Goal: Task Accomplishment & Management: Use online tool/utility

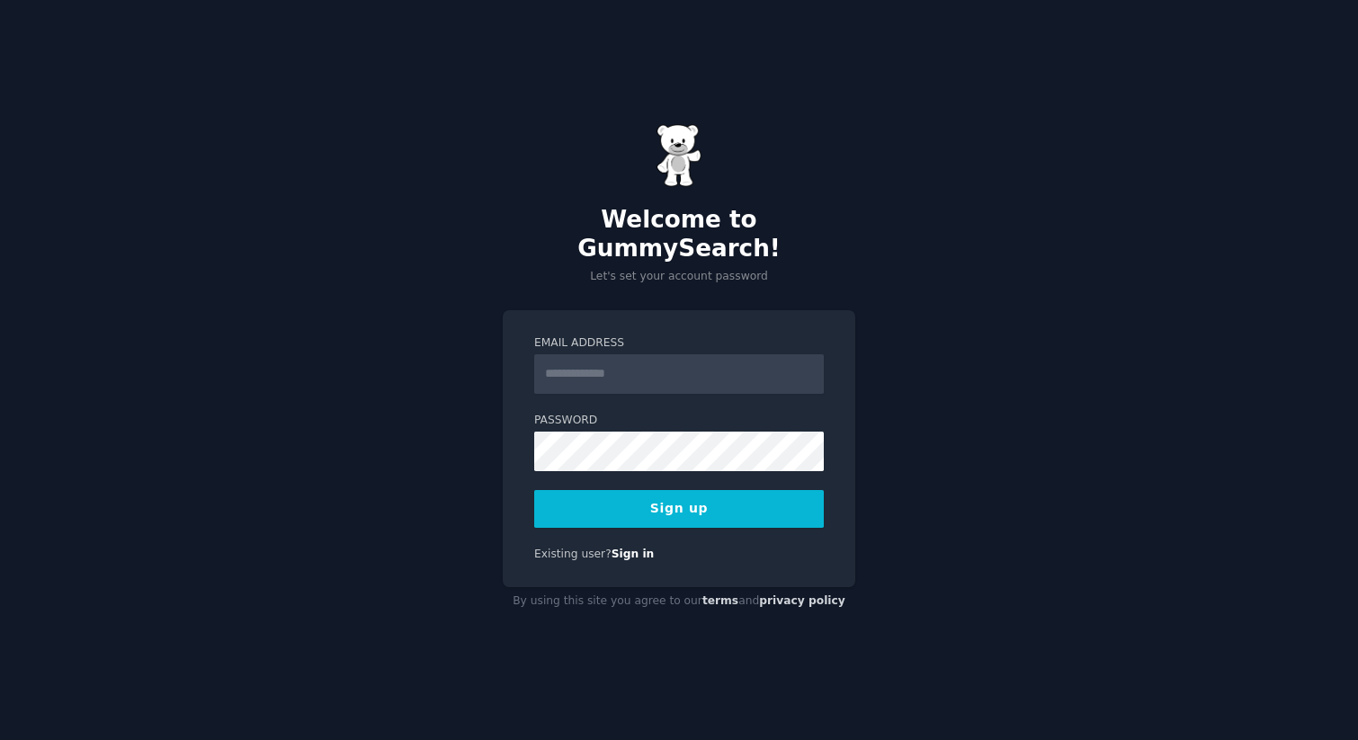
click at [650, 371] on input "Email Address" at bounding box center [679, 374] width 290 height 40
type input "**********"
click at [534, 490] on button "Sign up" at bounding box center [679, 509] width 290 height 38
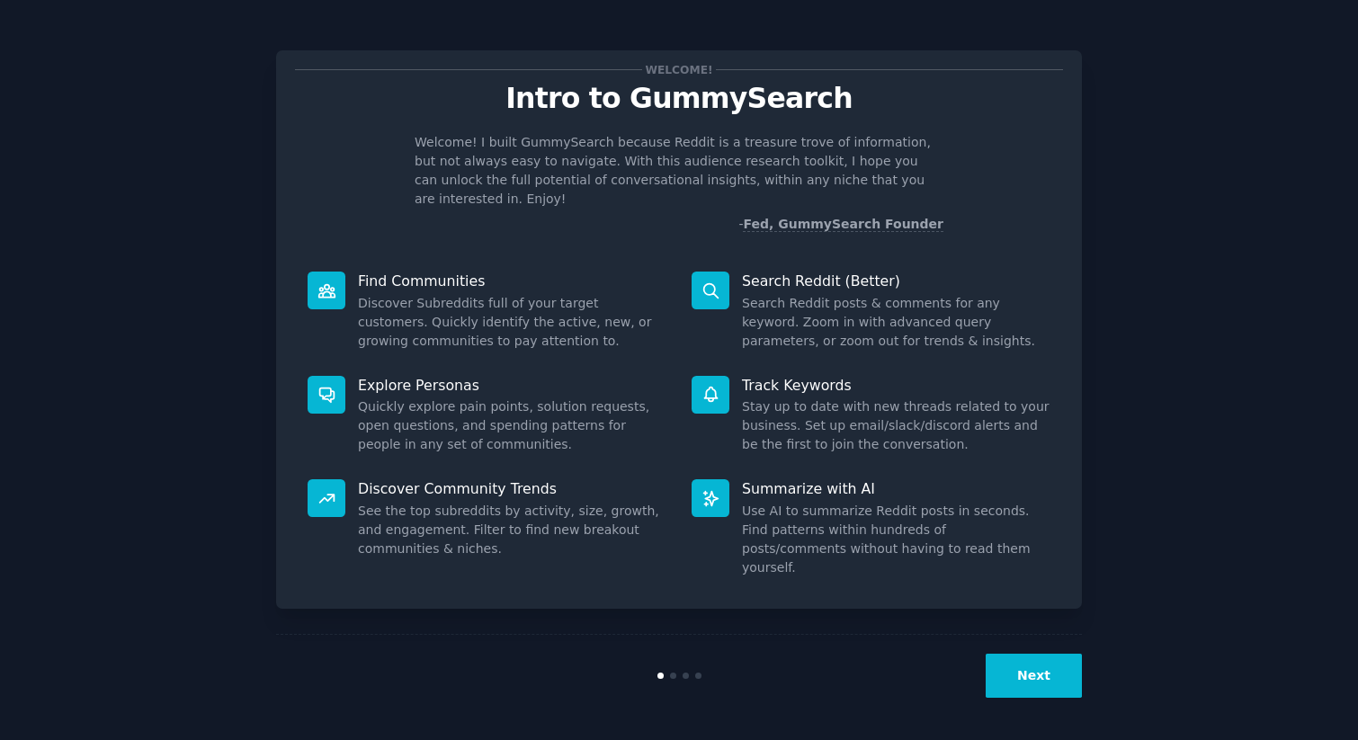
click at [1045, 674] on button "Next" at bounding box center [1034, 676] width 96 height 44
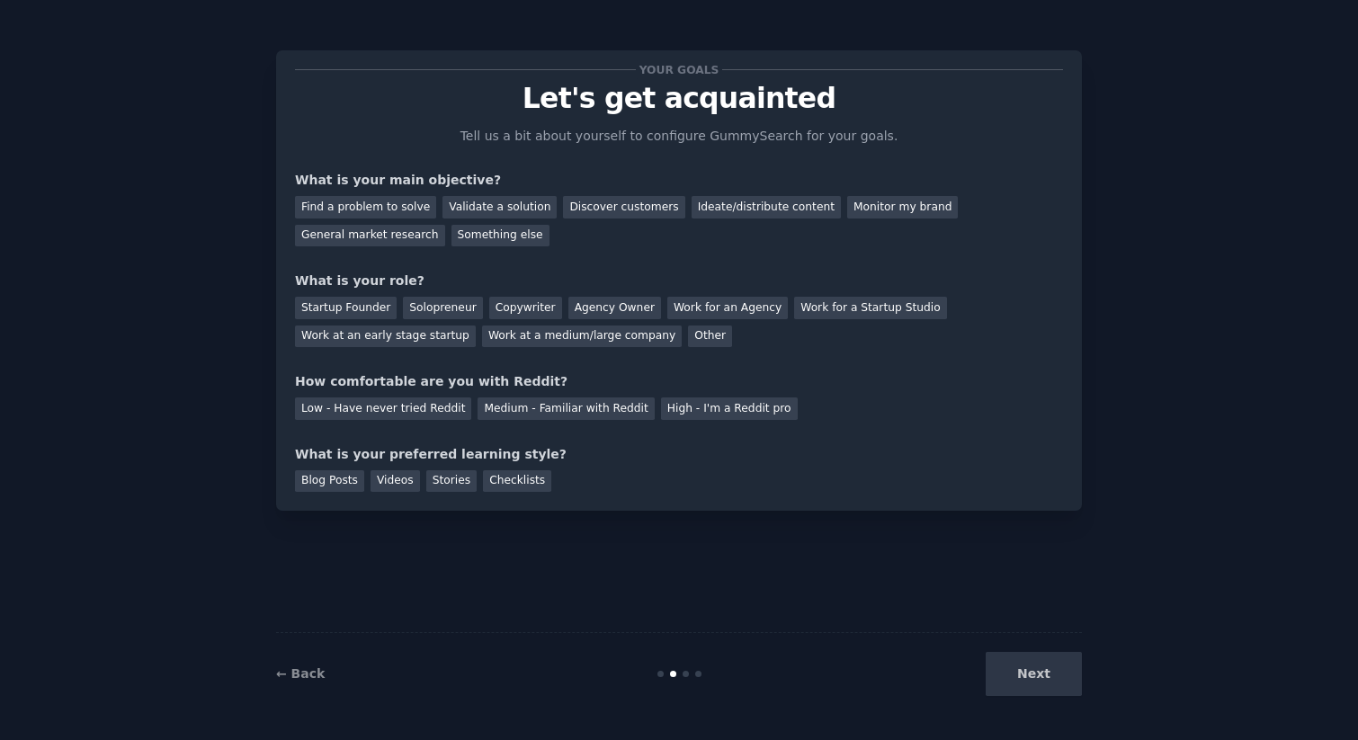
click at [1044, 667] on div "Next" at bounding box center [947, 674] width 269 height 44
click at [366, 205] on div "Find a problem to solve" at bounding box center [365, 207] width 141 height 22
click at [744, 211] on div "Ideate/distribute content" at bounding box center [766, 207] width 149 height 22
click at [390, 211] on div "Find a problem to solve" at bounding box center [365, 207] width 141 height 22
click at [362, 298] on div "Startup Founder" at bounding box center [346, 308] width 102 height 22
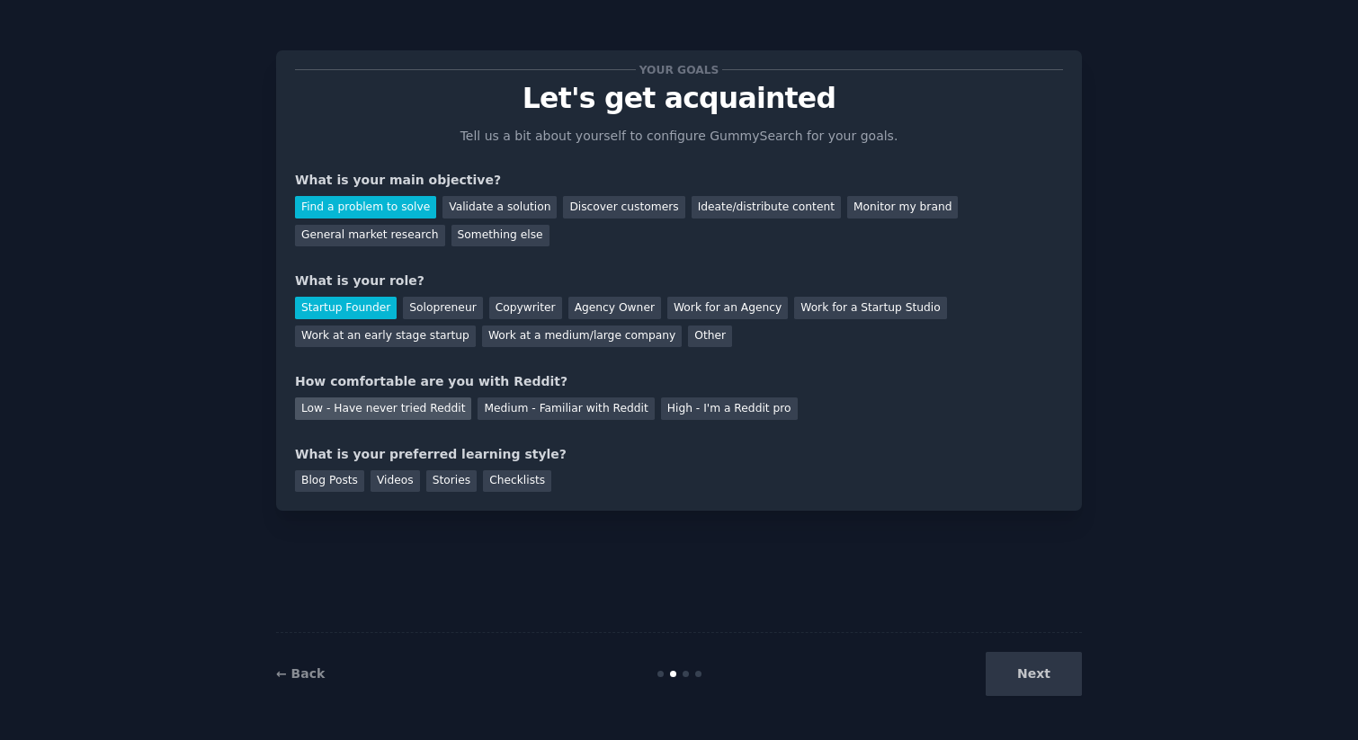
click at [417, 414] on div "Low - Have never tried Reddit" at bounding box center [383, 409] width 176 height 22
click at [343, 484] on div "Blog Posts" at bounding box center [329, 481] width 69 height 22
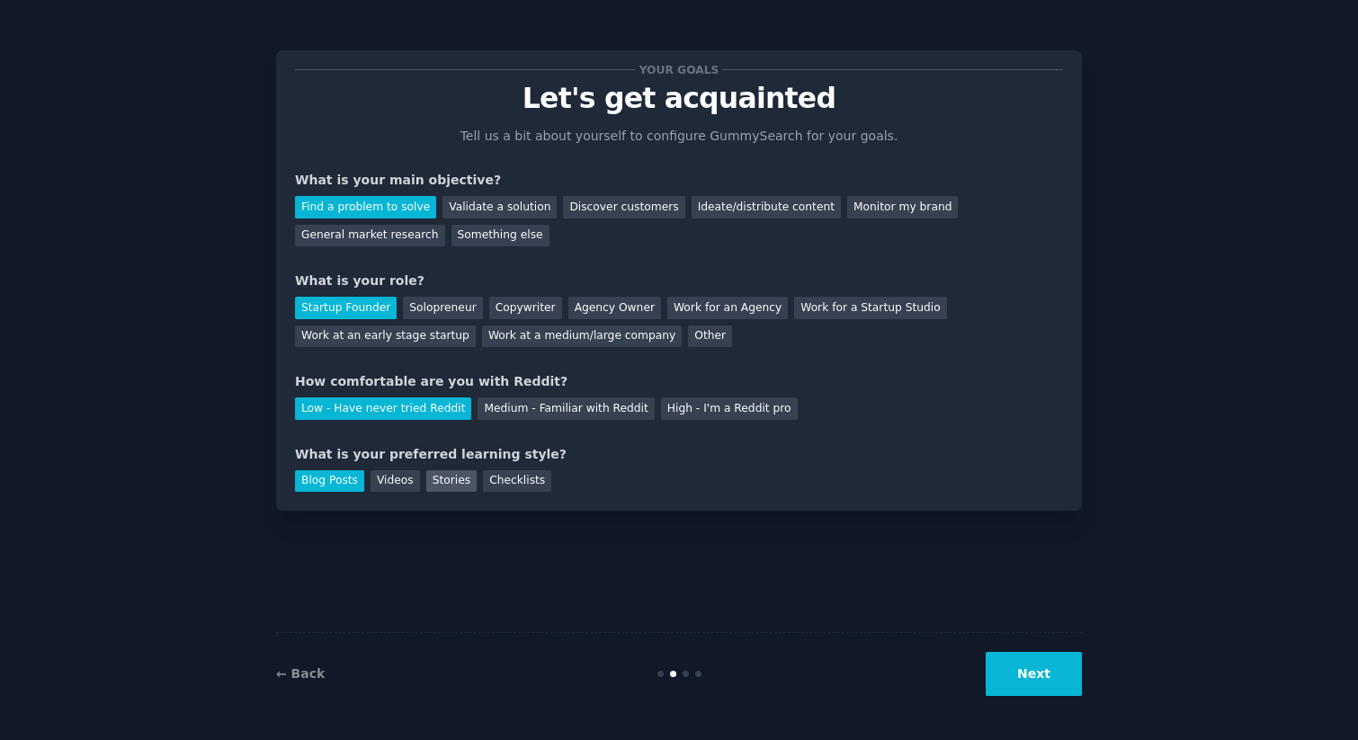
click at [466, 479] on div "Stories" at bounding box center [451, 481] width 50 height 22
click at [1055, 681] on button "Next" at bounding box center [1034, 674] width 96 height 44
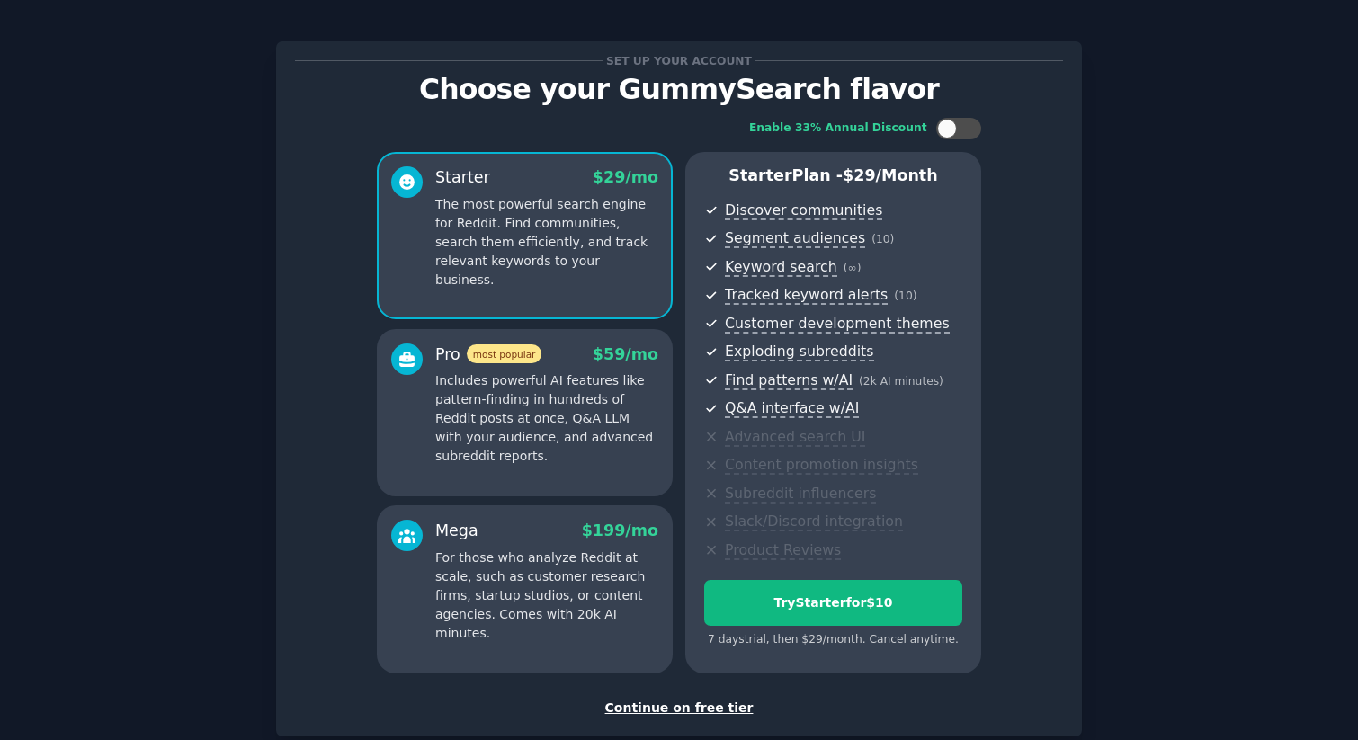
scroll to position [10, 0]
click at [709, 710] on div "Continue on free tier" at bounding box center [679, 707] width 768 height 19
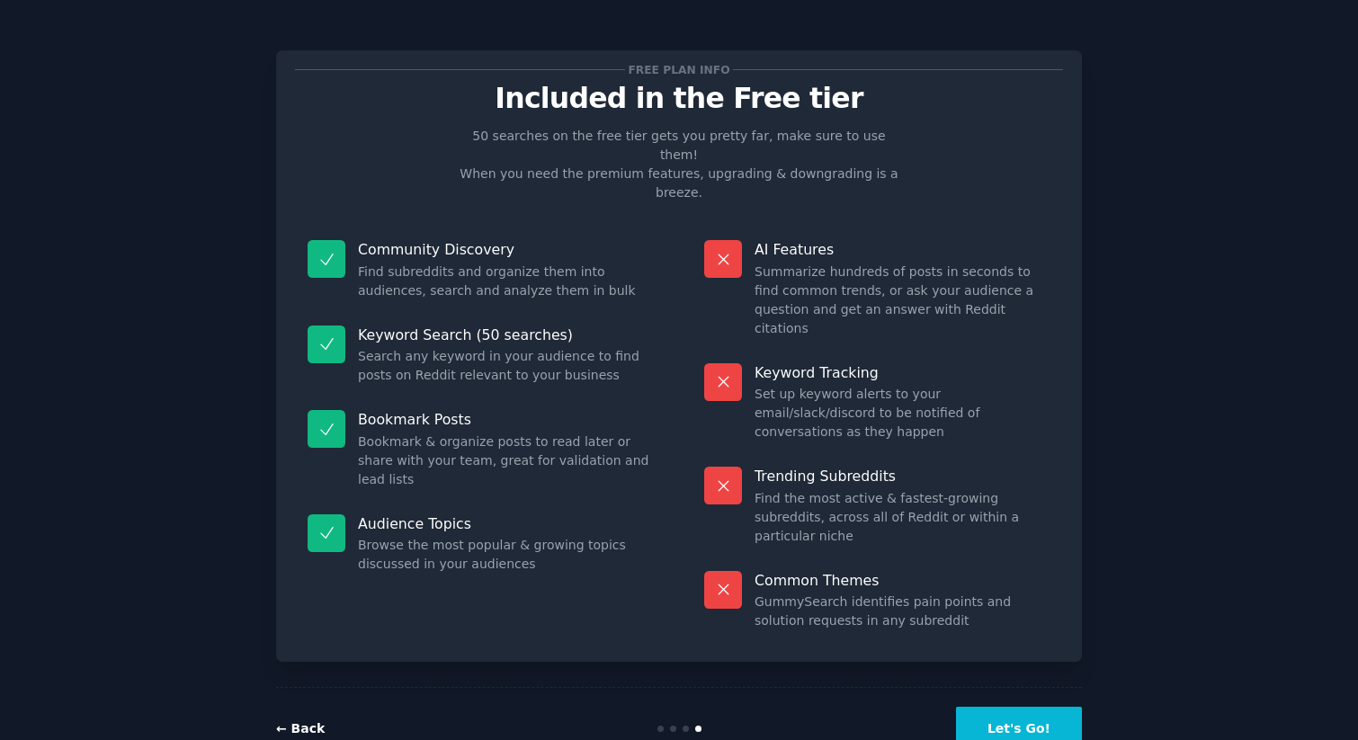
click at [310, 721] on link "← Back" at bounding box center [300, 728] width 49 height 14
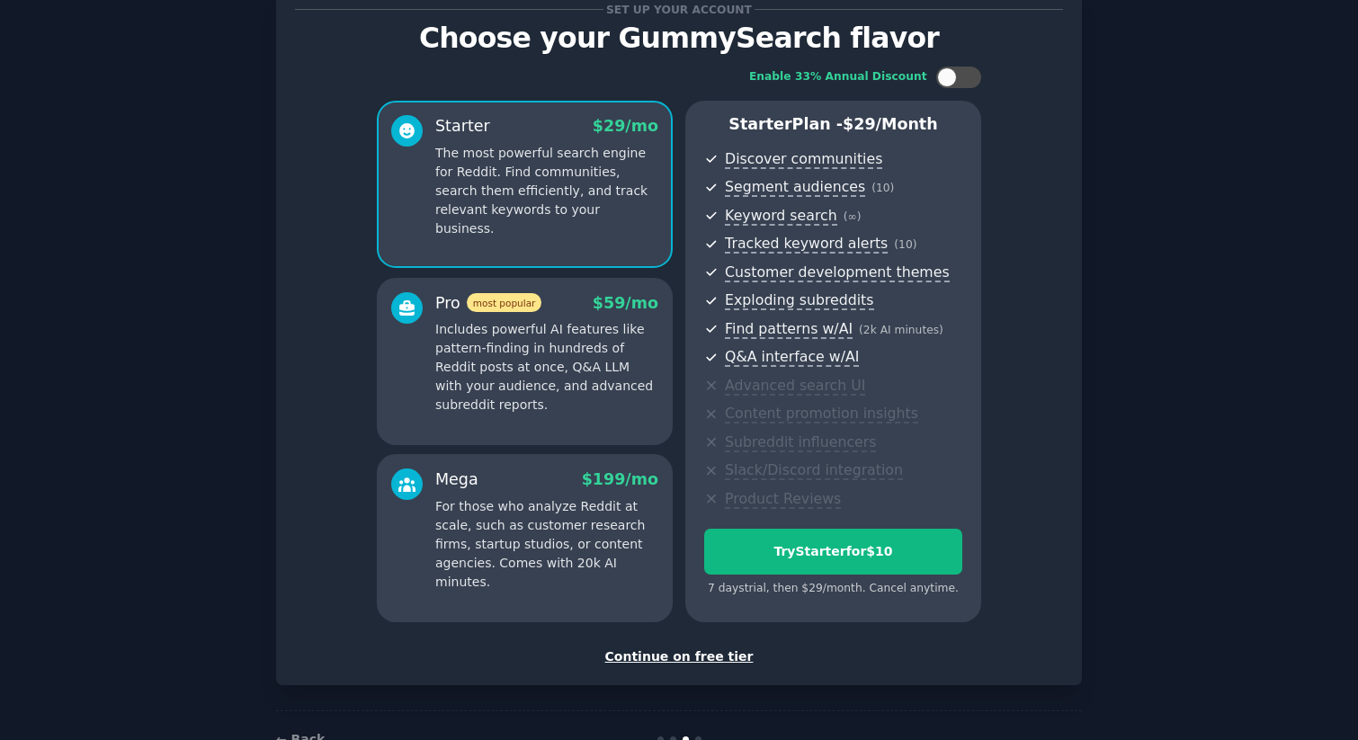
scroll to position [112, 0]
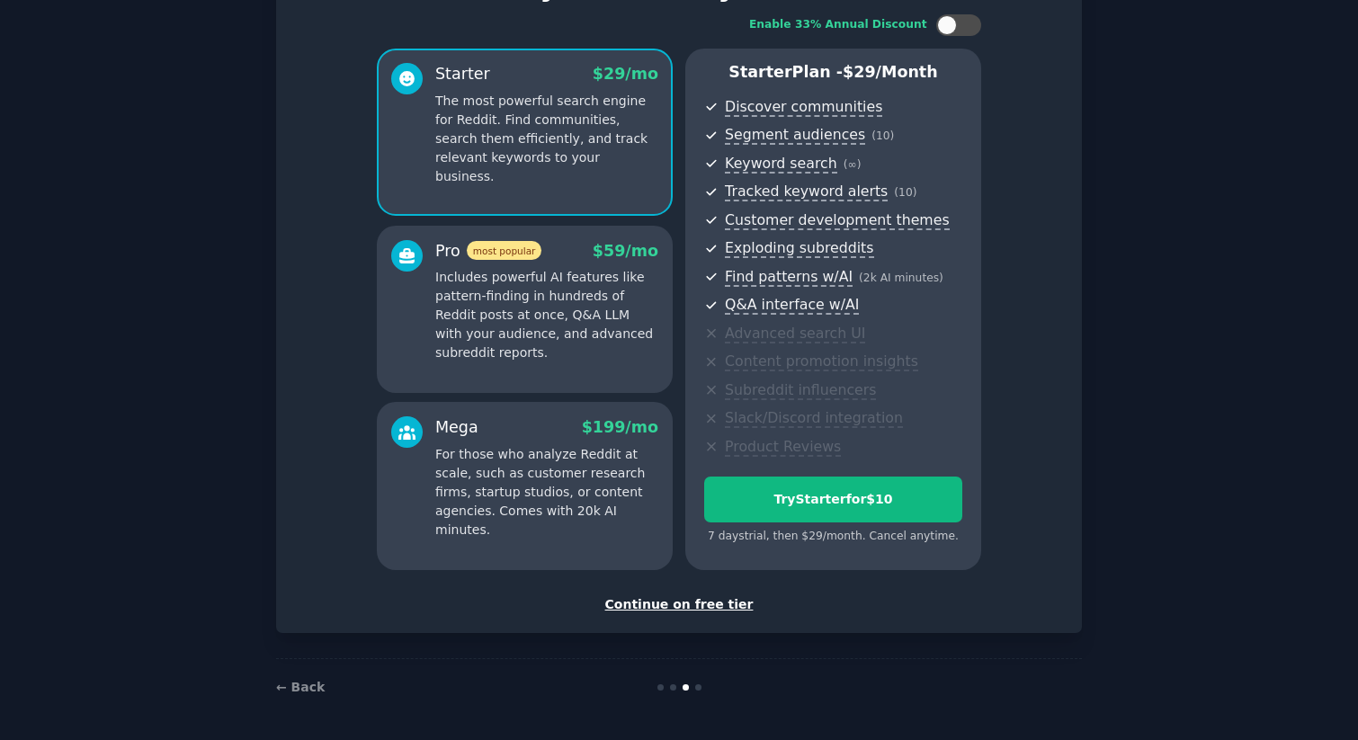
click at [733, 604] on div "Continue on free tier" at bounding box center [679, 605] width 768 height 19
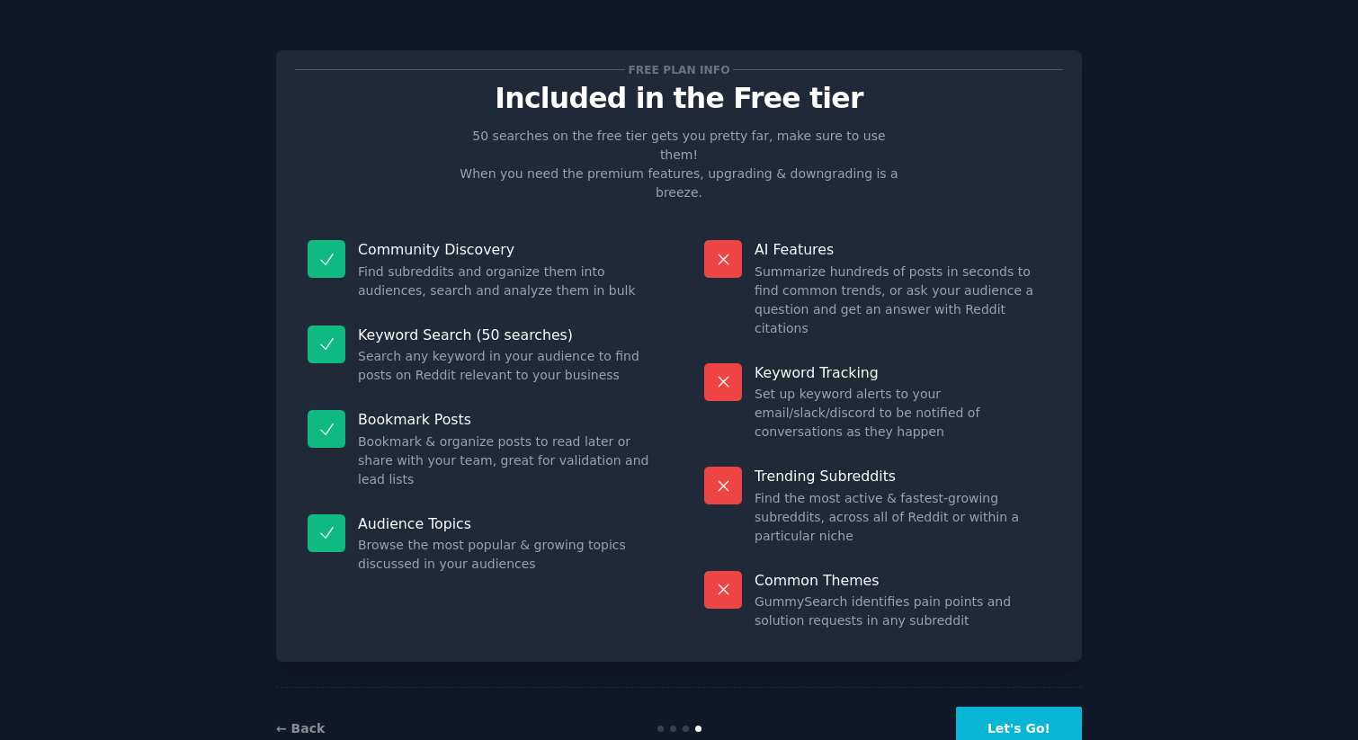
click at [996, 707] on button "Let's Go!" at bounding box center [1019, 729] width 126 height 44
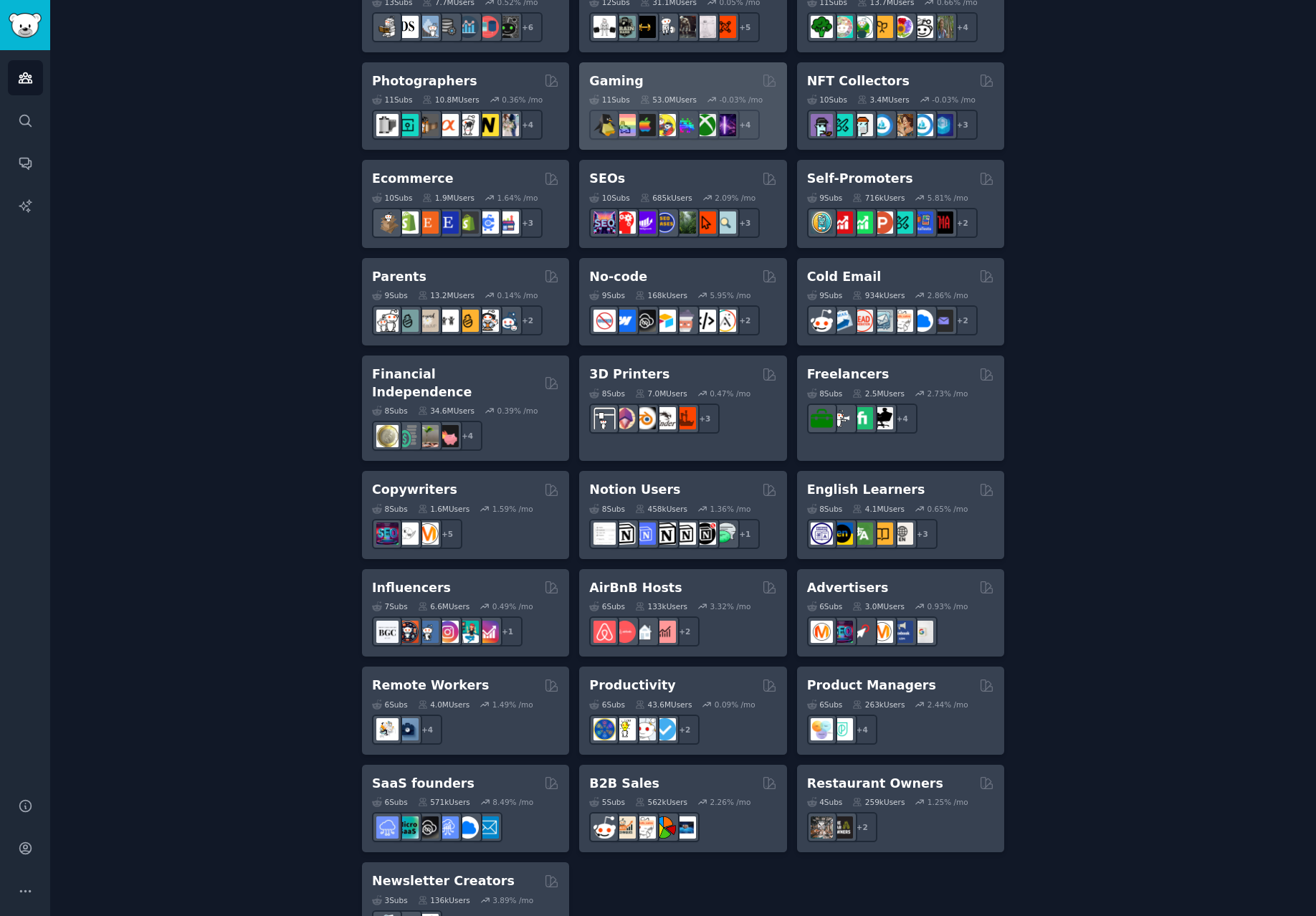
scroll to position [738, 0]
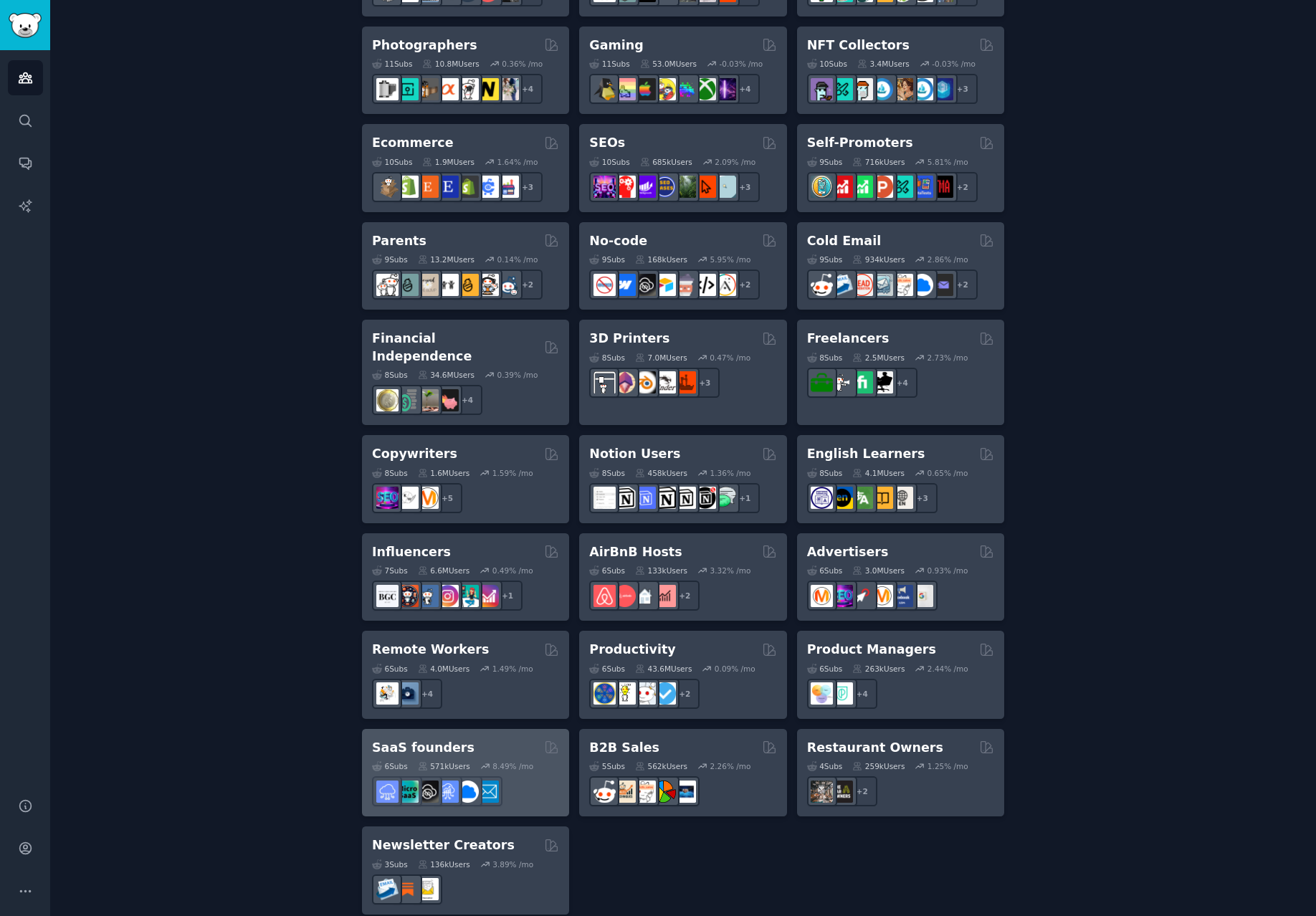
click at [493, 589] on div "SaaS founders" at bounding box center [465, 747] width 187 height 18
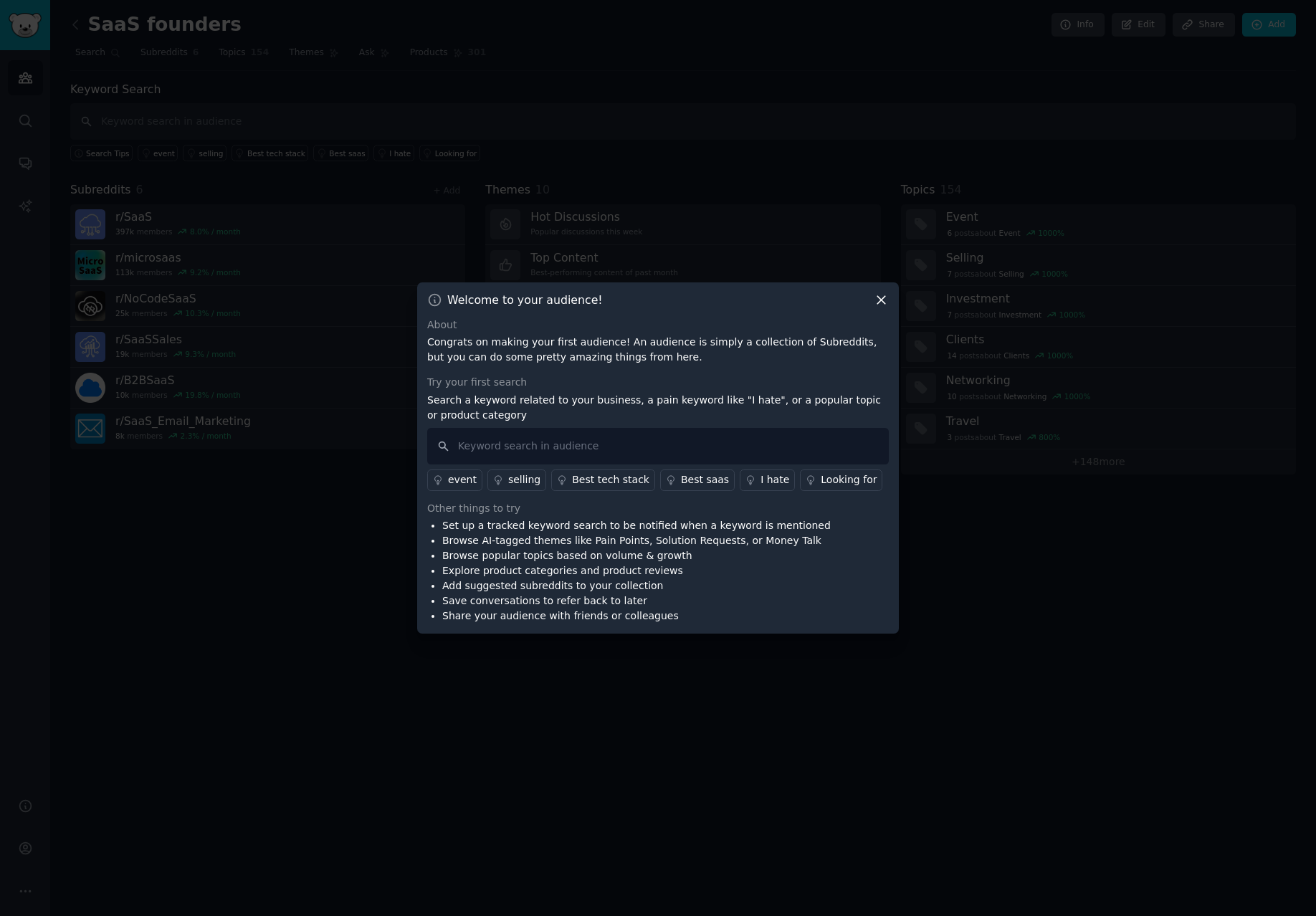
click at [703, 475] on div "Best saas" at bounding box center [705, 480] width 48 height 15
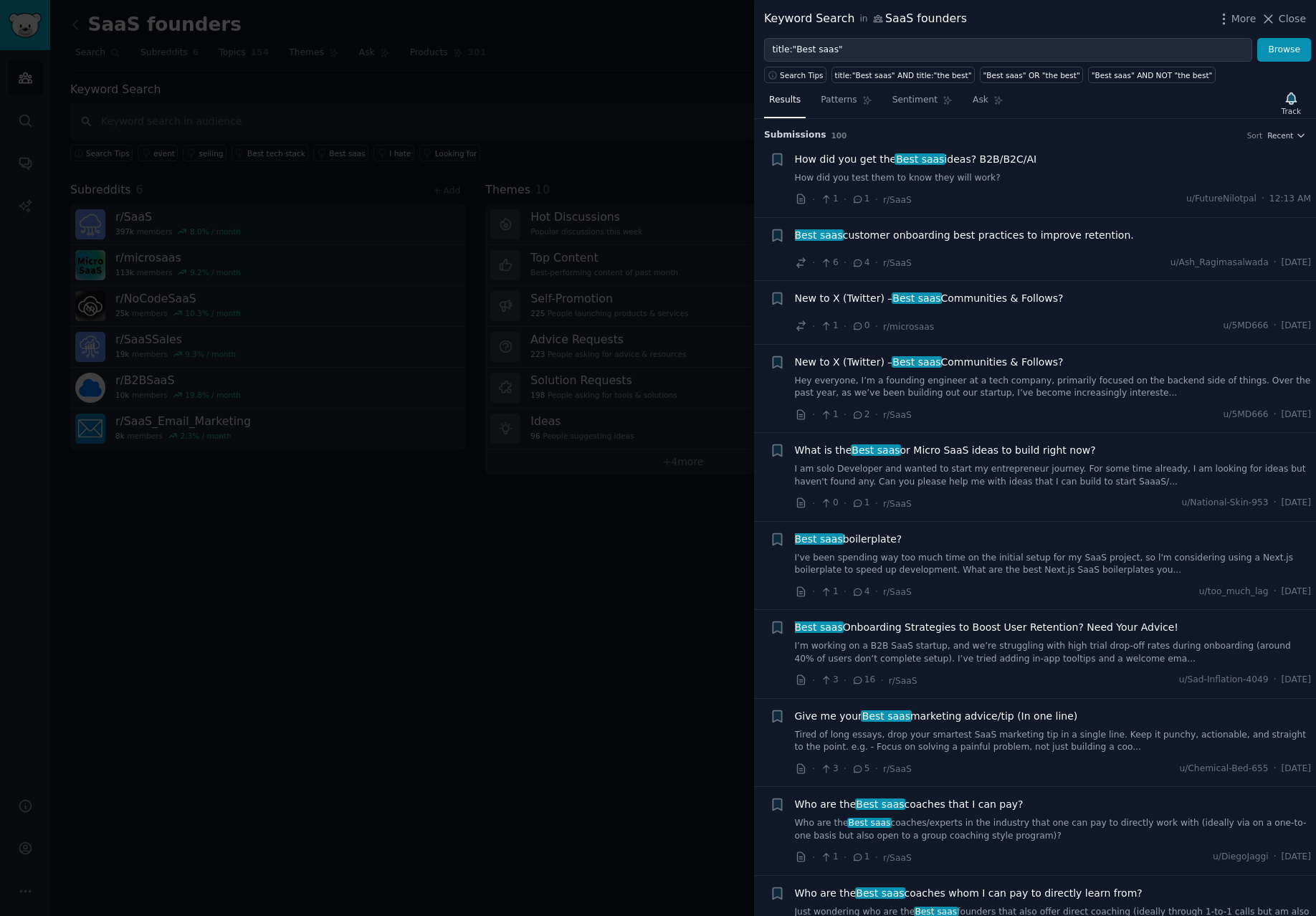
click at [711, 158] on div at bounding box center [658, 458] width 1316 height 916
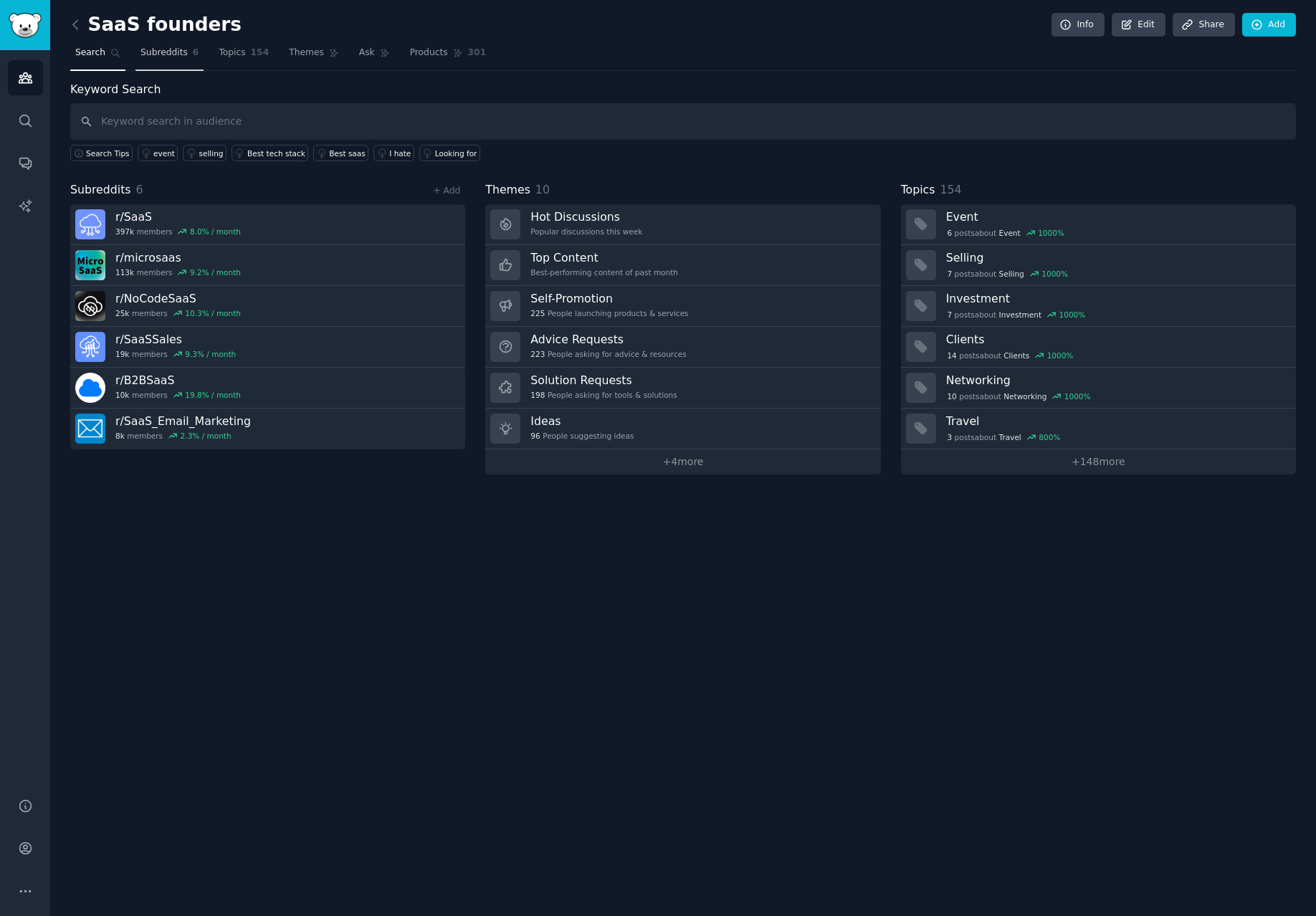
click at [169, 61] on link "Subreddits 6" at bounding box center [169, 56] width 68 height 29
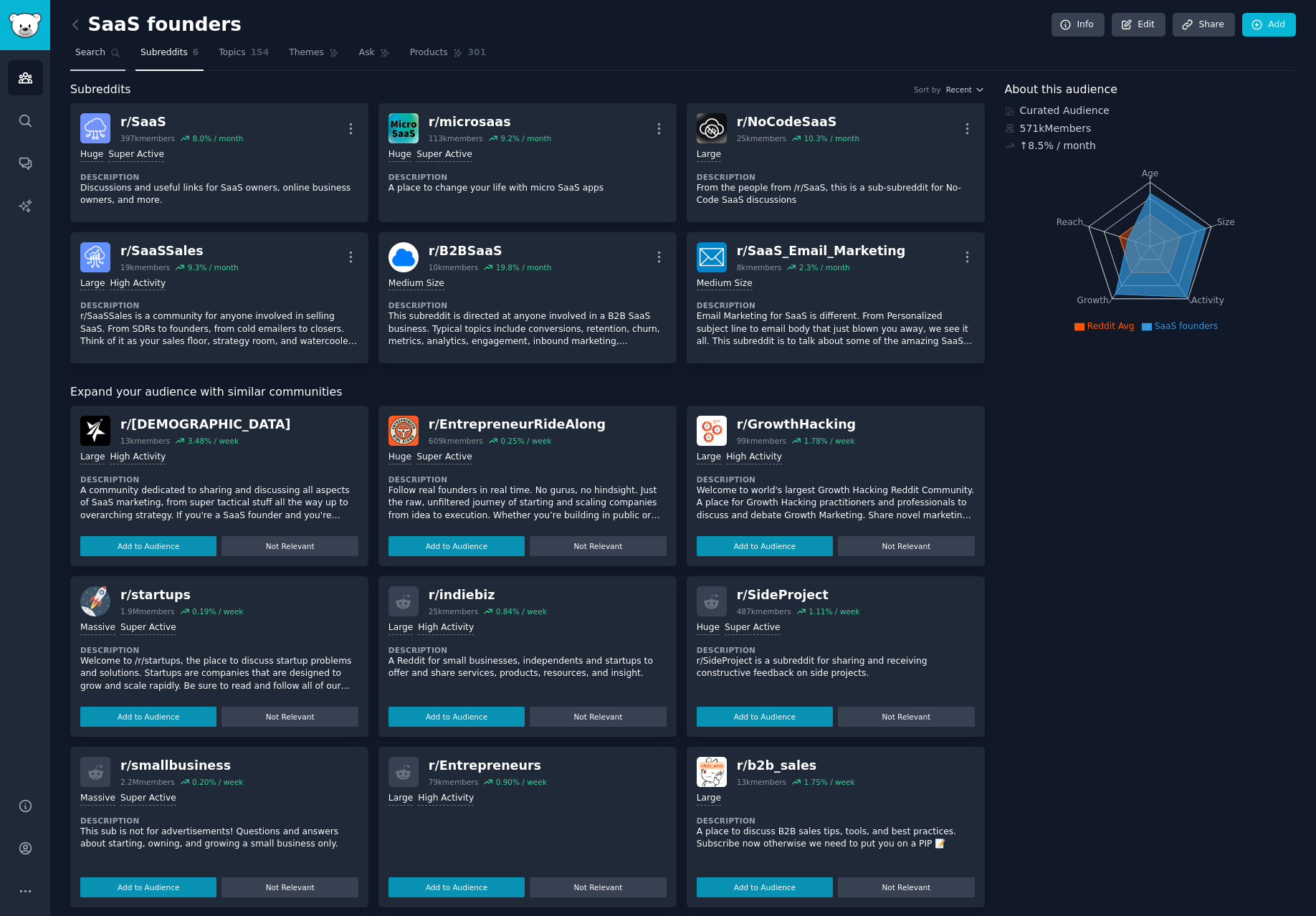
click at [95, 60] on link "Search" at bounding box center [97, 56] width 55 height 29
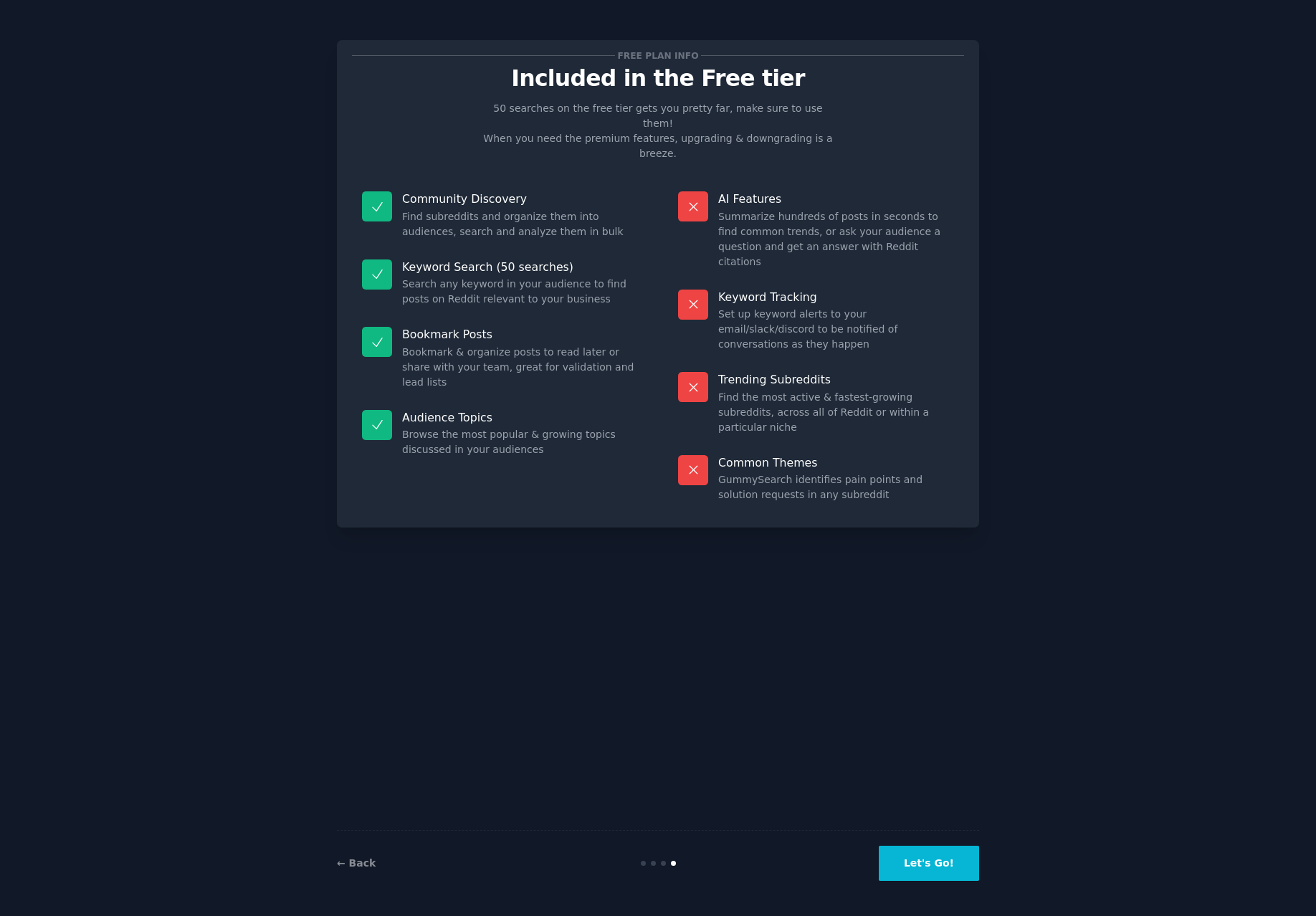
click at [959, 589] on button "Let's Go!" at bounding box center [929, 863] width 100 height 35
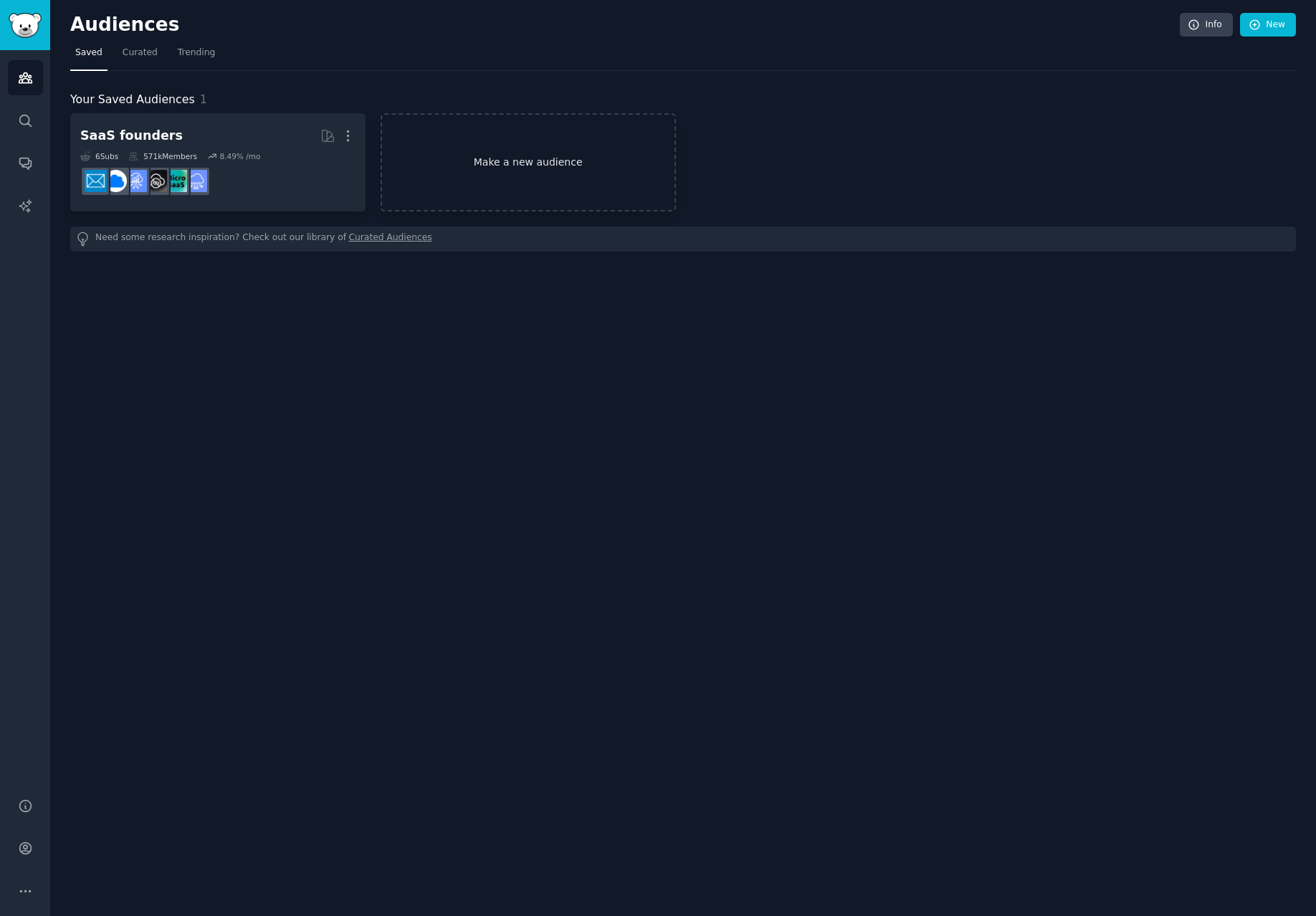
click at [464, 177] on link "Make a new audience" at bounding box center [528, 162] width 296 height 98
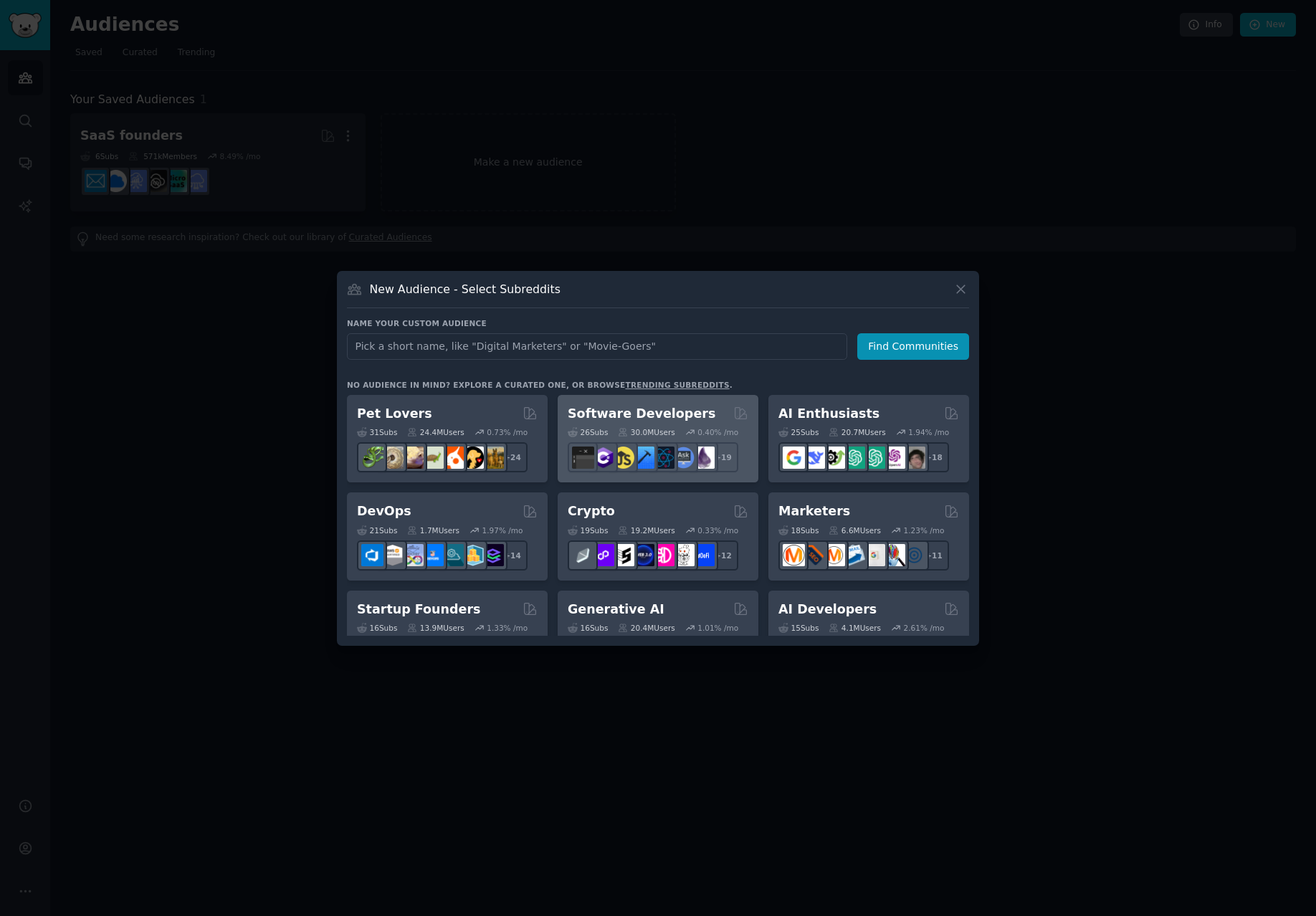
click at [609, 409] on h2 "Software Developers" at bounding box center [640, 413] width 147 height 18
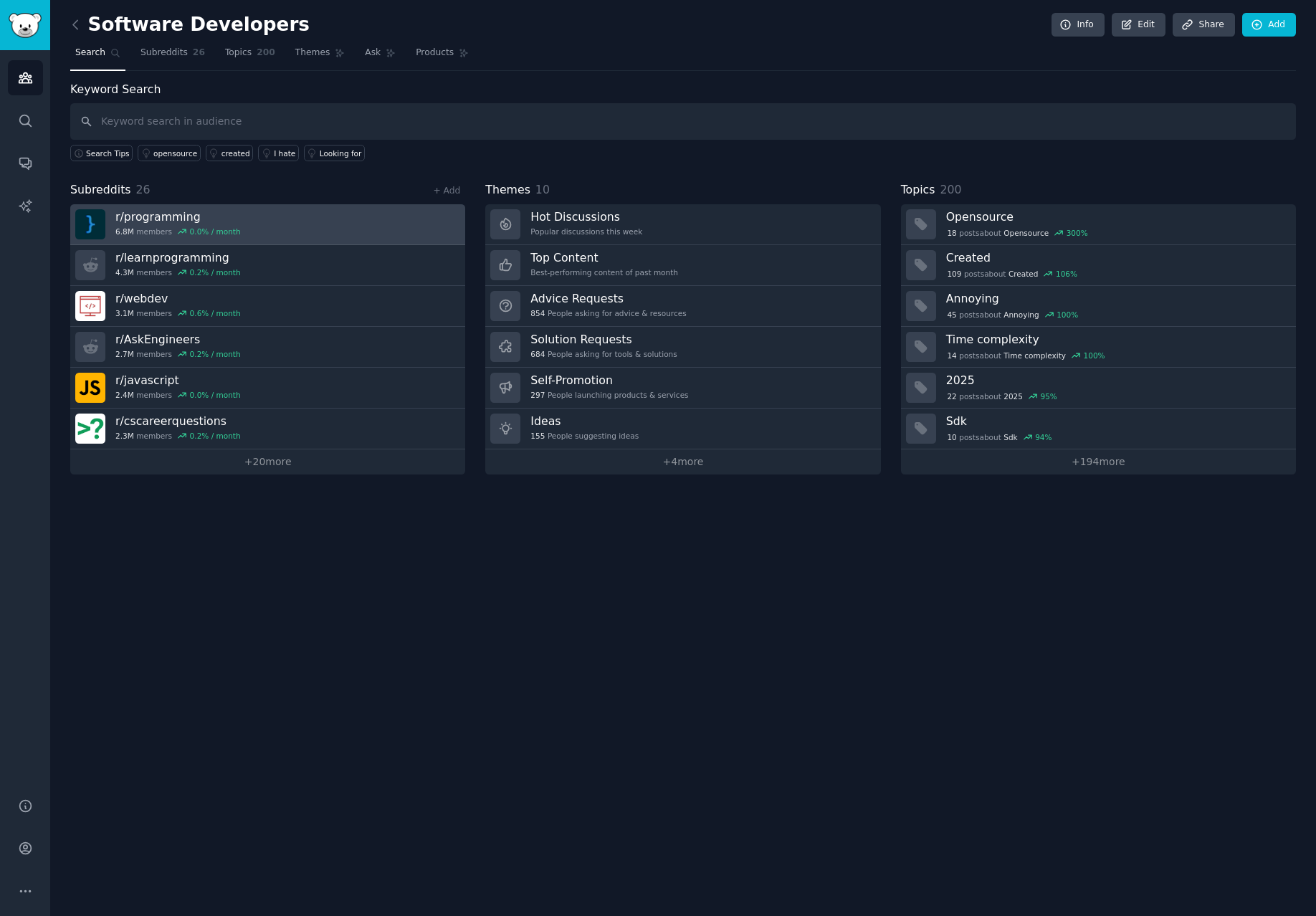
click at [271, 238] on link "r/ programming 6.8M members 0.0 % / month" at bounding box center [268, 224] width 395 height 41
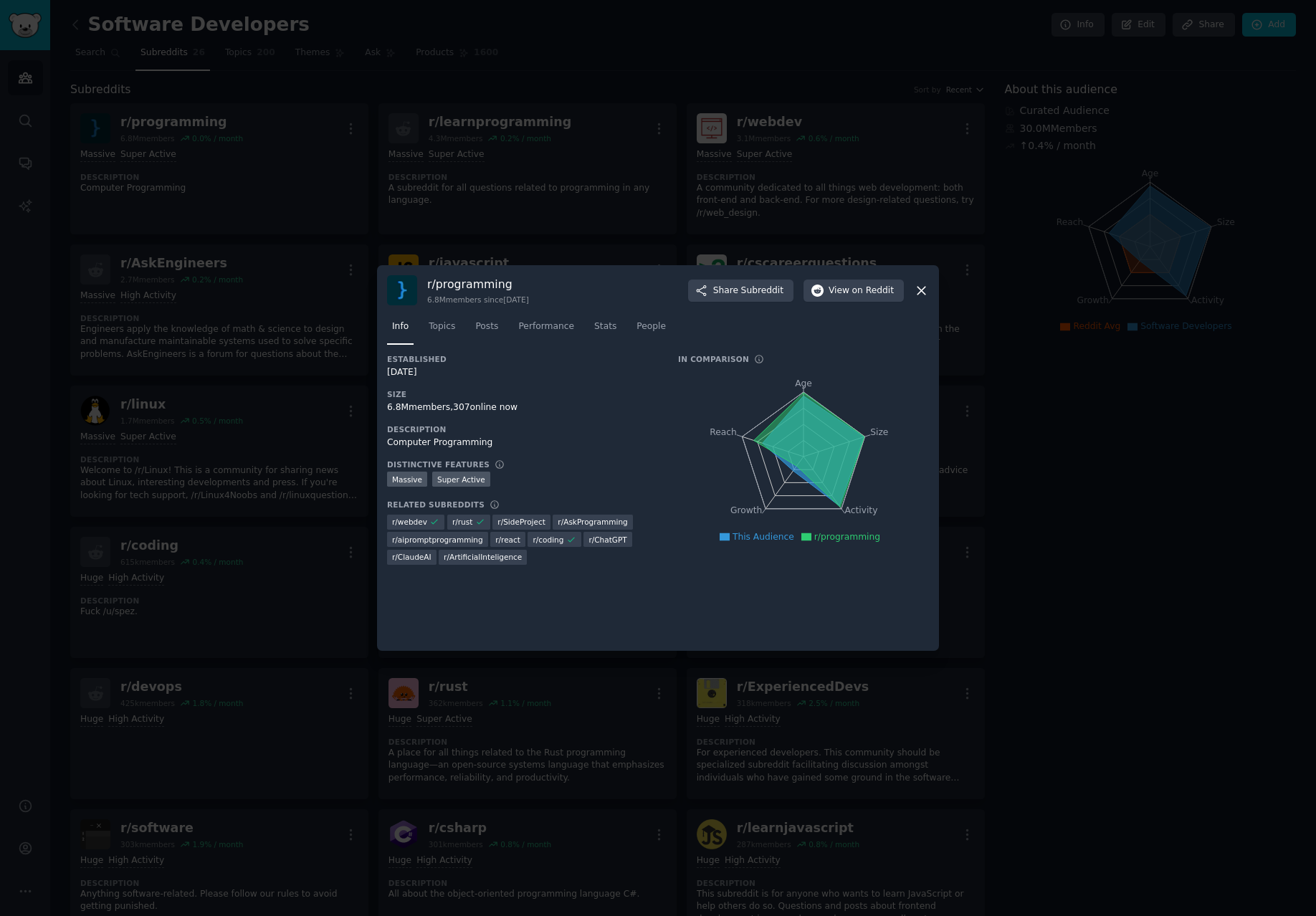
click at [923, 288] on icon at bounding box center [921, 291] width 8 height 8
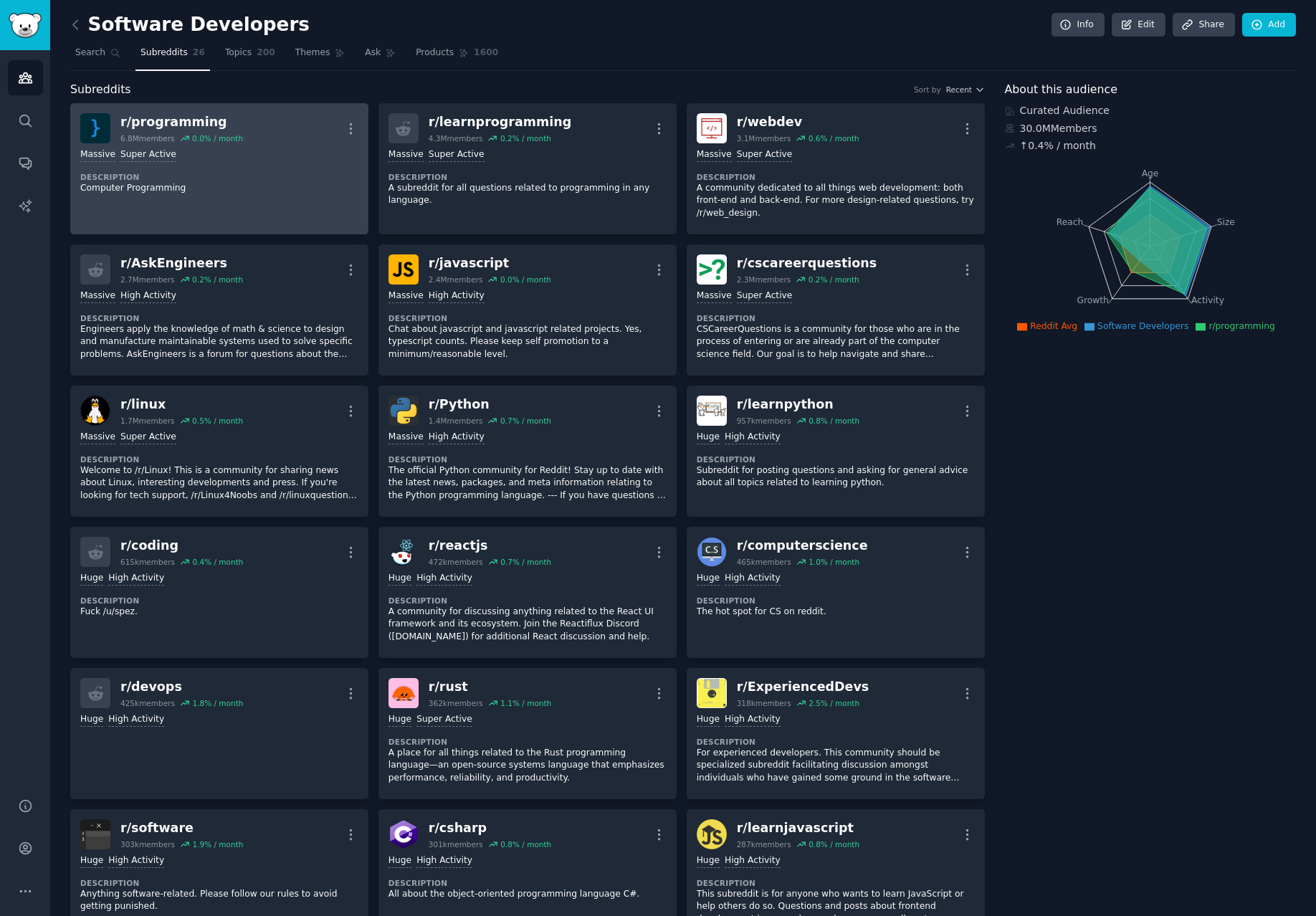
click at [287, 199] on link "r/ programming 6.8M members 0.0 % / month More Massive Super Active Description…" at bounding box center [219, 169] width 298 height 131
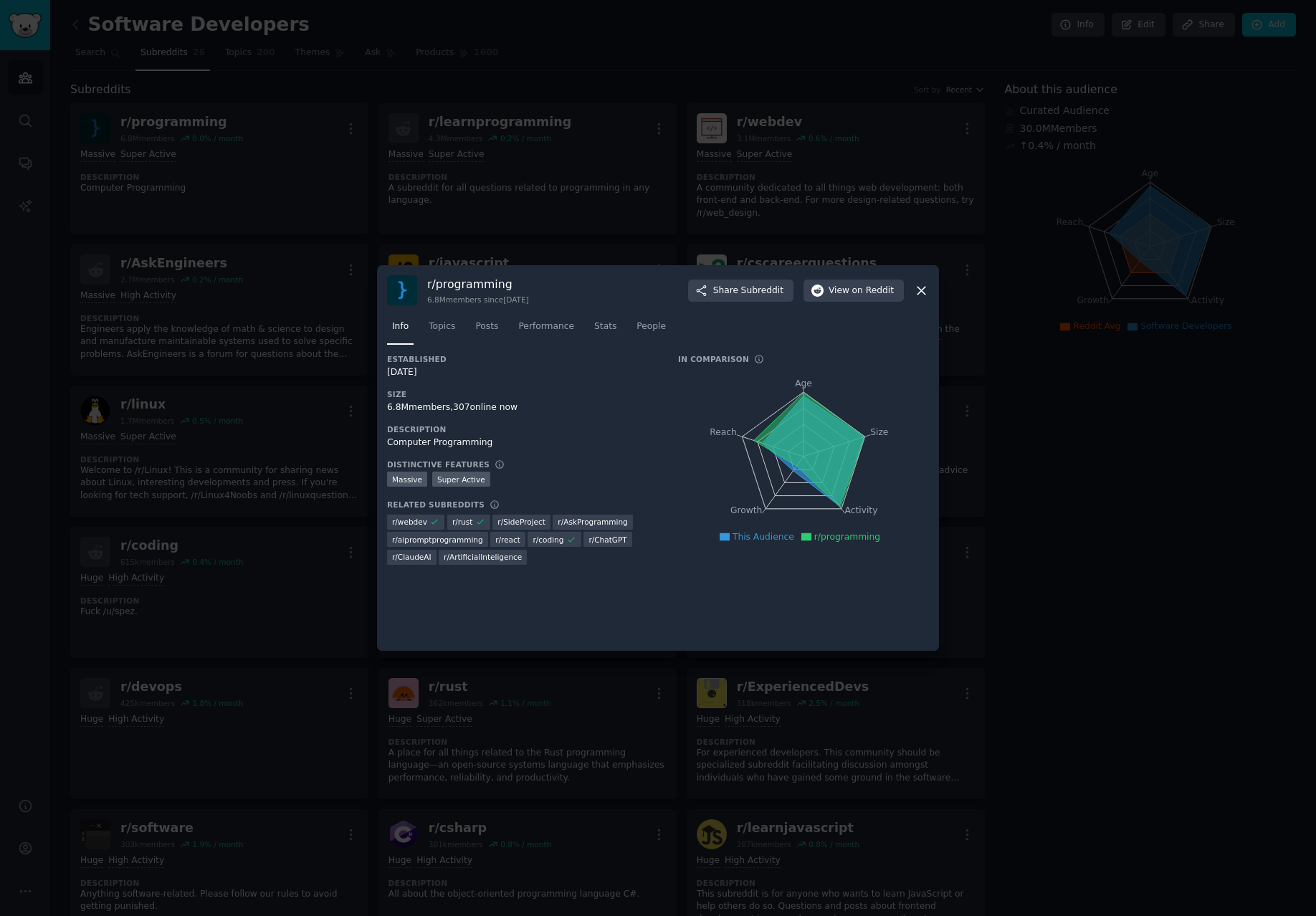
click at [914, 284] on icon at bounding box center [921, 290] width 15 height 15
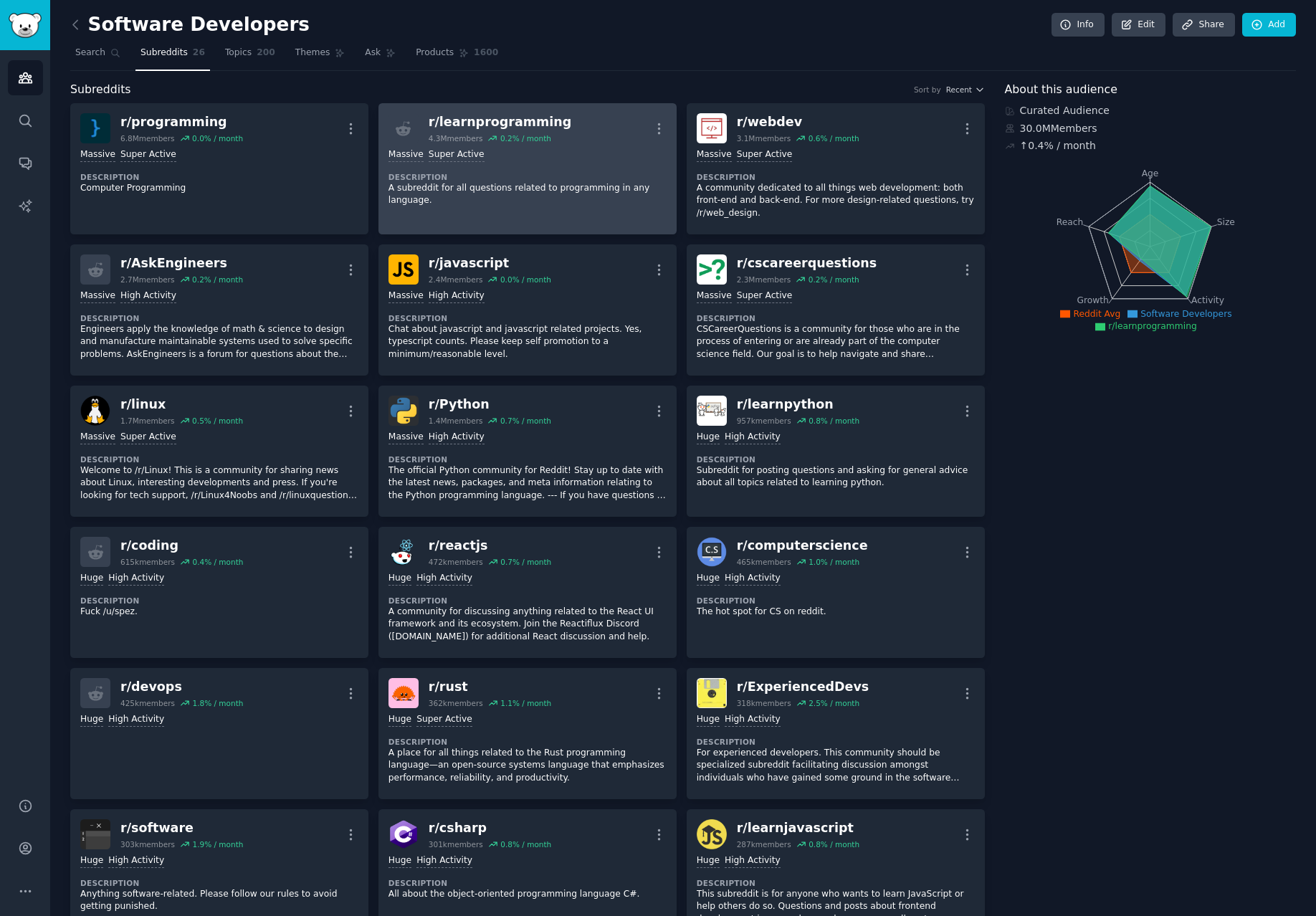
click at [501, 227] on link "r/ learnprogramming 4.3M members 0.2 % / month More Massive Super Active Descri…" at bounding box center [527, 169] width 298 height 131
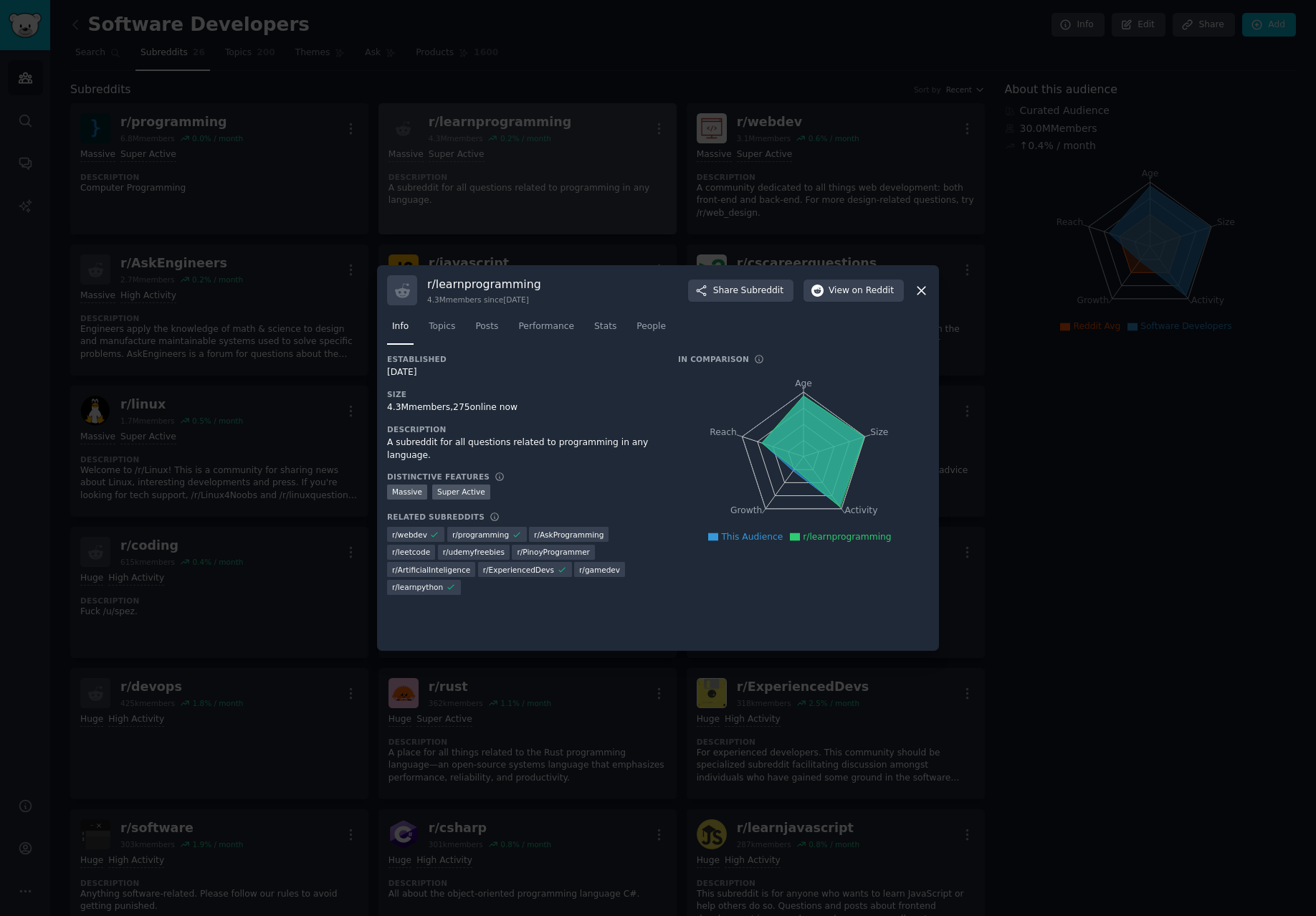
click at [501, 227] on div at bounding box center [658, 458] width 1316 height 916
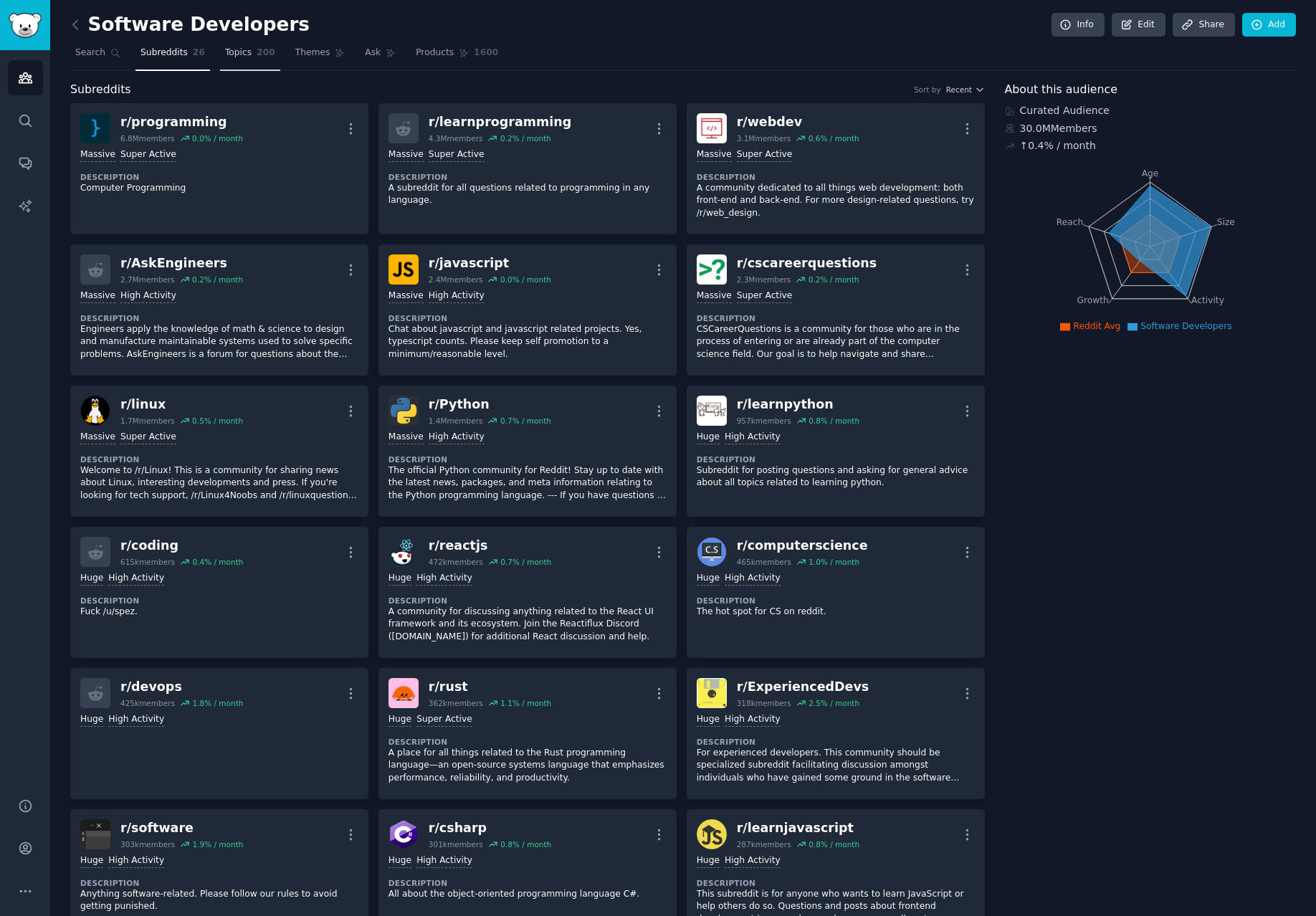
click at [241, 49] on span "Topics" at bounding box center [237, 53] width 26 height 13
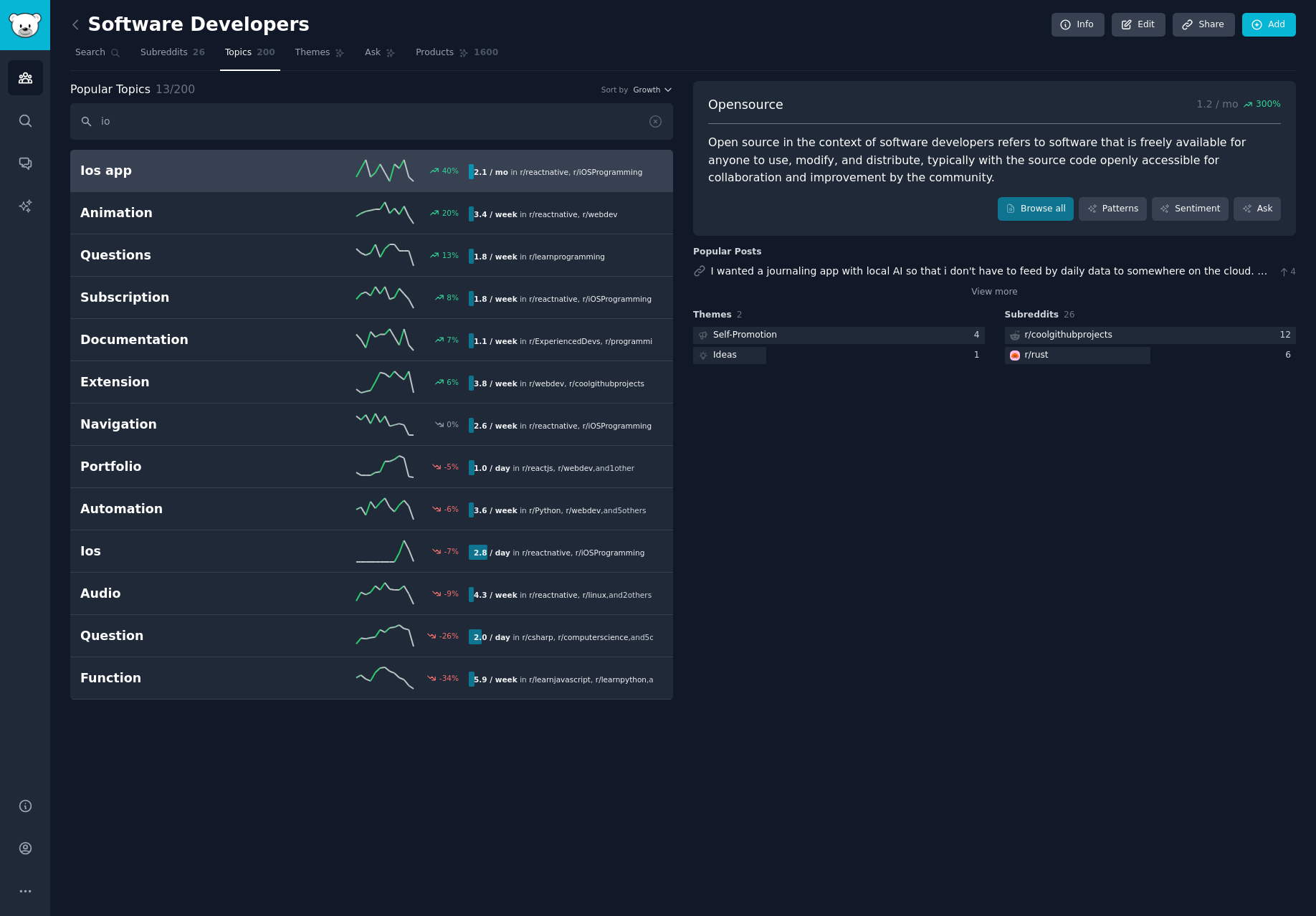
type input "io"
click at [354, 167] on div "40 %" at bounding box center [372, 170] width 194 height 22
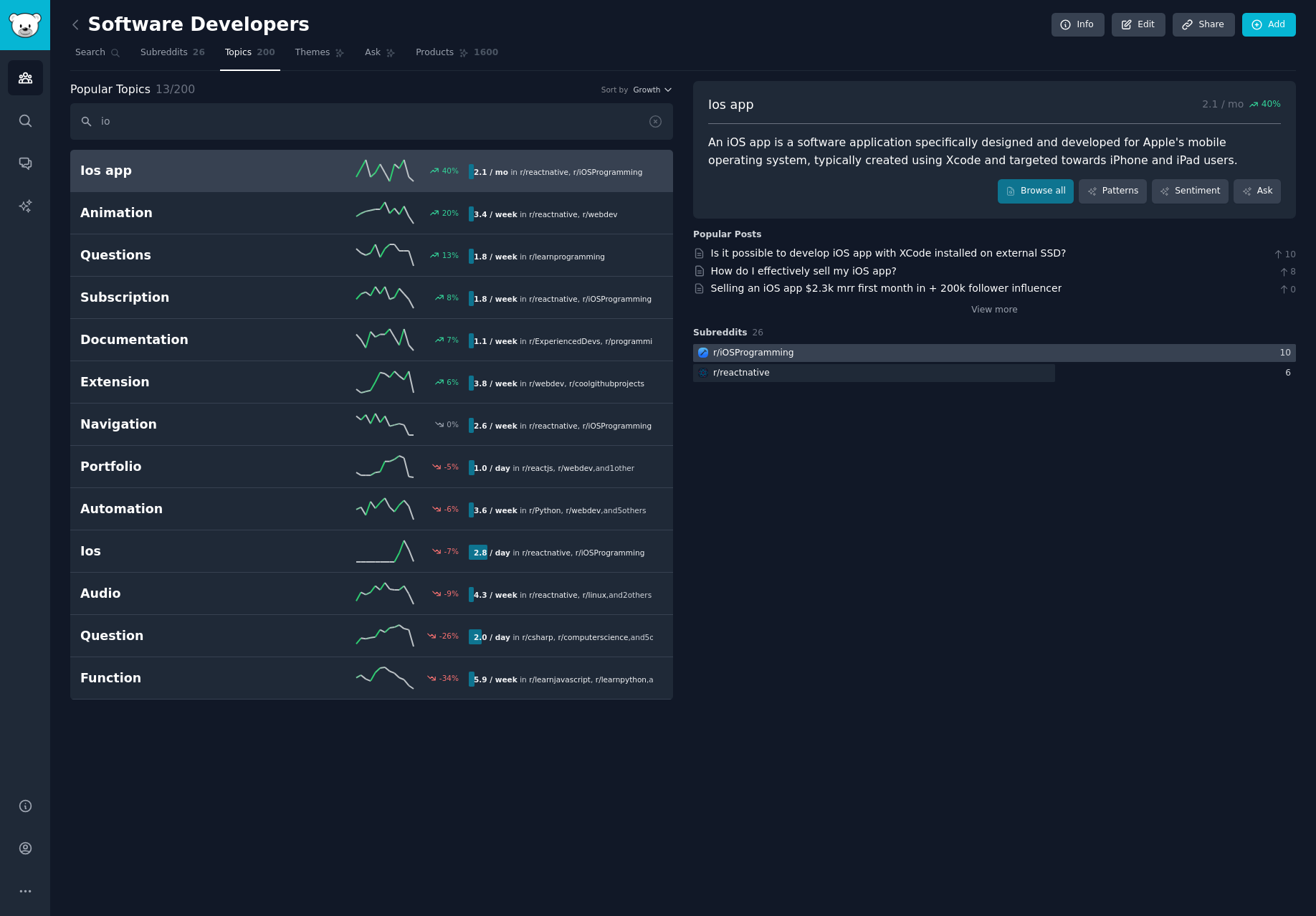
click at [840, 358] on div at bounding box center [994, 353] width 603 height 18
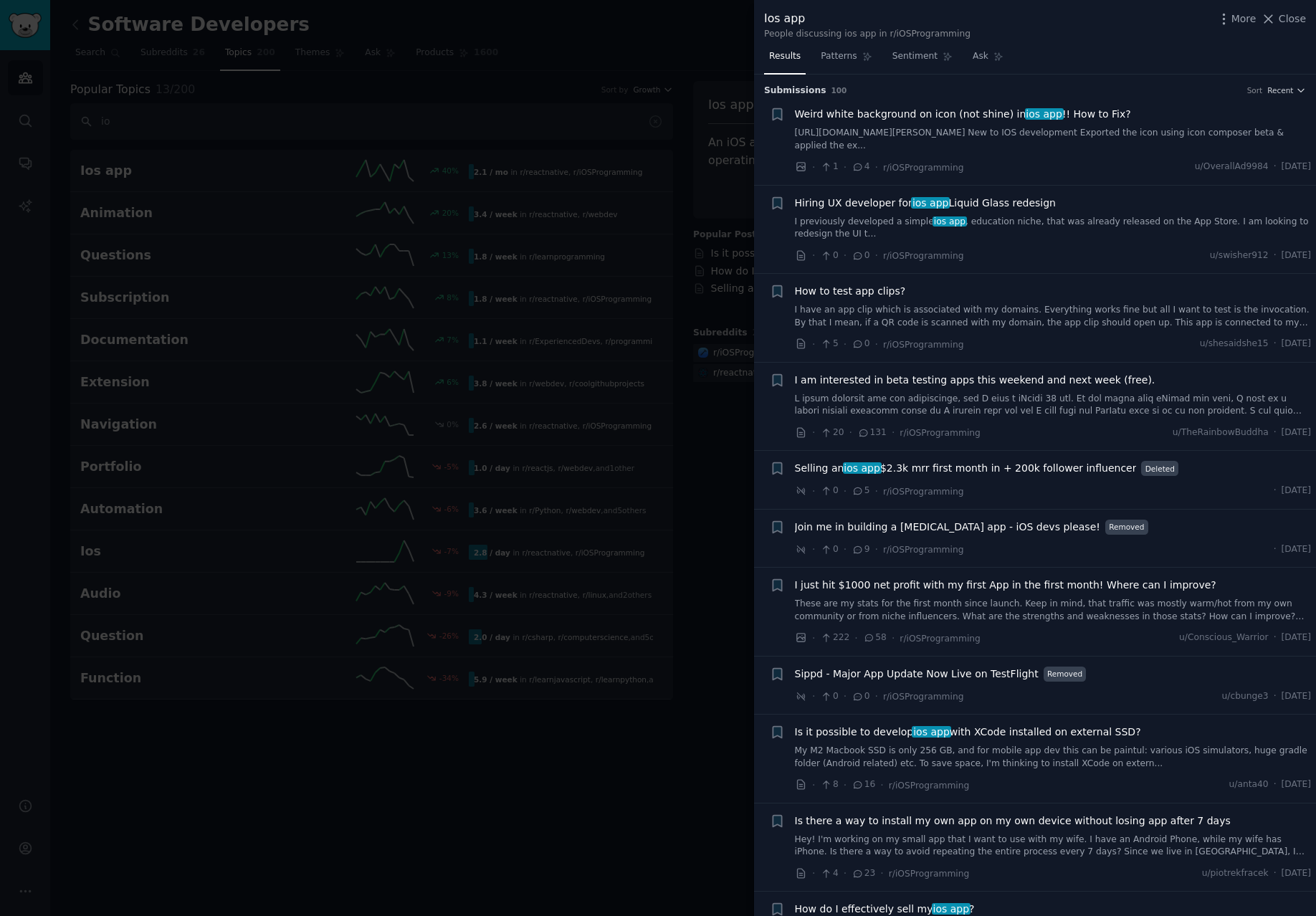
click at [976, 468] on span "Selling an ios app $2.3k mrr first month in + 200k follower influencer" at bounding box center [965, 468] width 342 height 15
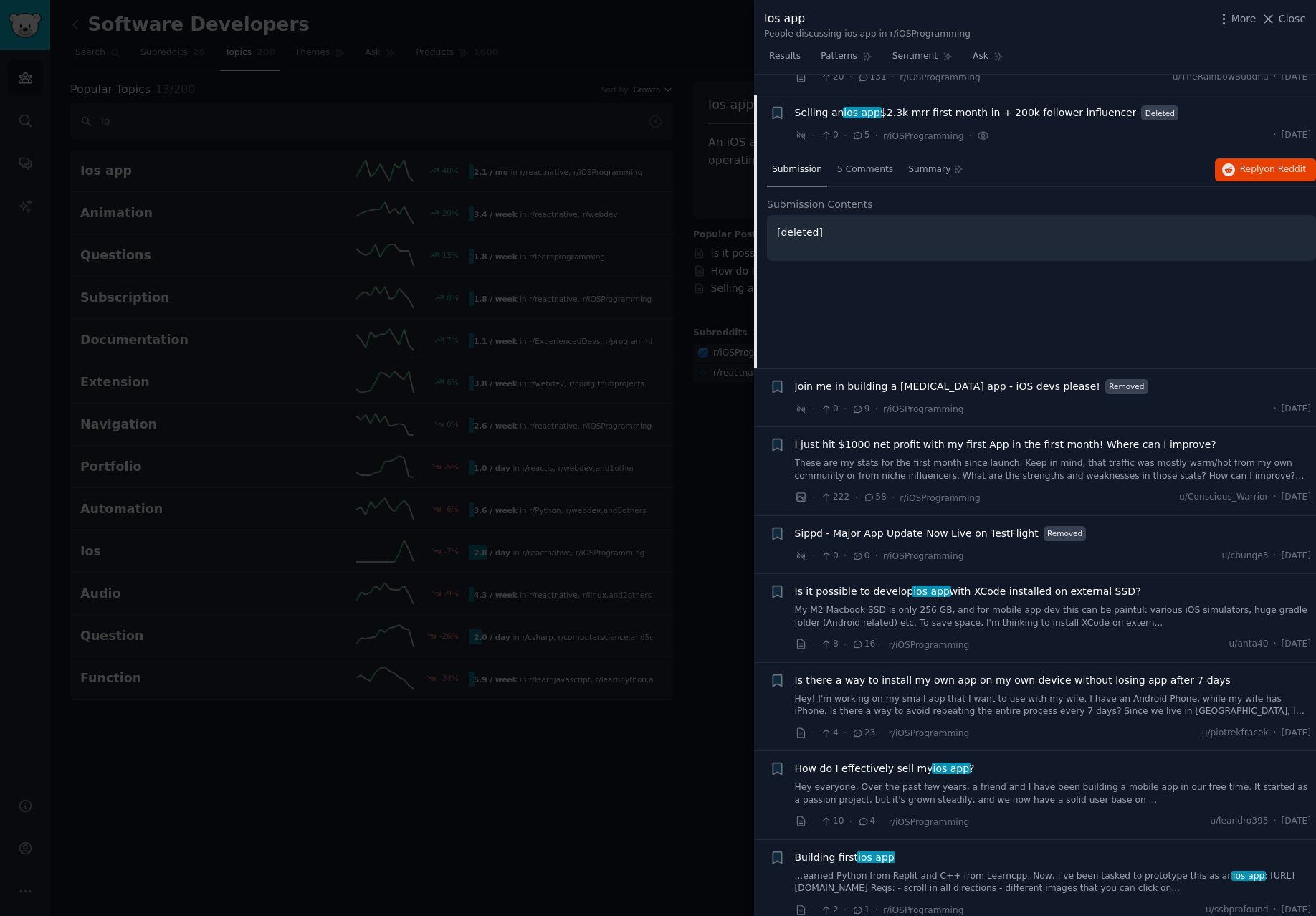
scroll to position [376, 0]
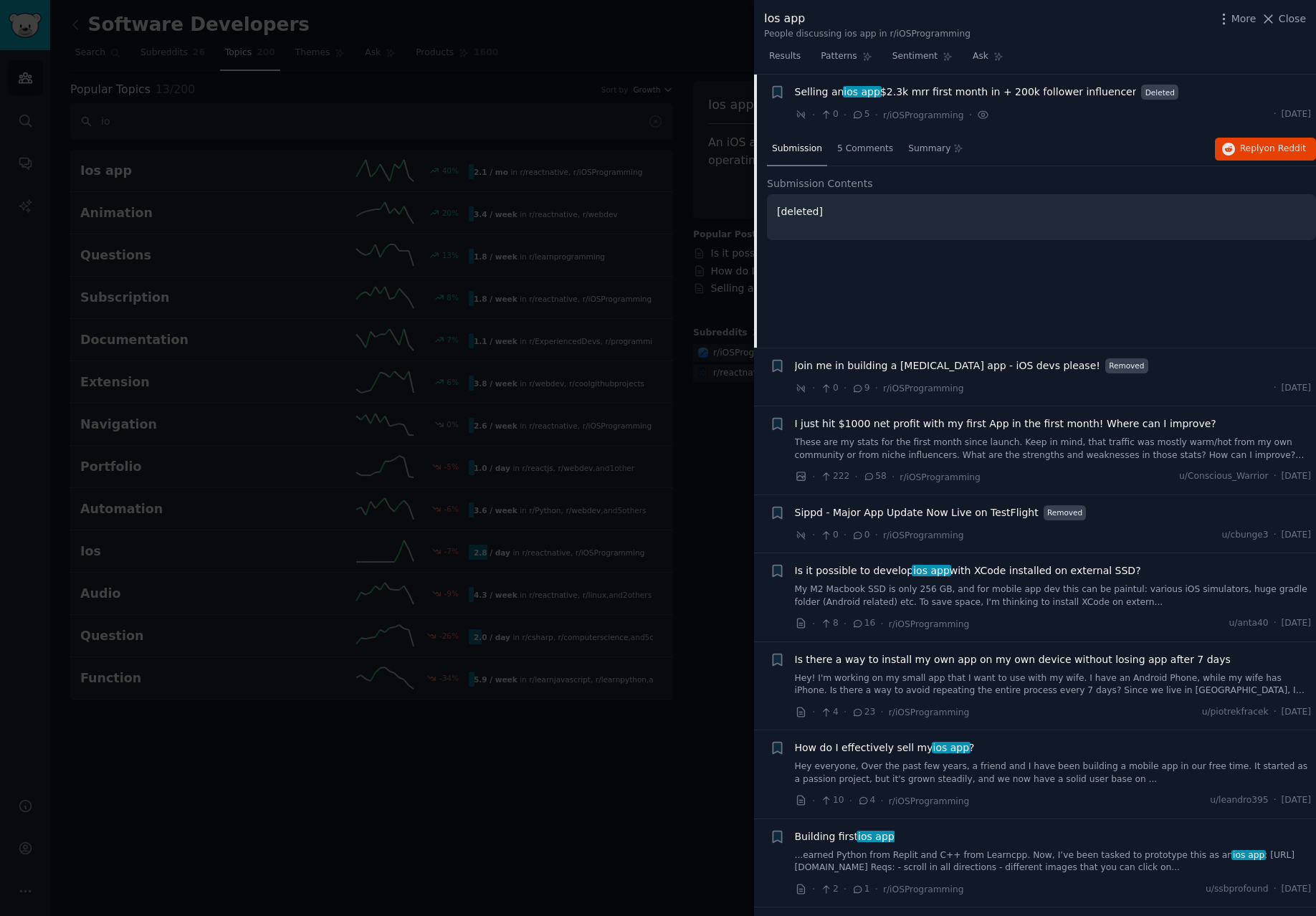
click at [480, 196] on div at bounding box center [658, 458] width 1316 height 916
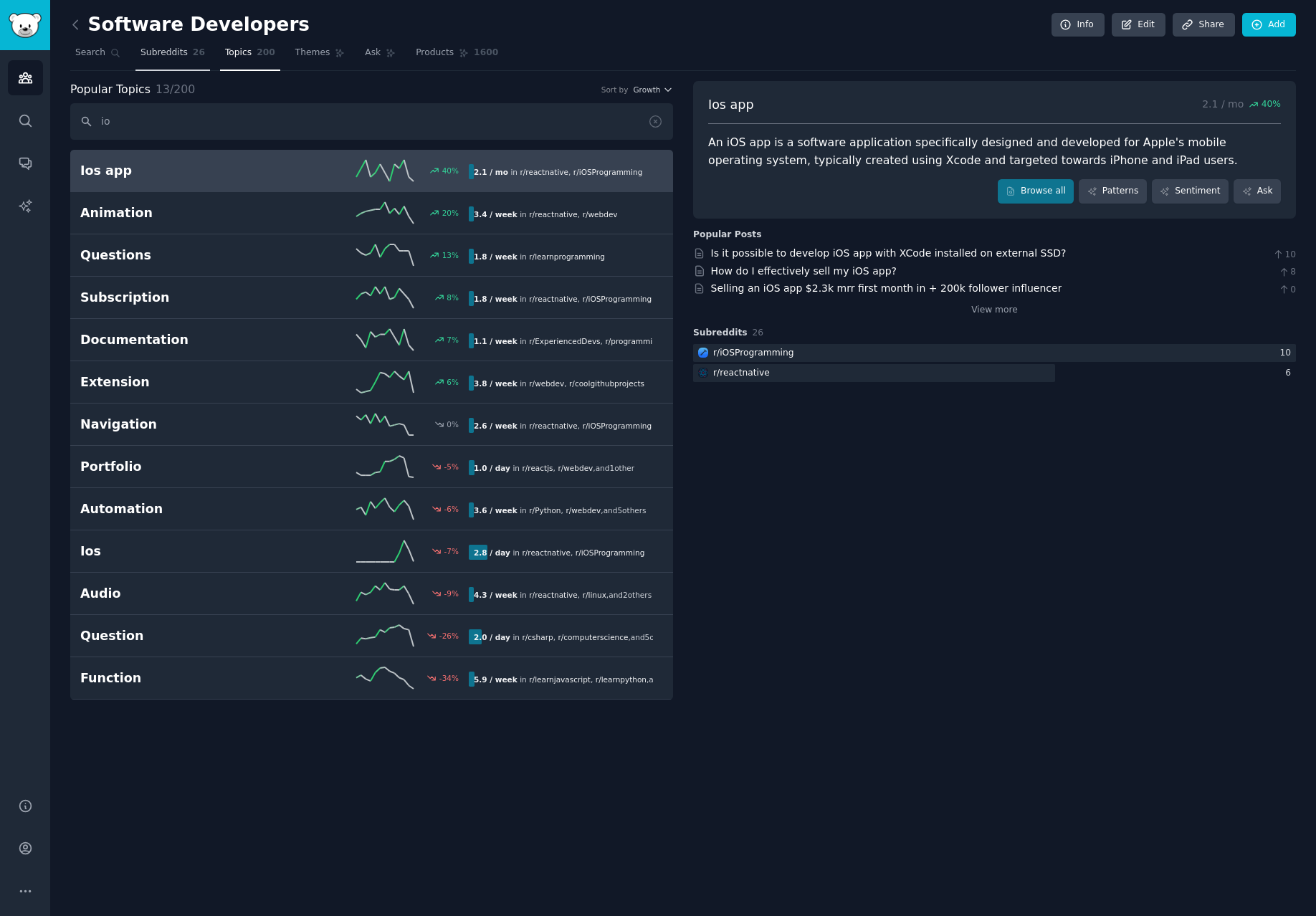
click at [170, 60] on link "Subreddits 26" at bounding box center [173, 56] width 75 height 29
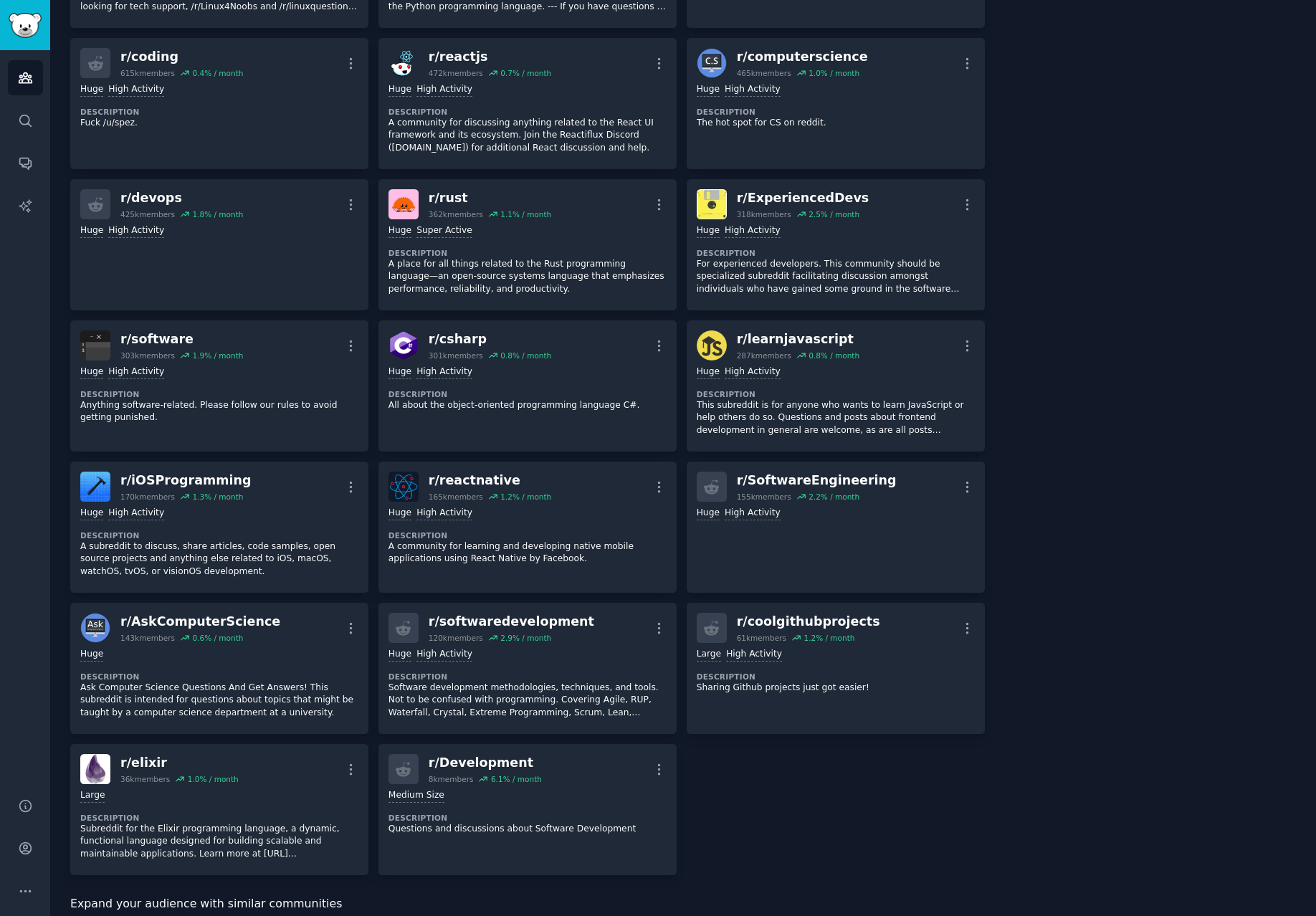
scroll to position [945, 0]
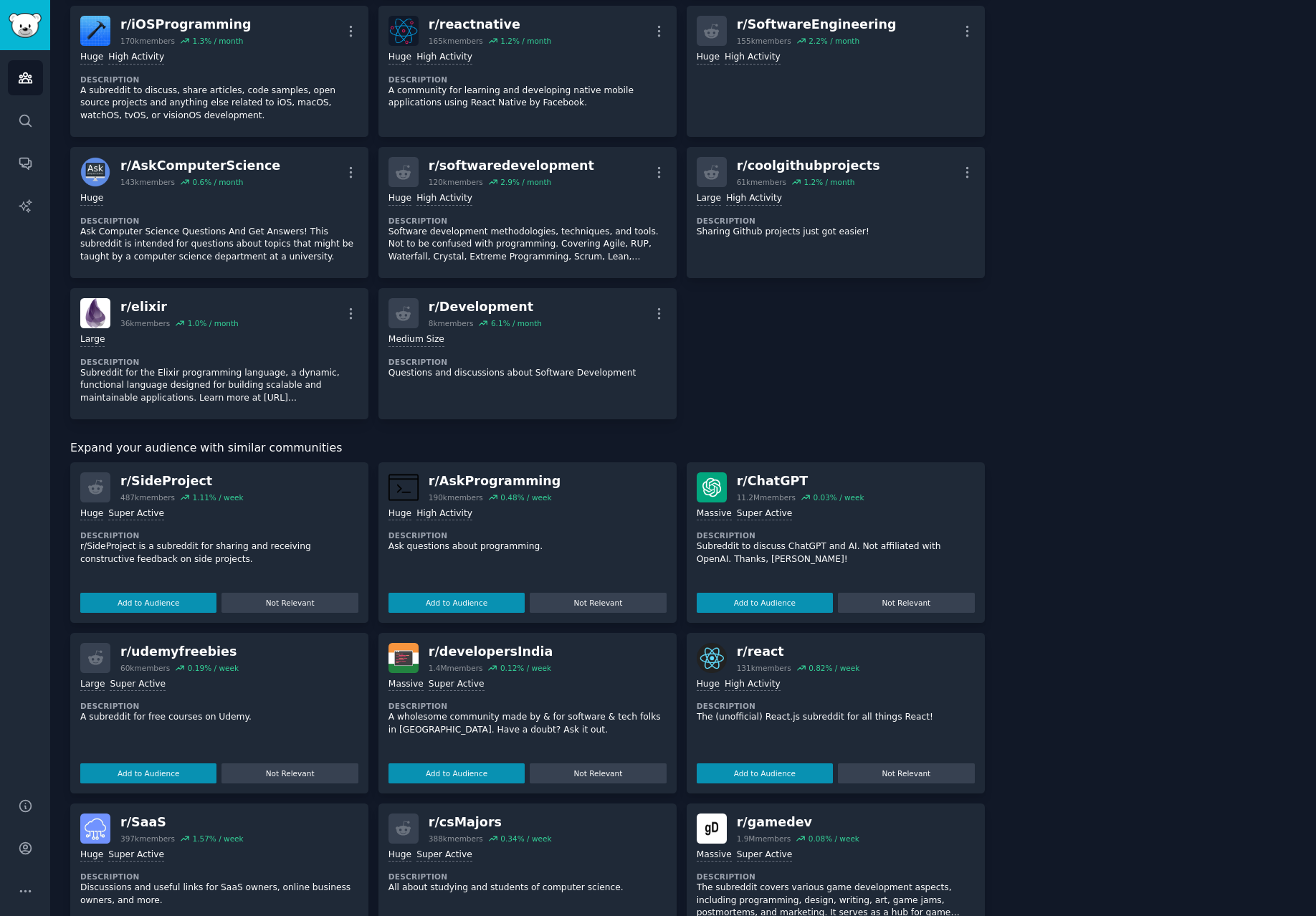
click at [226, 528] on div "Huge Super Active Description r/SideProject is a subreddit for sharing and rece…" at bounding box center [219, 558] width 278 height 111
click at [173, 589] on button "Add to Audience" at bounding box center [148, 602] width 136 height 20
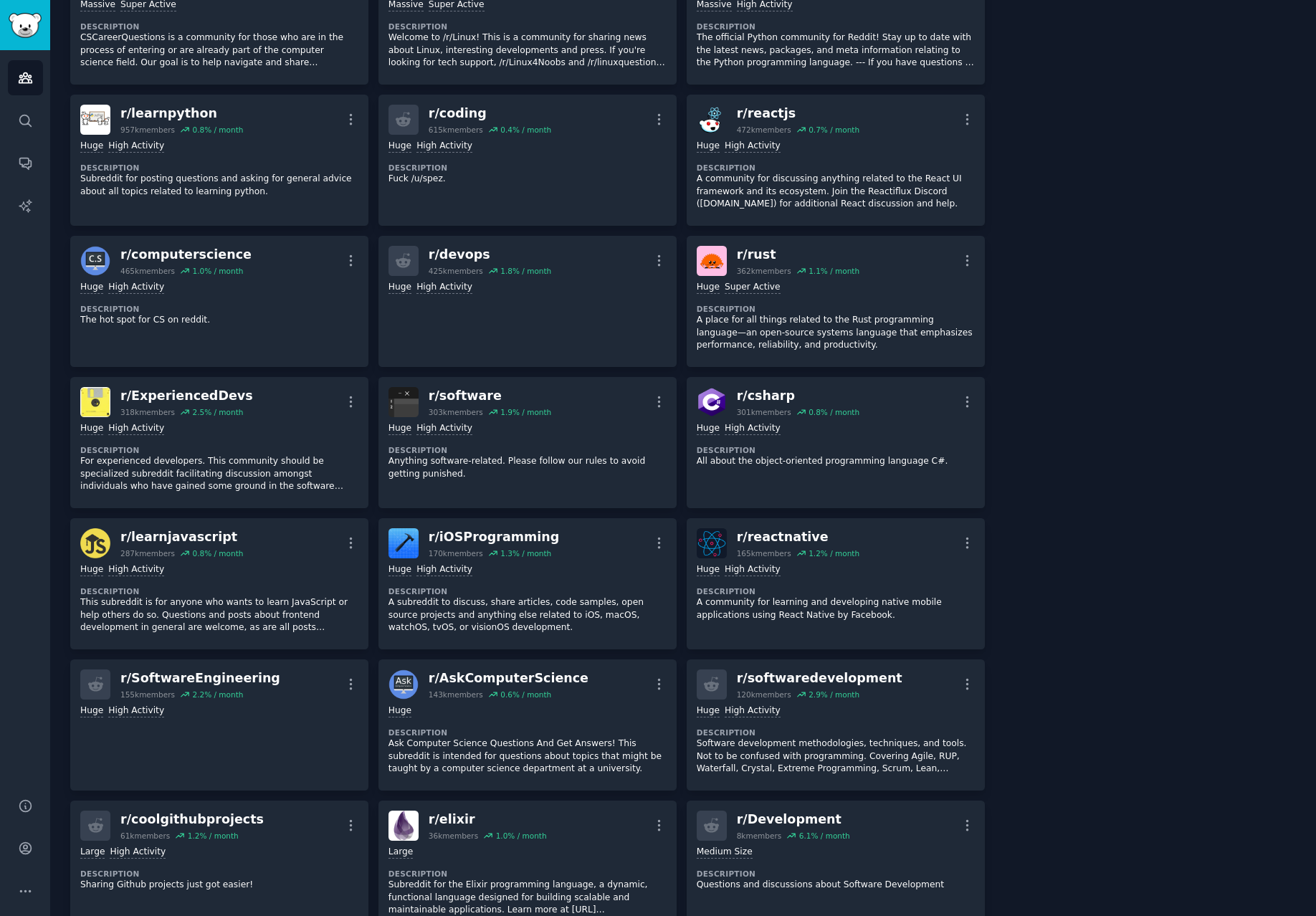
scroll to position [0, 0]
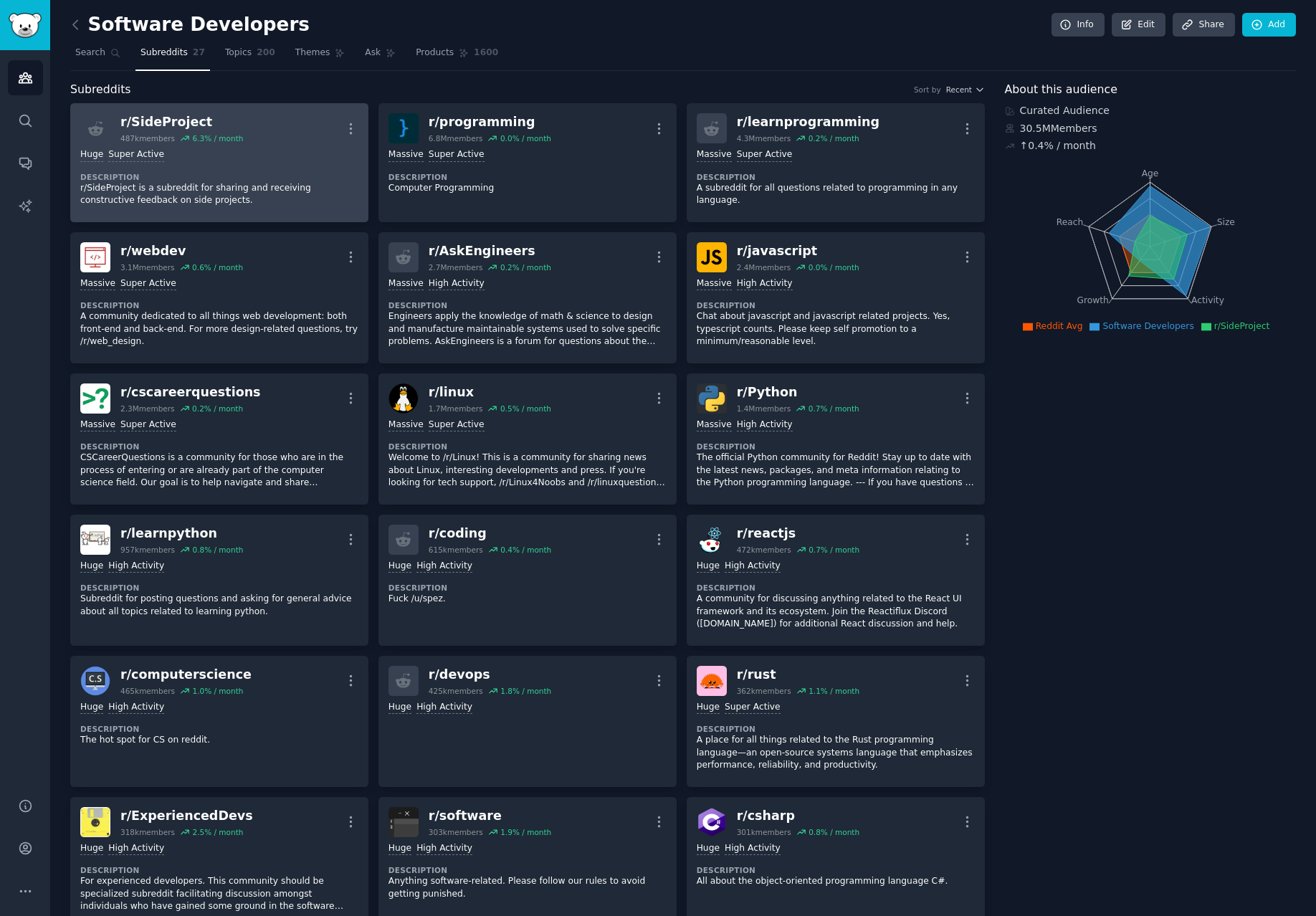
click at [194, 152] on div ">= 95th percentile for submissions / day Huge Super Active" at bounding box center [219, 155] width 278 height 14
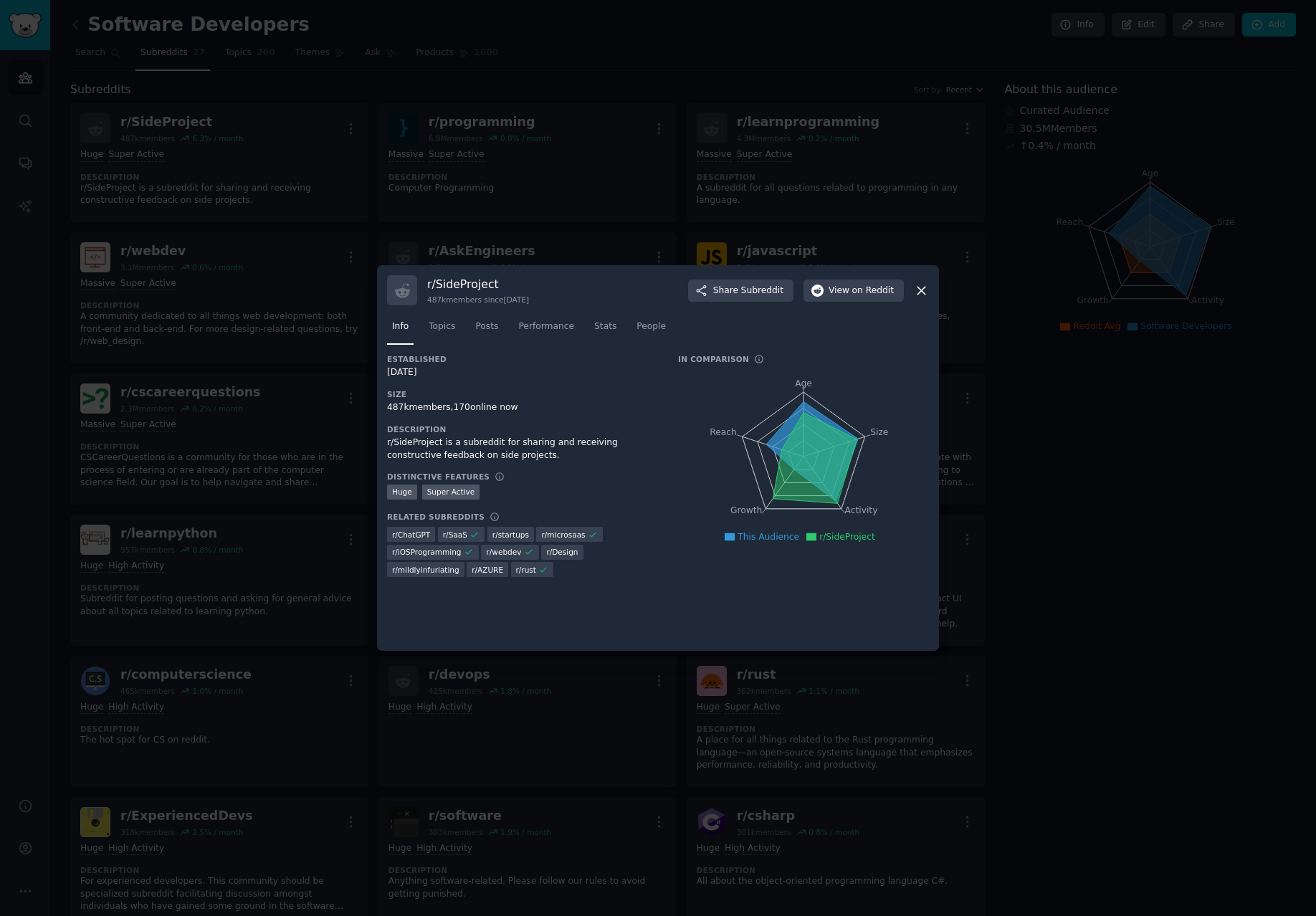
click at [254, 143] on div at bounding box center [658, 458] width 1316 height 916
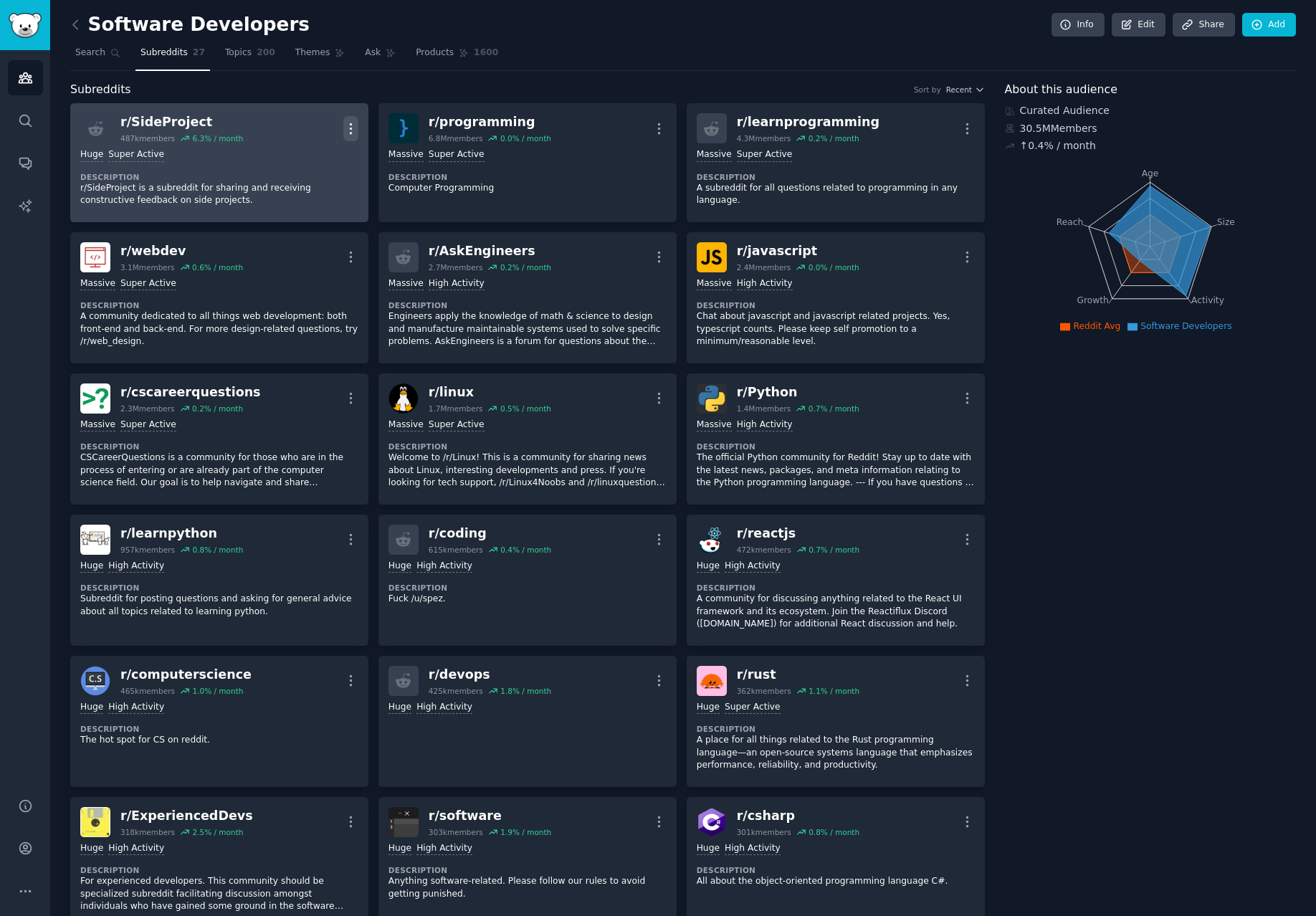
click at [350, 132] on icon "button" at bounding box center [351, 128] width 2 height 10
click at [311, 139] on link "View" at bounding box center [292, 133] width 85 height 30
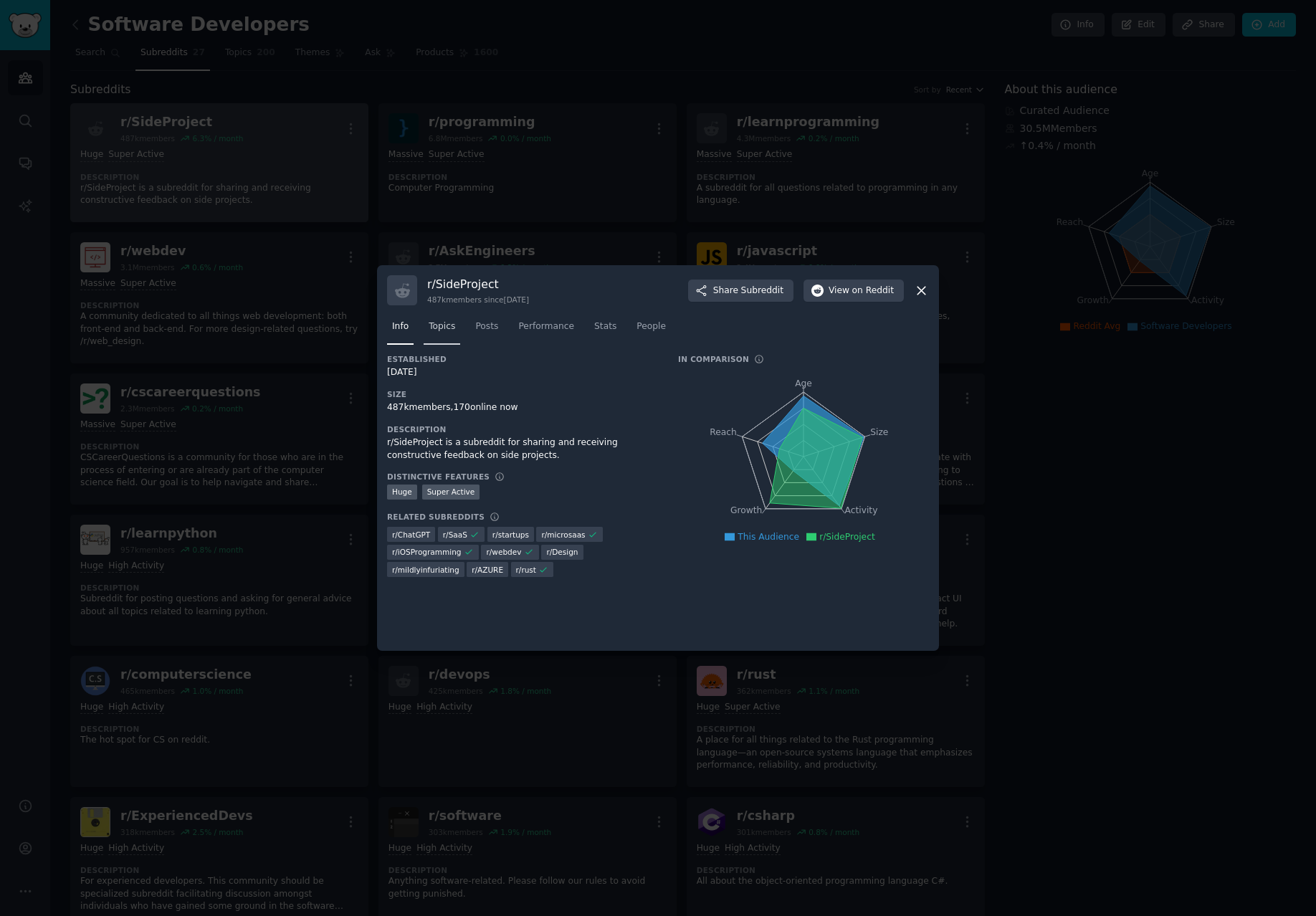
click at [438, 329] on span "Topics" at bounding box center [441, 327] width 26 height 13
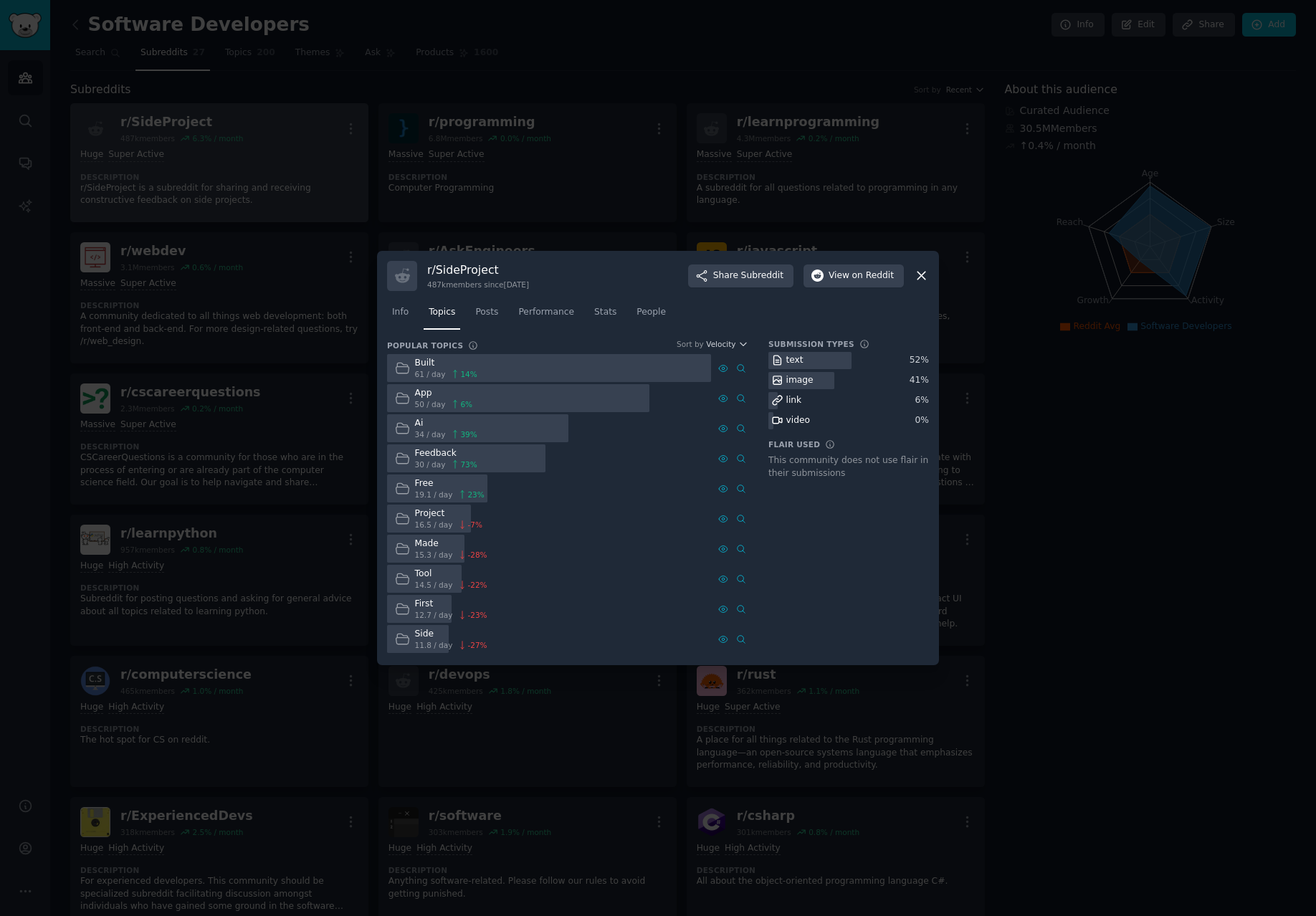
click at [488, 368] on div at bounding box center [549, 367] width 324 height 28
click at [460, 374] on span "14 %" at bounding box center [468, 374] width 17 height 10
click at [408, 369] on icon at bounding box center [402, 367] width 13 height 10
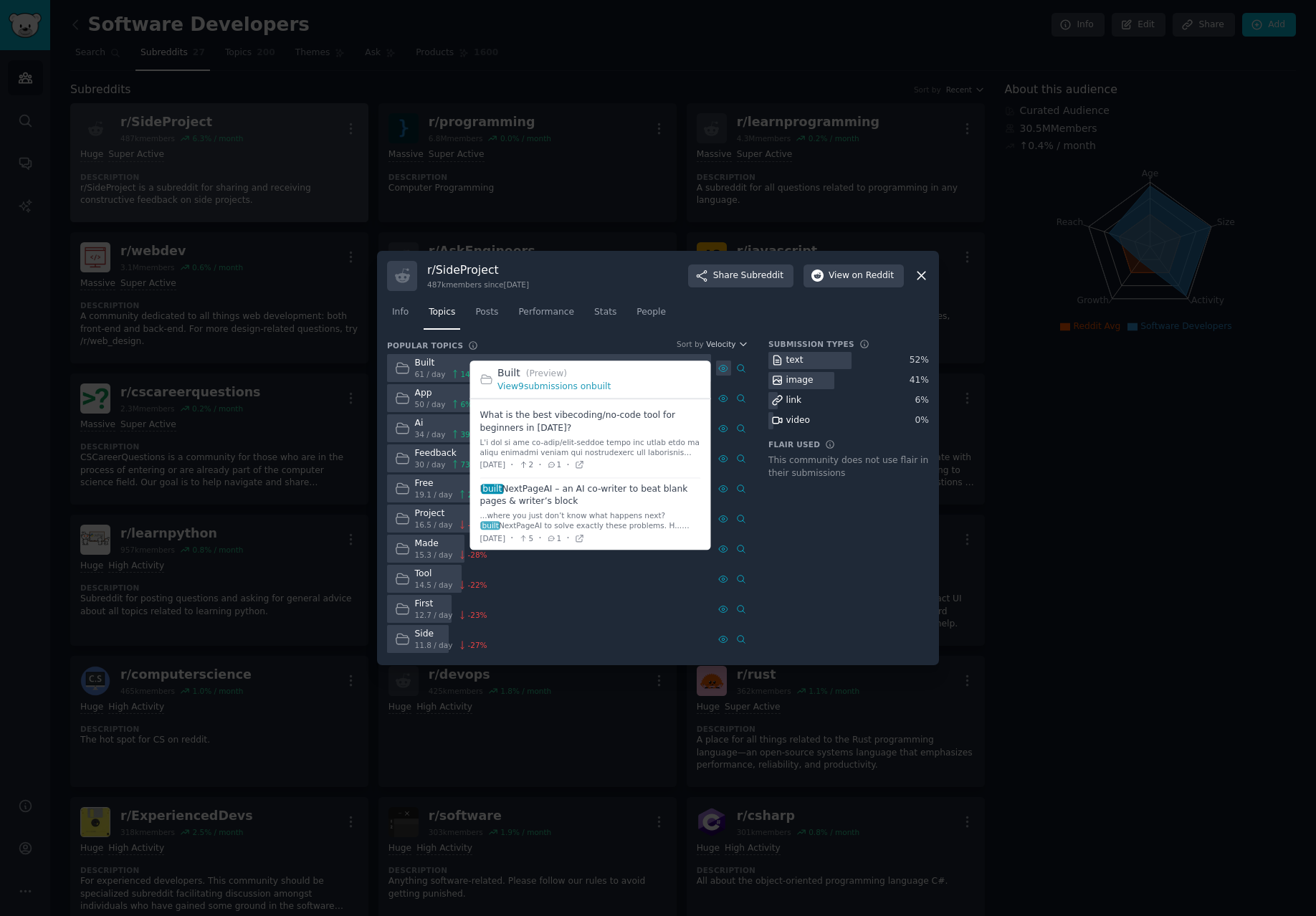
click at [723, 370] on icon at bounding box center [723, 368] width 9 height 6
click at [726, 368] on icon at bounding box center [723, 368] width 10 height 10
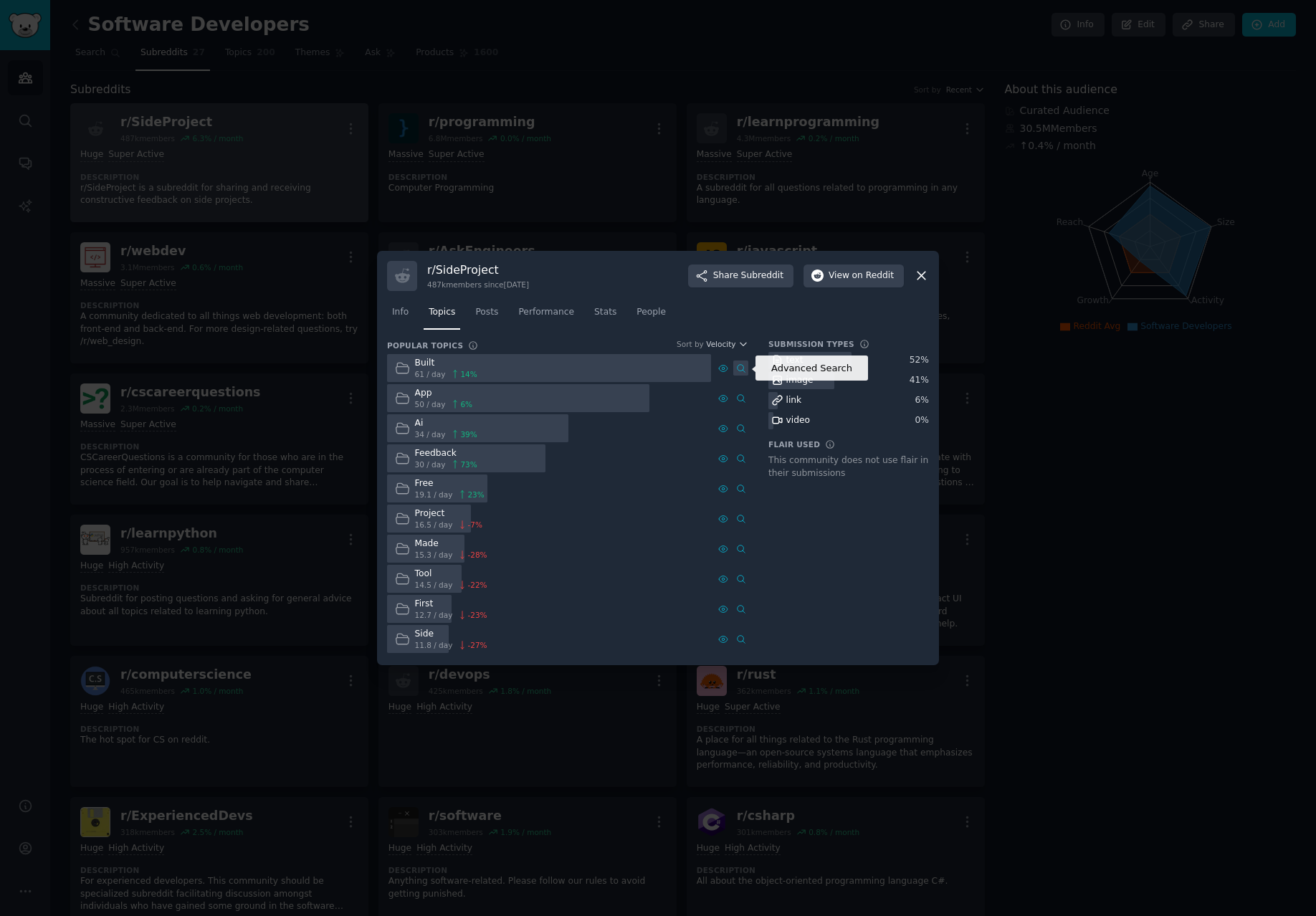
click at [745, 363] on icon at bounding box center [741, 368] width 10 height 10
click at [526, 174] on div at bounding box center [658, 458] width 1316 height 916
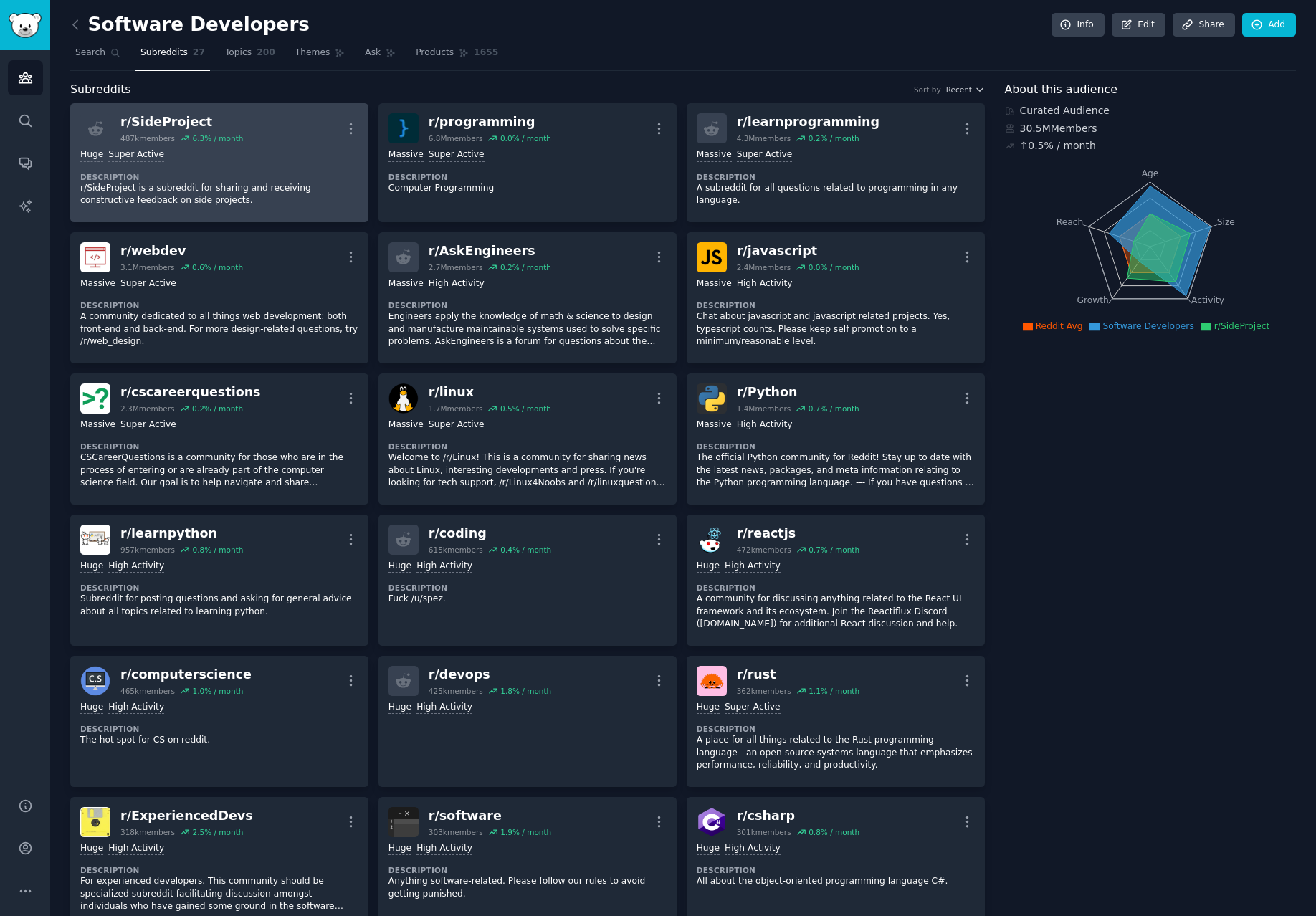
click at [210, 195] on p "r/SideProject is a subreddit for sharing and receiving constructive feedback on…" at bounding box center [219, 194] width 278 height 25
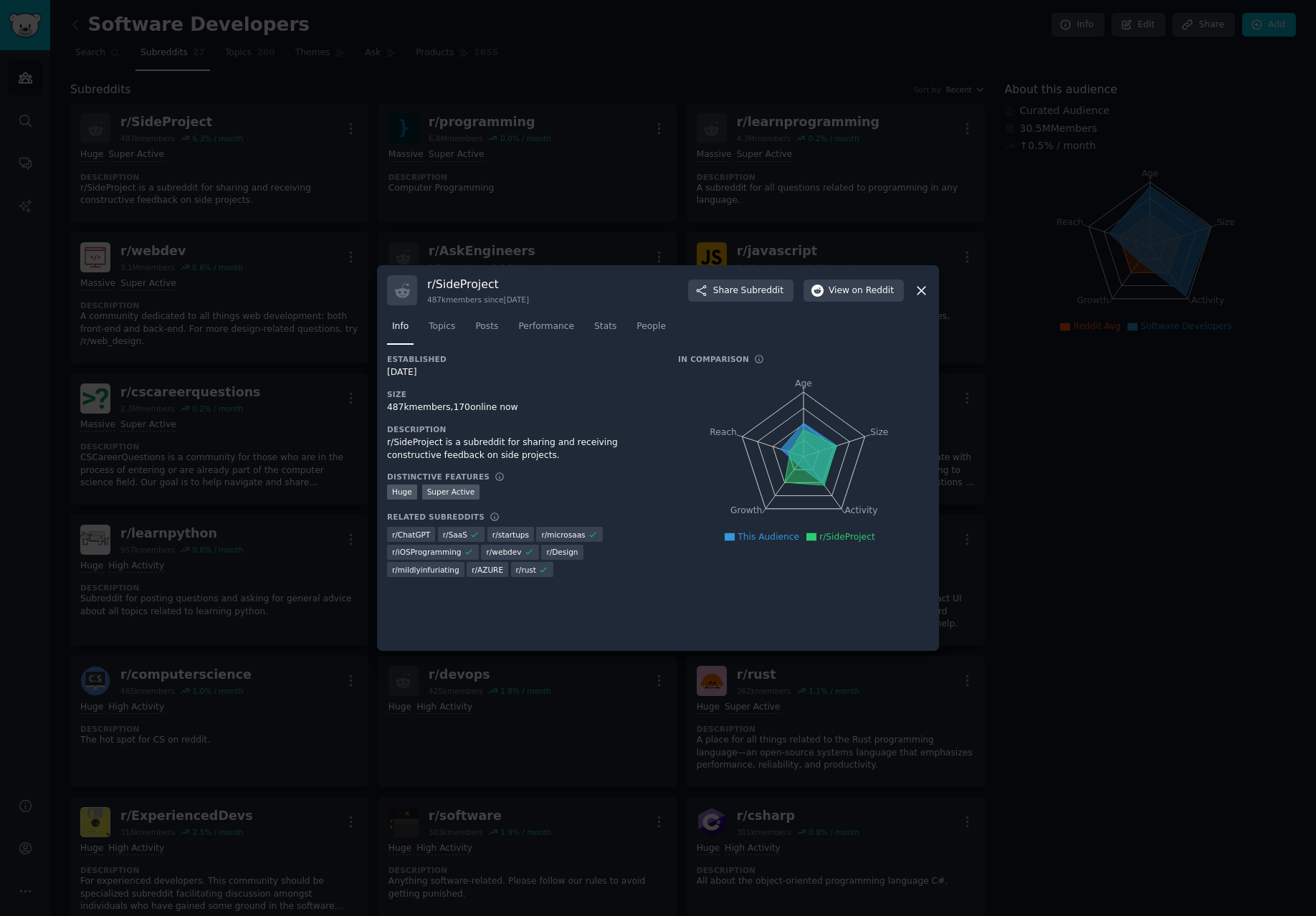
click at [276, 178] on div at bounding box center [658, 458] width 1316 height 916
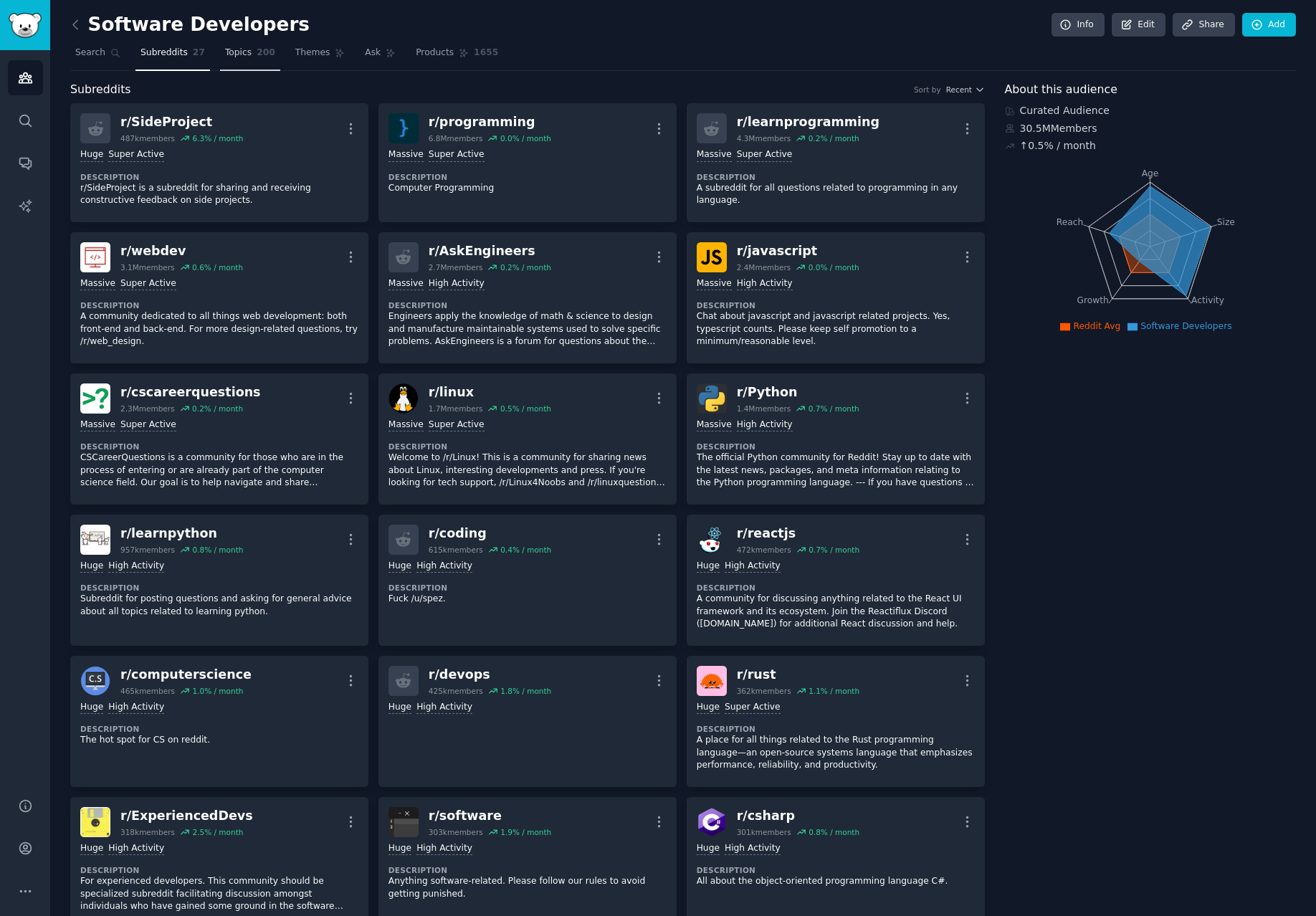
click at [257, 47] on span "200" at bounding box center [265, 53] width 18 height 13
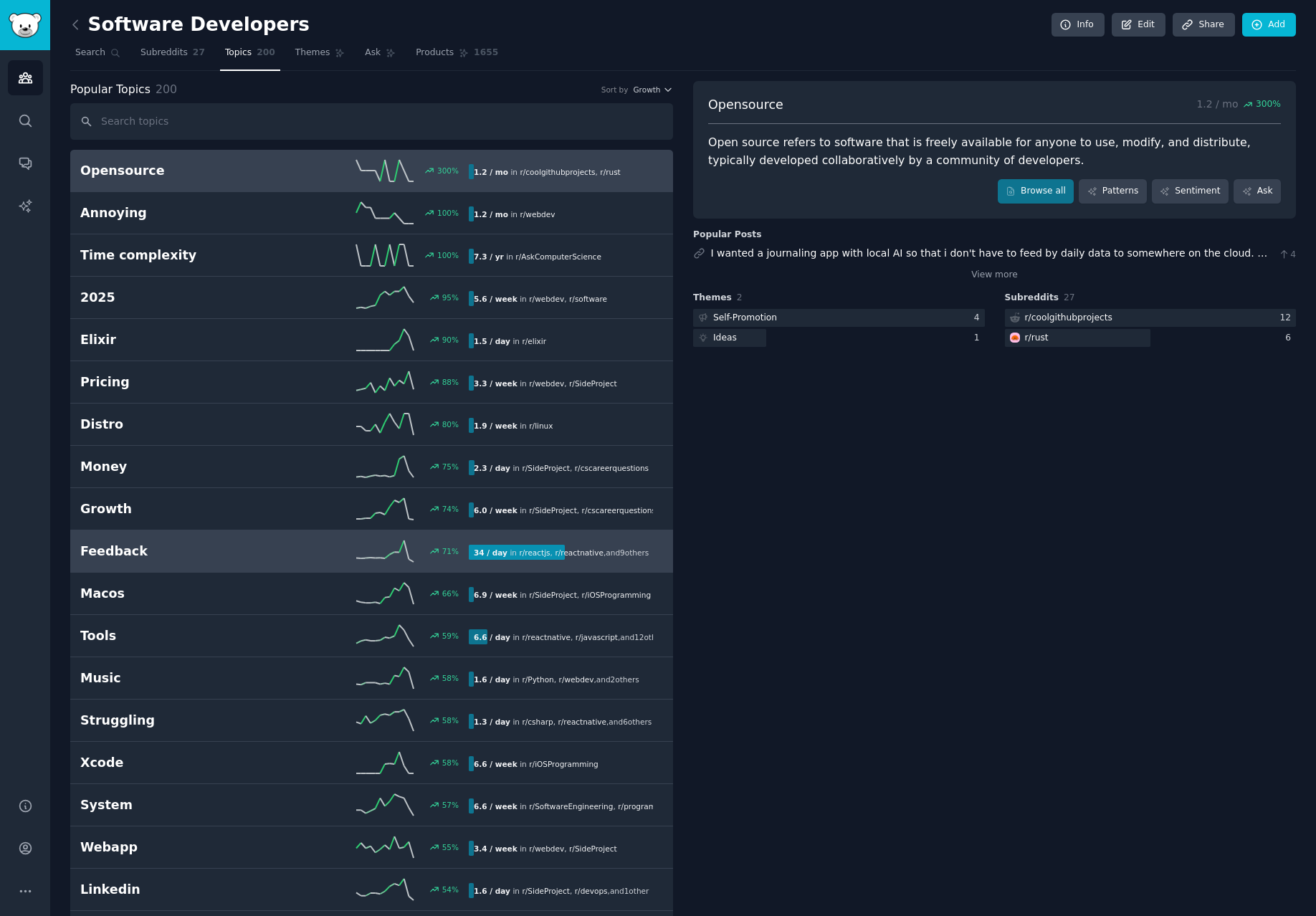
click at [250, 548] on h2 "Feedback" at bounding box center [178, 551] width 194 height 18
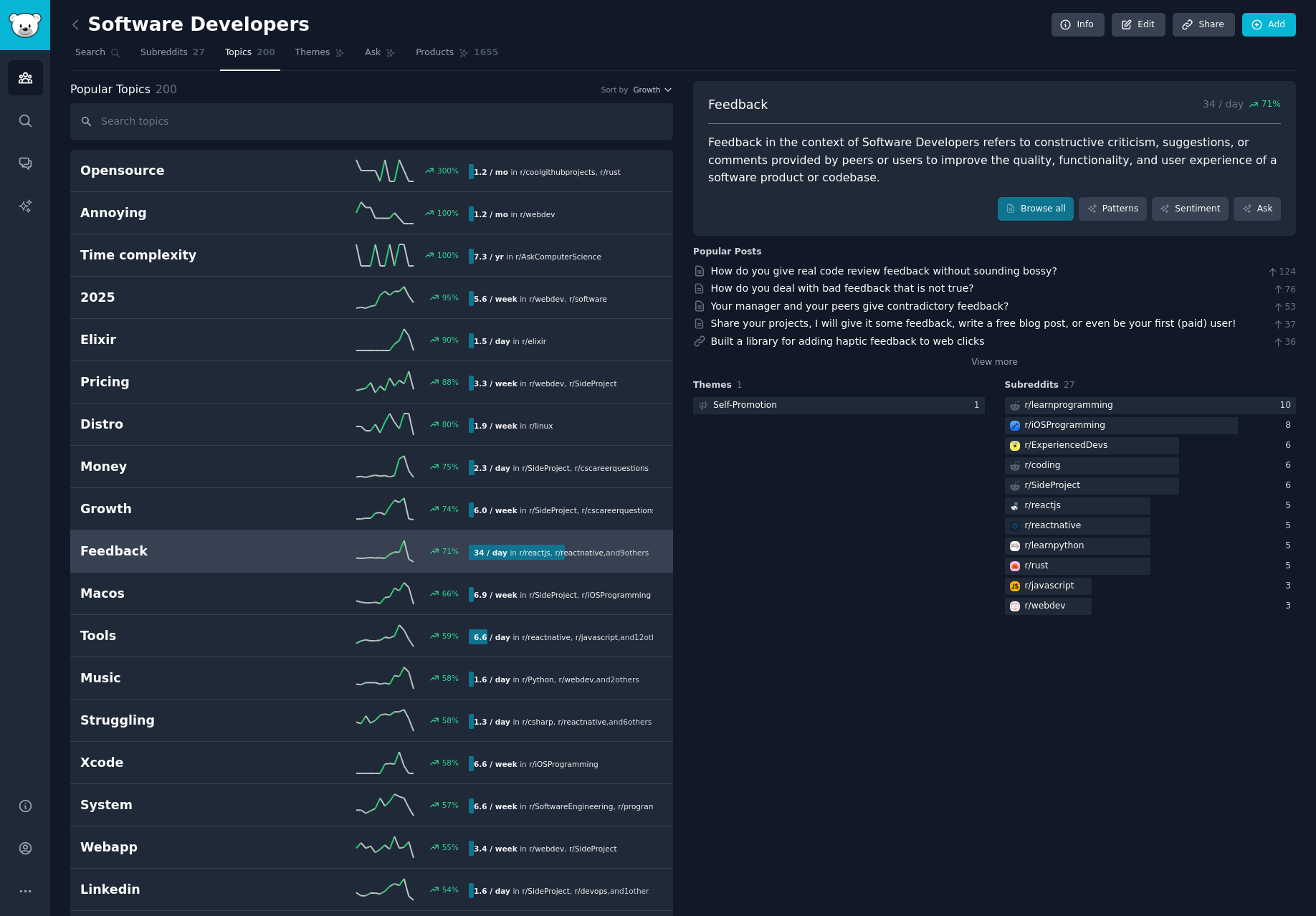
click at [88, 23] on h2 "Software Developers" at bounding box center [190, 25] width 239 height 23
click at [79, 25] on icon at bounding box center [75, 25] width 15 height 15
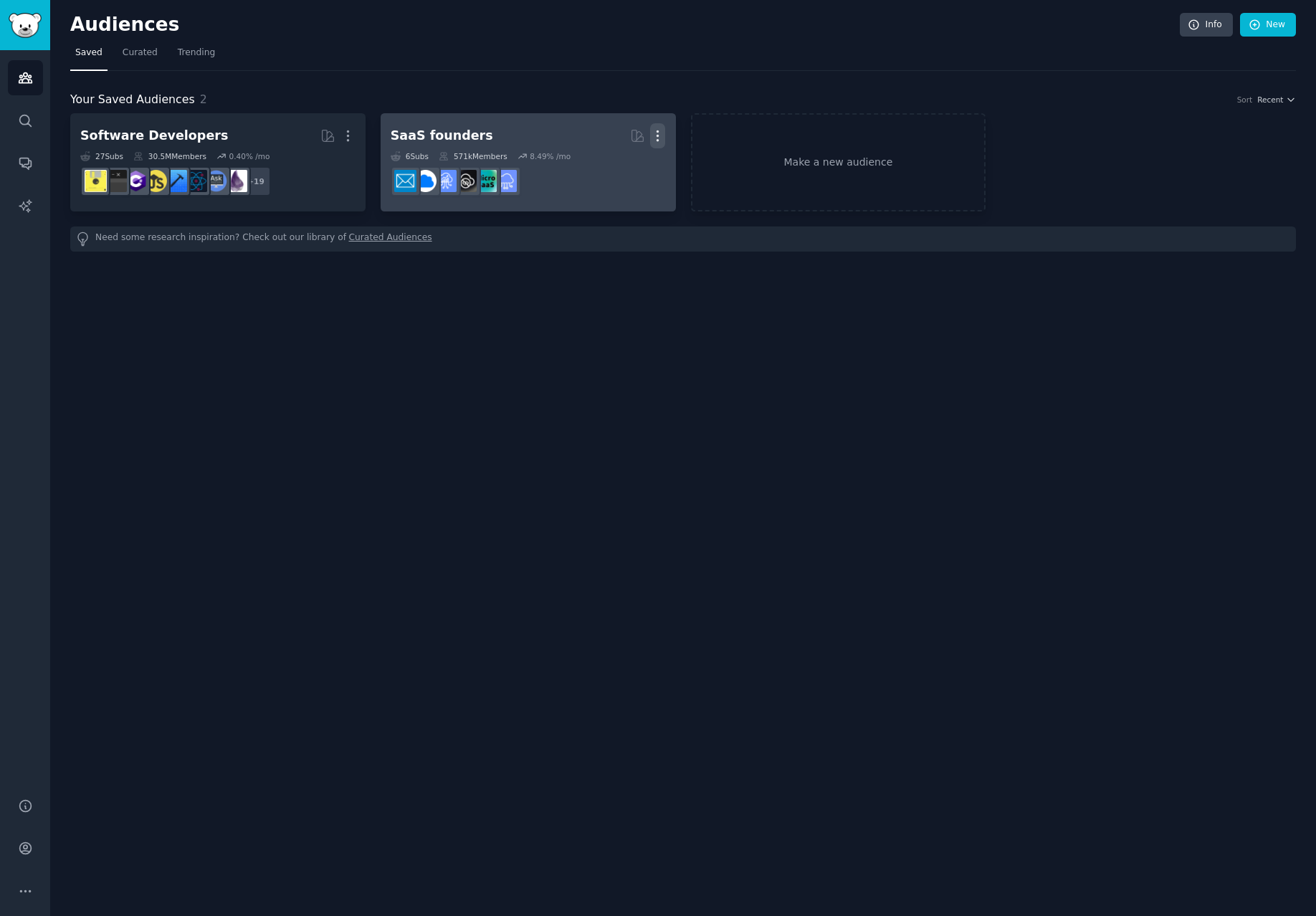
click at [658, 139] on icon "button" at bounding box center [658, 136] width 2 height 10
click at [610, 163] on p "Delete" at bounding box center [618, 166] width 33 height 15
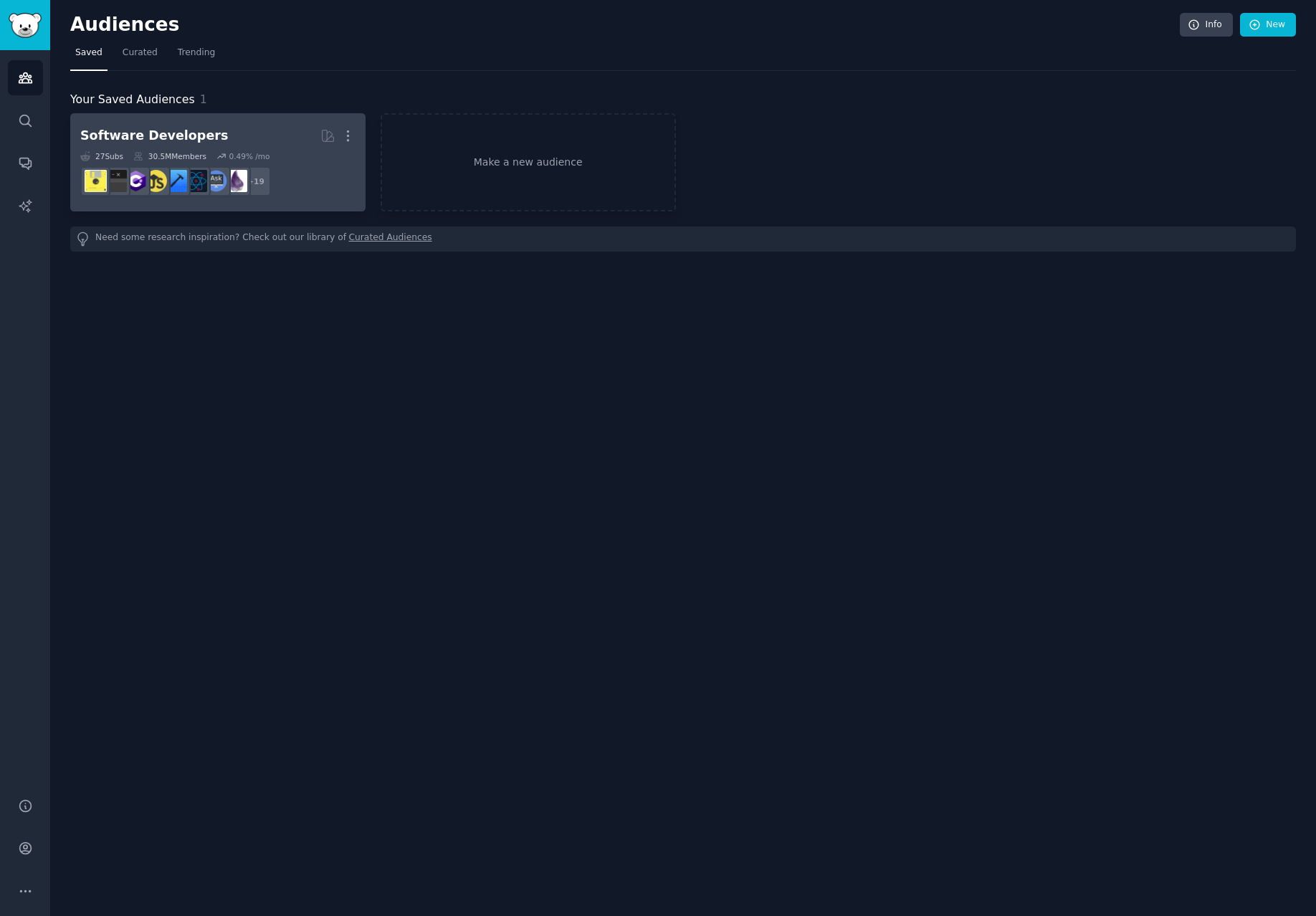
click at [280, 127] on h2 "Software Developers More" at bounding box center [217, 135] width 275 height 25
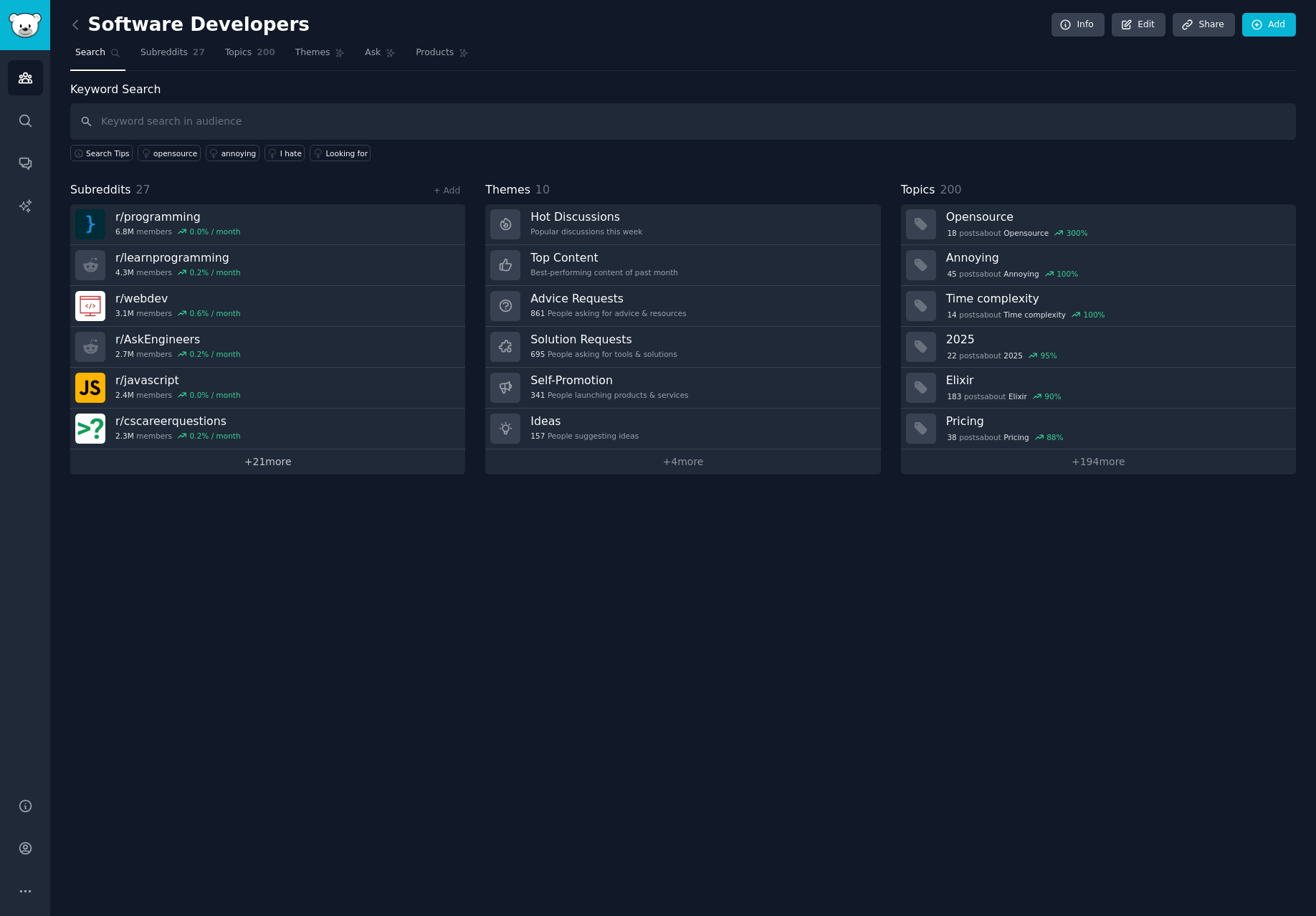
click at [343, 471] on link "+ 21 more" at bounding box center [268, 461] width 395 height 25
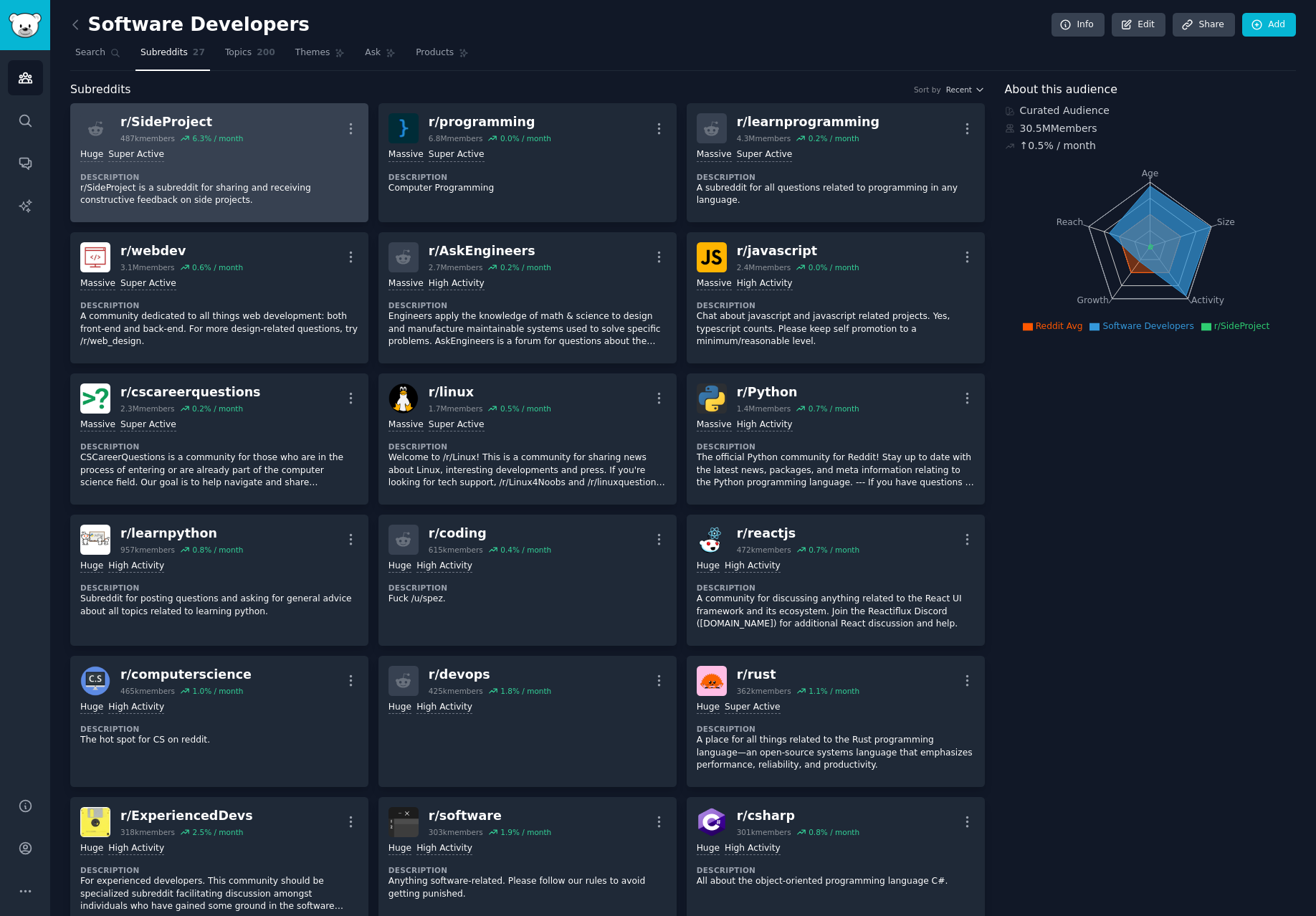
click at [296, 205] on p "r/SideProject is a subreddit for sharing and receiving constructive feedback on…" at bounding box center [219, 194] width 278 height 25
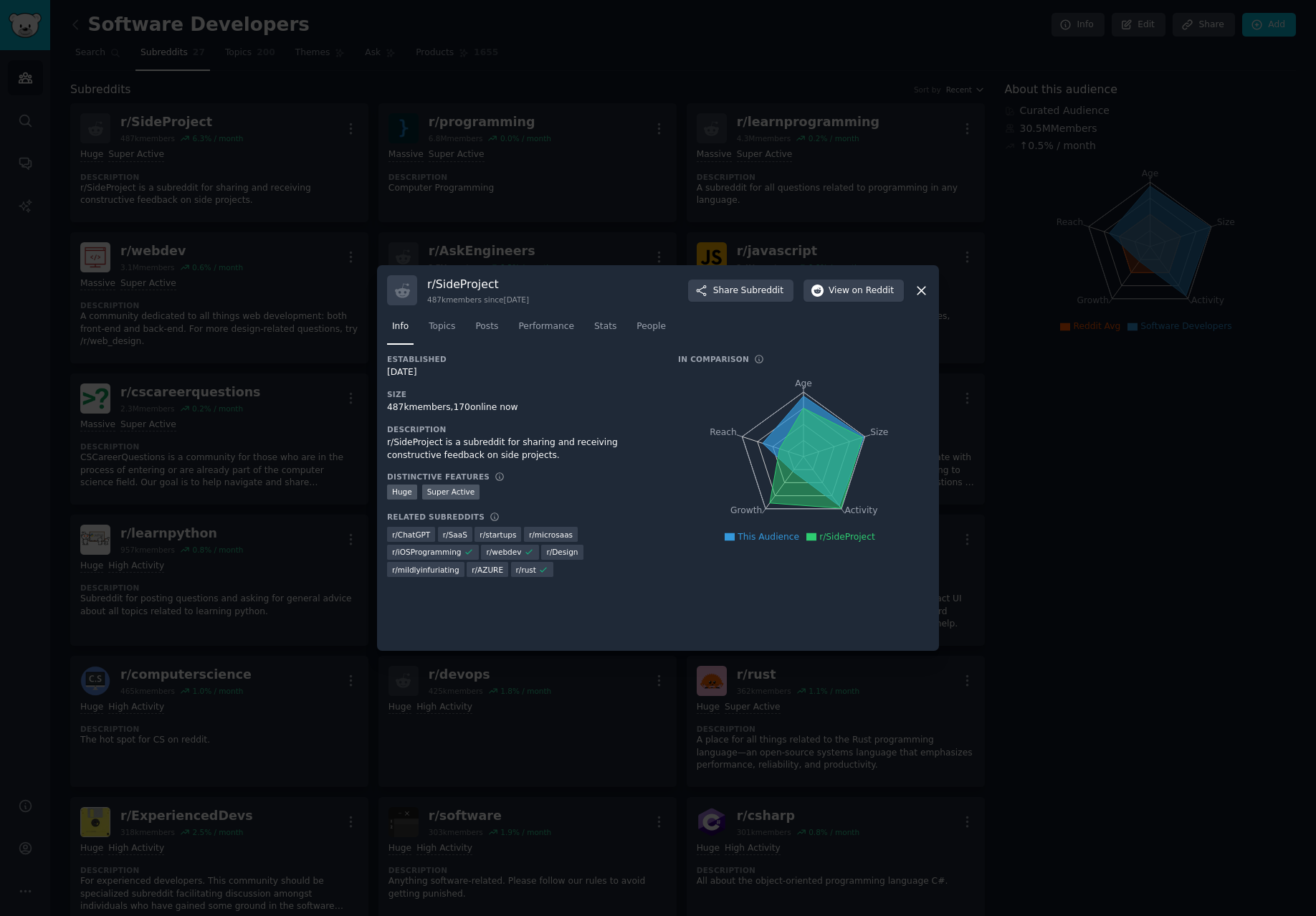
click at [239, 194] on div at bounding box center [658, 458] width 1316 height 916
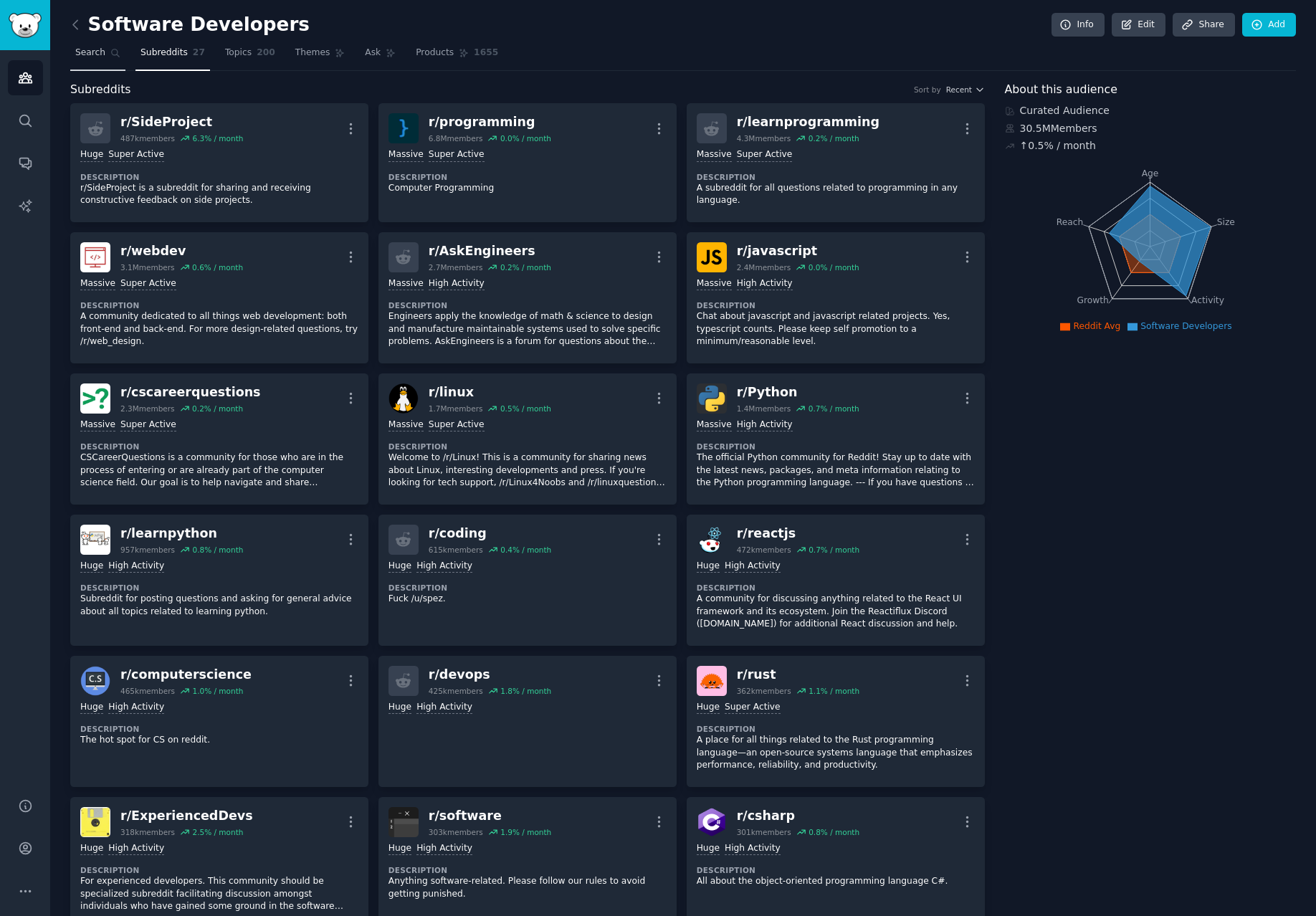
click at [116, 45] on link "Search" at bounding box center [97, 56] width 55 height 29
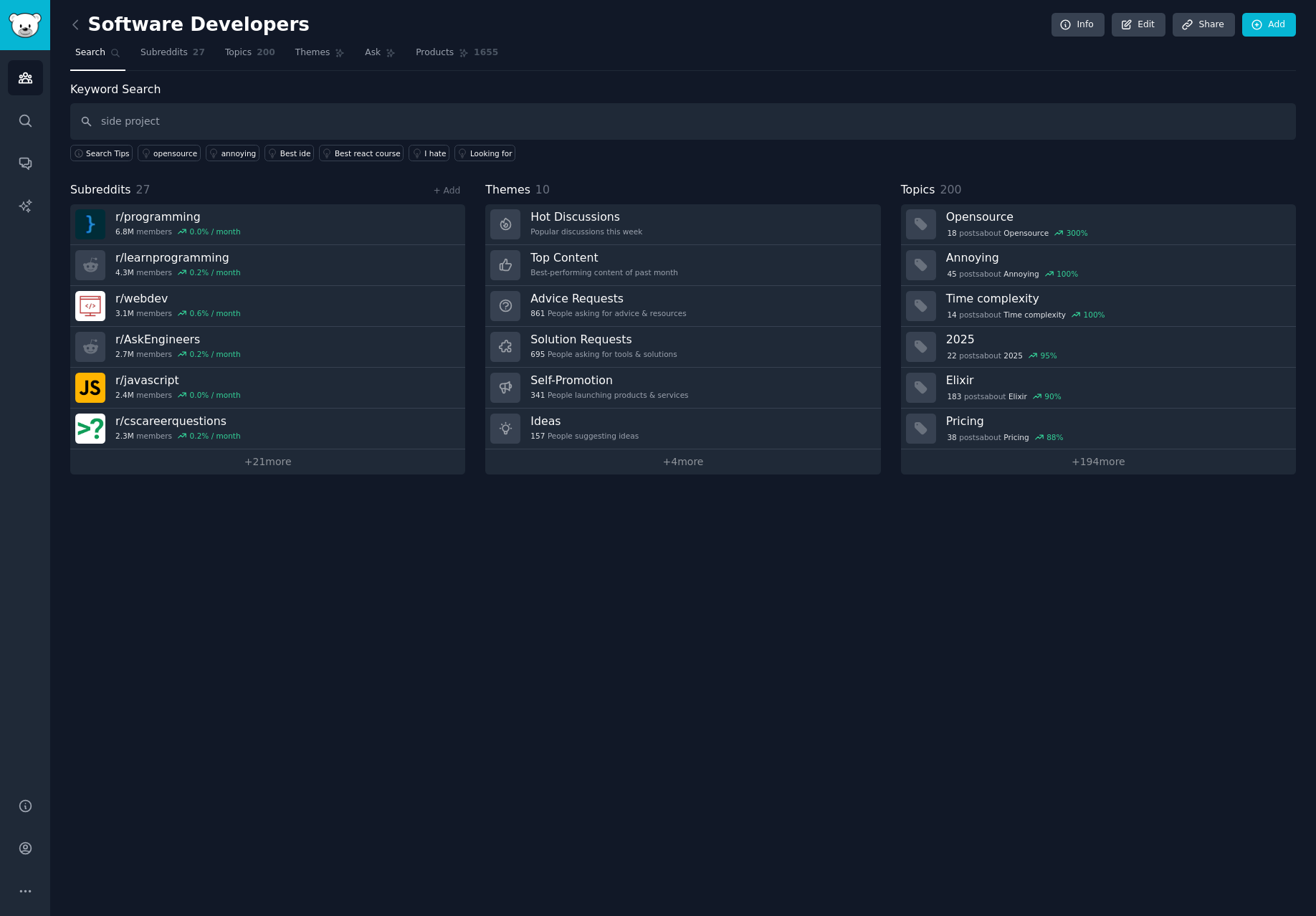
type input "side project"
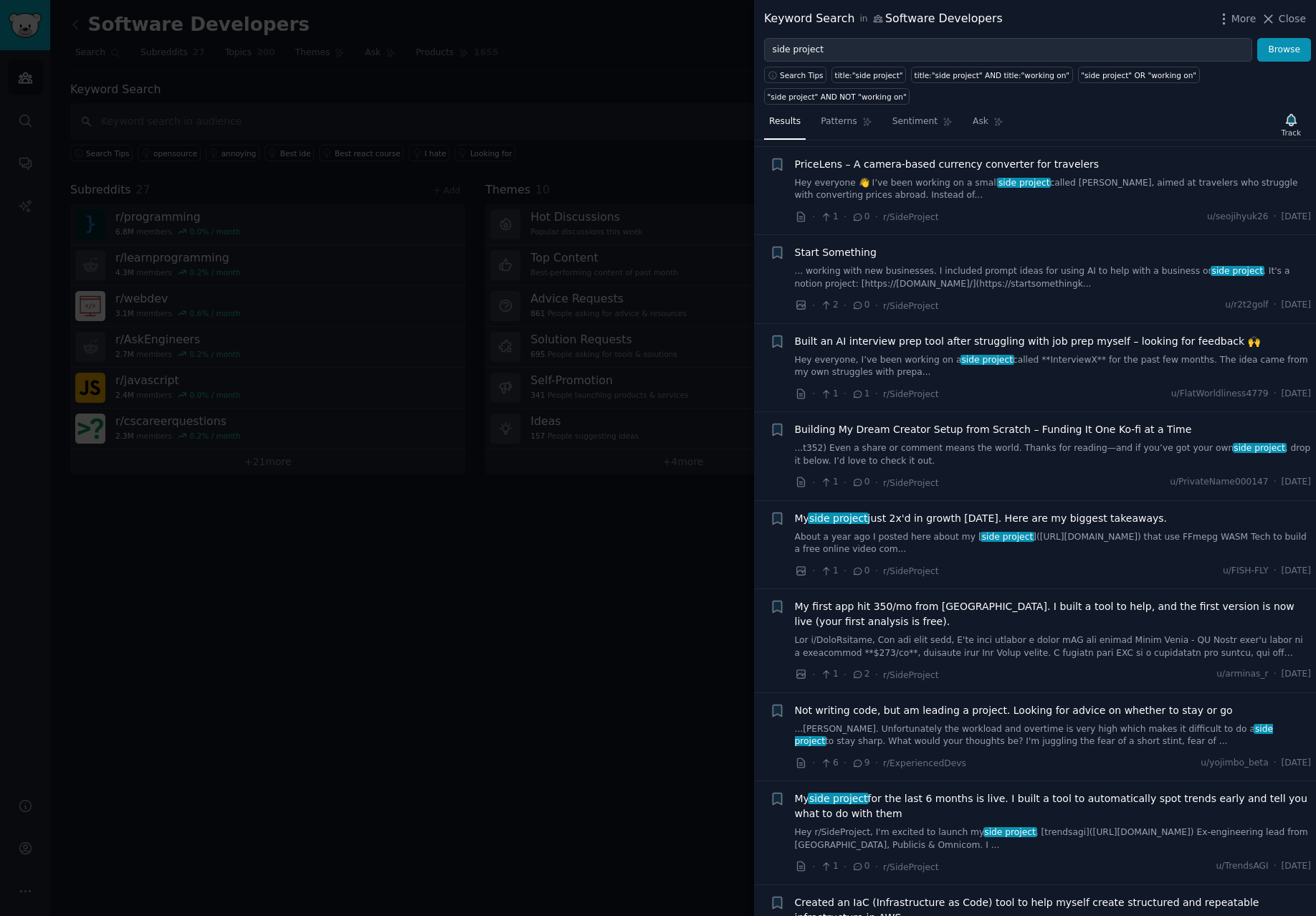
scroll to position [291, 0]
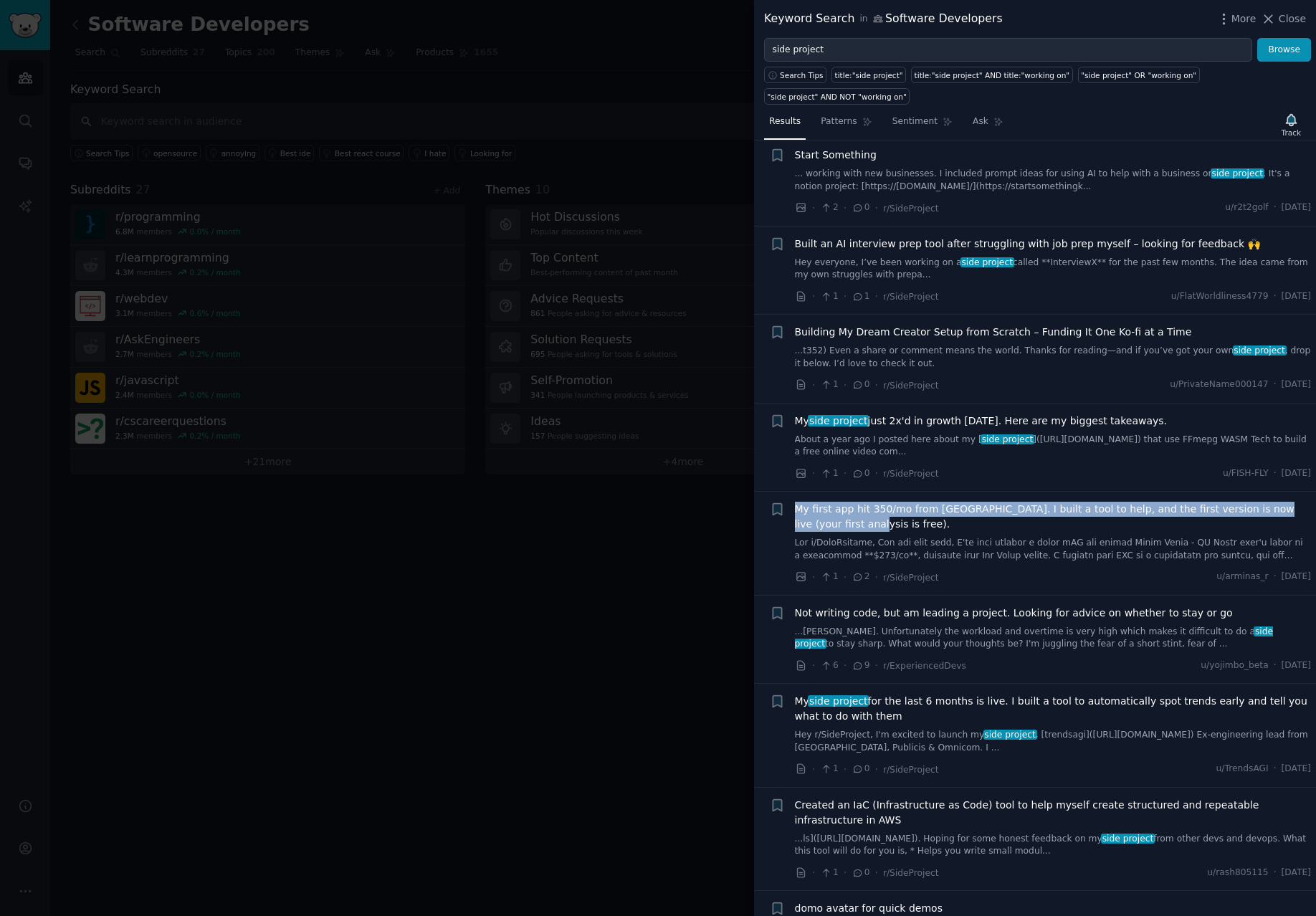
click at [1010, 513] on span "My first app hit 350/mo from ASO. I built a tool to help, and the first version…" at bounding box center [1053, 517] width 517 height 30
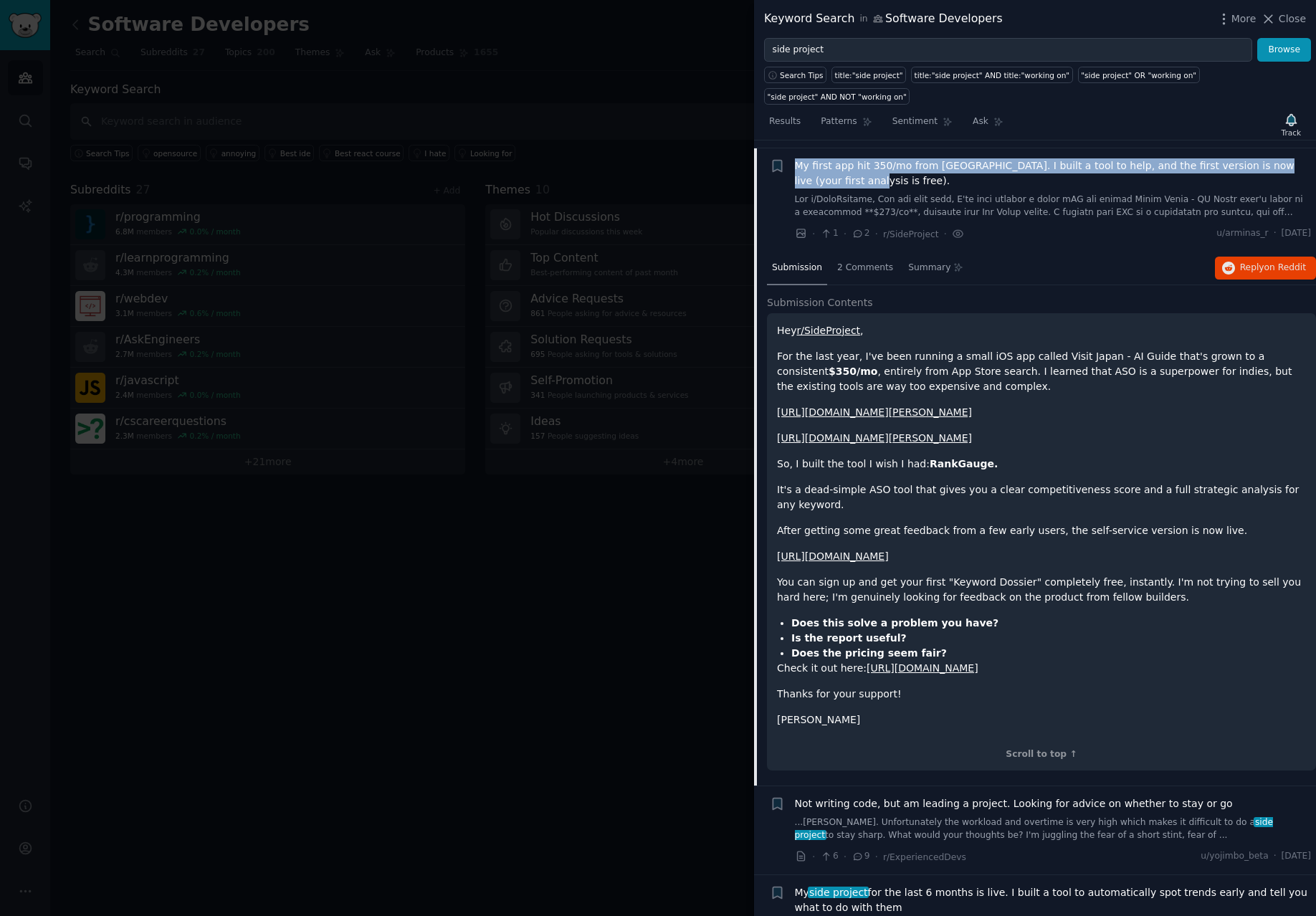
scroll to position [642, 0]
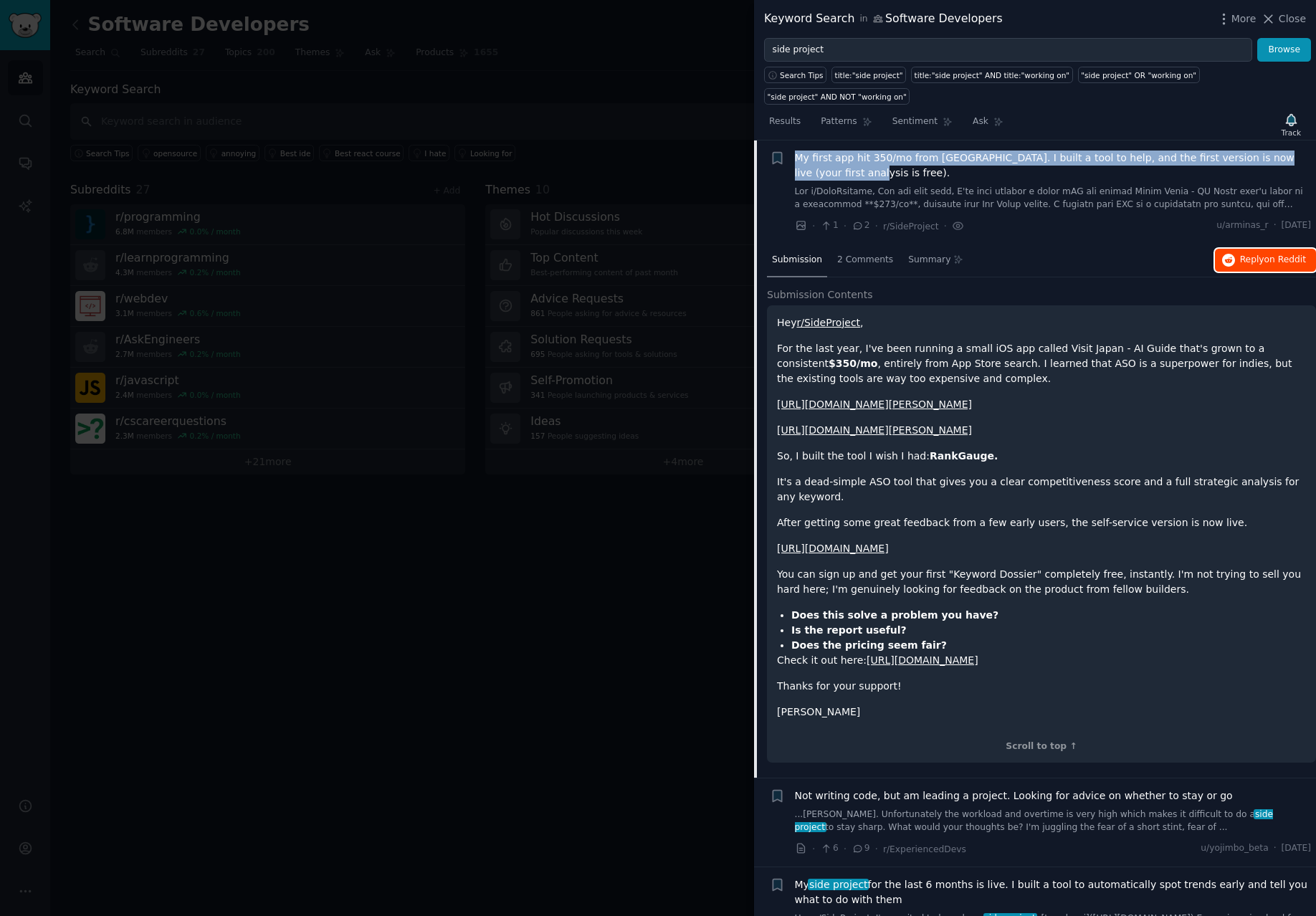
click at [1081, 269] on button "Reply on Reddit" at bounding box center [1265, 260] width 101 height 23
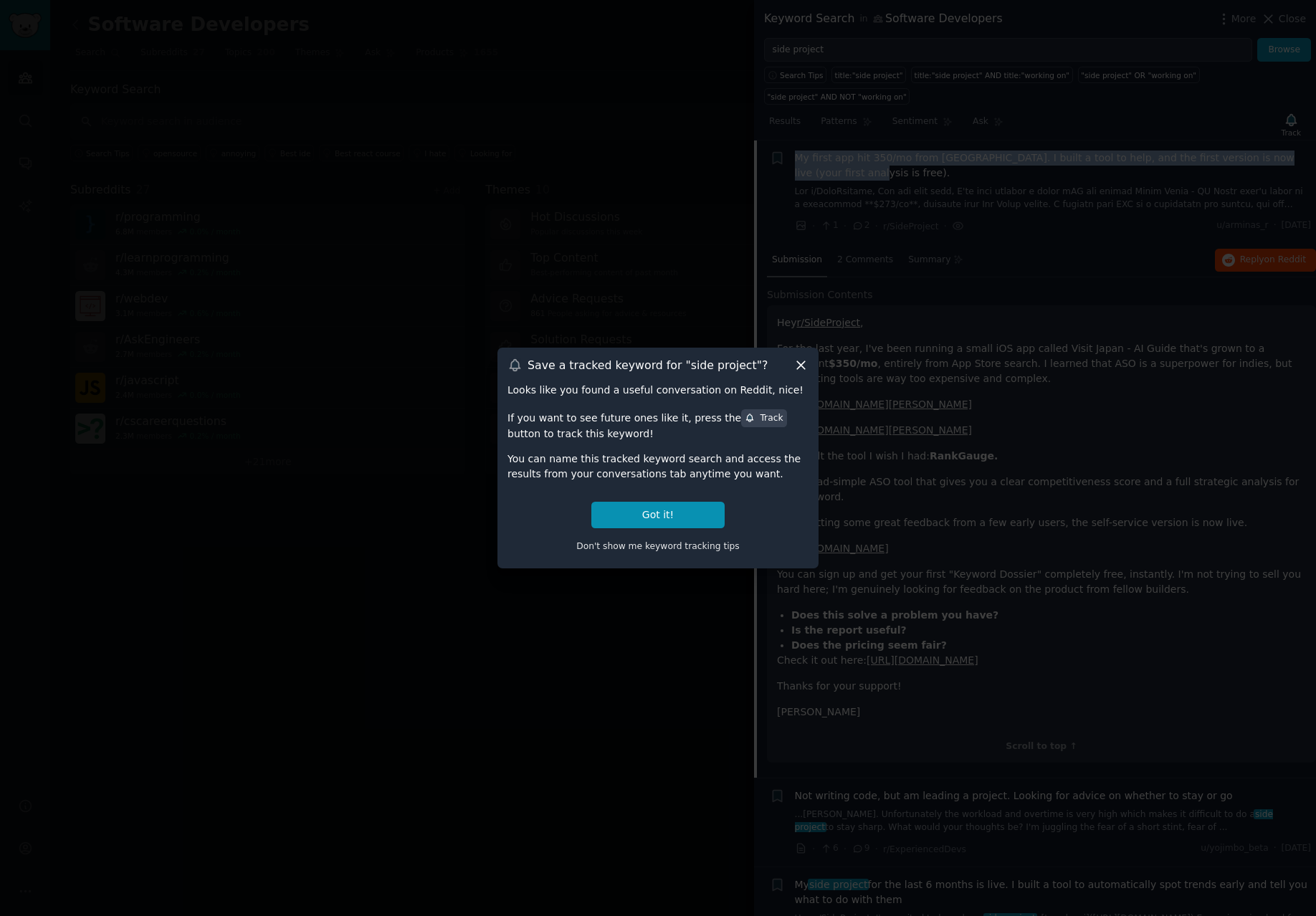
click at [804, 367] on icon at bounding box center [801, 365] width 15 height 15
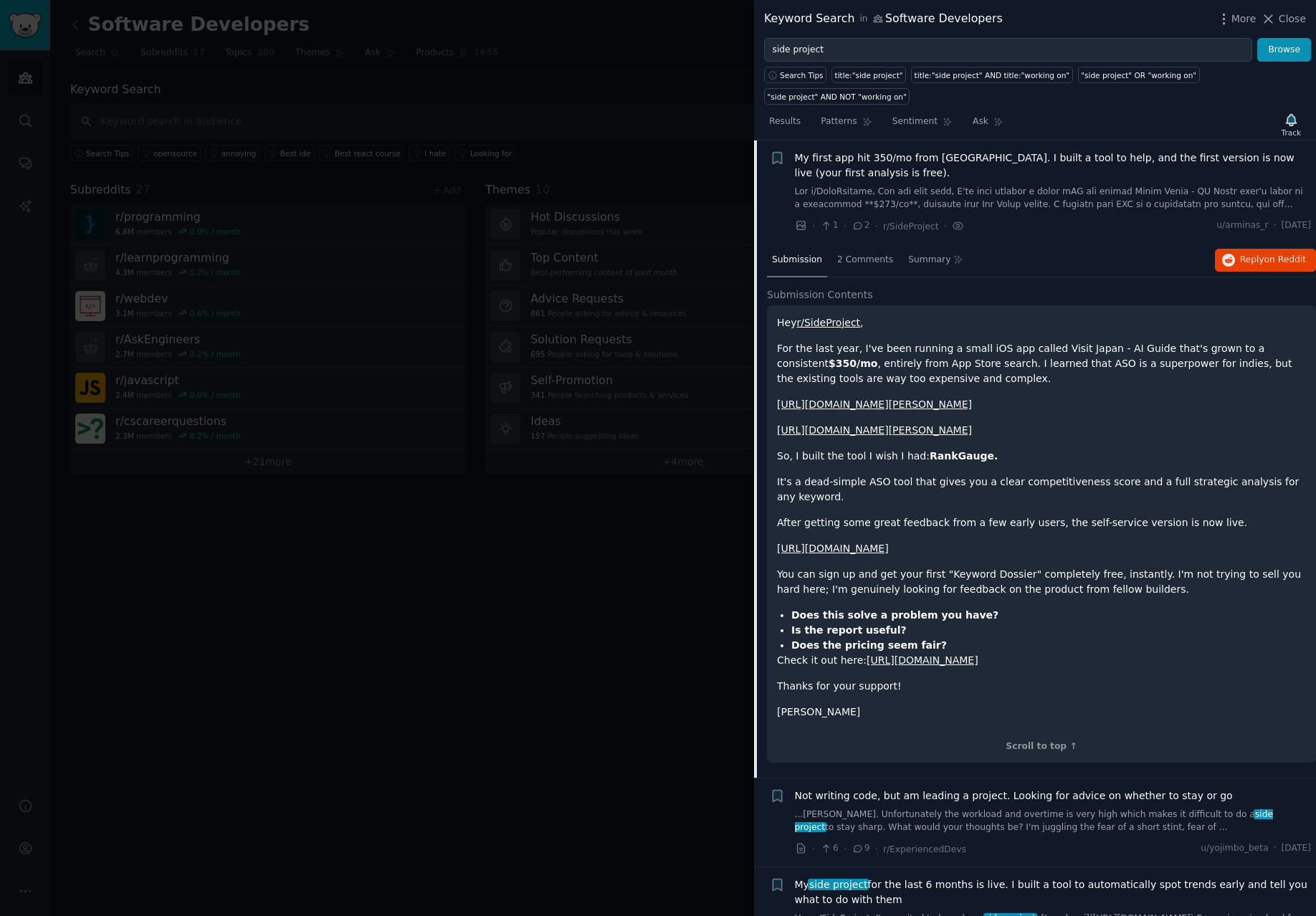
click at [599, 503] on div at bounding box center [658, 458] width 1316 height 916
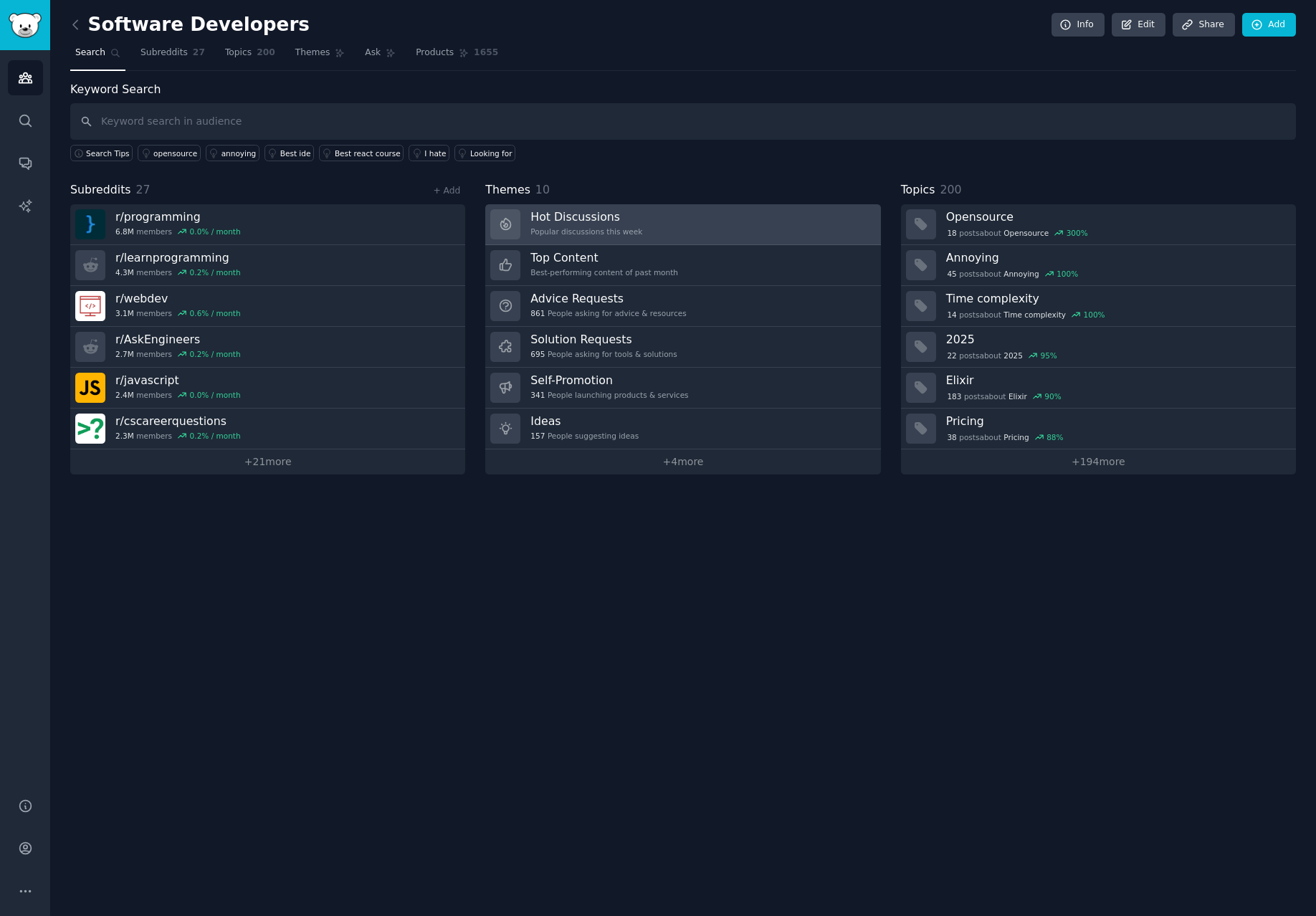
click at [652, 237] on link "Hot Discussions Popular discussions this week" at bounding box center [683, 224] width 395 height 41
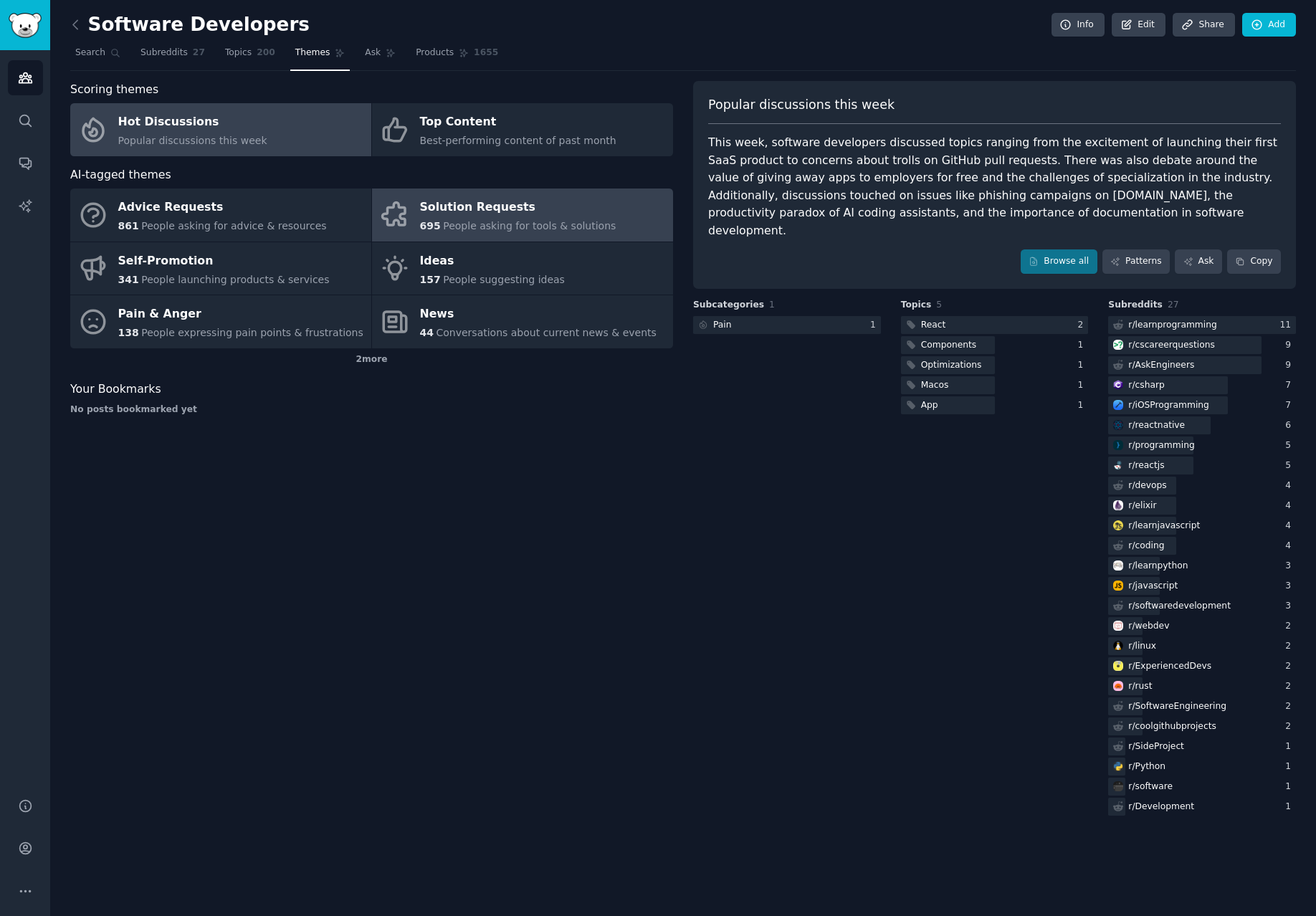
click at [562, 233] on div "695 People asking for tools & solutions" at bounding box center [518, 225] width 196 height 15
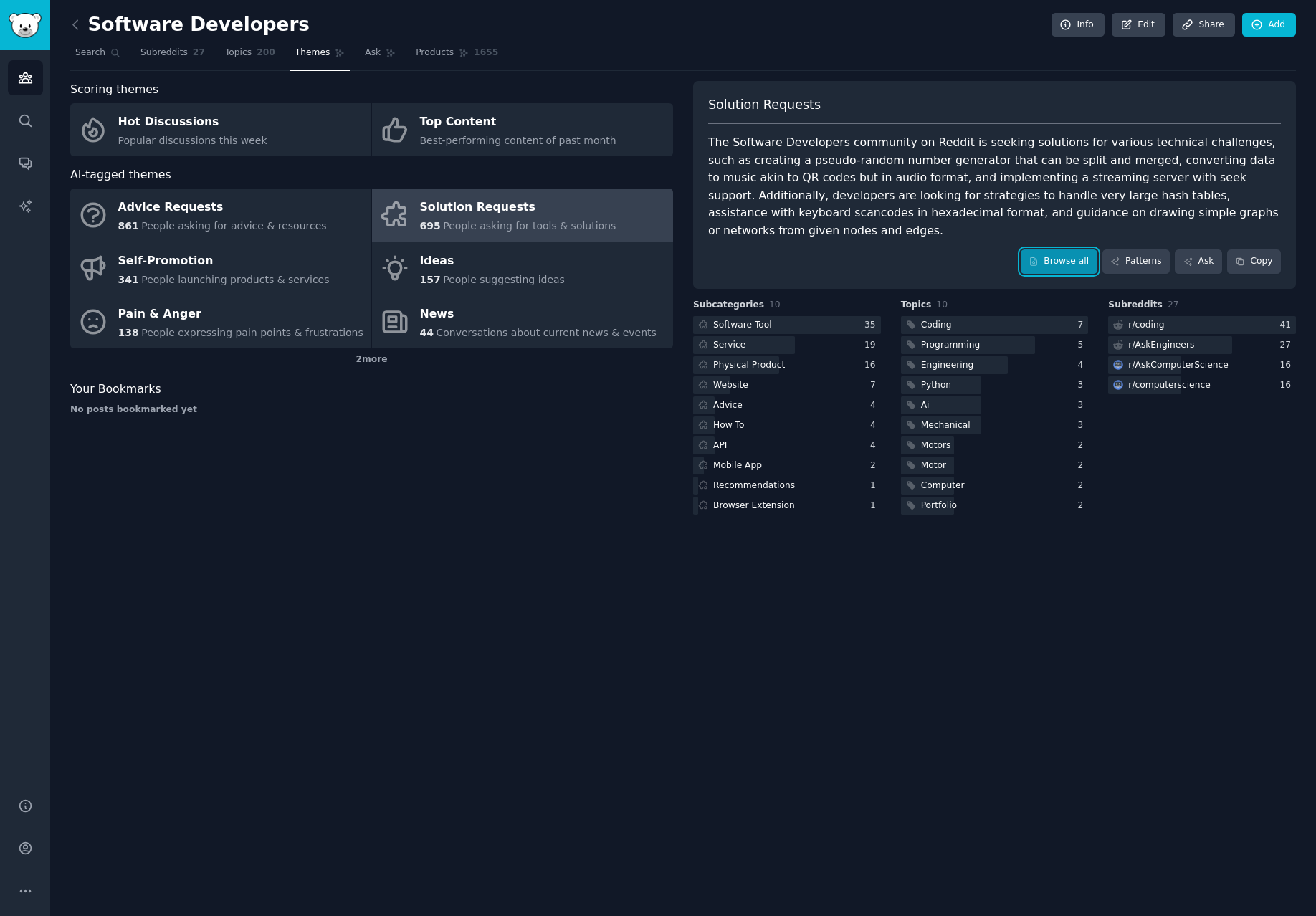
click at [1048, 250] on link "Browse all" at bounding box center [1059, 261] width 76 height 25
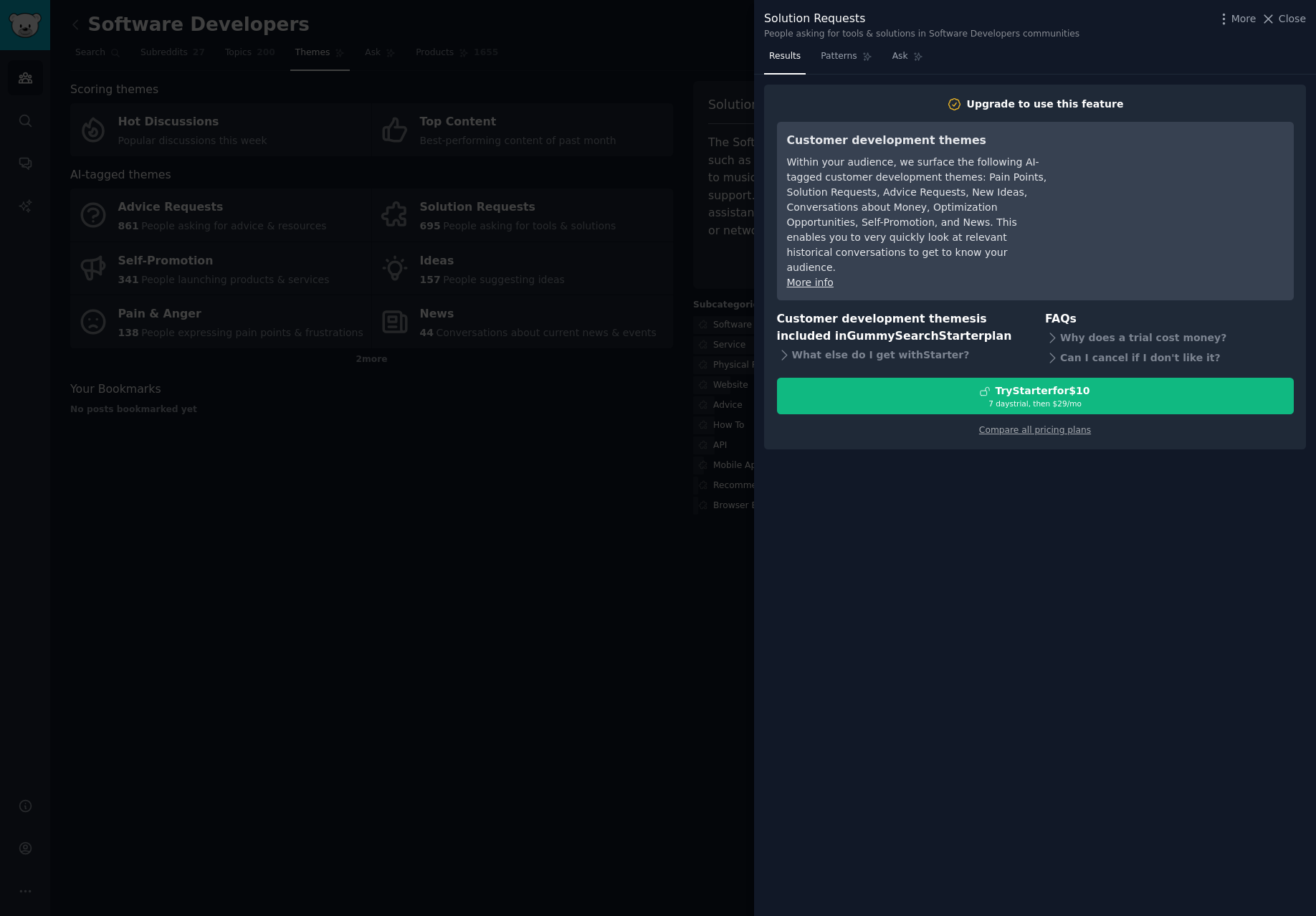
click at [677, 319] on div at bounding box center [658, 458] width 1316 height 916
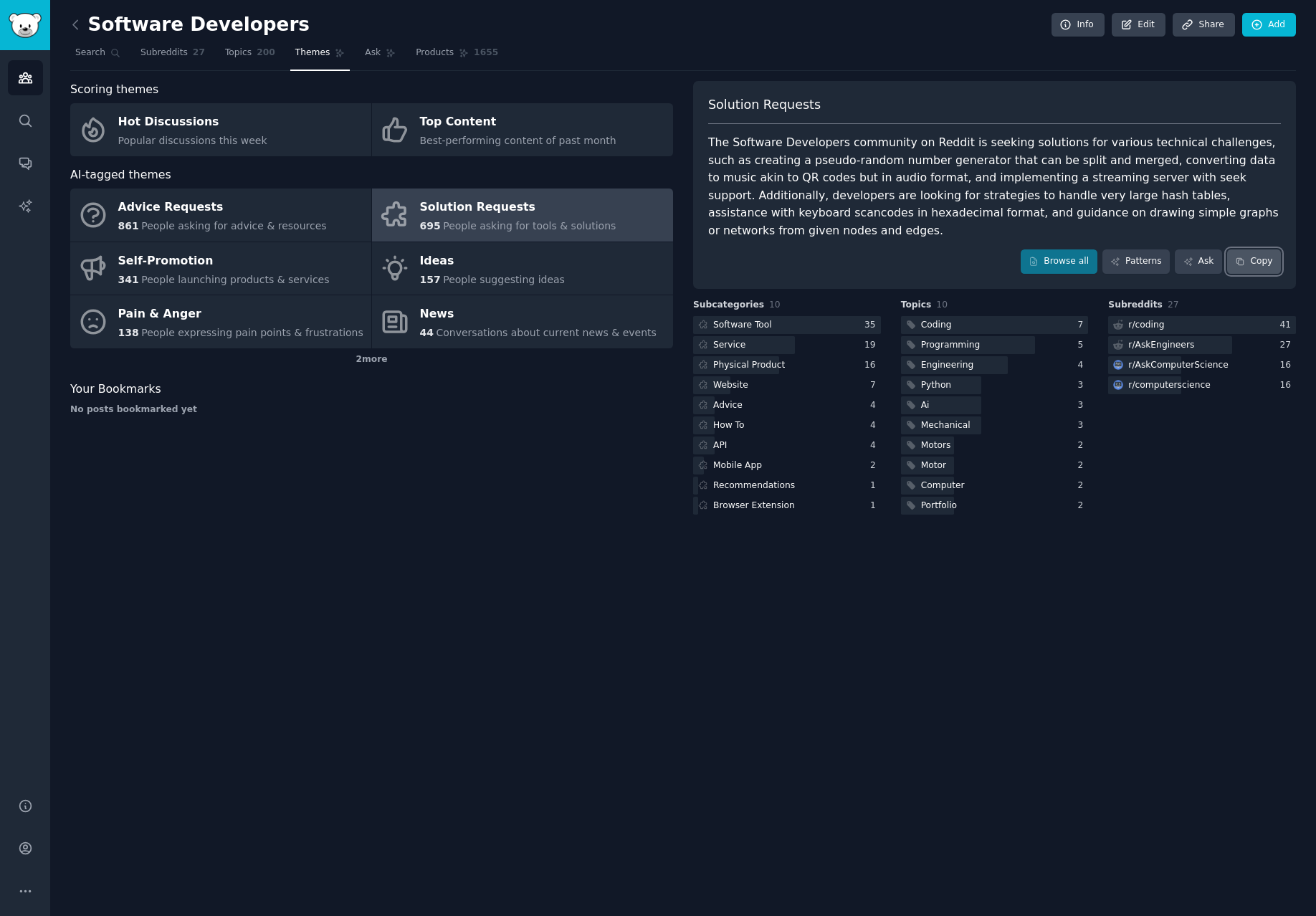
click at [1081, 249] on button "Copy" at bounding box center [1253, 261] width 53 height 25
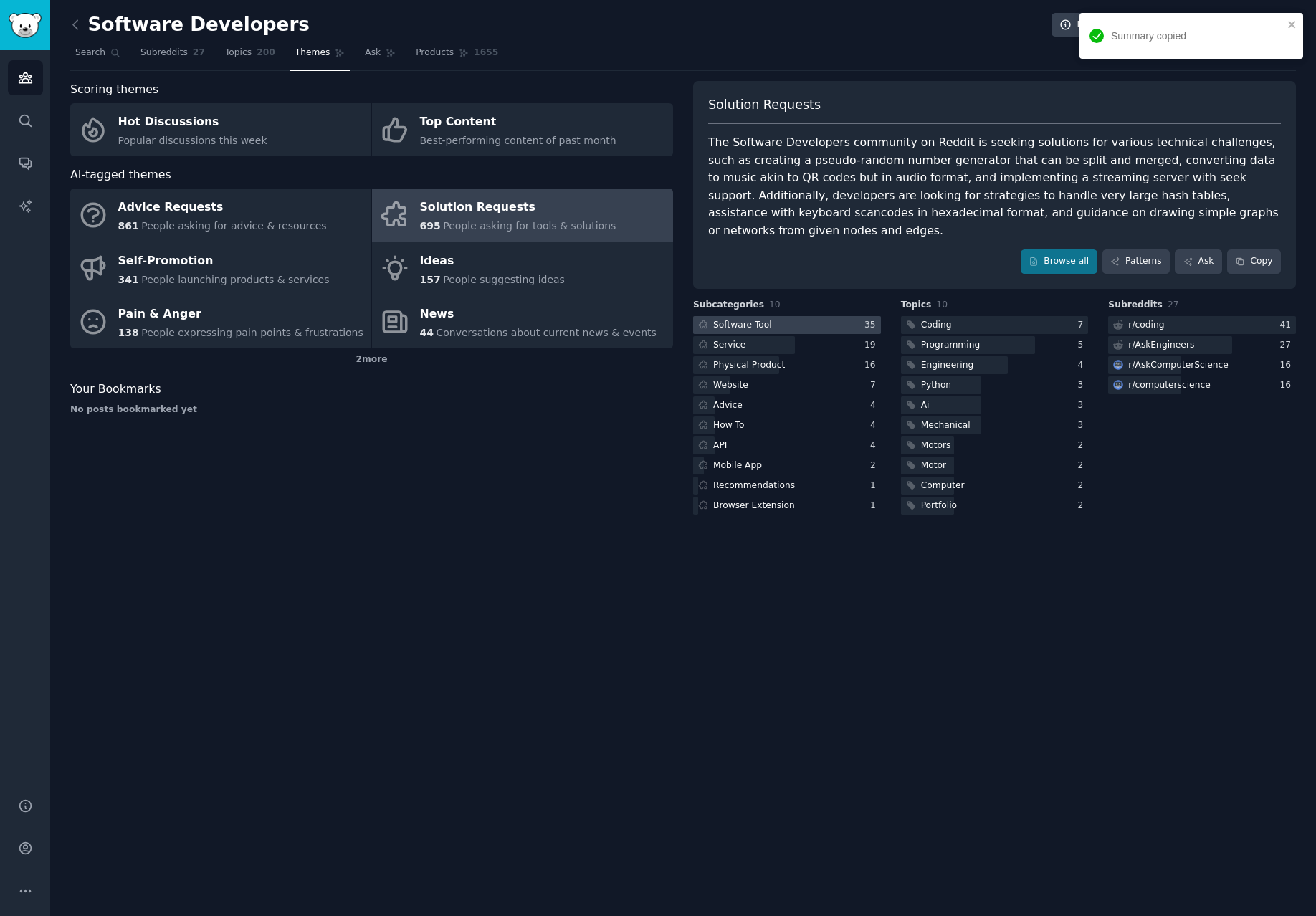
click at [789, 316] on div at bounding box center [787, 325] width 188 height 18
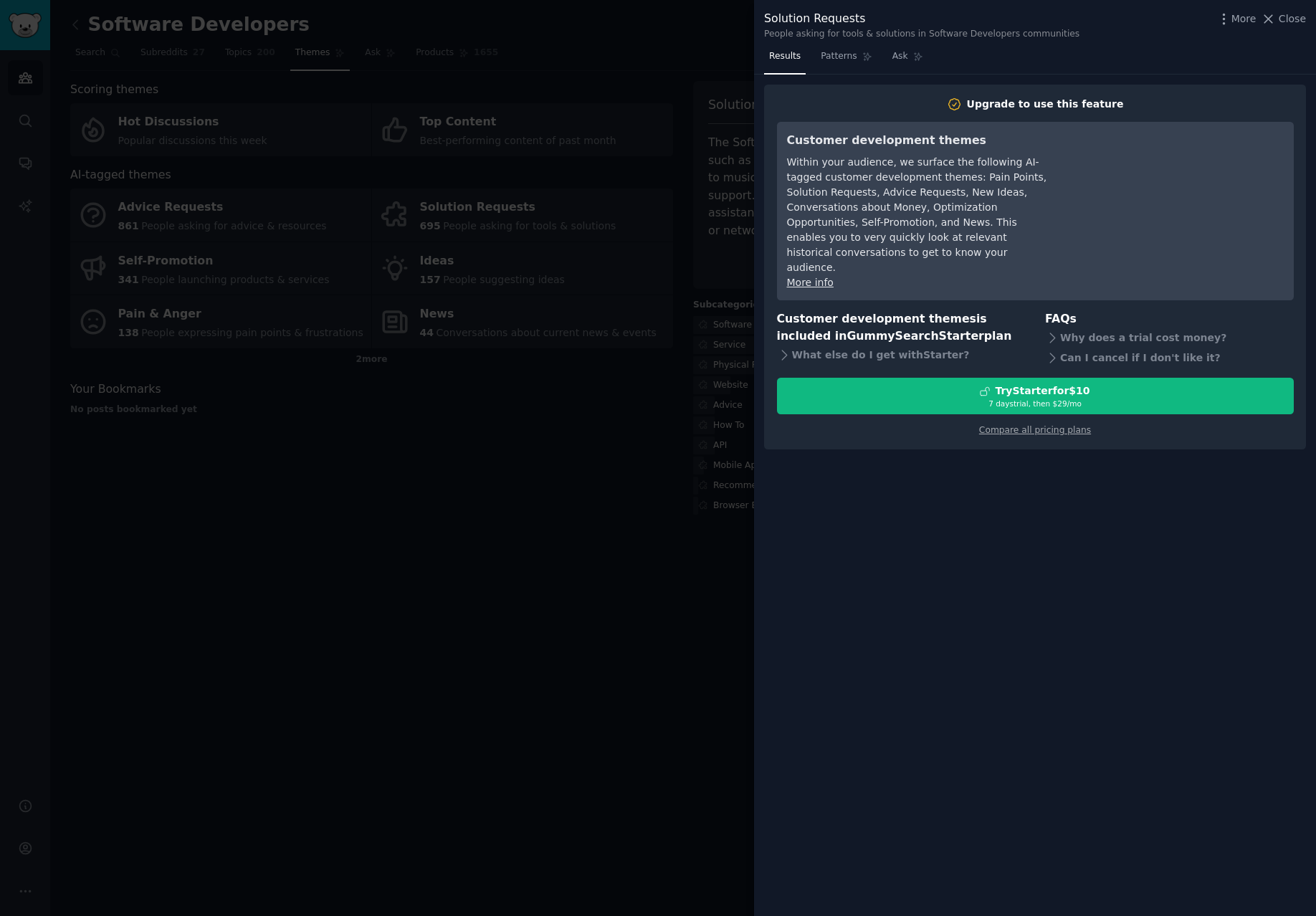
click at [664, 343] on div at bounding box center [658, 458] width 1316 height 916
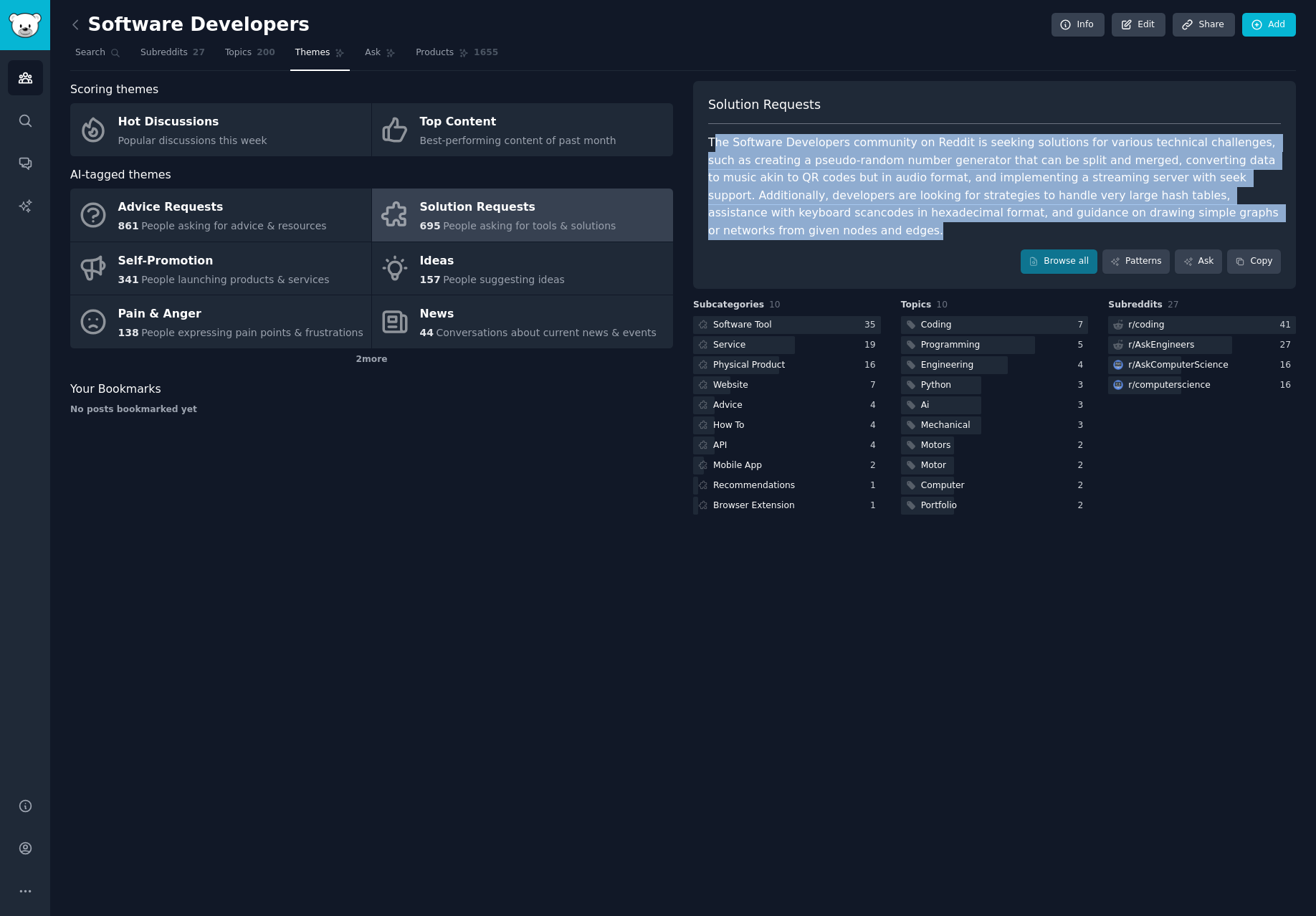
drag, startPoint x: 1187, startPoint y: 217, endPoint x: 711, endPoint y: 138, distance: 482.5
click at [711, 138] on div "The Software Developers community on Reddit is seeking solutions for various te…" at bounding box center [994, 186] width 573 height 105
copy div "he Software Developers community on Reddit is seeking solutions for various tec…"
click at [874, 154] on div "The Software Developers community on Reddit is seeking solutions for various te…" at bounding box center [994, 186] width 573 height 105
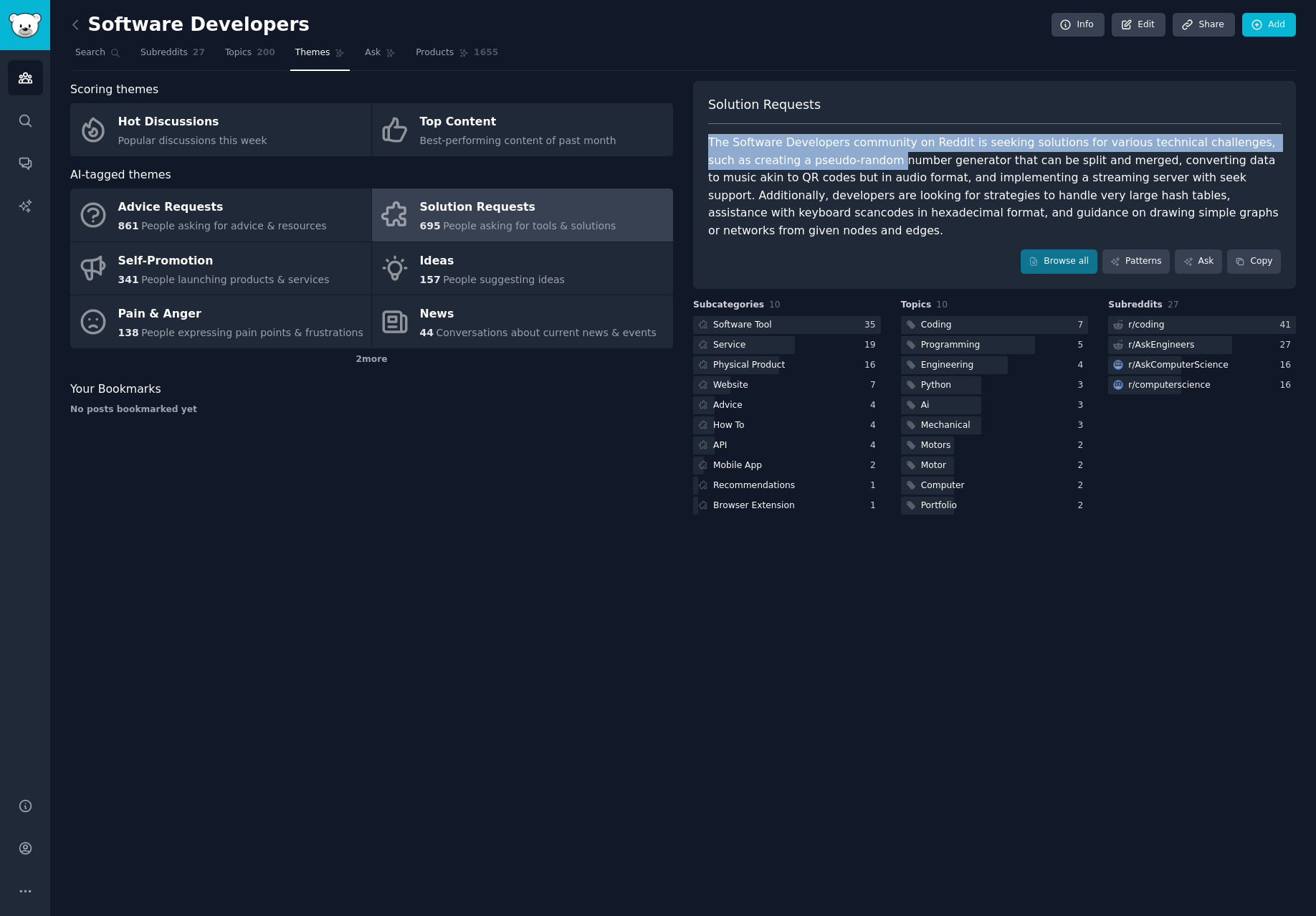
drag, startPoint x: 710, startPoint y: 144, endPoint x: 849, endPoint y: 154, distance: 139.4
click at [849, 154] on div "The Software Developers community on Reddit is seeking solutions for various te…" at bounding box center [994, 186] width 573 height 105
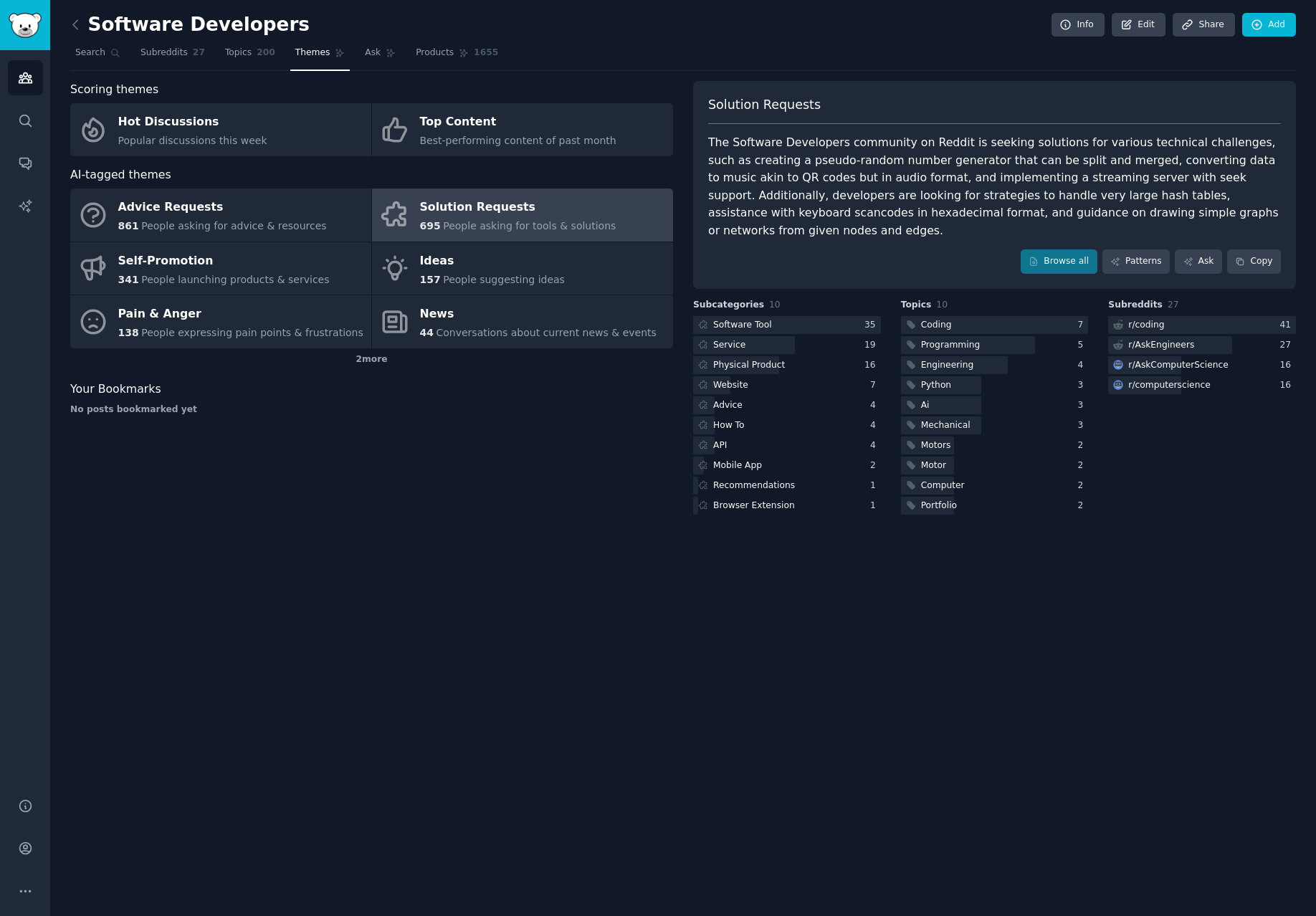
click at [854, 166] on div "The Software Developers community on Reddit is seeking solutions for various te…" at bounding box center [994, 186] width 573 height 105
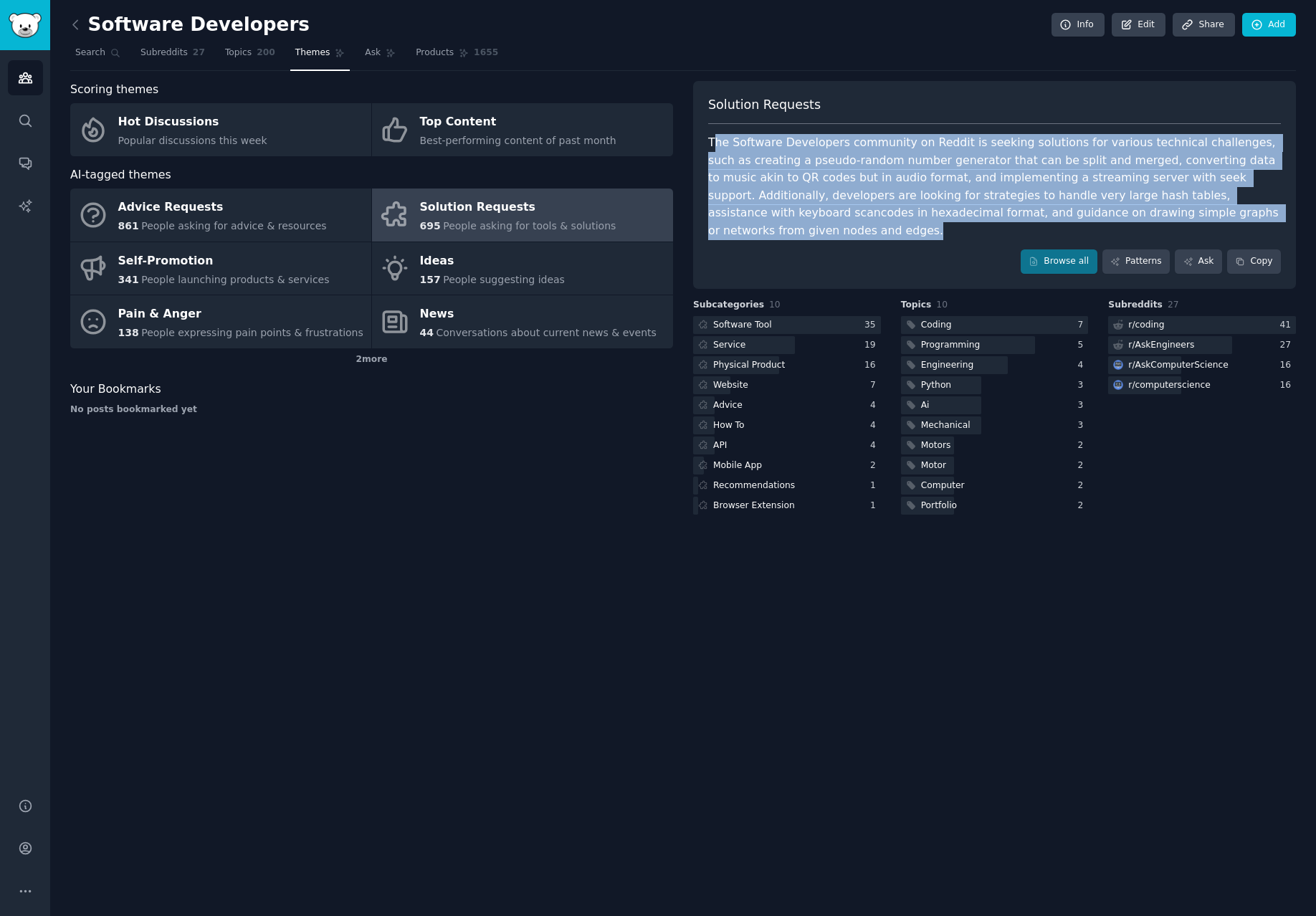
drag, startPoint x: 1172, startPoint y: 209, endPoint x: 713, endPoint y: 143, distance: 463.7
click at [713, 143] on div "The Software Developers community on Reddit is seeking solutions for various te…" at bounding box center [994, 186] width 573 height 105
drag, startPoint x: 709, startPoint y: 139, endPoint x: 1177, endPoint y: 210, distance: 473.4
click at [1081, 210] on div "The Software Developers community on Reddit is seeking solutions for various te…" at bounding box center [994, 186] width 573 height 105
copy div "The Software Developers community on Reddit is seeking solutions for various te…"
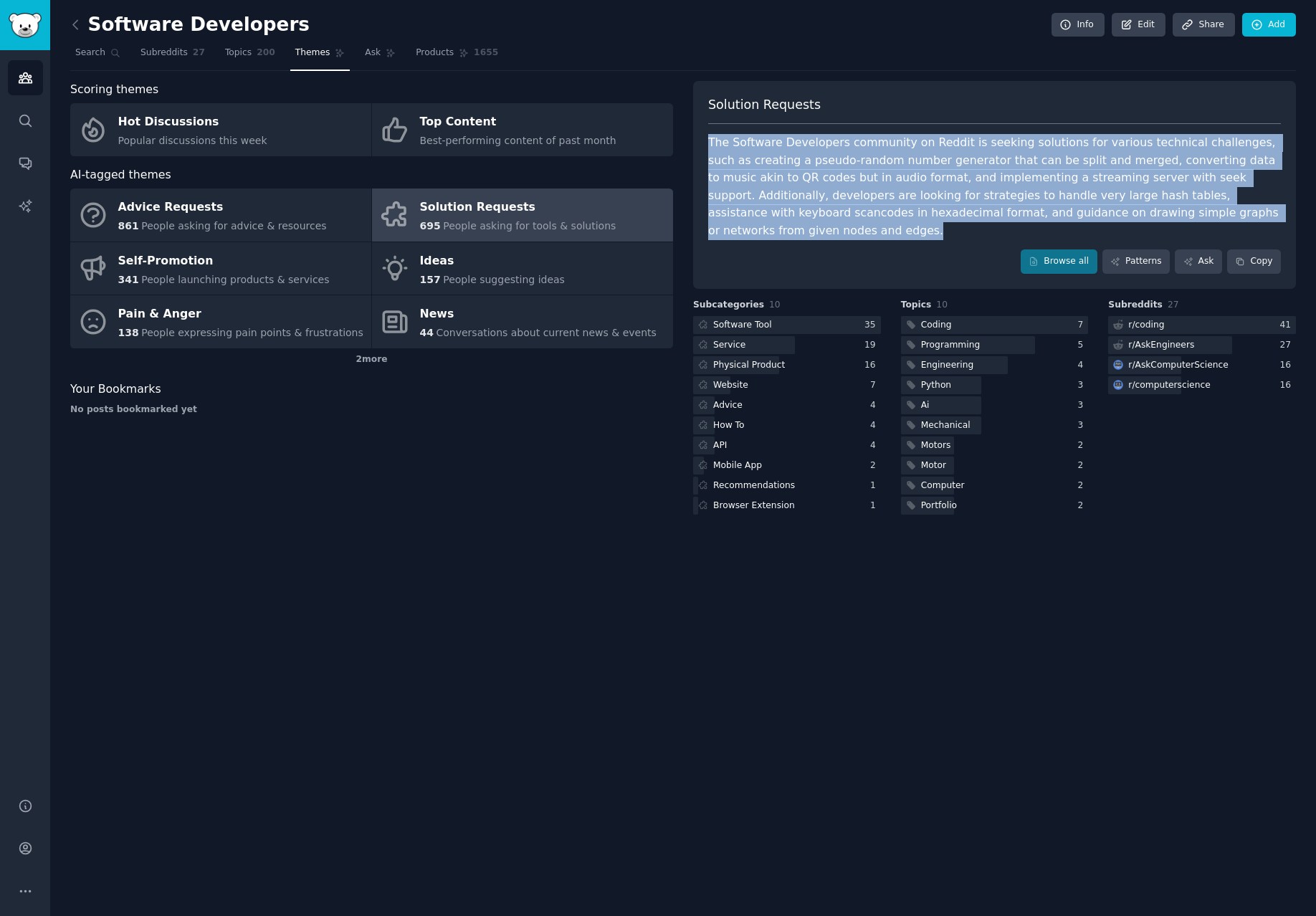
copy div "The Software Developers community on Reddit is seeking solutions for various te…"
click at [754, 336] on div at bounding box center [744, 345] width 102 height 18
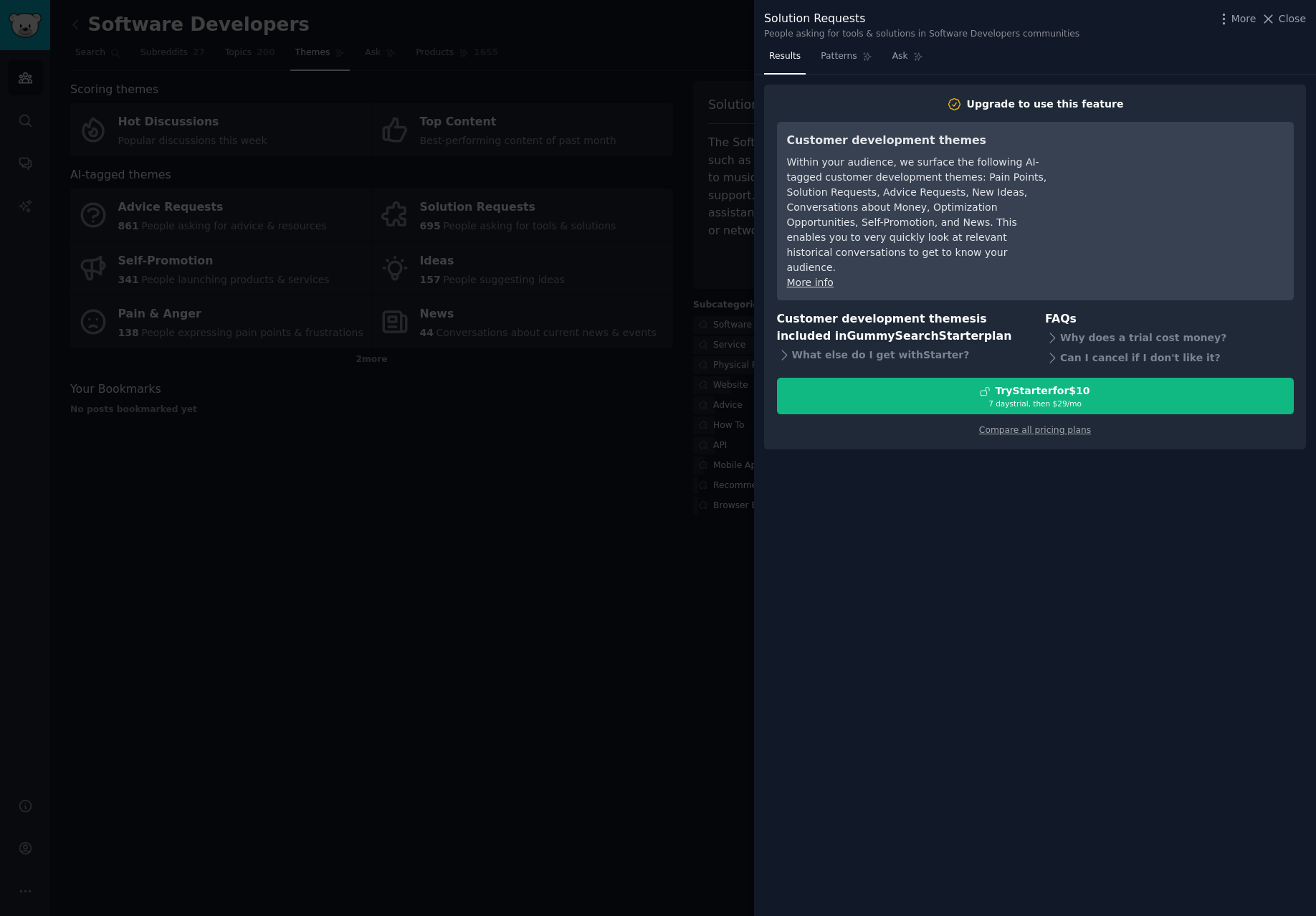
click at [667, 361] on div at bounding box center [658, 458] width 1316 height 916
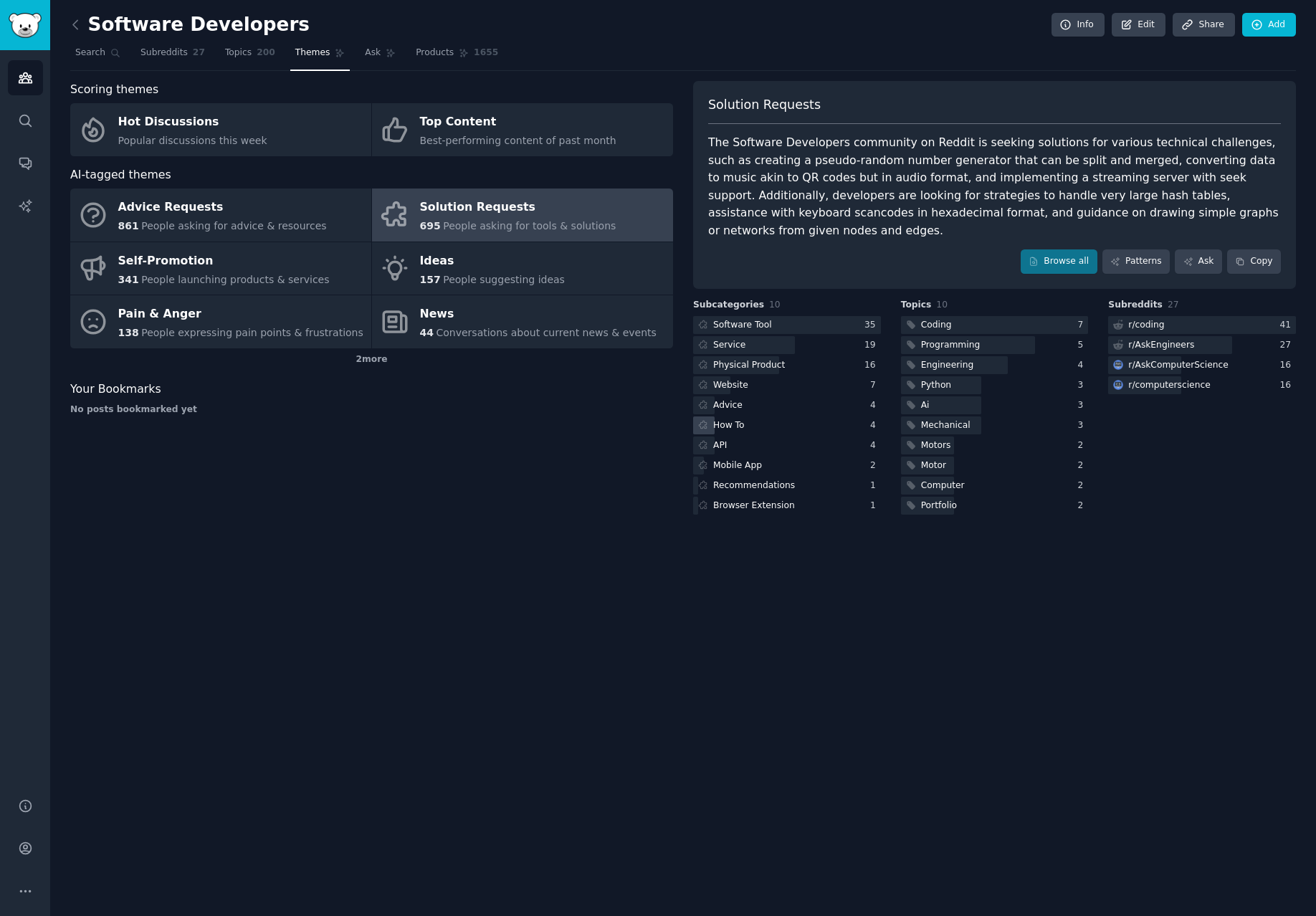
click at [762, 417] on div "How To" at bounding box center [787, 425] width 188 height 18
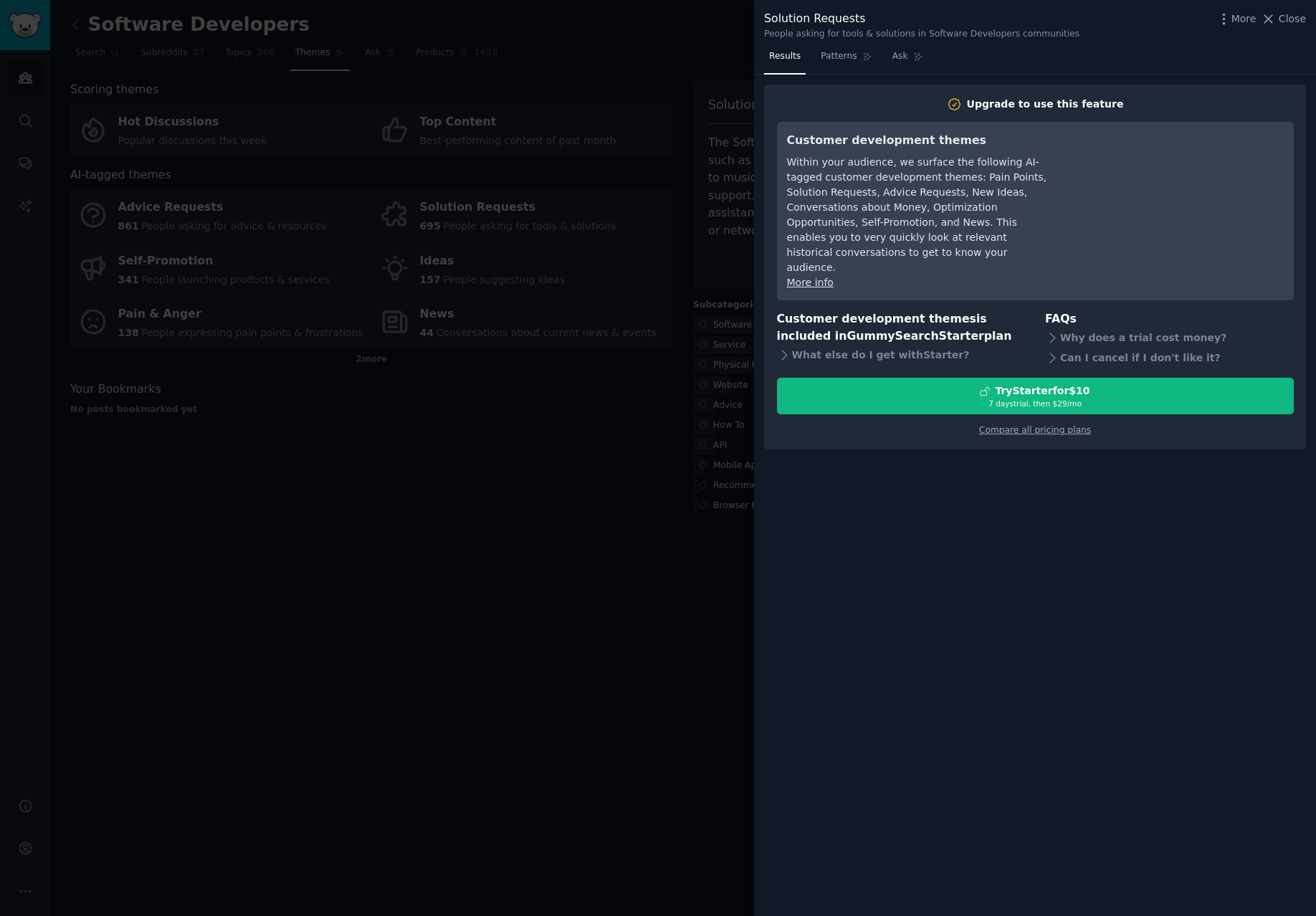
click at [712, 409] on div at bounding box center [658, 458] width 1316 height 916
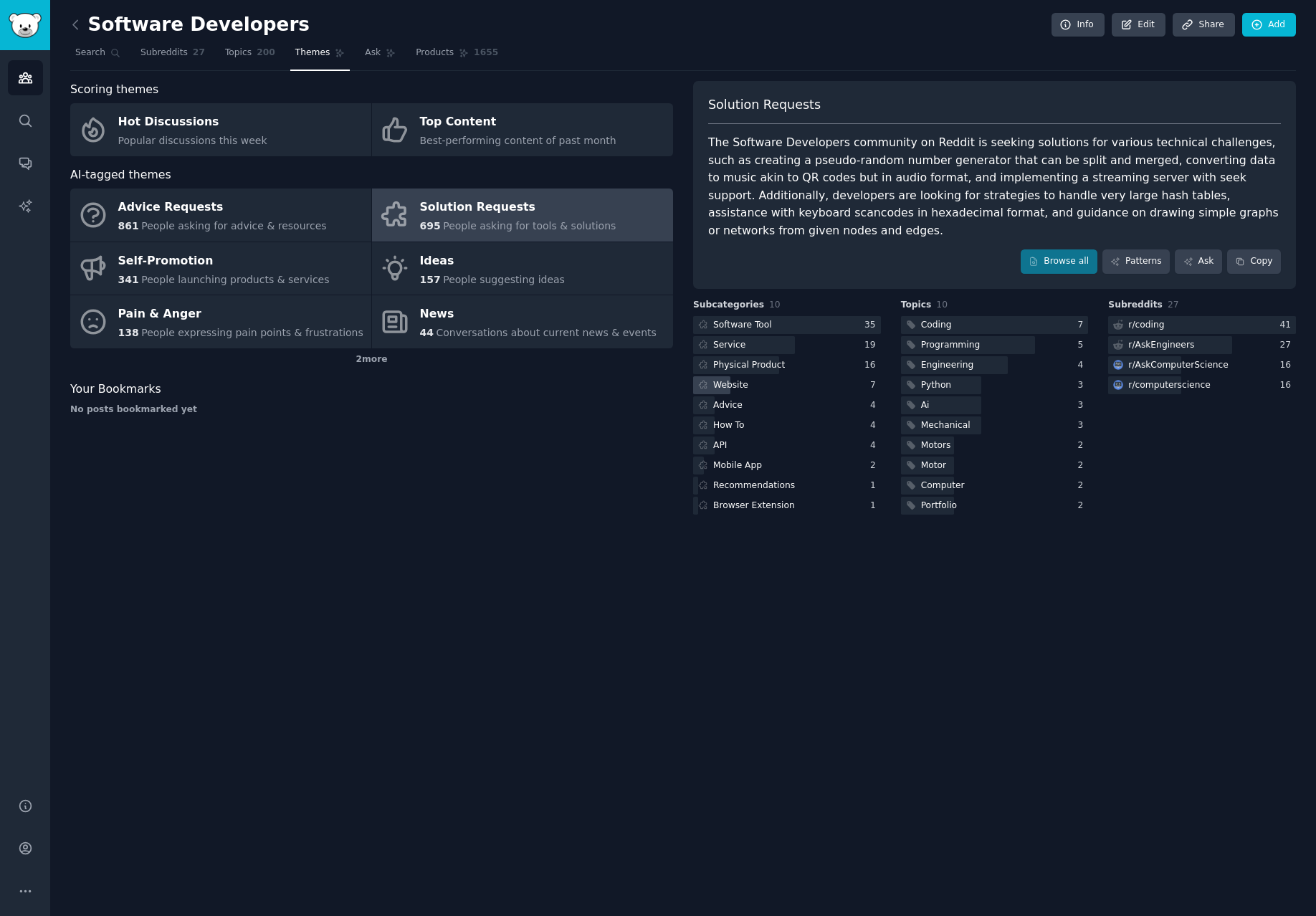
click at [771, 376] on div "Website" at bounding box center [787, 385] width 188 height 18
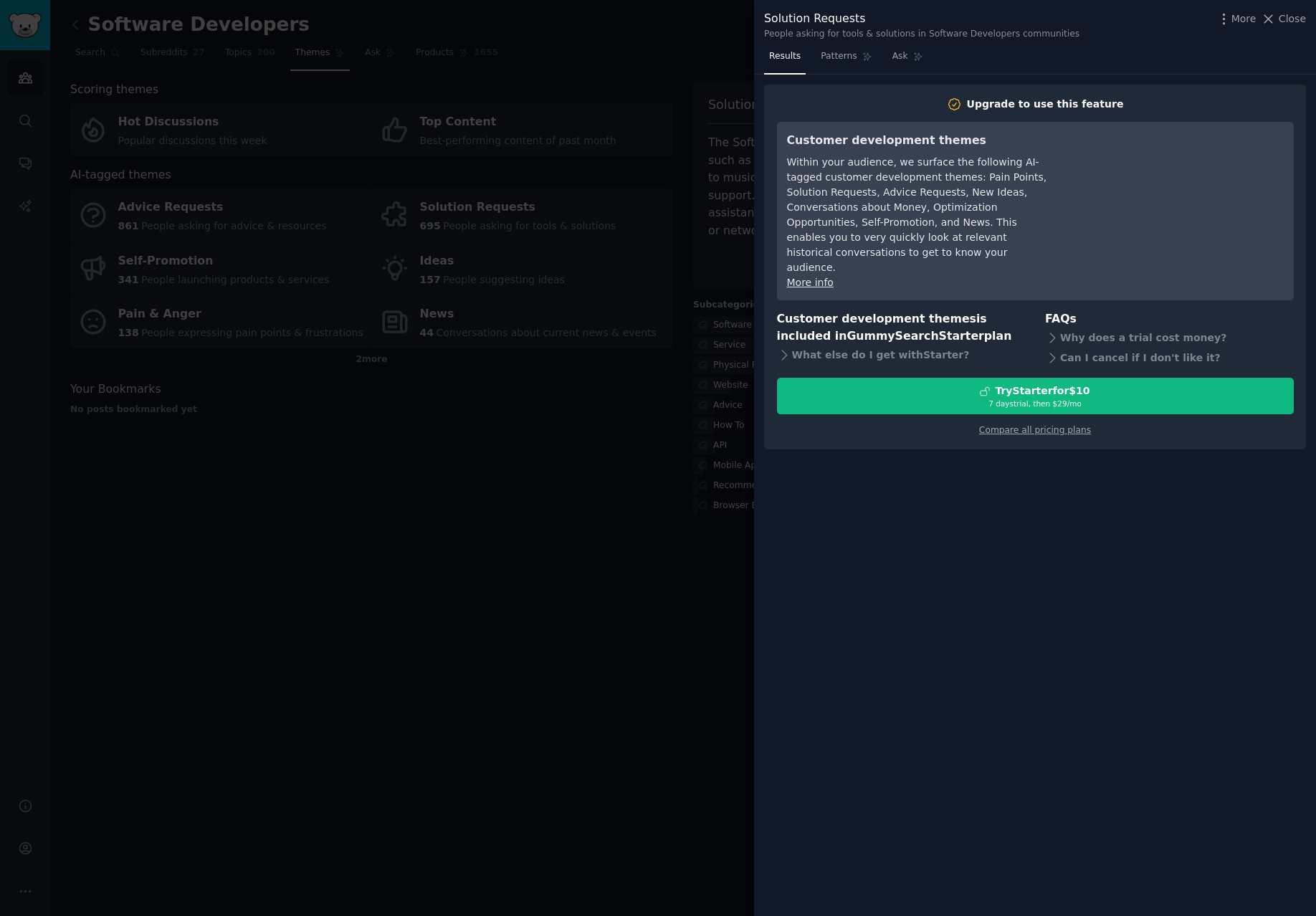
click at [647, 415] on div at bounding box center [658, 458] width 1316 height 916
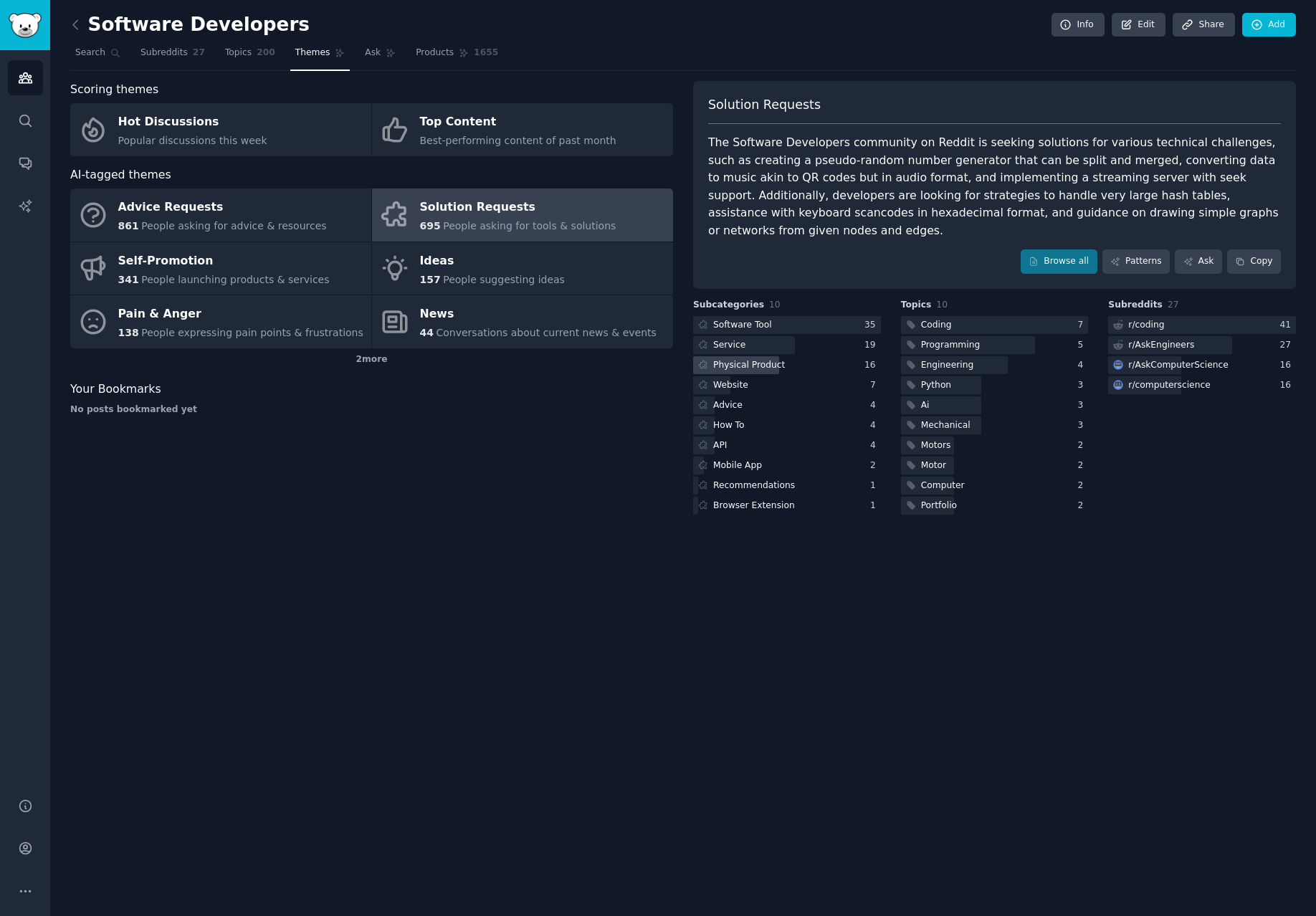
click at [772, 359] on div "Physical Product" at bounding box center [749, 366] width 72 height 13
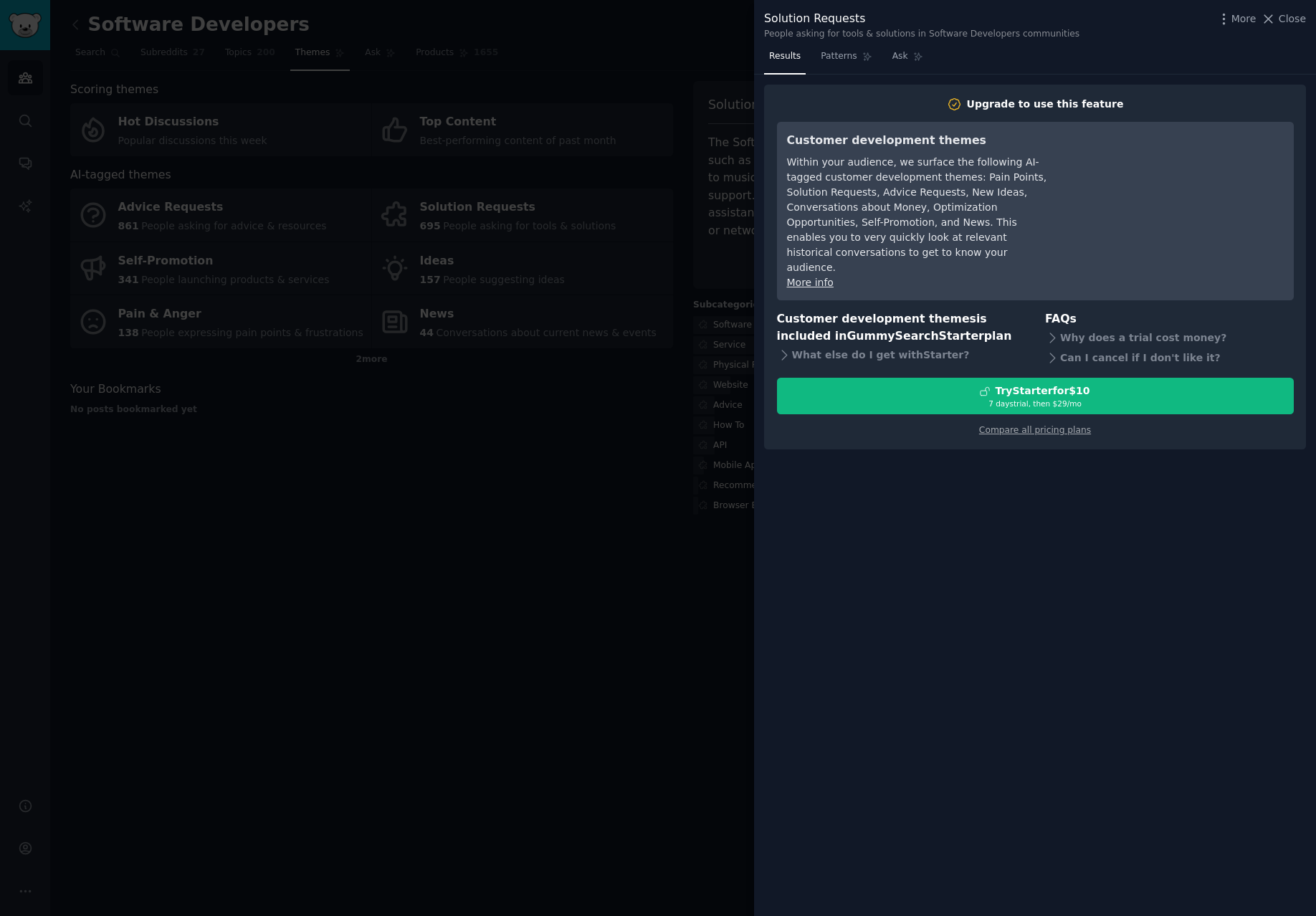
click at [695, 283] on div at bounding box center [658, 458] width 1316 height 916
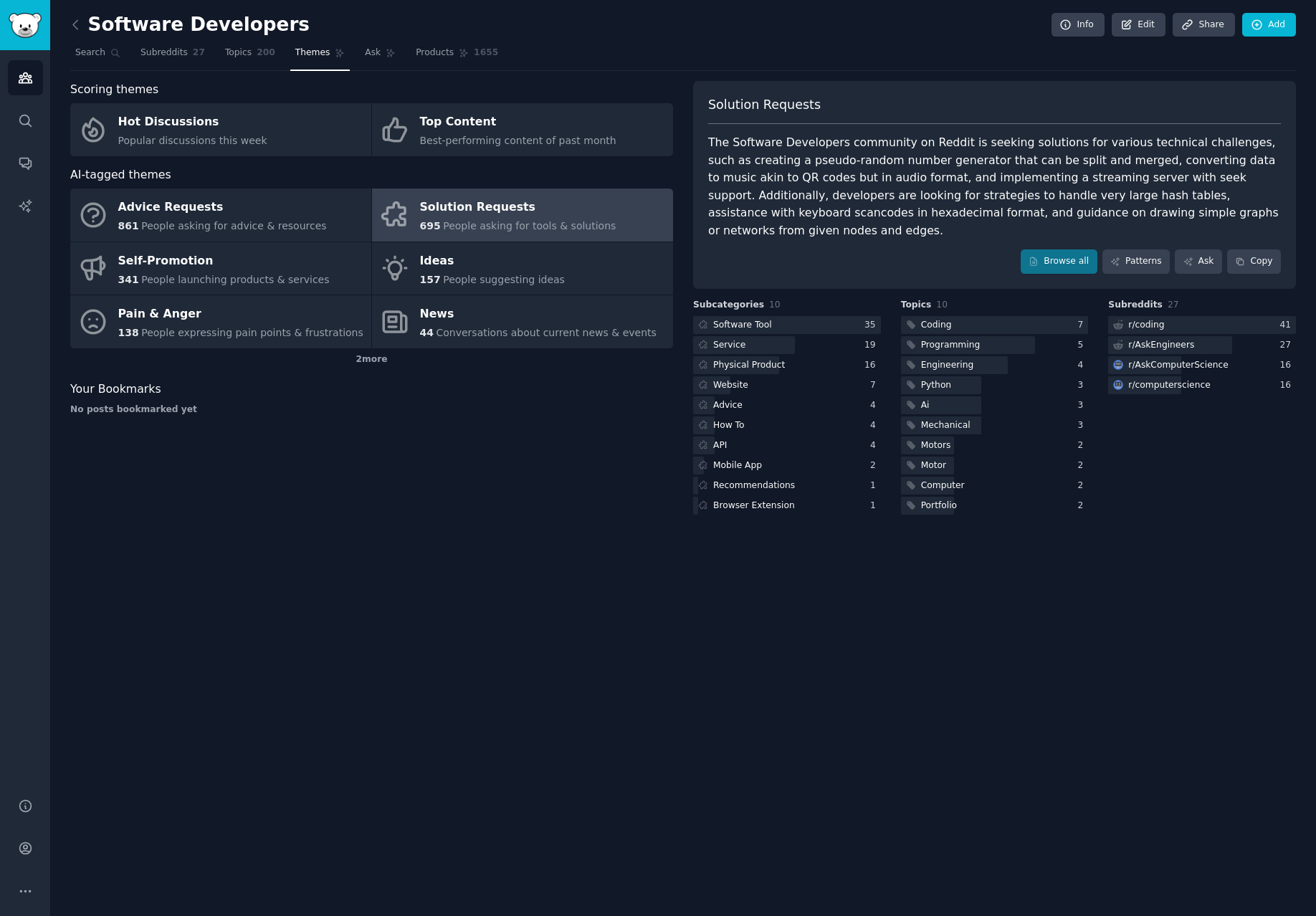
click at [515, 230] on span "People asking for tools & solutions" at bounding box center [529, 225] width 173 height 11
click at [780, 316] on div at bounding box center [787, 325] width 188 height 18
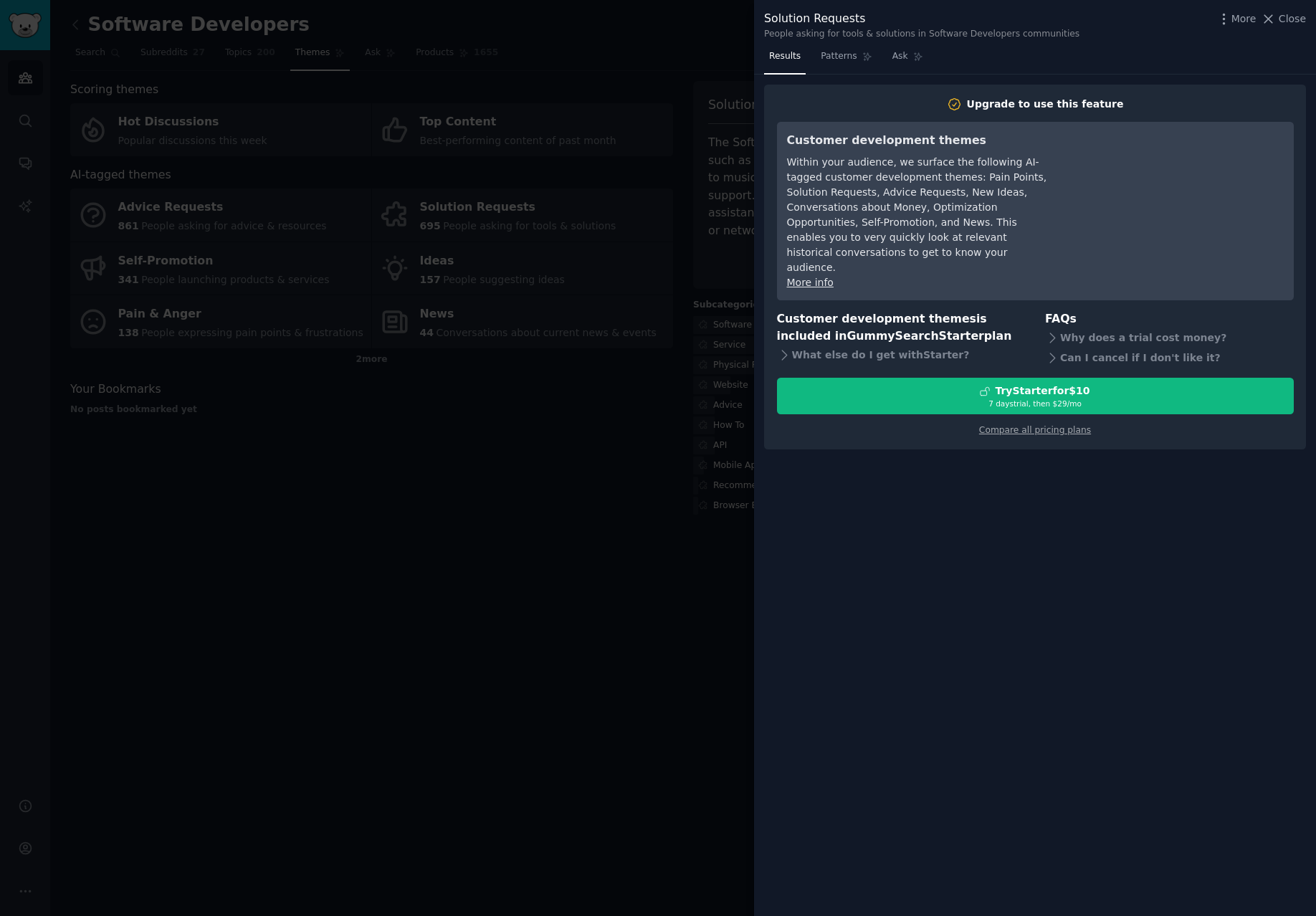
click at [680, 237] on div at bounding box center [658, 458] width 1316 height 916
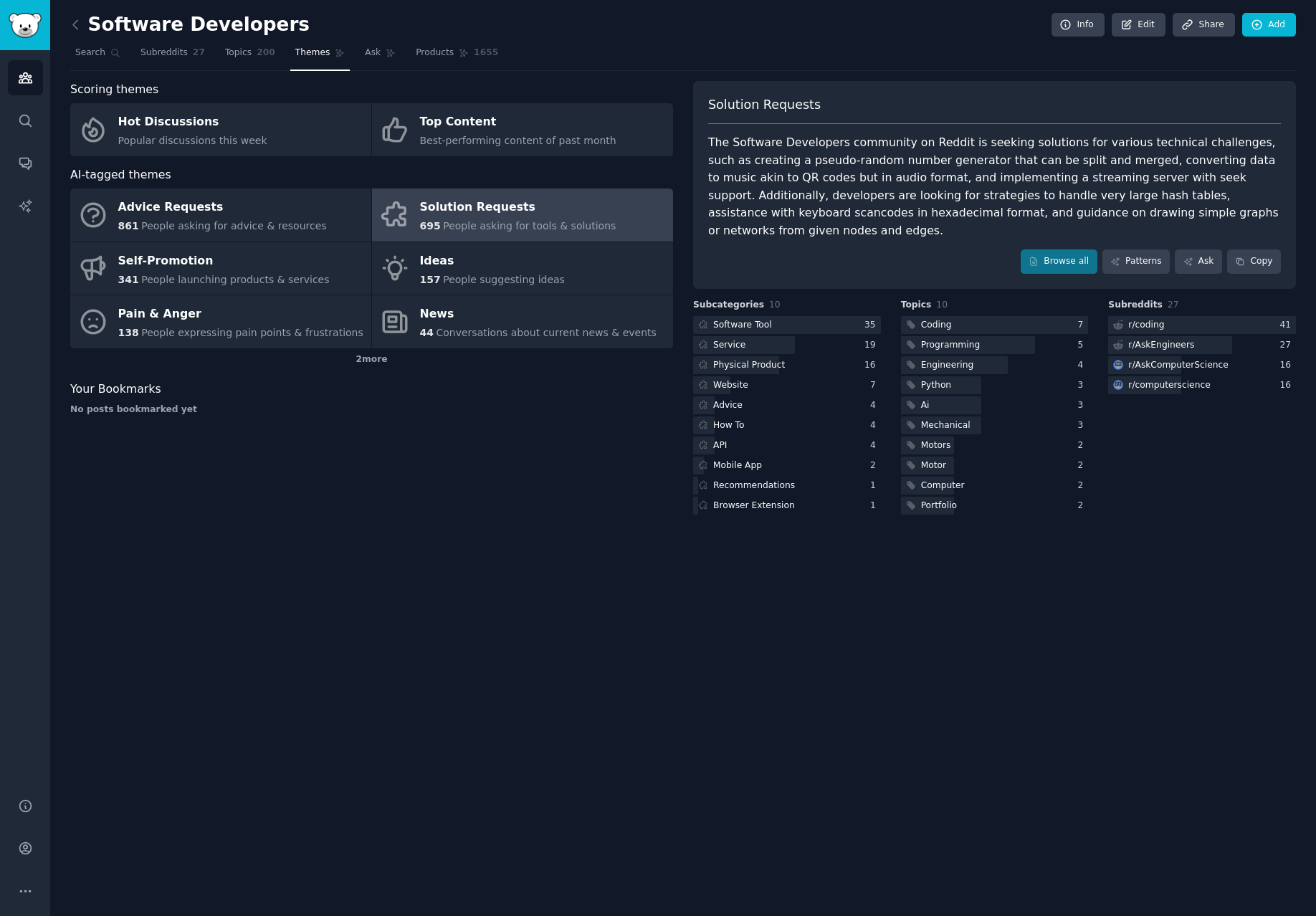
click at [75, 32] on link at bounding box center [79, 25] width 18 height 23
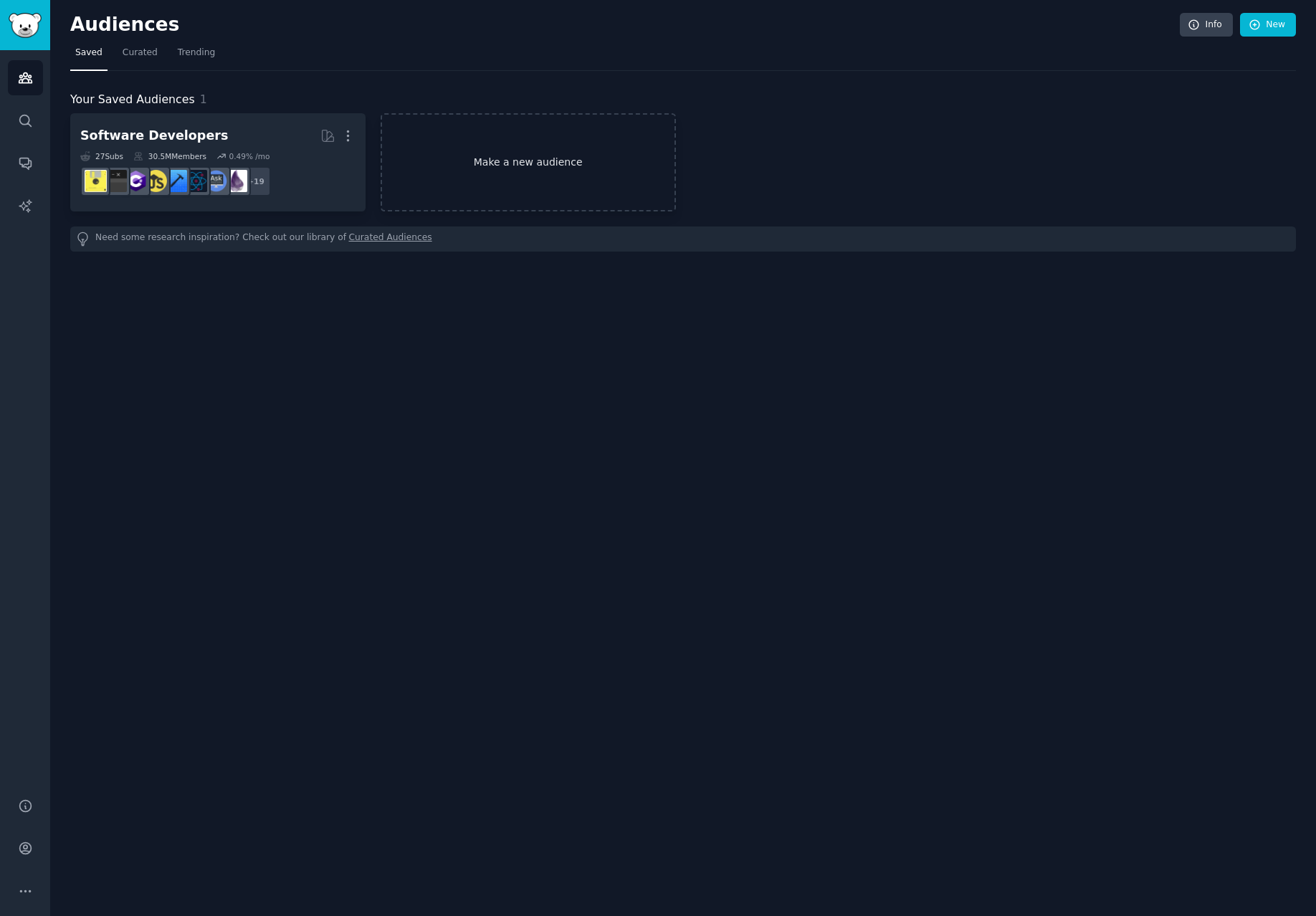
click at [452, 174] on link "Make a new audience" at bounding box center [528, 162] width 296 height 98
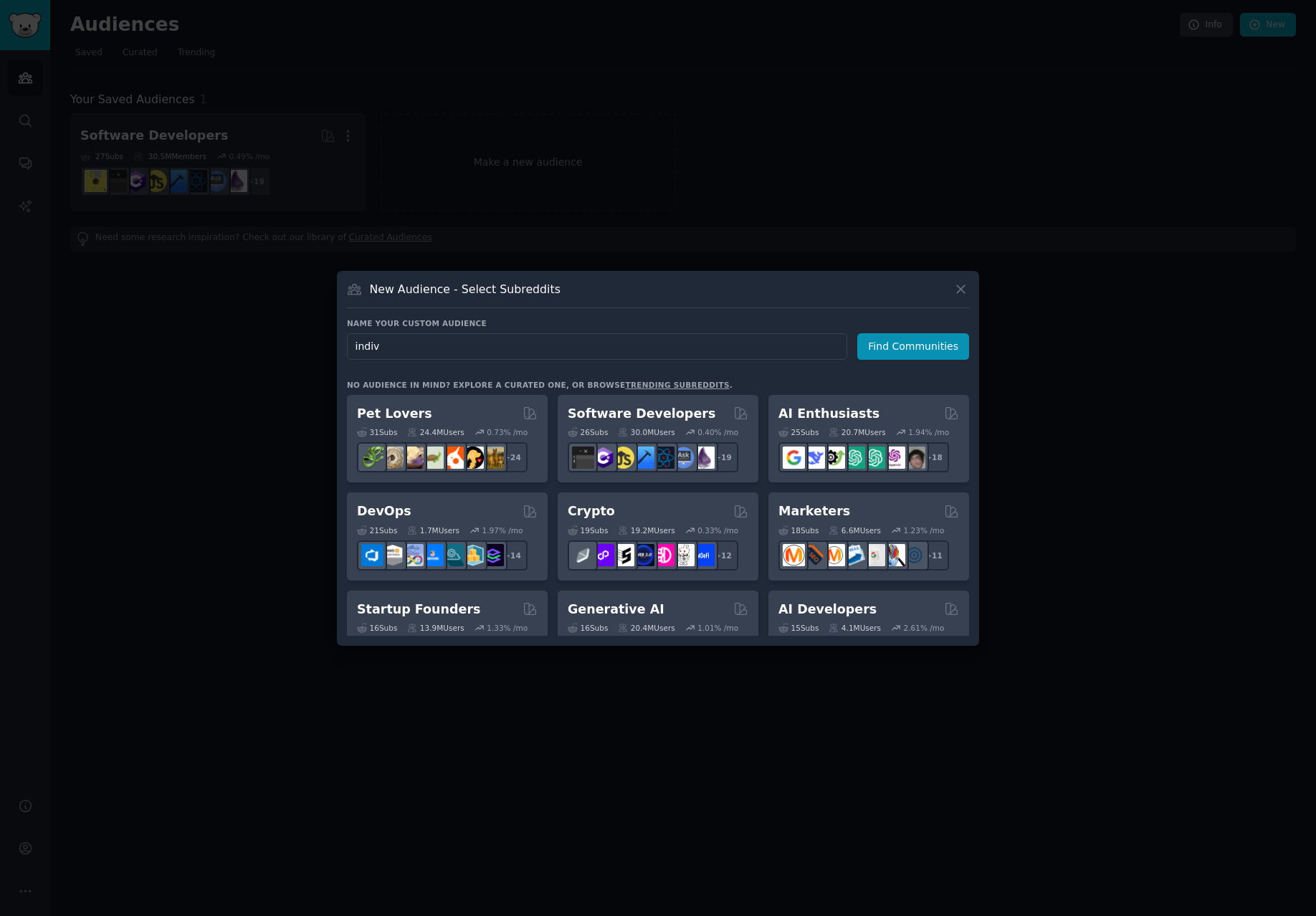
type input "indive"
click button "Find Communities" at bounding box center [913, 346] width 112 height 26
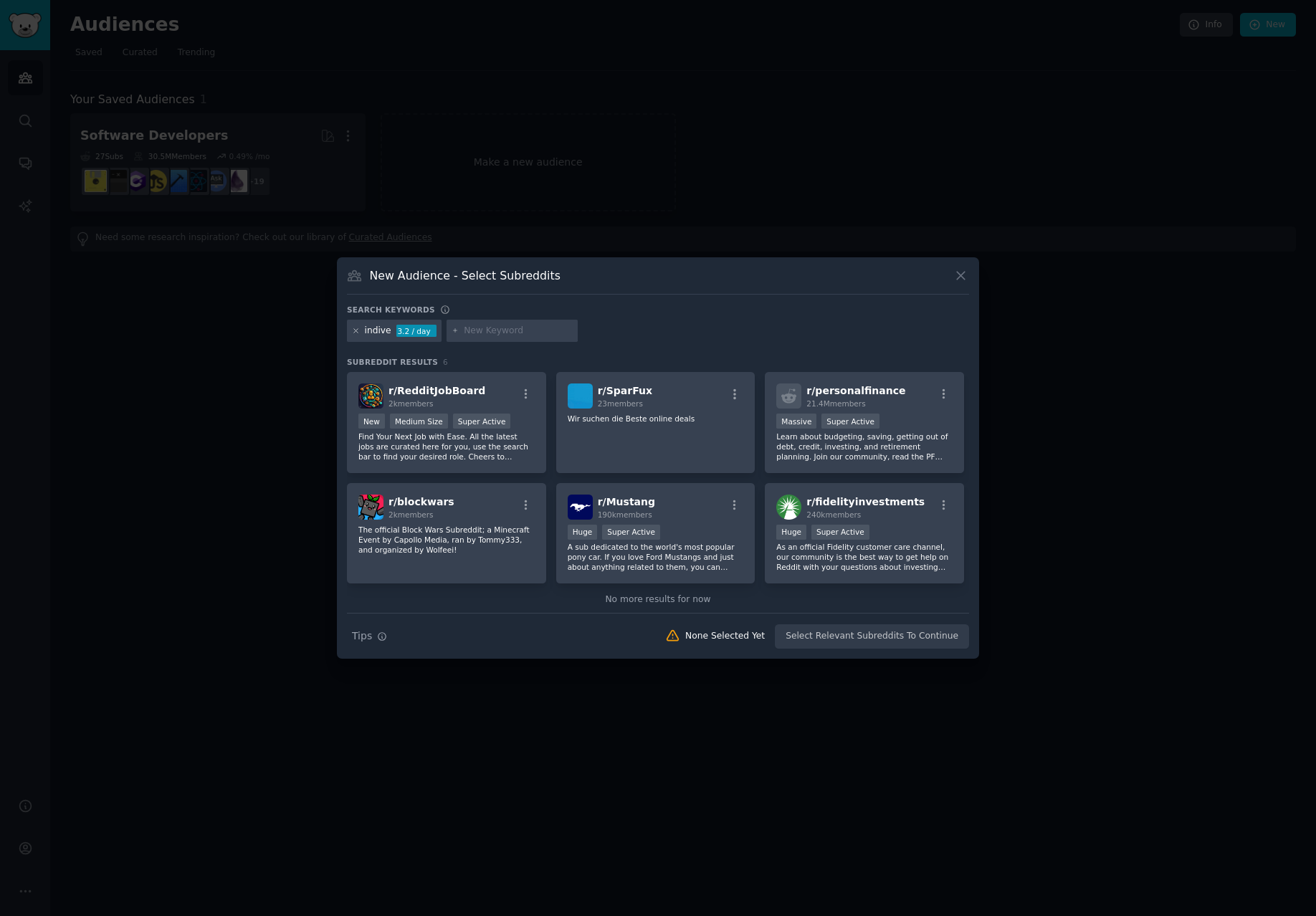
click at [357, 331] on icon at bounding box center [356, 331] width 8 height 8
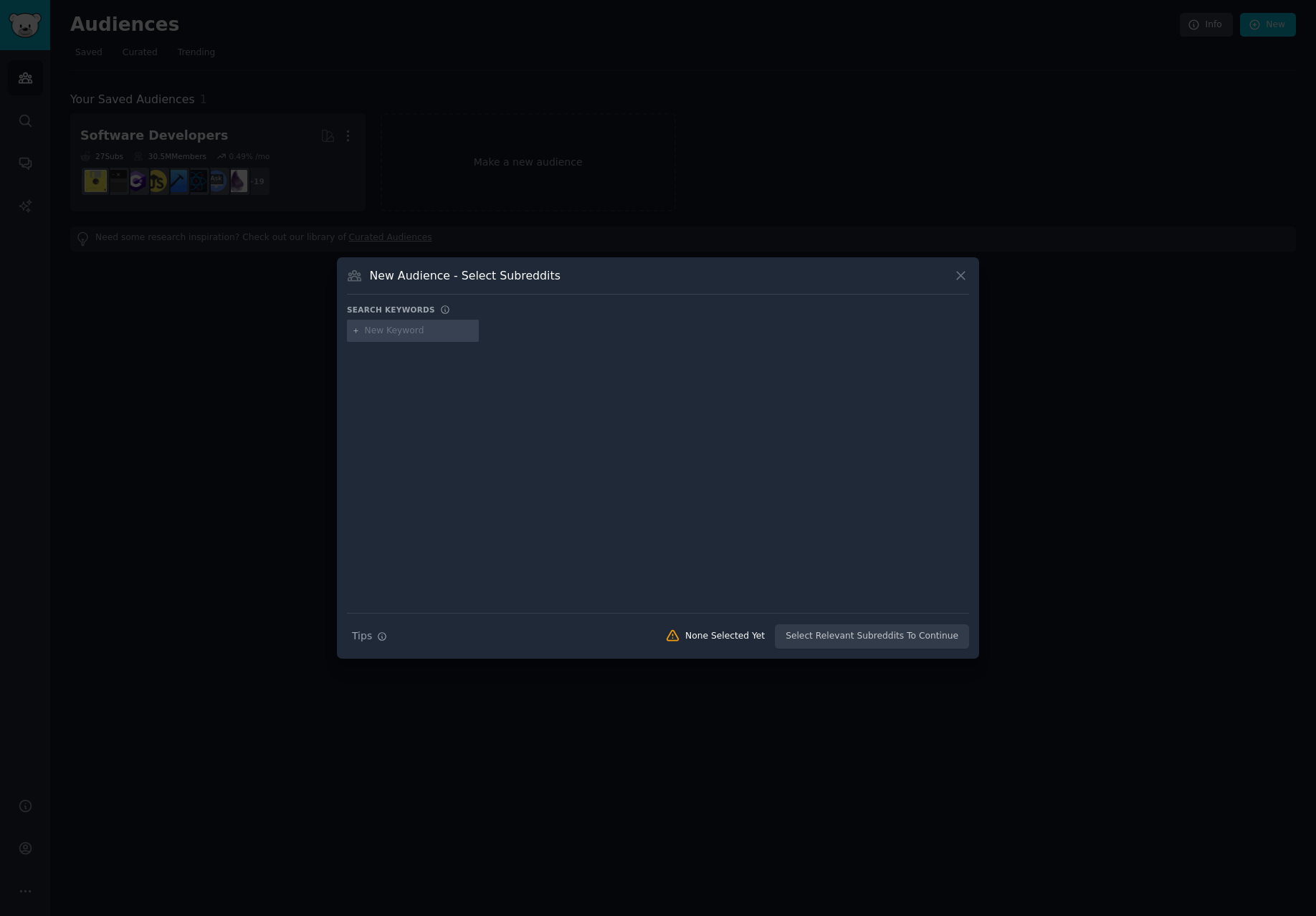
click at [425, 339] on div at bounding box center [413, 331] width 132 height 23
click at [429, 335] on input "text" at bounding box center [419, 331] width 109 height 13
type input "hacker"
click at [382, 331] on div "indiv hacker" at bounding box center [391, 331] width 53 height 13
click at [962, 273] on icon at bounding box center [961, 276] width 8 height 8
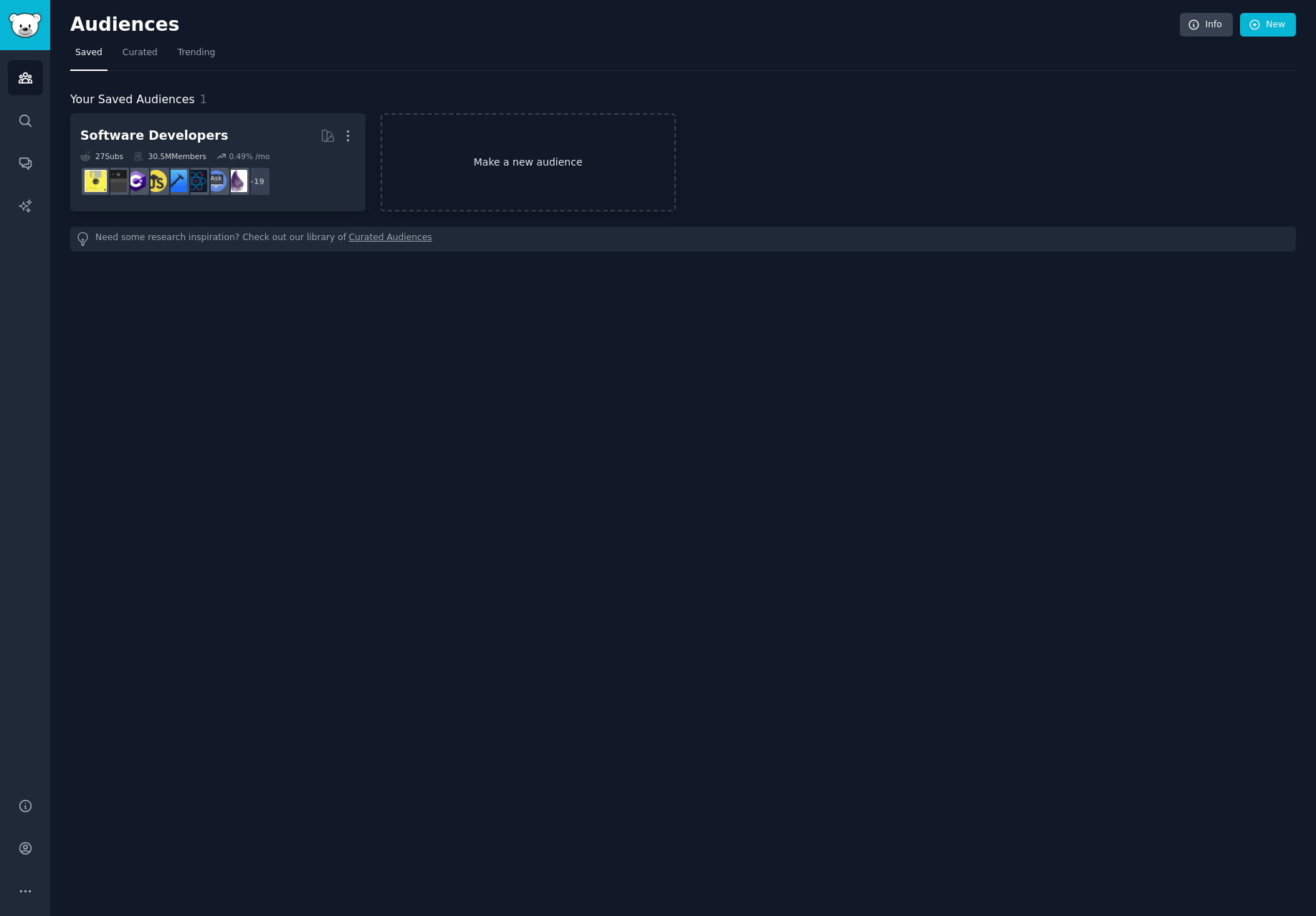
click at [527, 162] on link "Make a new audience" at bounding box center [528, 162] width 296 height 98
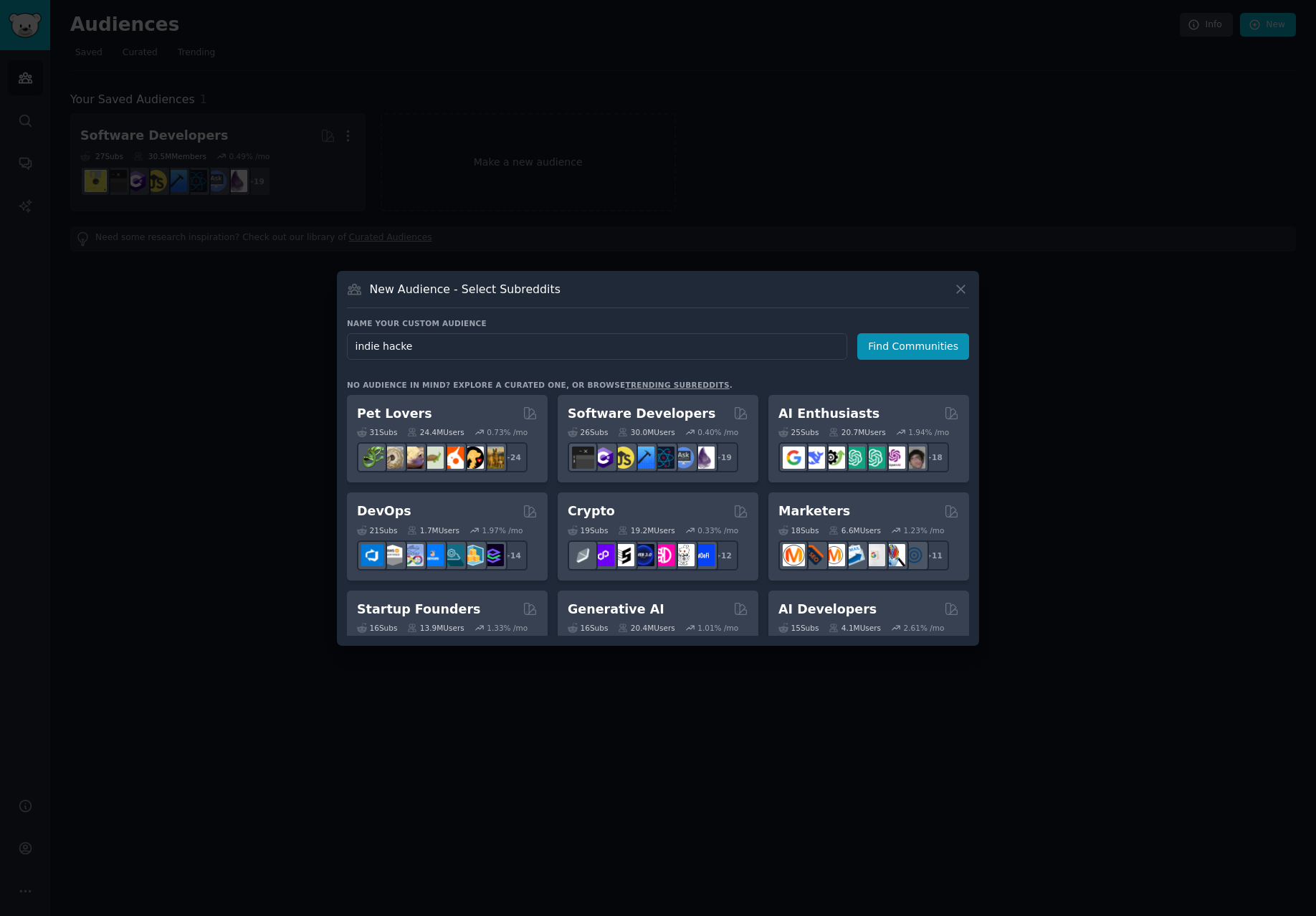
type input "indie hacker"
click button "Find Communities" at bounding box center [913, 346] width 112 height 26
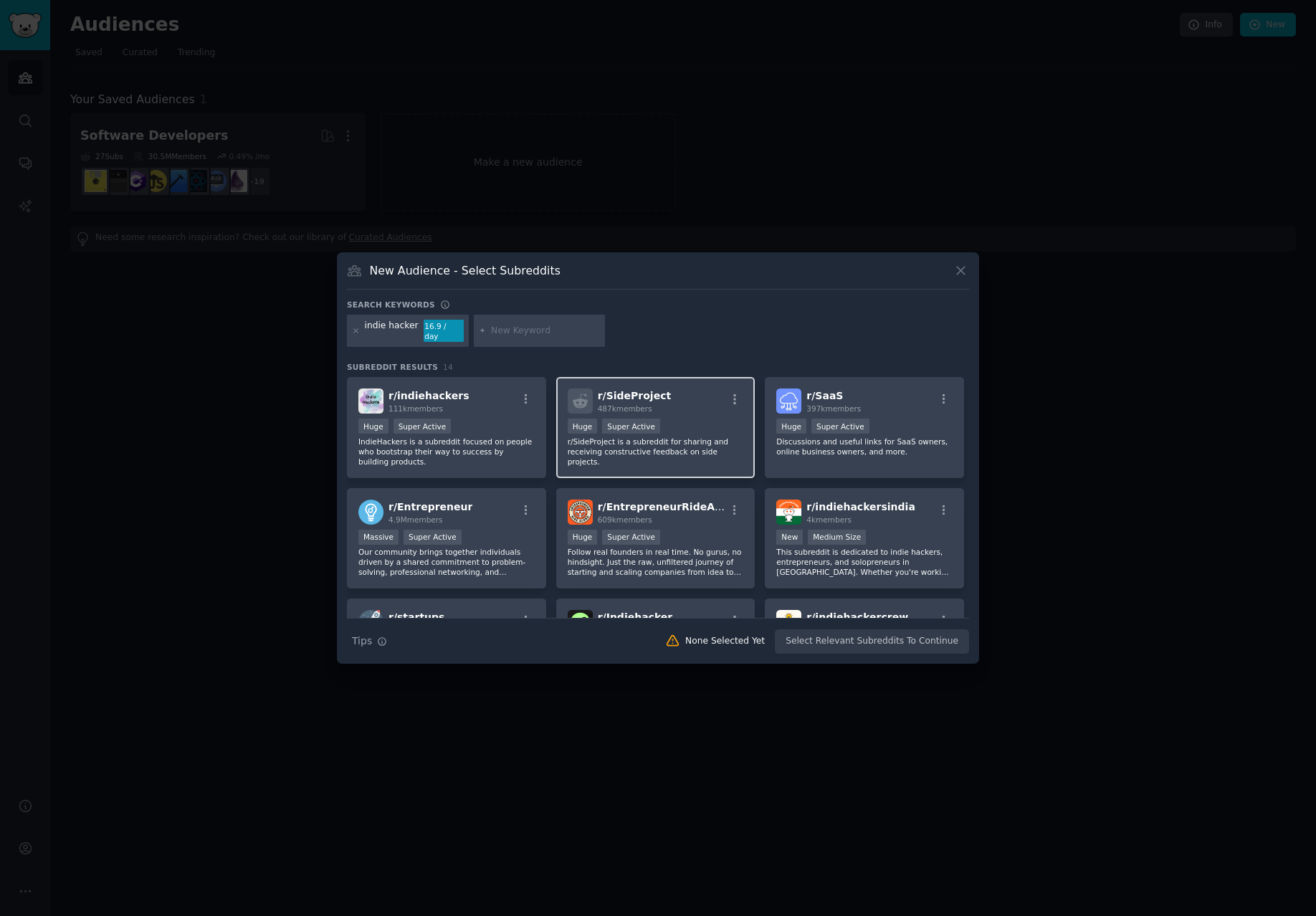
click at [645, 457] on p "r/SideProject is a subreddit for sharing and receiving constructive feedback on…" at bounding box center [655, 452] width 176 height 30
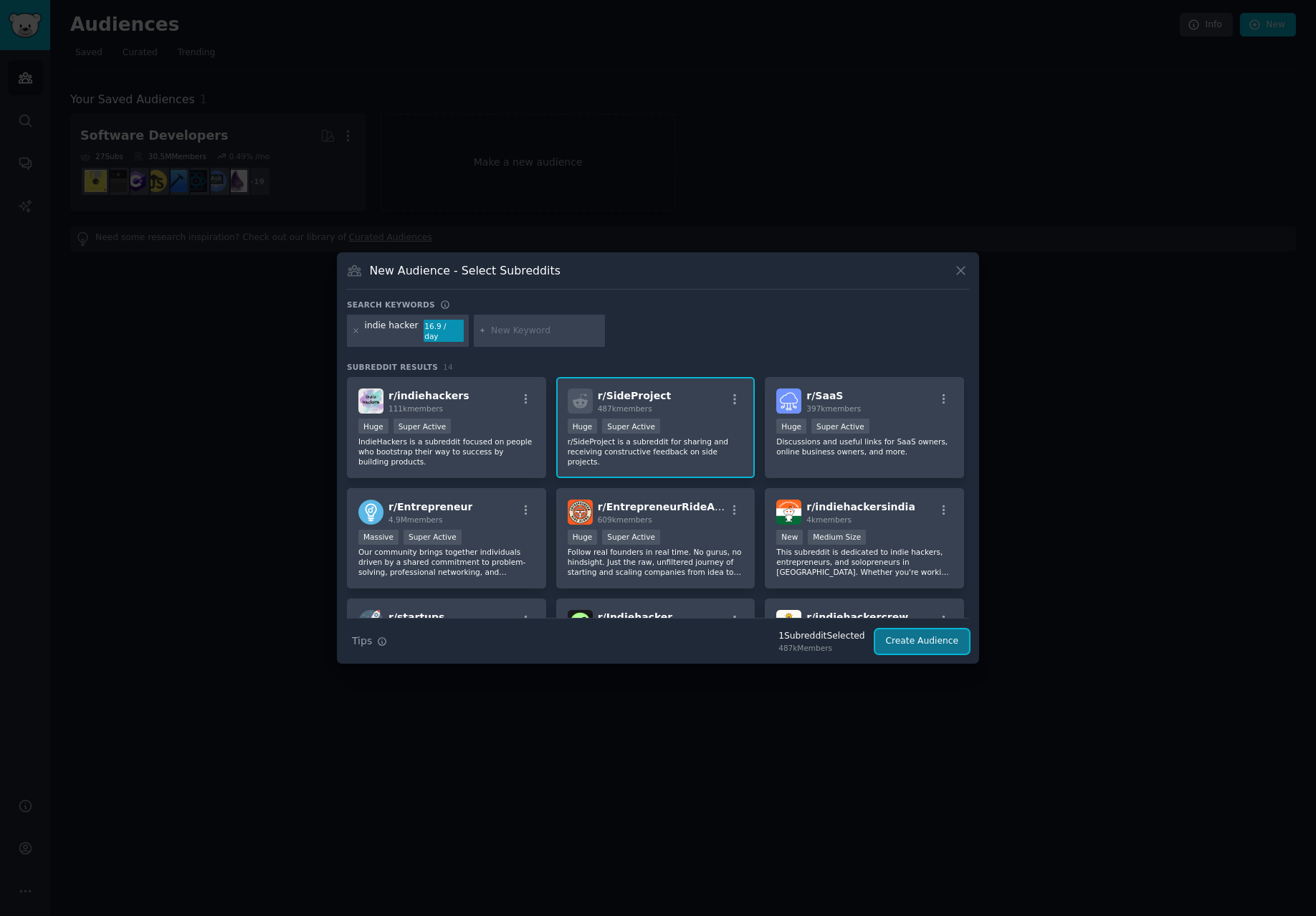
click at [891, 589] on button "Create Audience" at bounding box center [922, 641] width 95 height 25
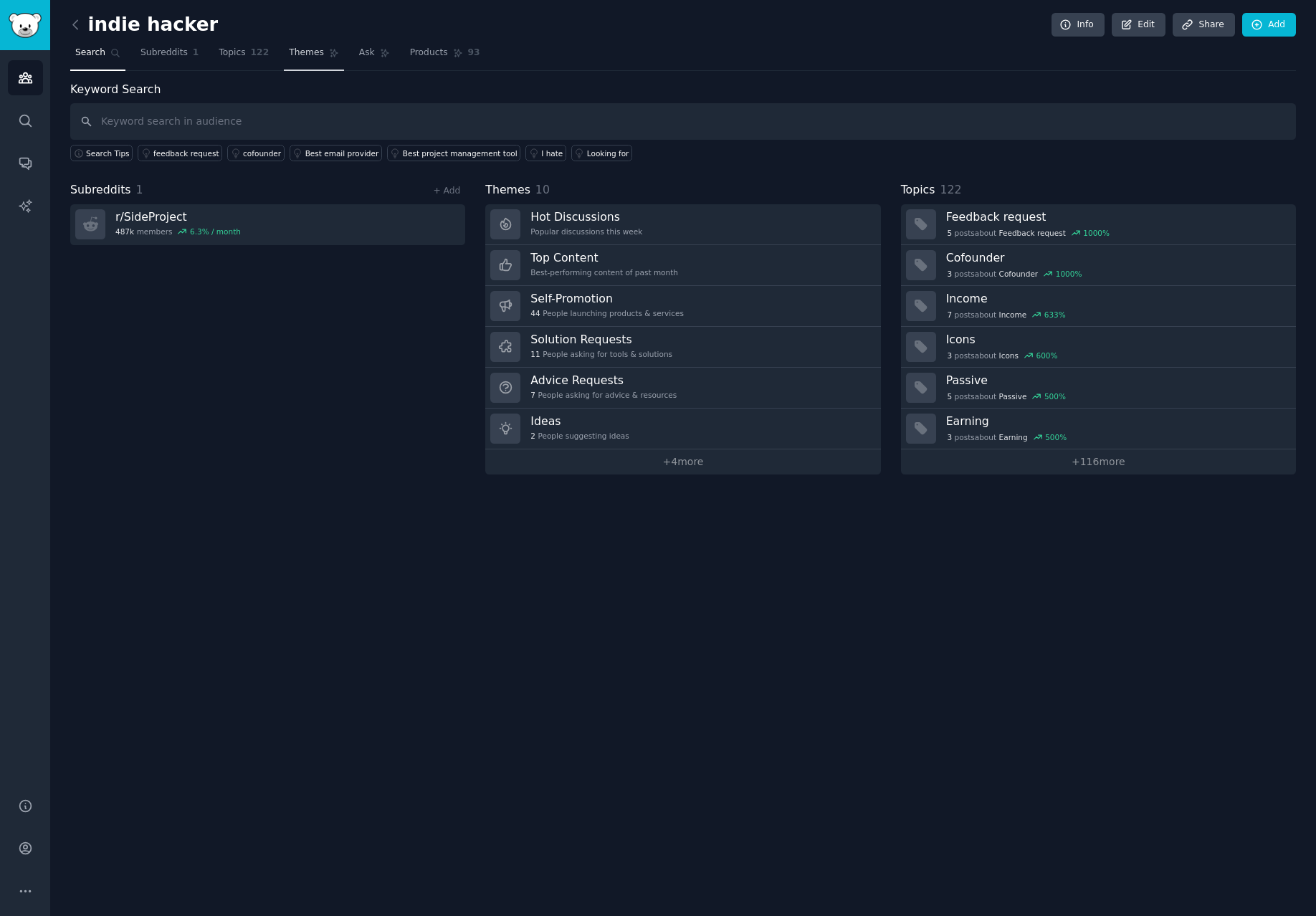
click at [311, 53] on span "Themes" at bounding box center [307, 53] width 35 height 13
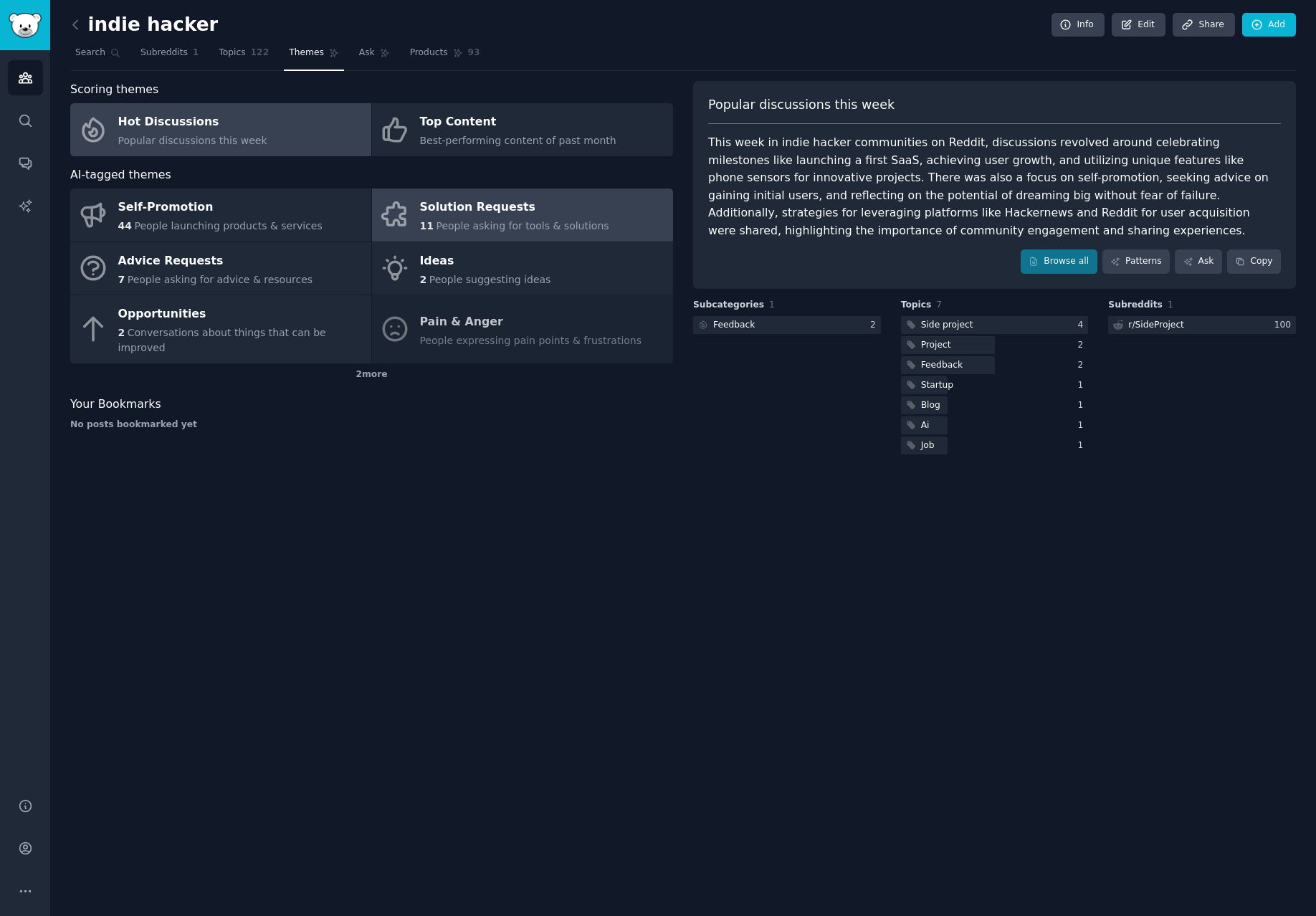
click at [463, 235] on link "Solution Requests 11 People asking for tools & solutions" at bounding box center [523, 215] width 301 height 53
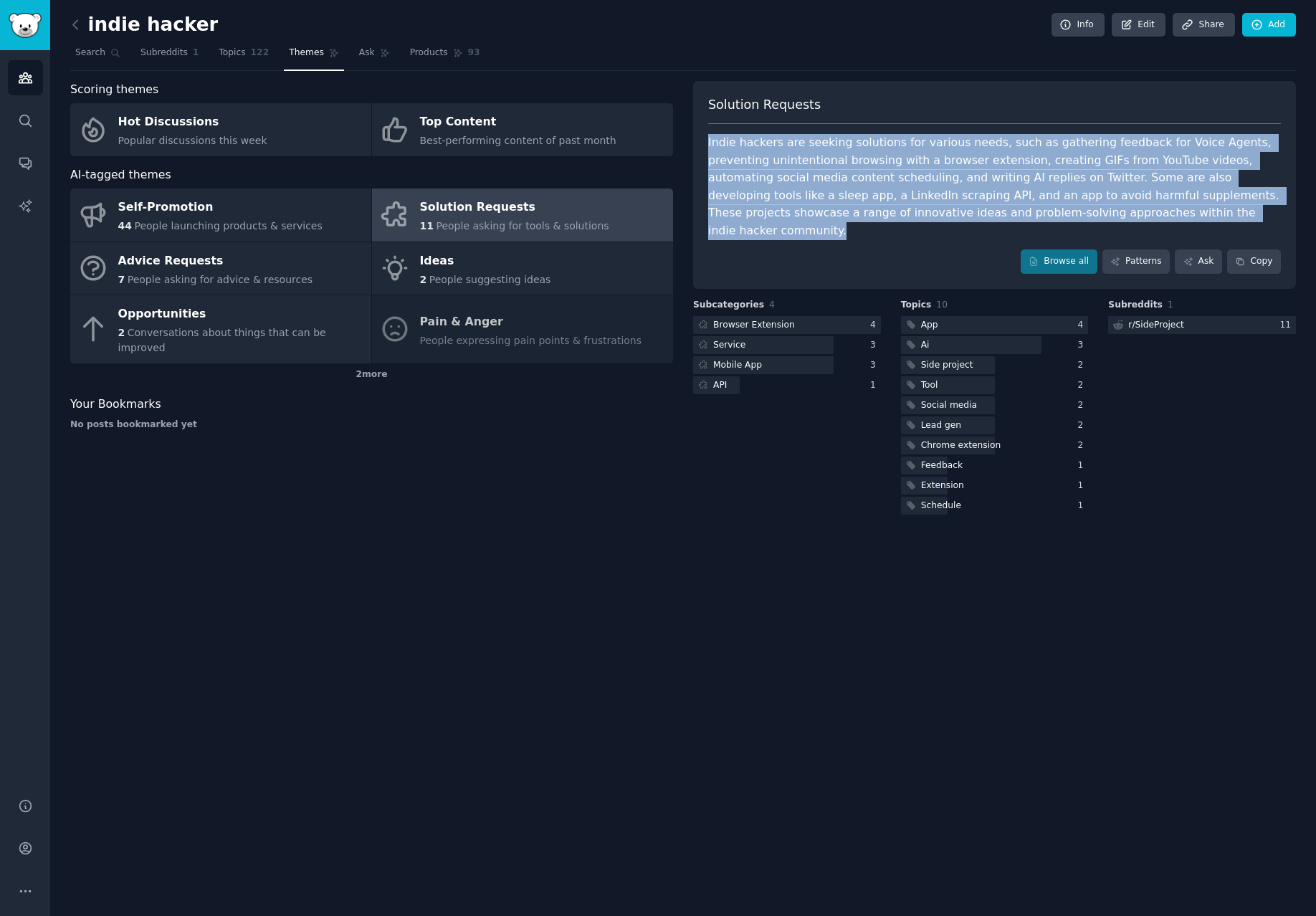
drag, startPoint x: 1065, startPoint y: 215, endPoint x: 688, endPoint y: 139, distance: 384.6
click at [688, 139] on div "Scoring themes Hot Discussions Popular discussions this week Top Content Best-p…" at bounding box center [683, 299] width 1225 height 436
copy div "Indie hackers are seeking solutions for various needs, such as gathering feedba…"
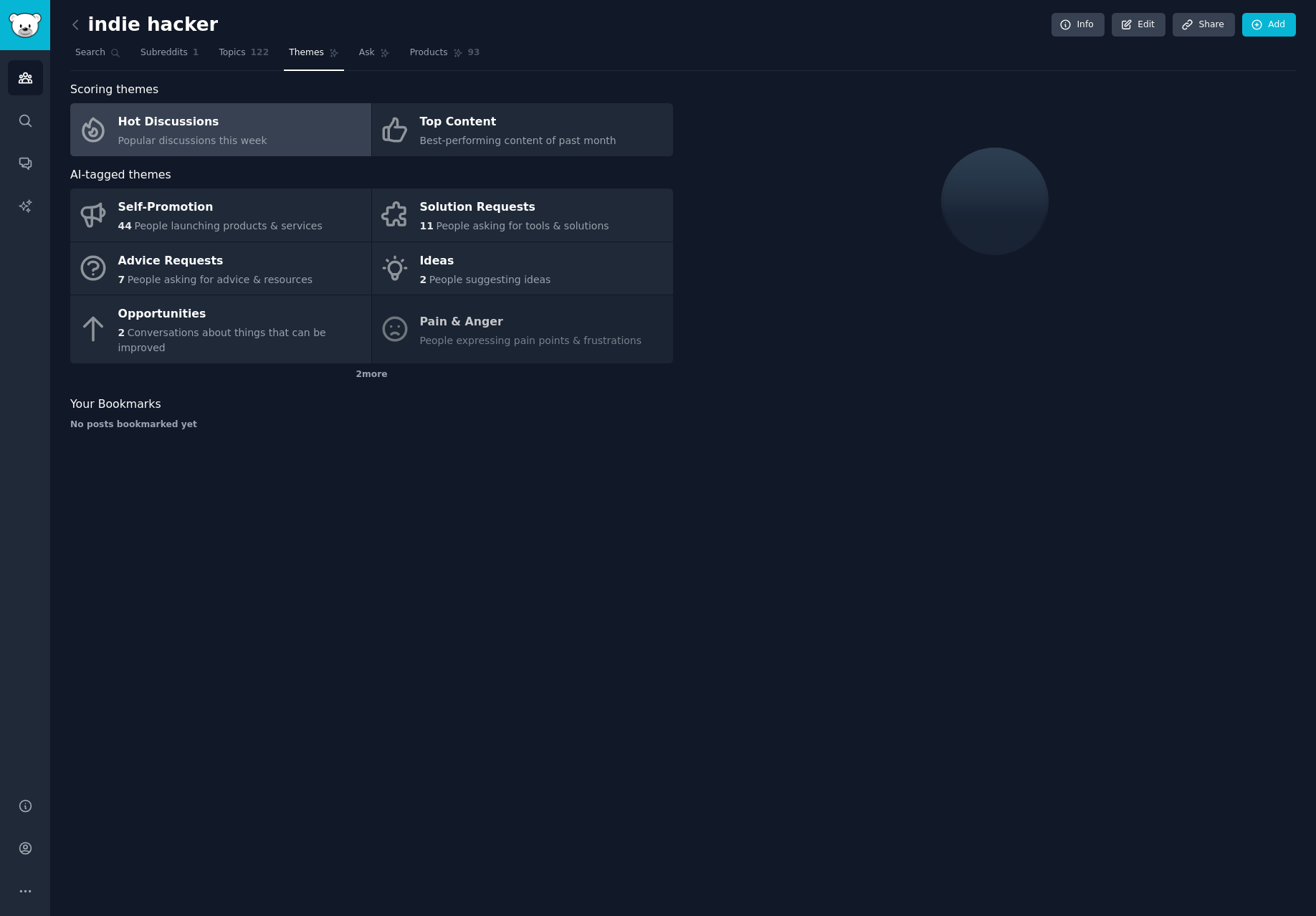
click at [84, 18] on link at bounding box center [79, 25] width 18 height 23
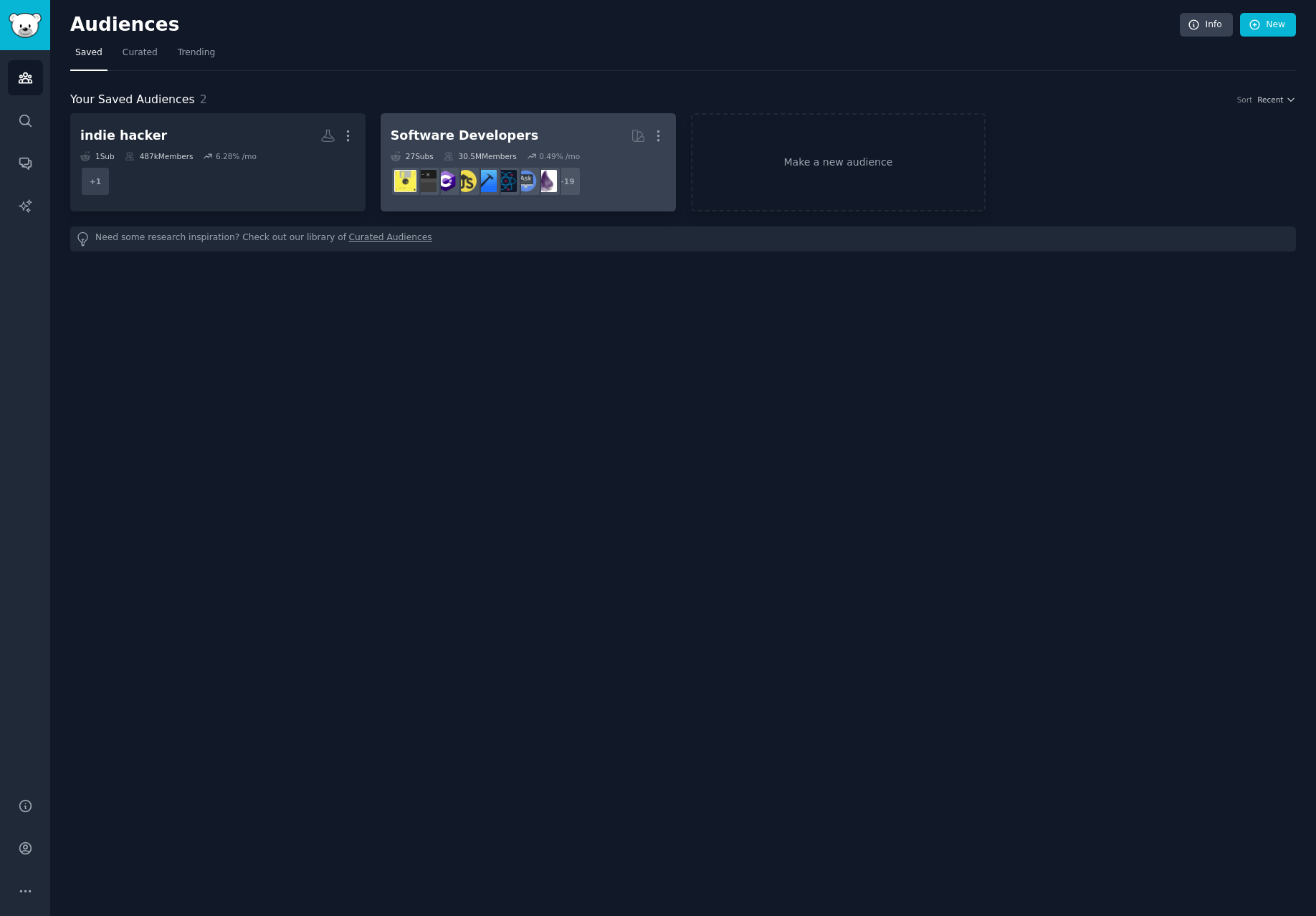
click at [498, 135] on div "Software Developers" at bounding box center [464, 135] width 147 height 18
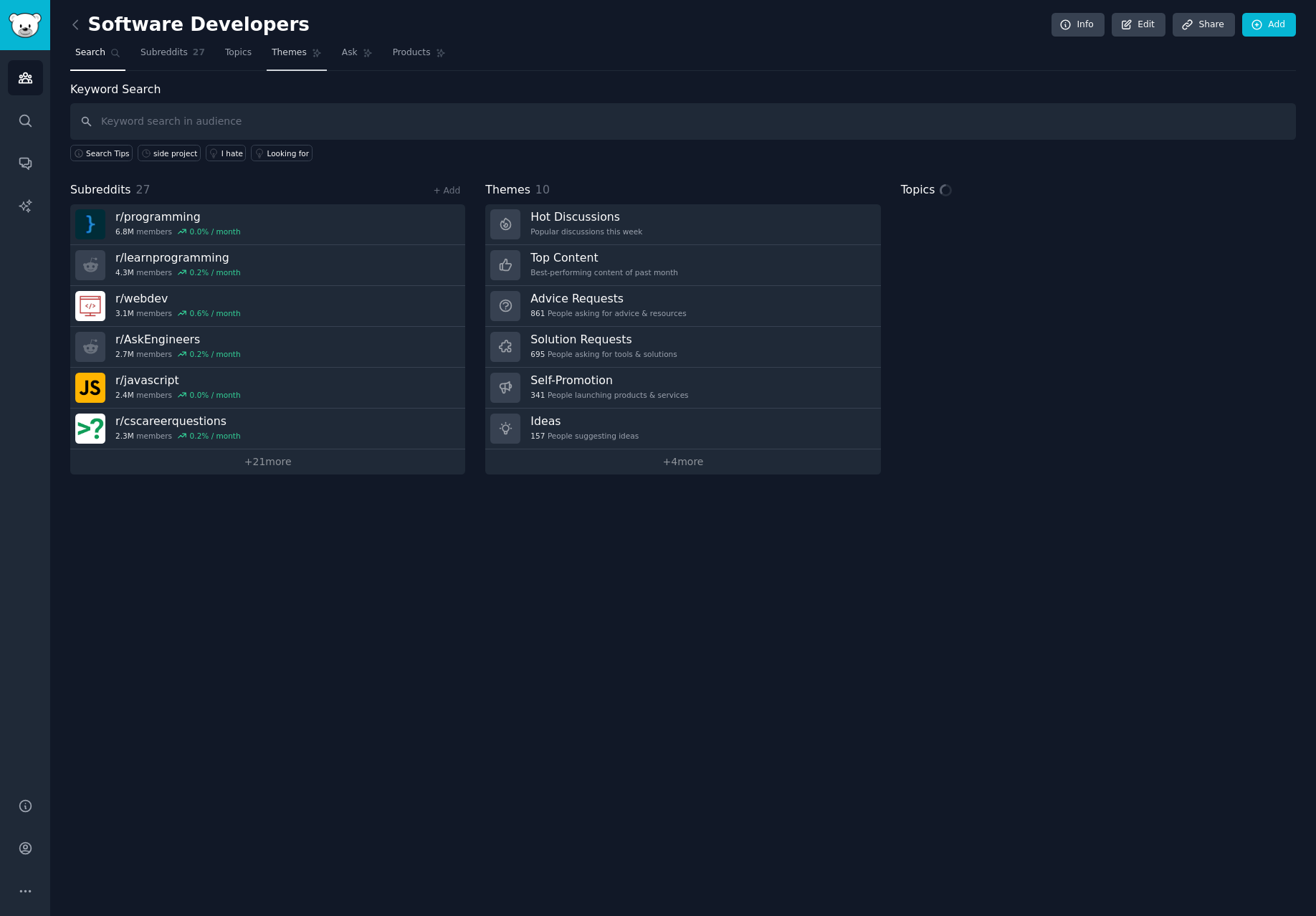
click at [296, 49] on span "Themes" at bounding box center [289, 53] width 35 height 13
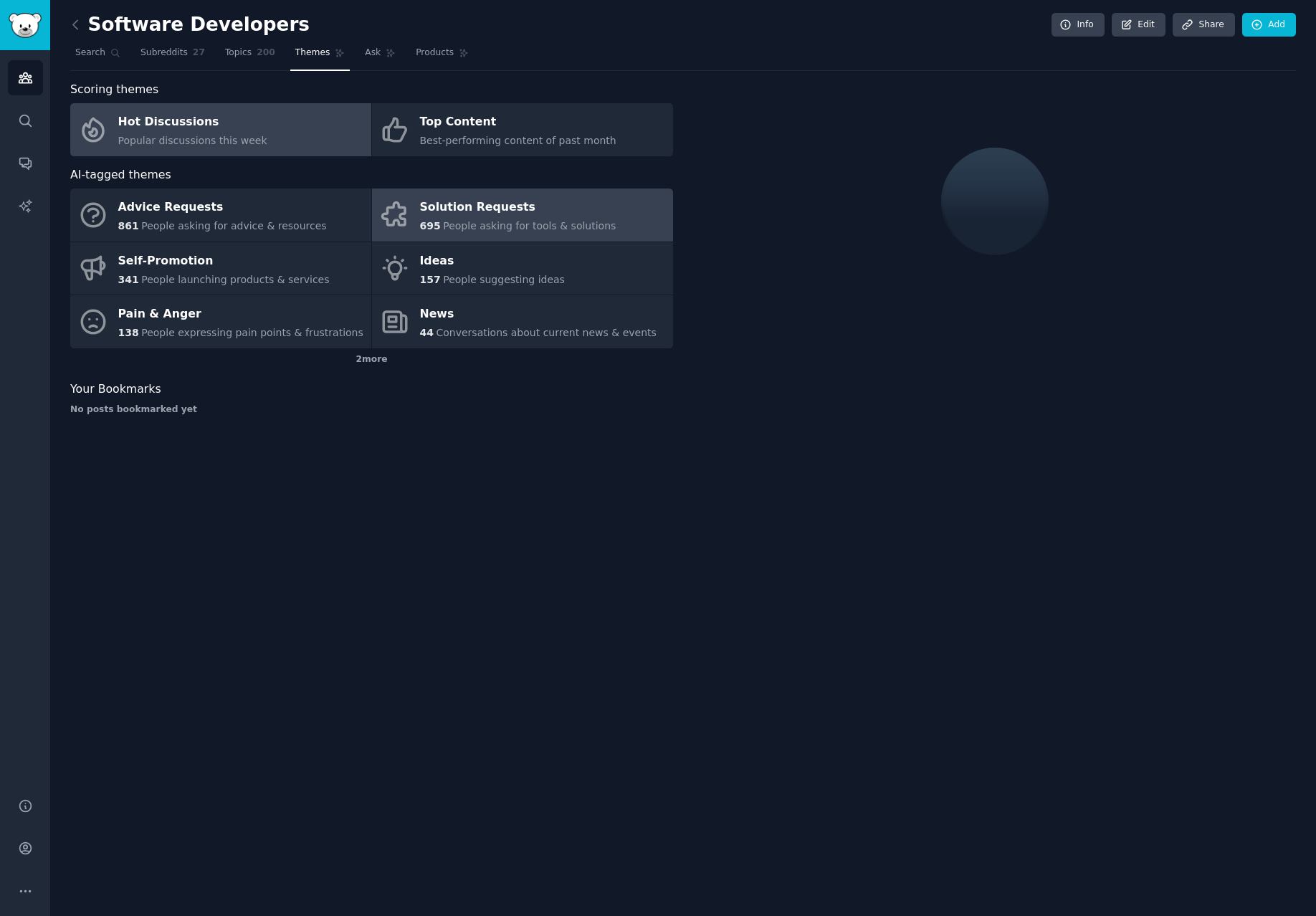
click at [477, 224] on span "People asking for tools & solutions" at bounding box center [529, 225] width 173 height 11
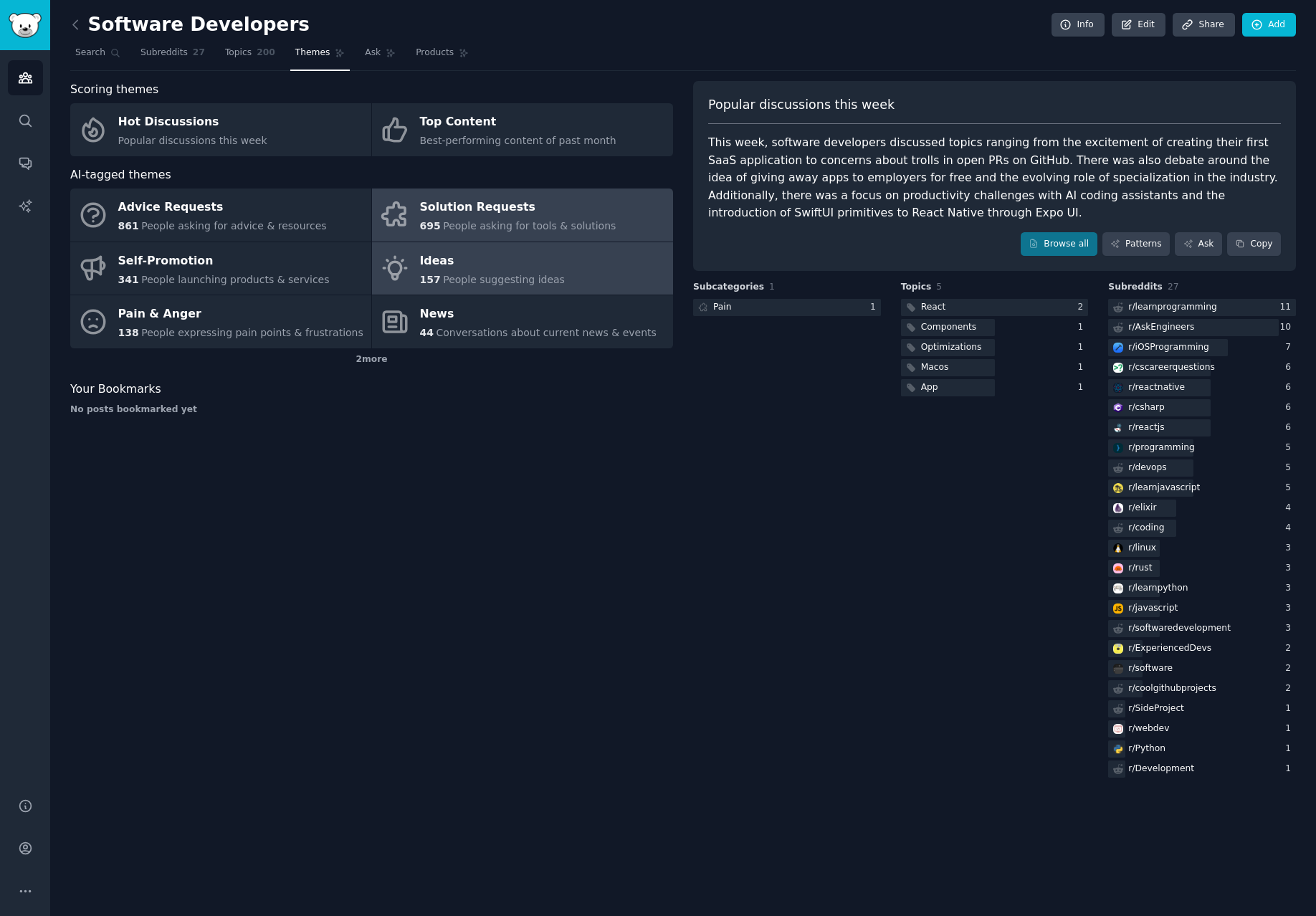
click at [494, 268] on div "Ideas" at bounding box center [492, 260] width 145 height 23
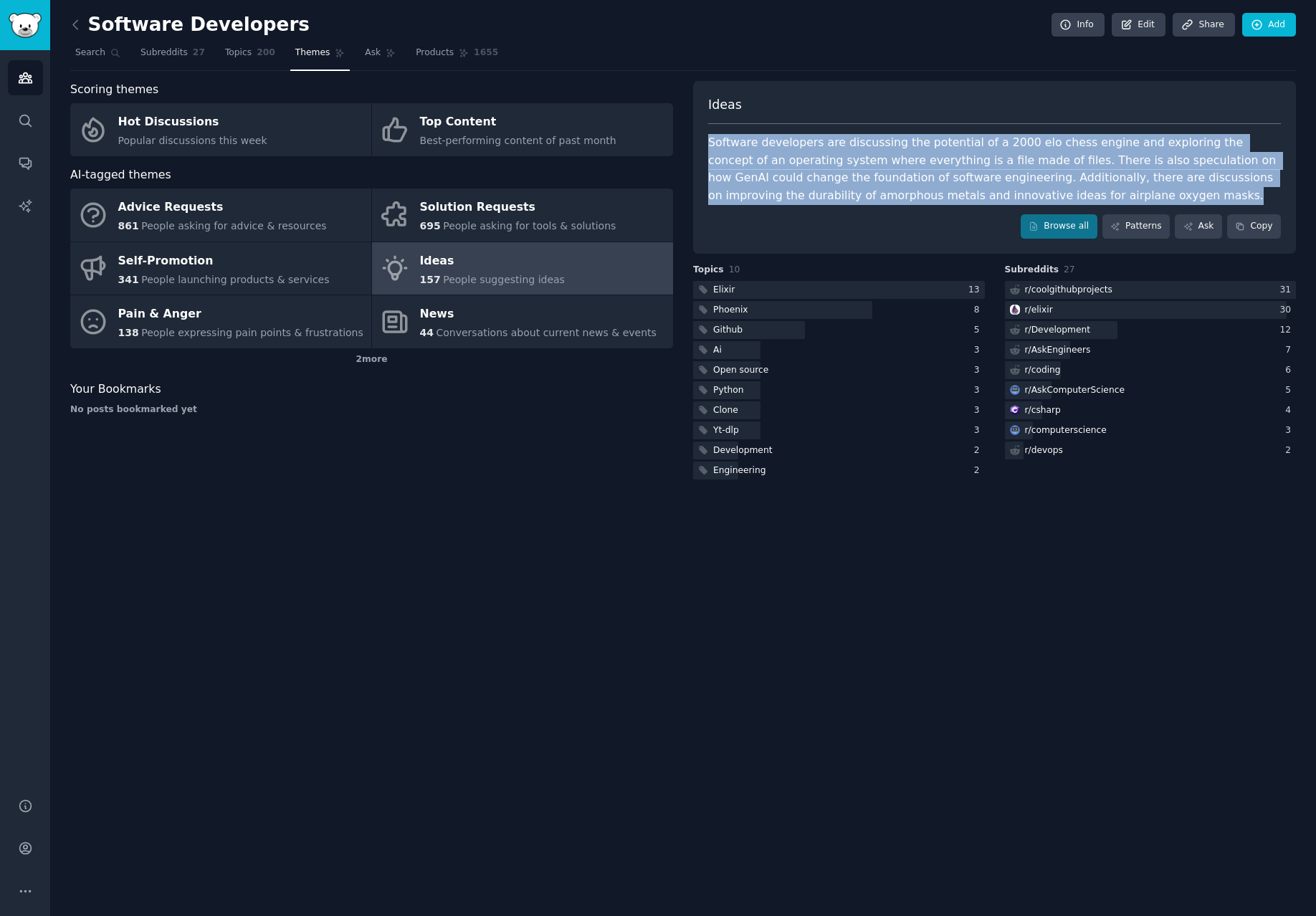
drag, startPoint x: 1081, startPoint y: 196, endPoint x: 703, endPoint y: 139, distance: 382.3
click at [703, 139] on div "Ideas Software developers are discussing the potential of a 2000 elo chess engi…" at bounding box center [994, 167] width 603 height 173
copy div "Software developers are discussing the potential of a 2000 elo chess engine and…"
click at [894, 147] on div "Software developers are discussing the potential of a 2000 elo chess engine and…" at bounding box center [994, 169] width 573 height 70
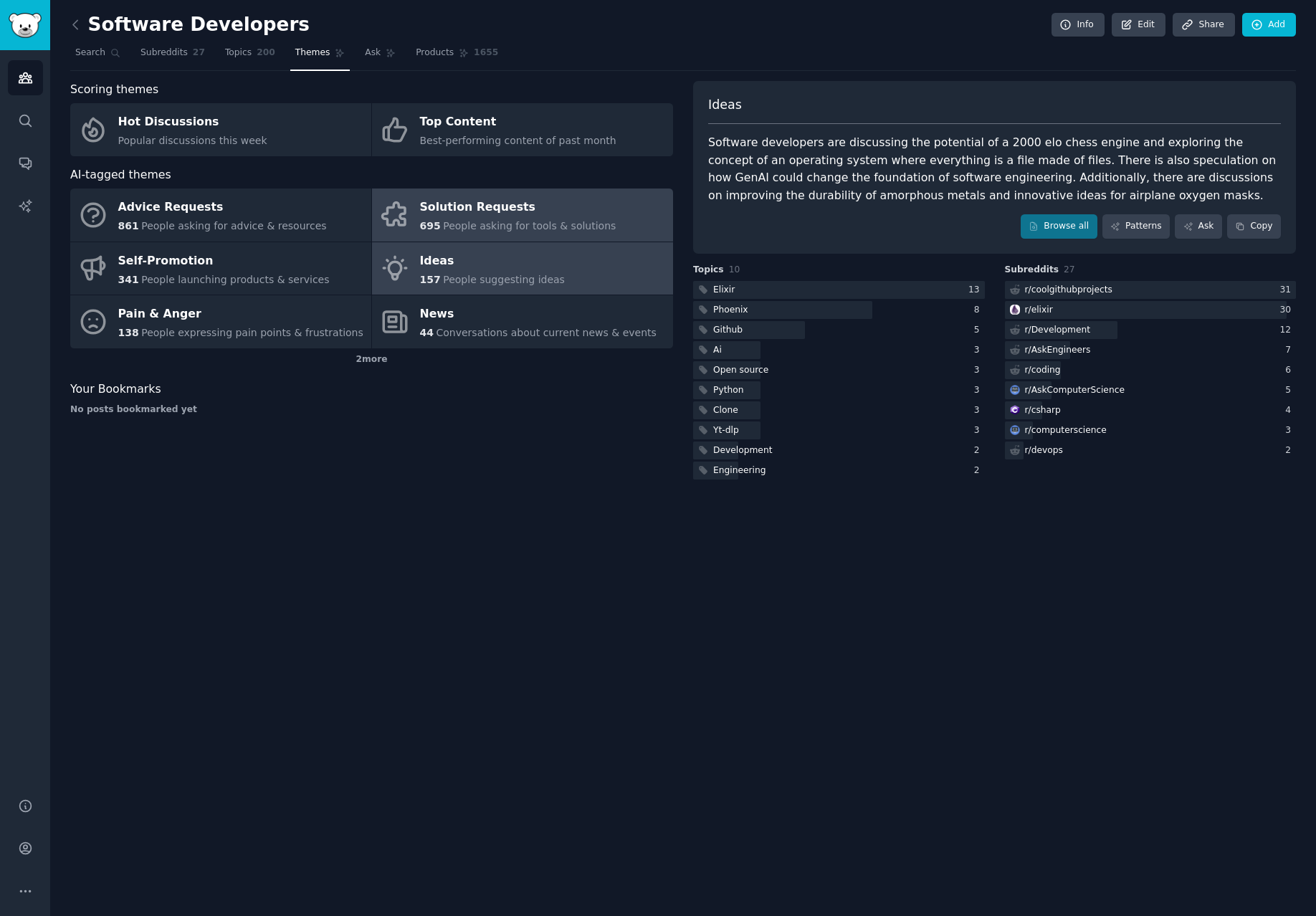
click at [562, 225] on span "People asking for tools & solutions" at bounding box center [529, 225] width 173 height 11
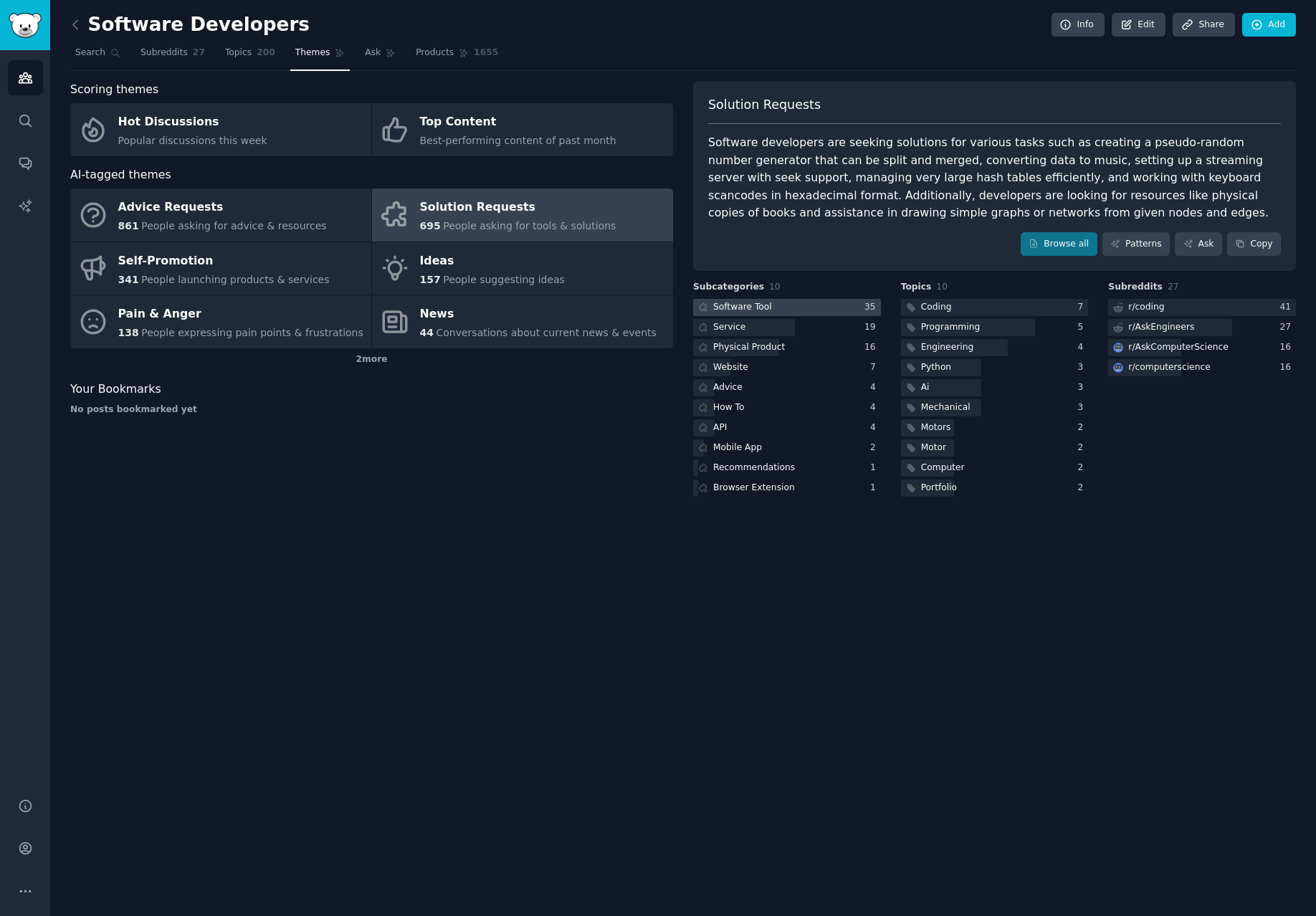
click at [768, 302] on div "Software Tool" at bounding box center [742, 307] width 59 height 13
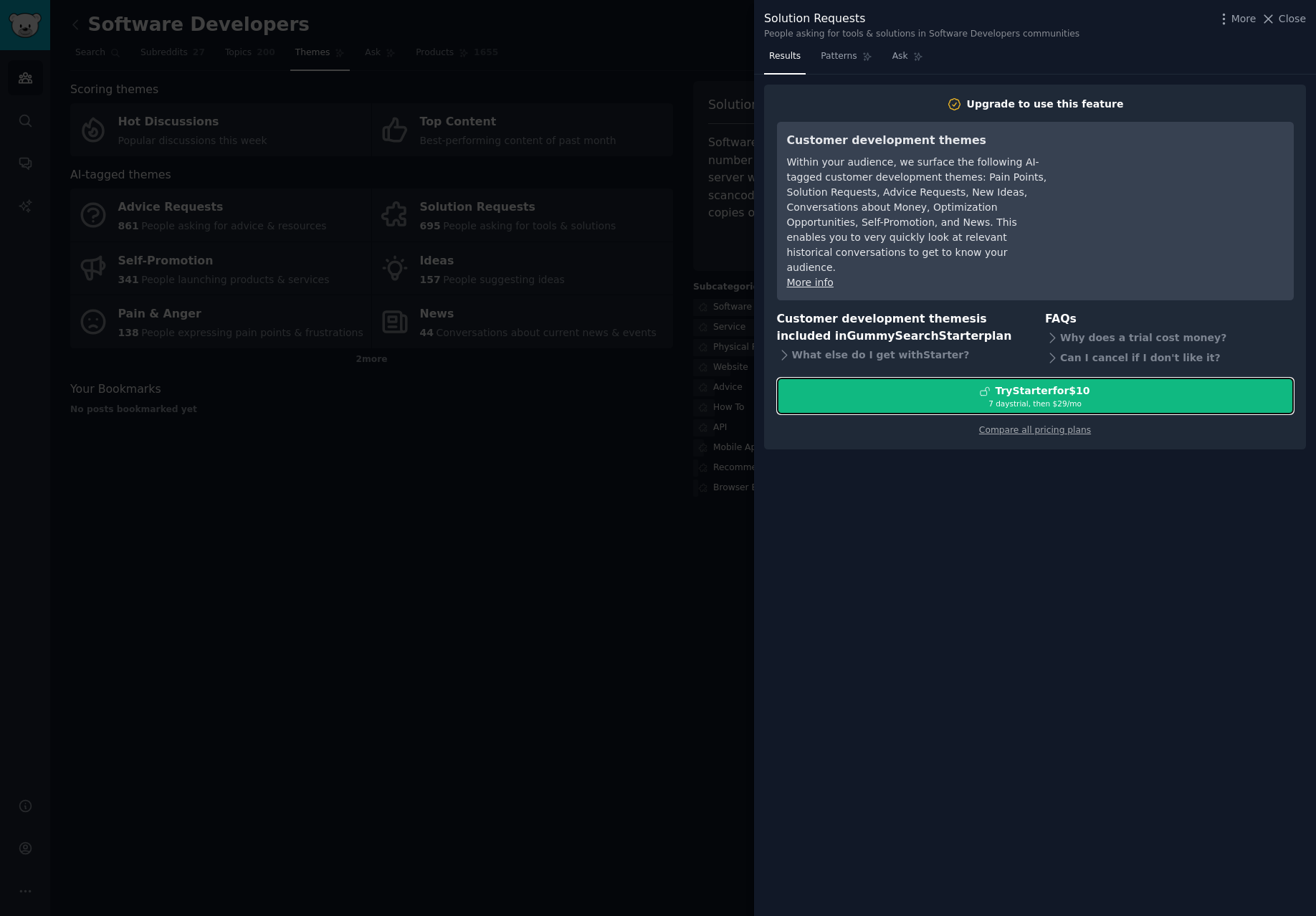
click at [952, 383] on div "Try Starter for $10" at bounding box center [1035, 390] width 515 height 15
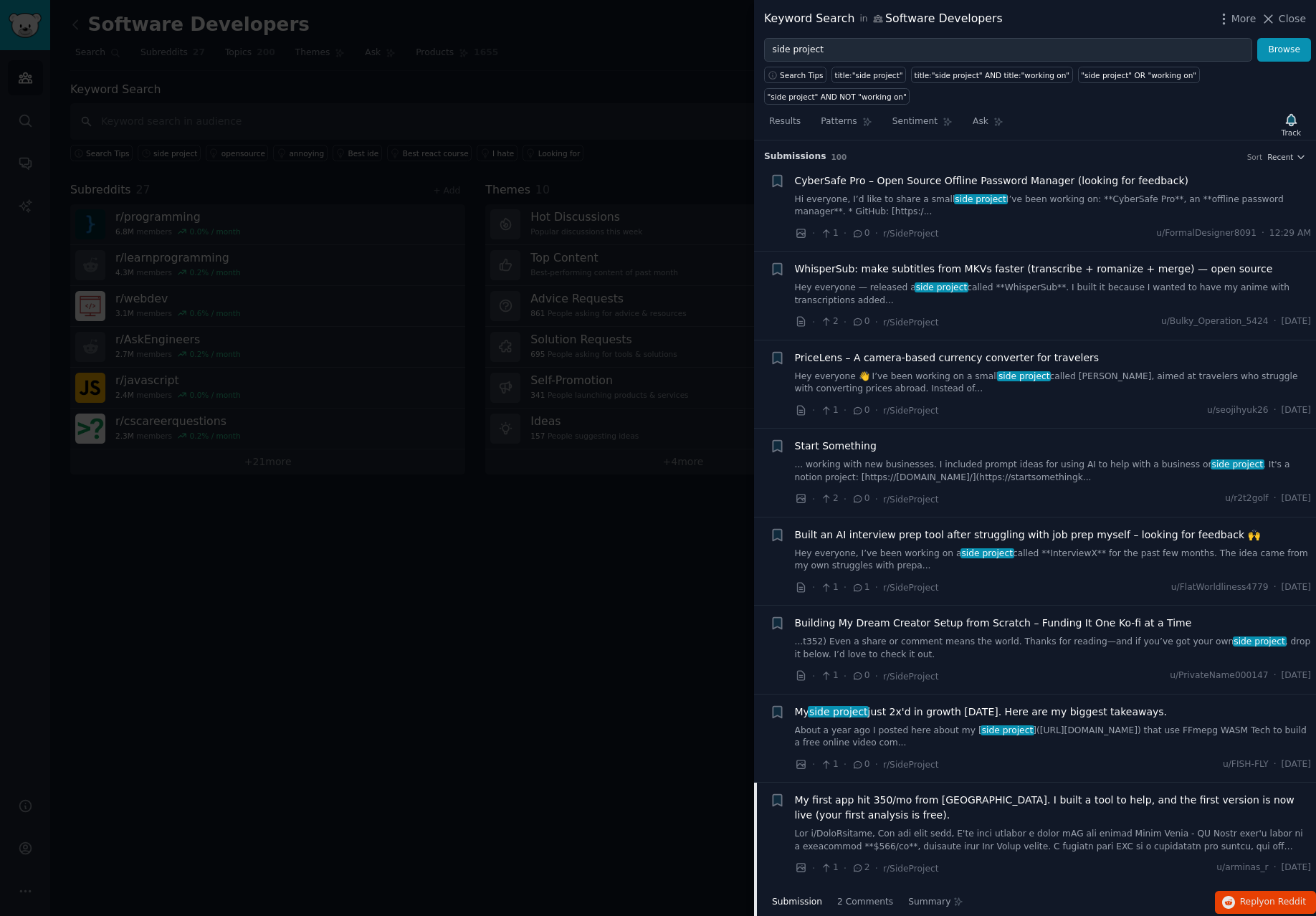
click at [661, 84] on div at bounding box center [658, 458] width 1316 height 916
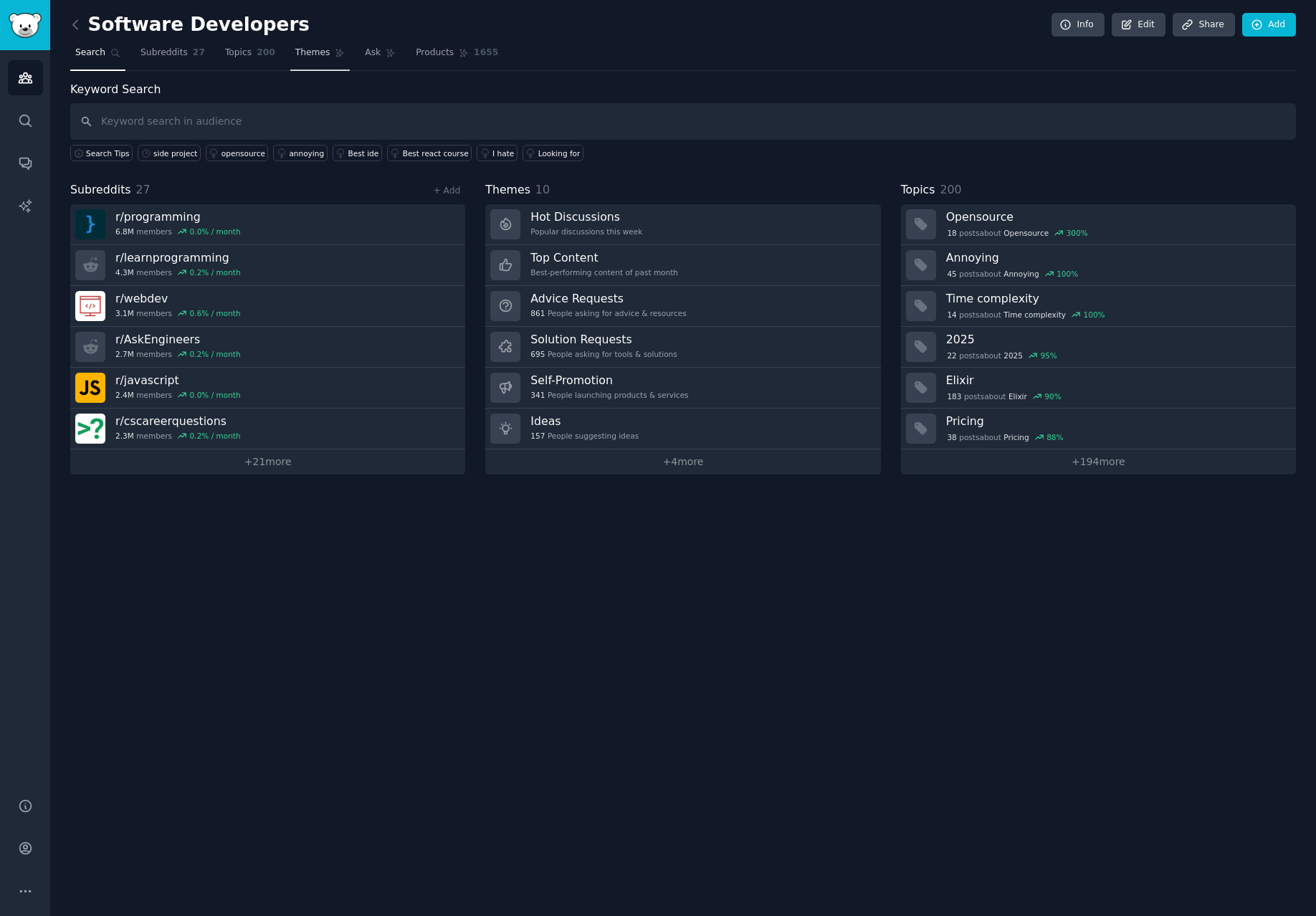
click at [309, 48] on span "Themes" at bounding box center [313, 53] width 35 height 13
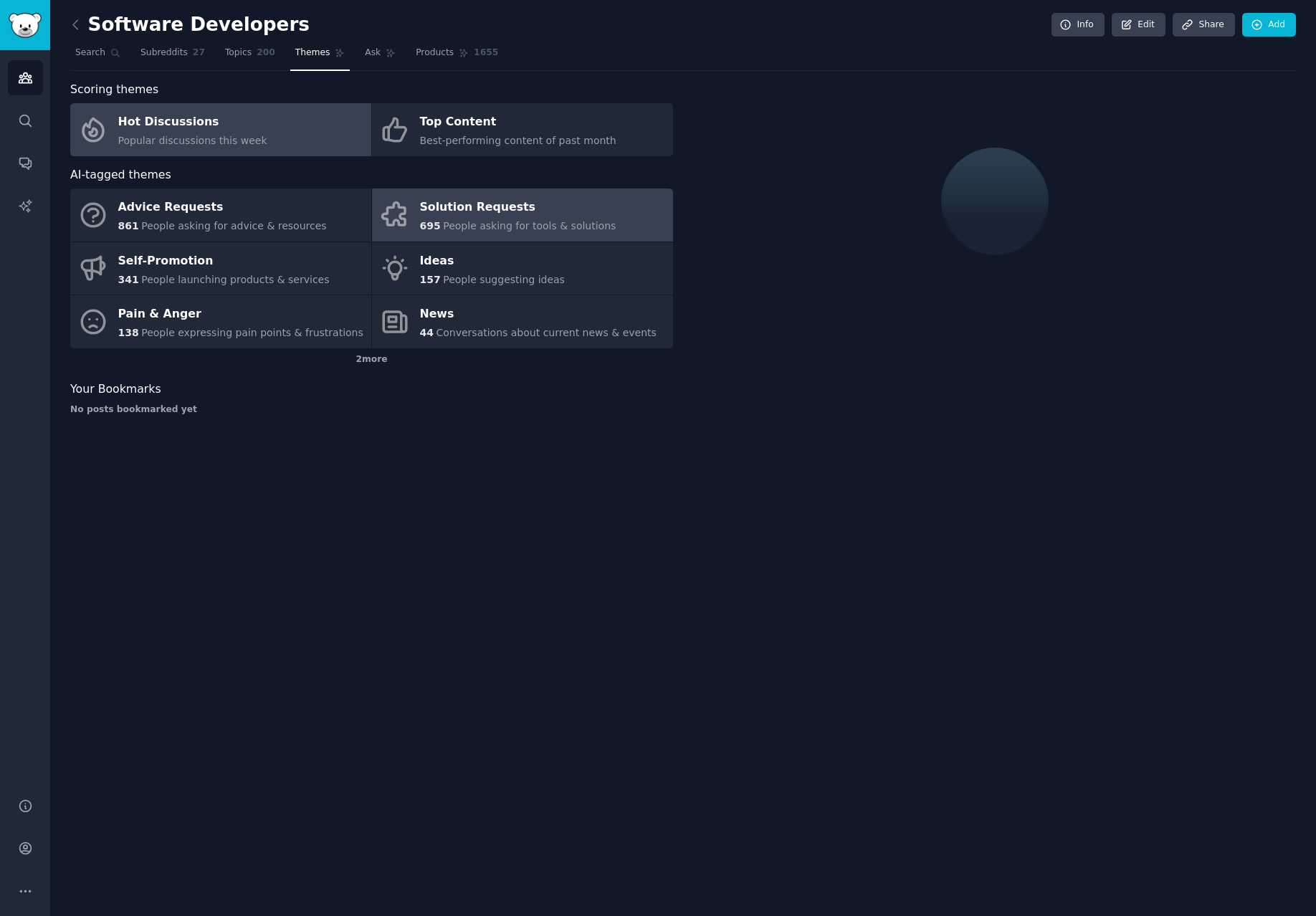
click at [540, 213] on div "Solution Requests" at bounding box center [518, 207] width 196 height 23
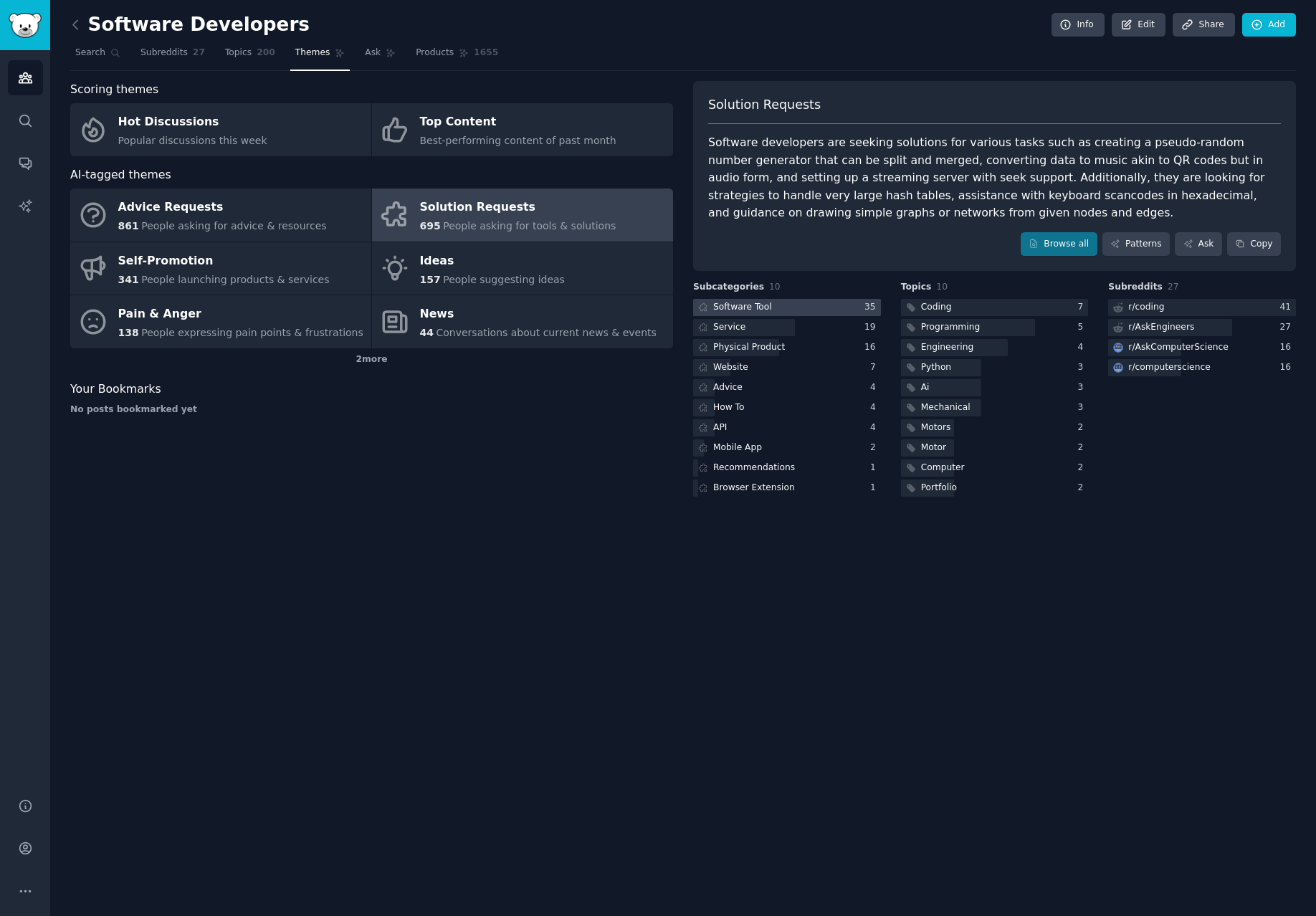
click at [758, 309] on div "Software Tool" at bounding box center [742, 307] width 59 height 13
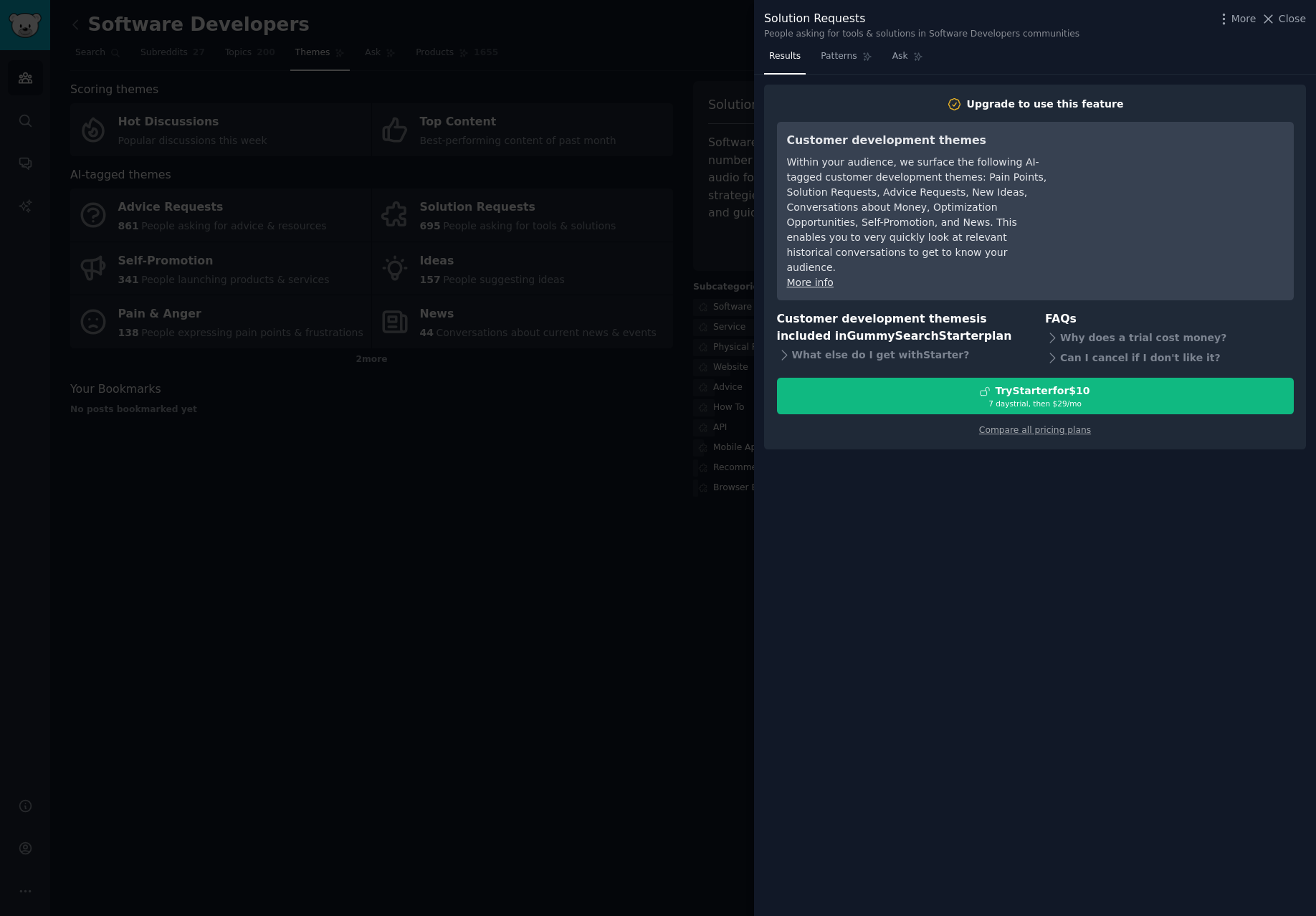
click at [568, 368] on div at bounding box center [658, 458] width 1316 height 916
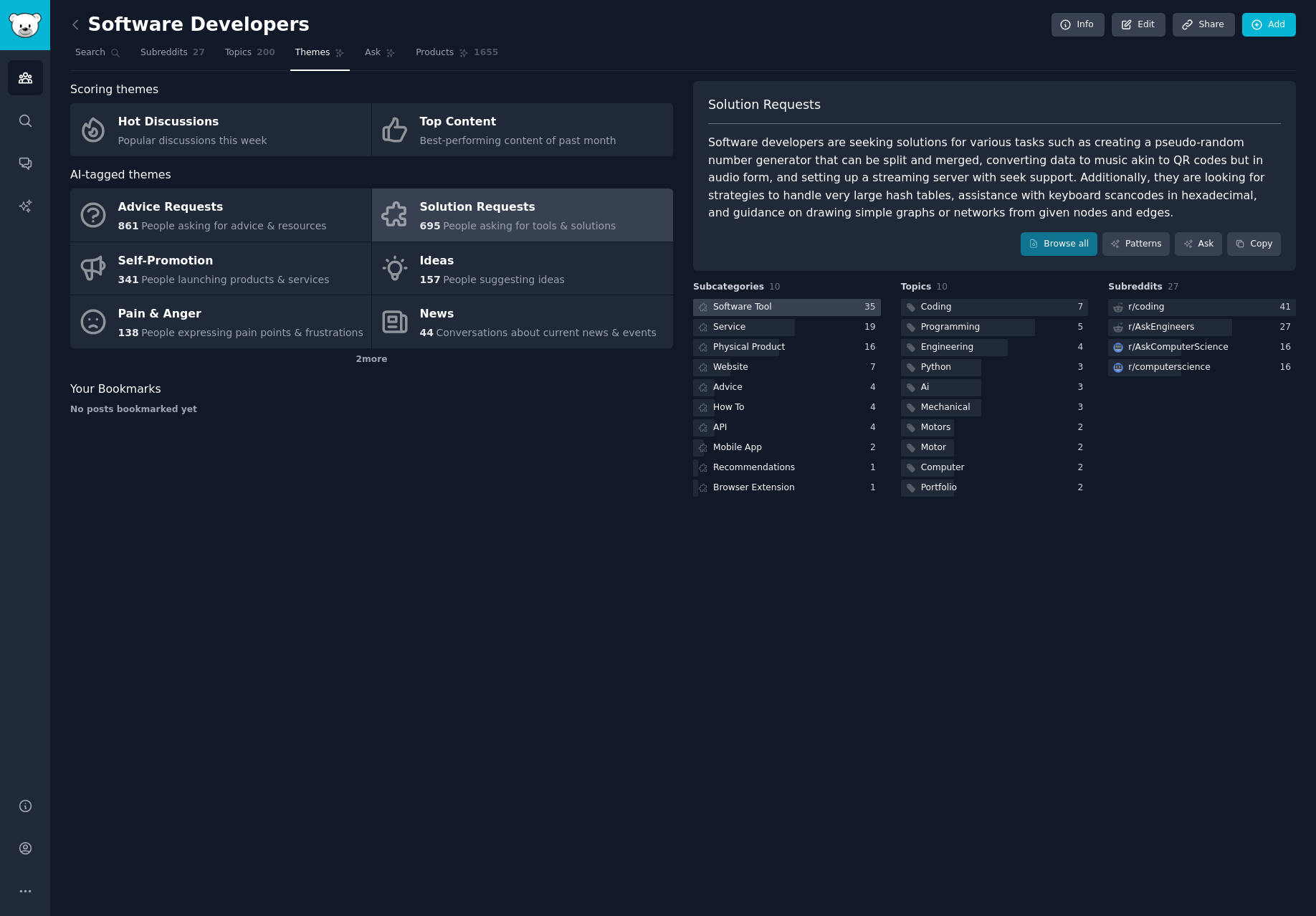
click at [749, 305] on div "Software Tool" at bounding box center [742, 307] width 59 height 13
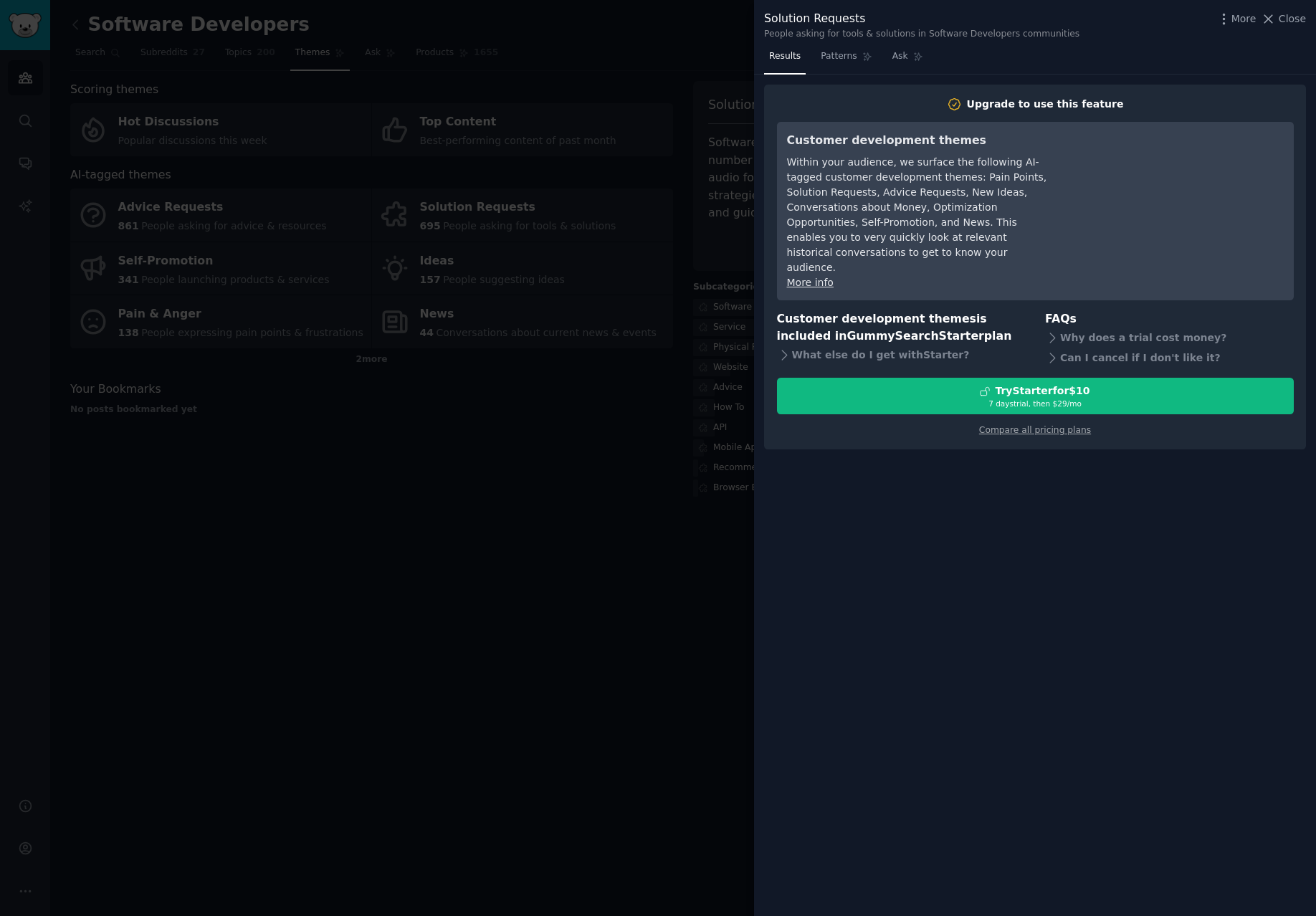
drag, startPoint x: 589, startPoint y: 383, endPoint x: 282, endPoint y: 230, distance: 343.0
click at [589, 383] on div at bounding box center [658, 458] width 1316 height 916
click at [644, 123] on div at bounding box center [658, 458] width 1316 height 916
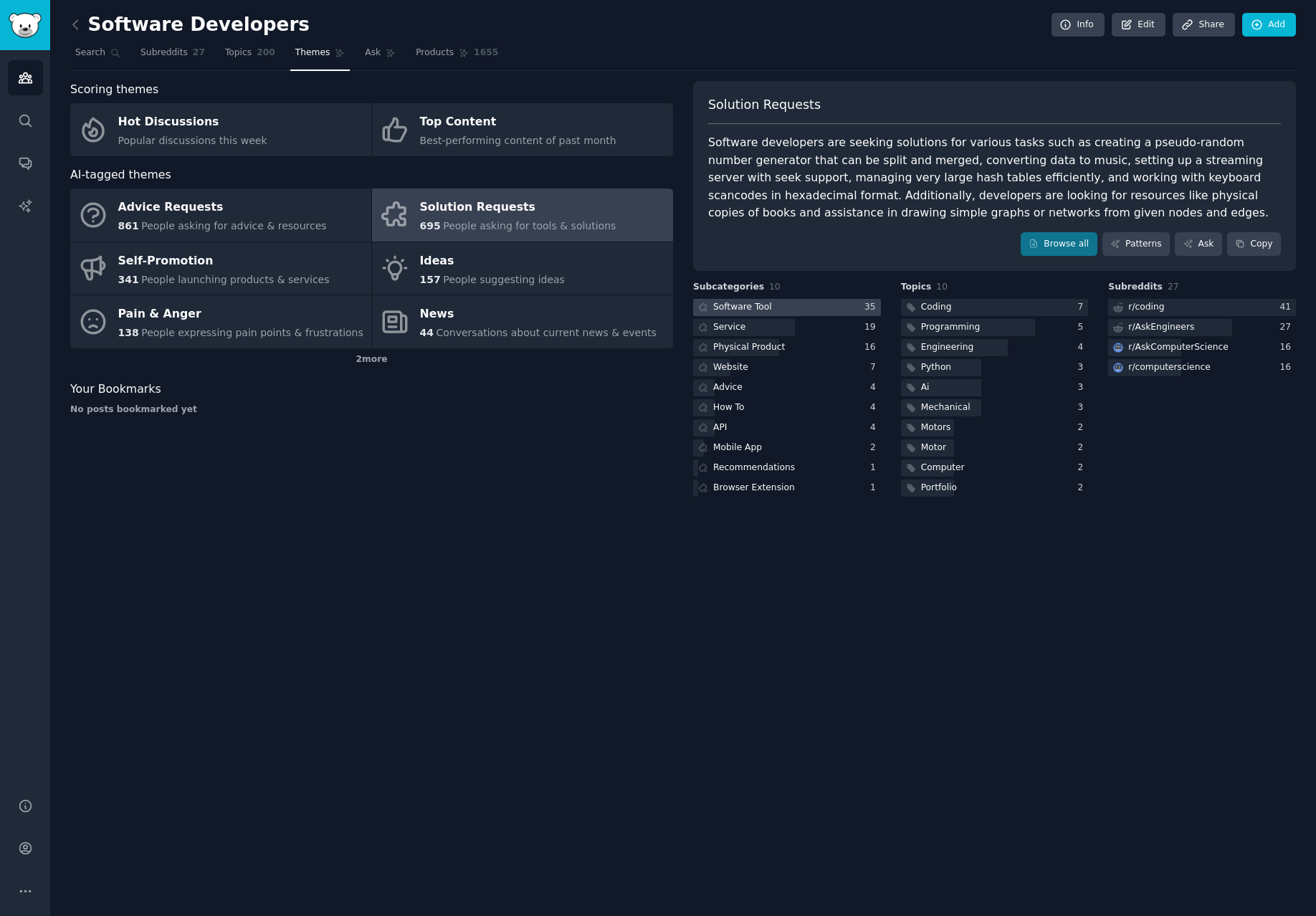
click at [760, 311] on div "Software Tool" at bounding box center [742, 307] width 59 height 13
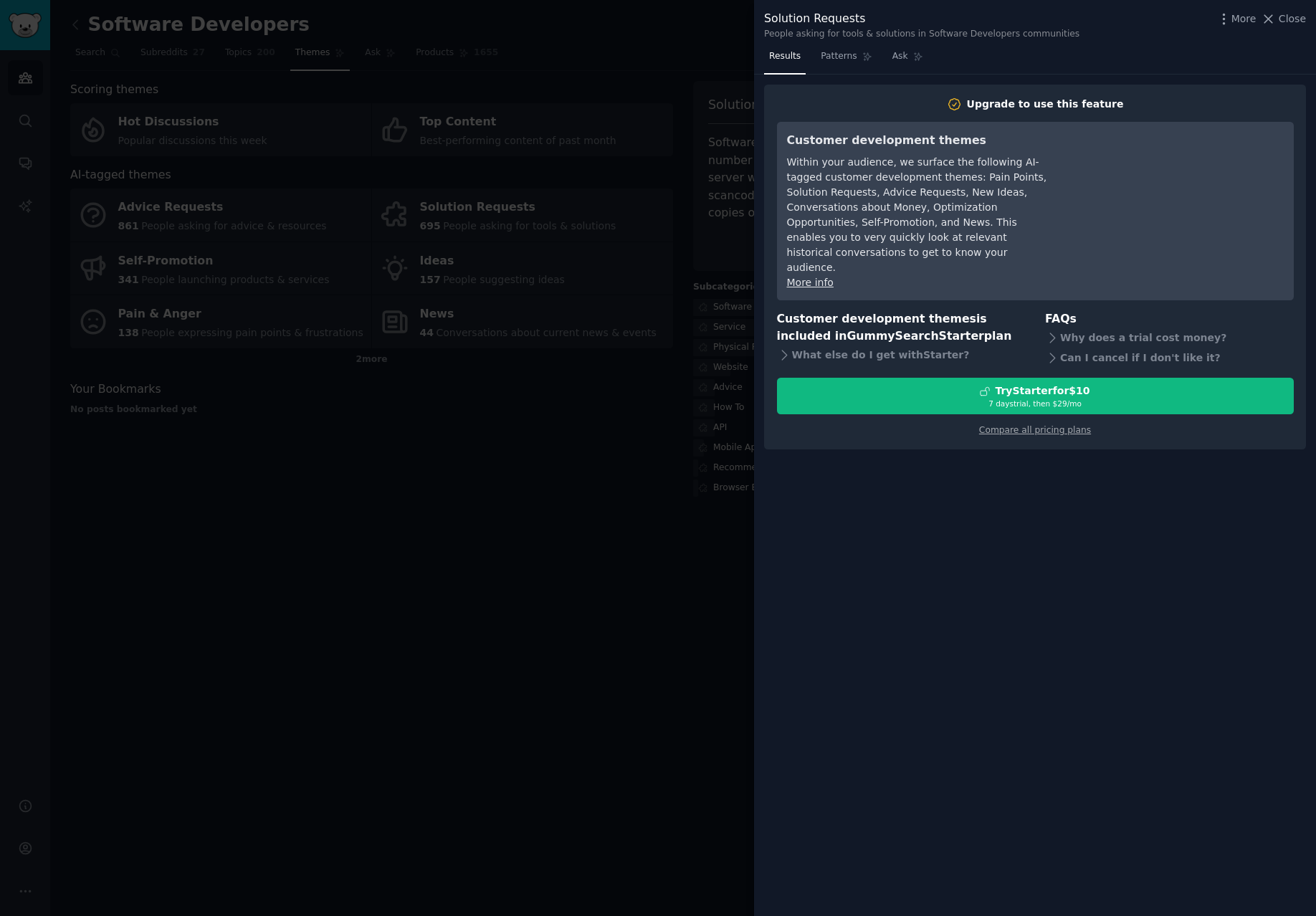
click at [543, 330] on div at bounding box center [658, 458] width 1316 height 916
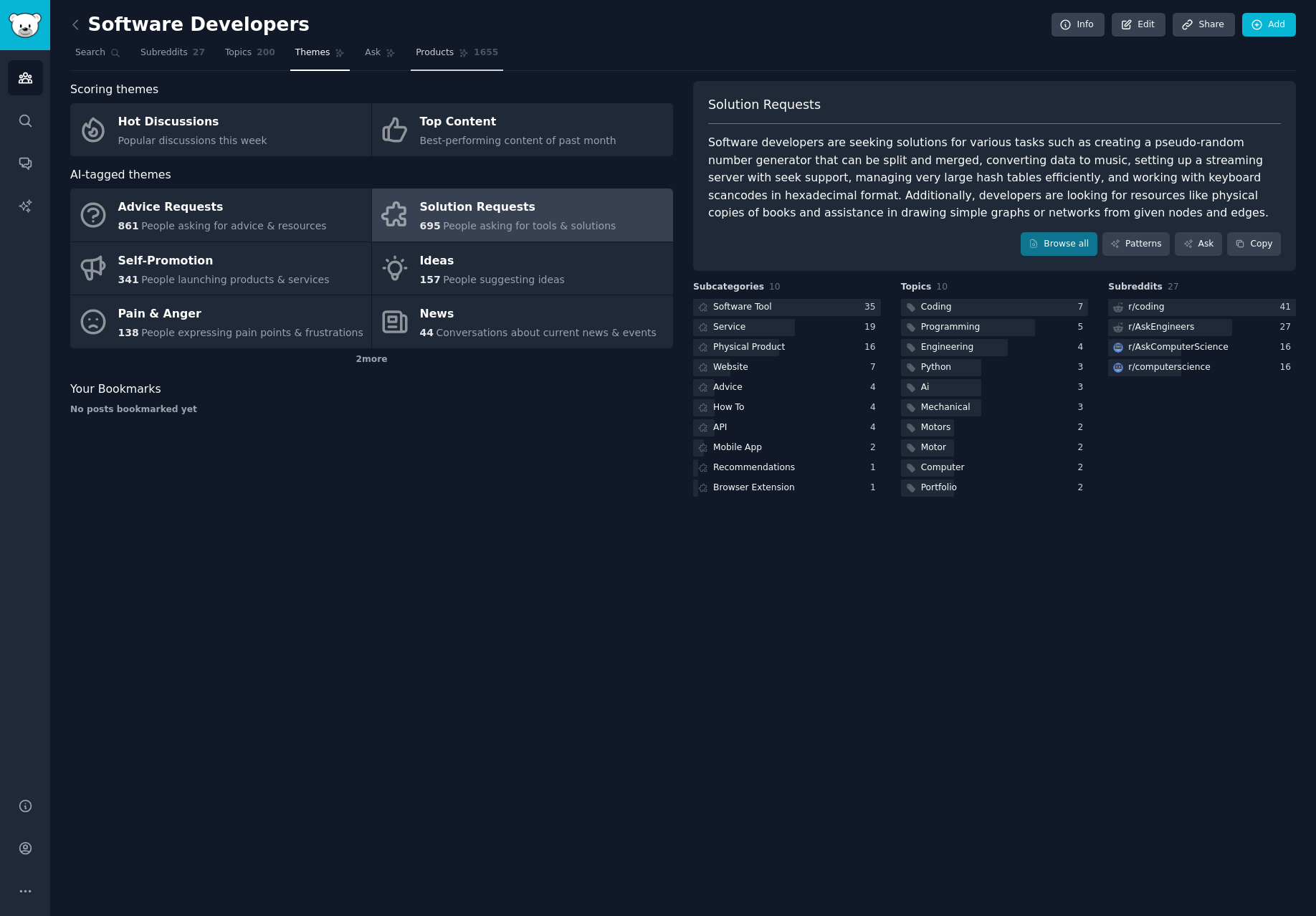
click at [441, 46] on link "Products 1655" at bounding box center [456, 56] width 92 height 29
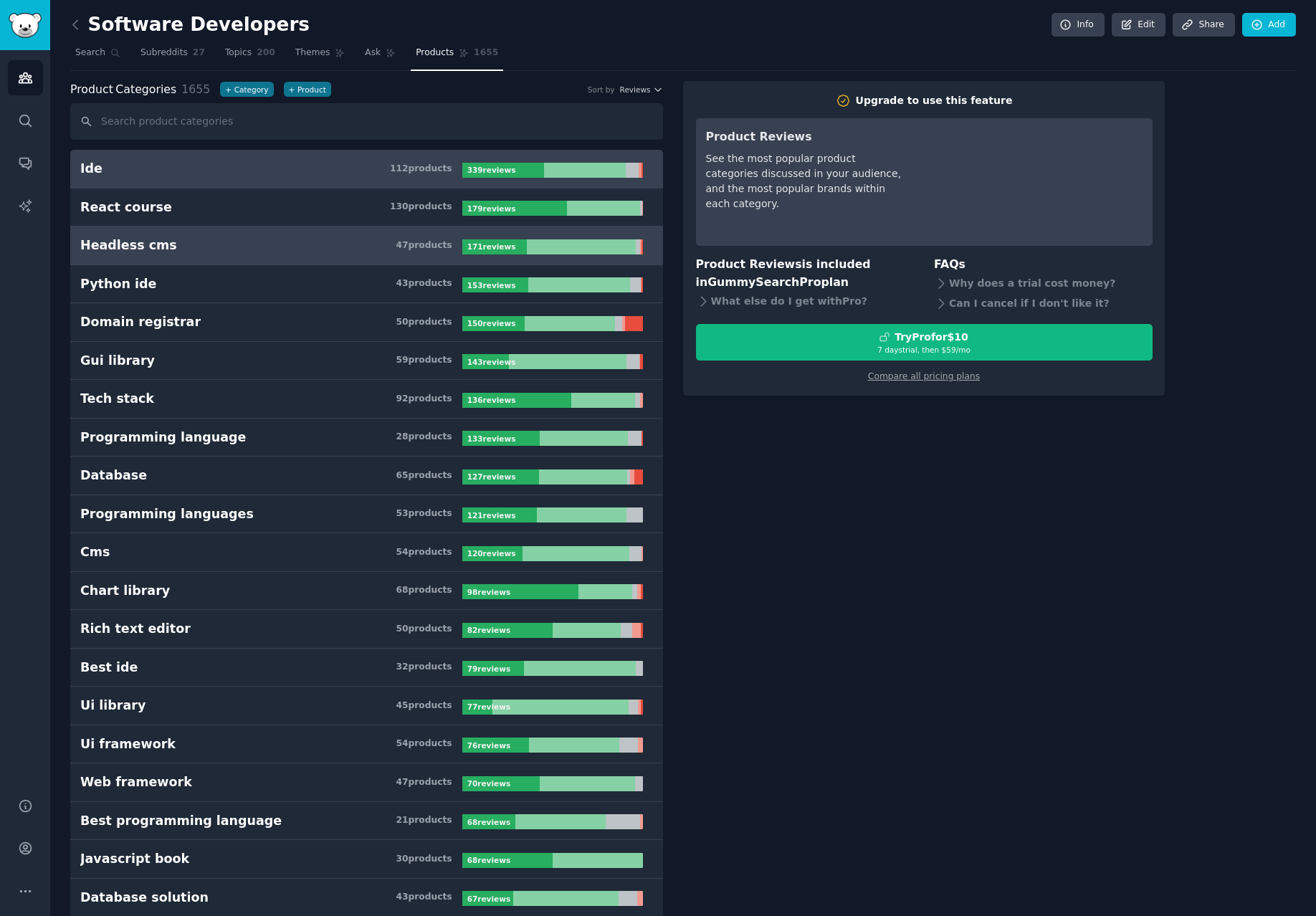
click at [323, 237] on h3 "Headless cms 47 product s" at bounding box center [271, 245] width 382 height 18
click at [338, 162] on h3 "Ide 112 product s" at bounding box center [271, 169] width 382 height 18
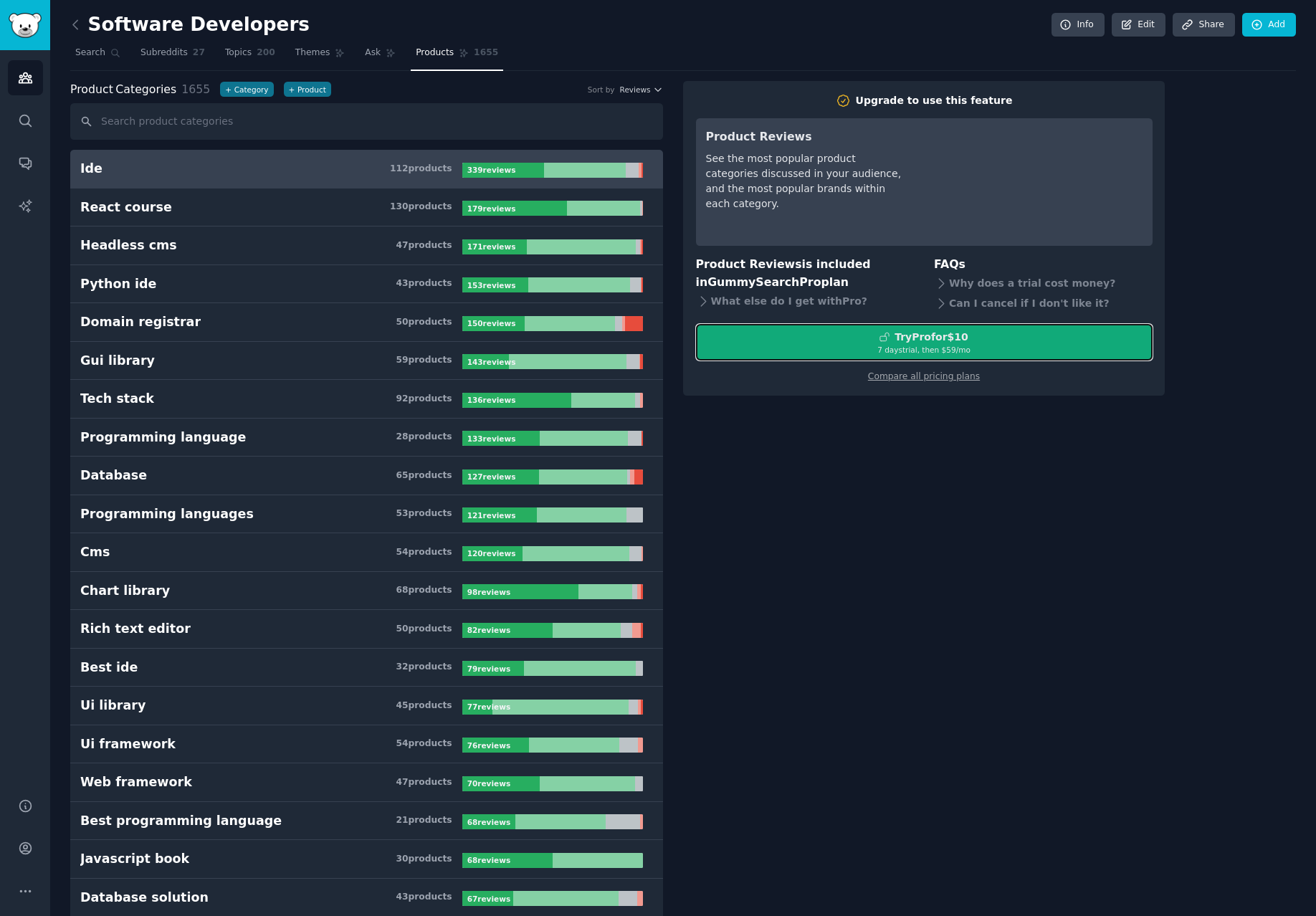
click at [851, 350] on div "7 days trial, then $ 59 /mo" at bounding box center [923, 350] width 455 height 10
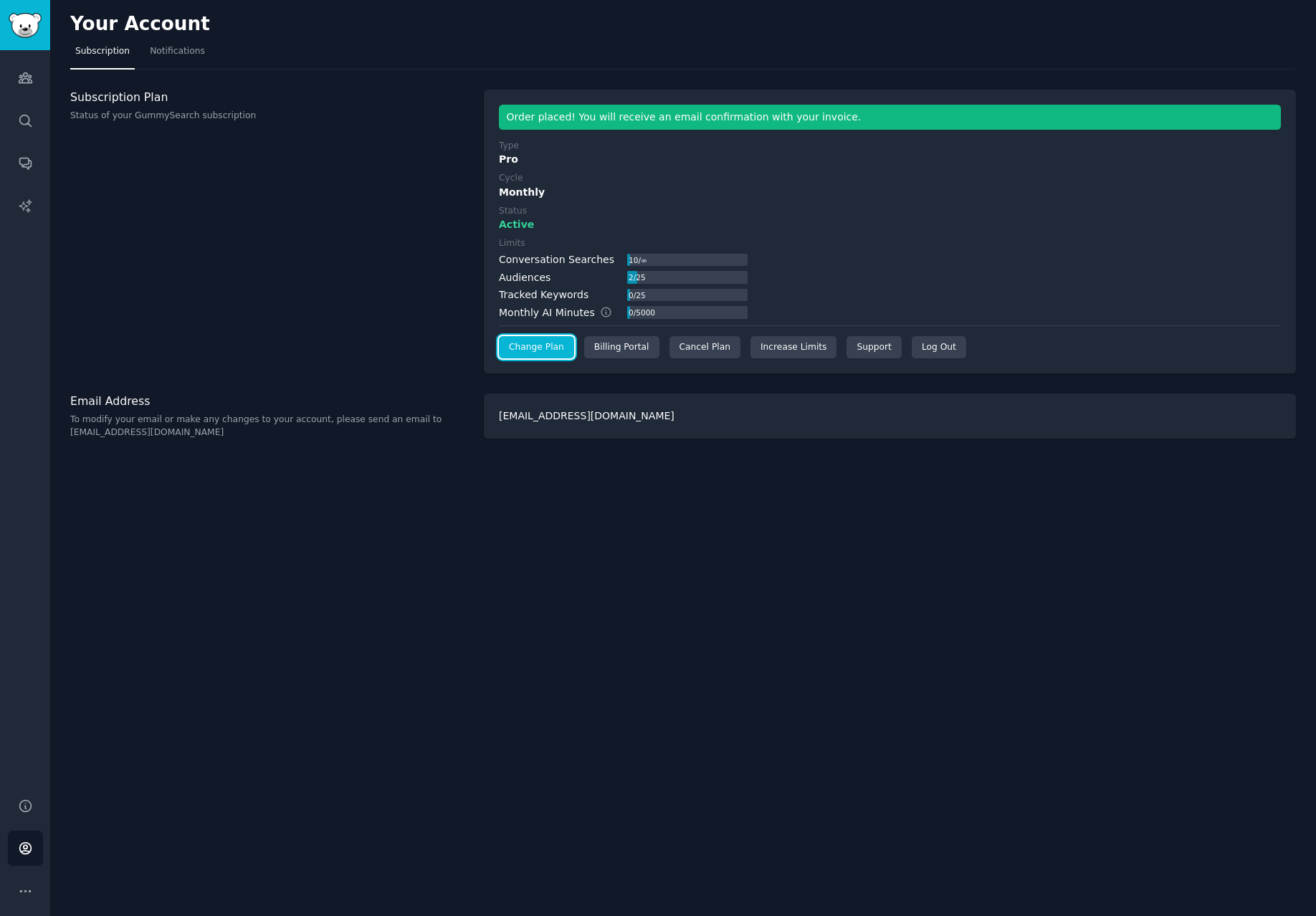
click at [535, 345] on link "Change Plan" at bounding box center [536, 347] width 75 height 23
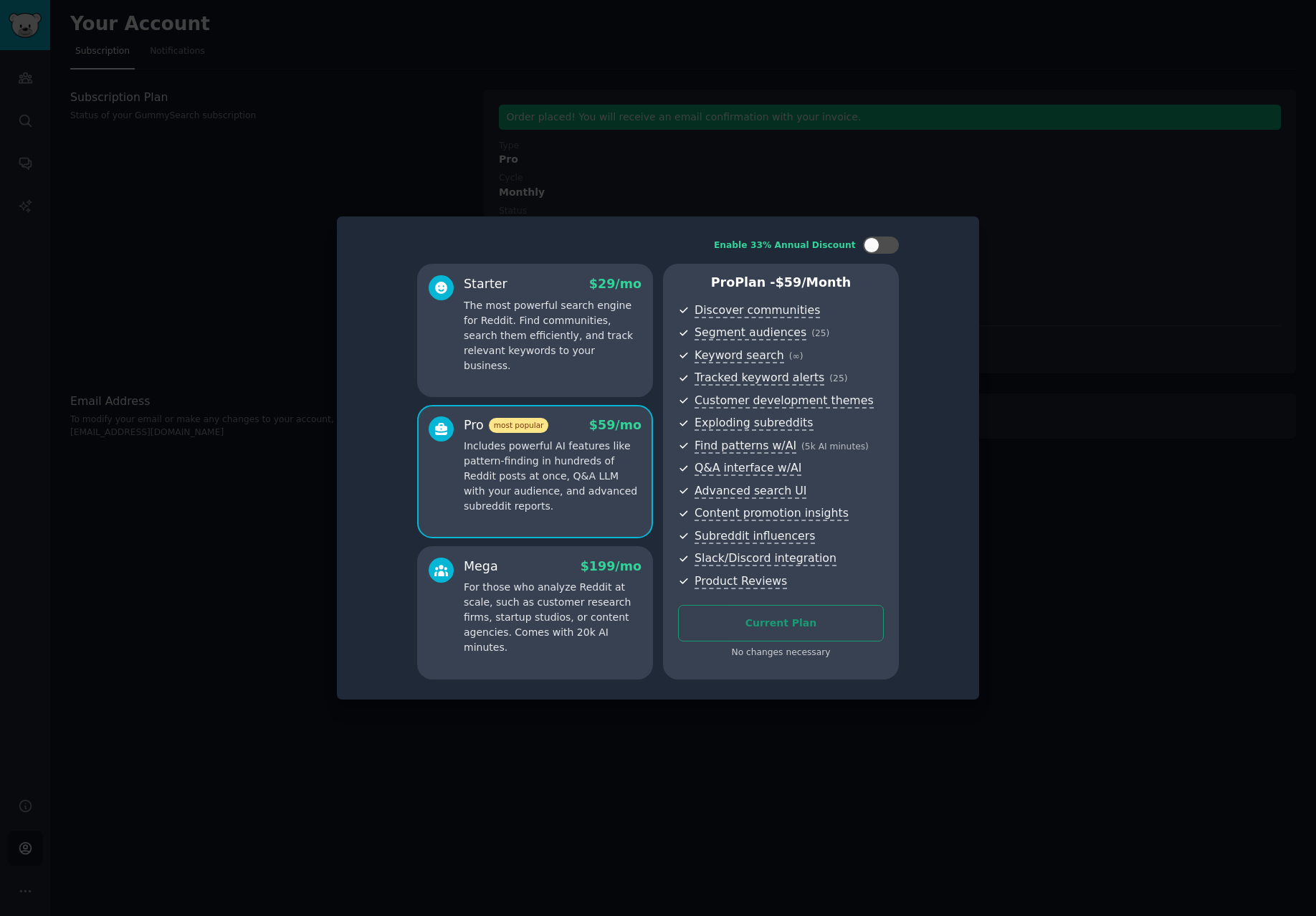
click at [595, 314] on p "The most powerful search engine for Reddit. Find communities, search them effic…" at bounding box center [552, 335] width 178 height 75
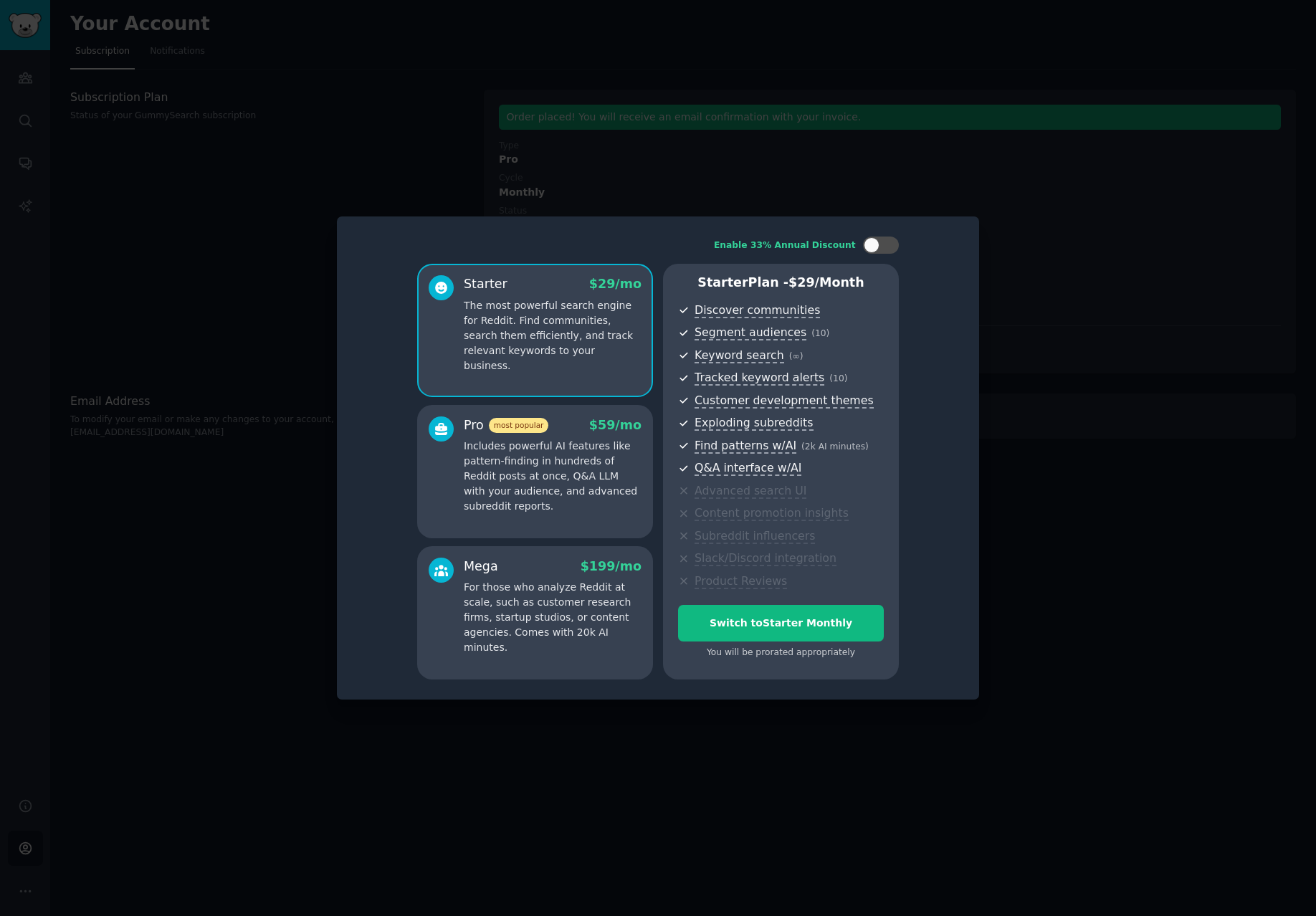
click at [1041, 297] on div at bounding box center [658, 458] width 1316 height 916
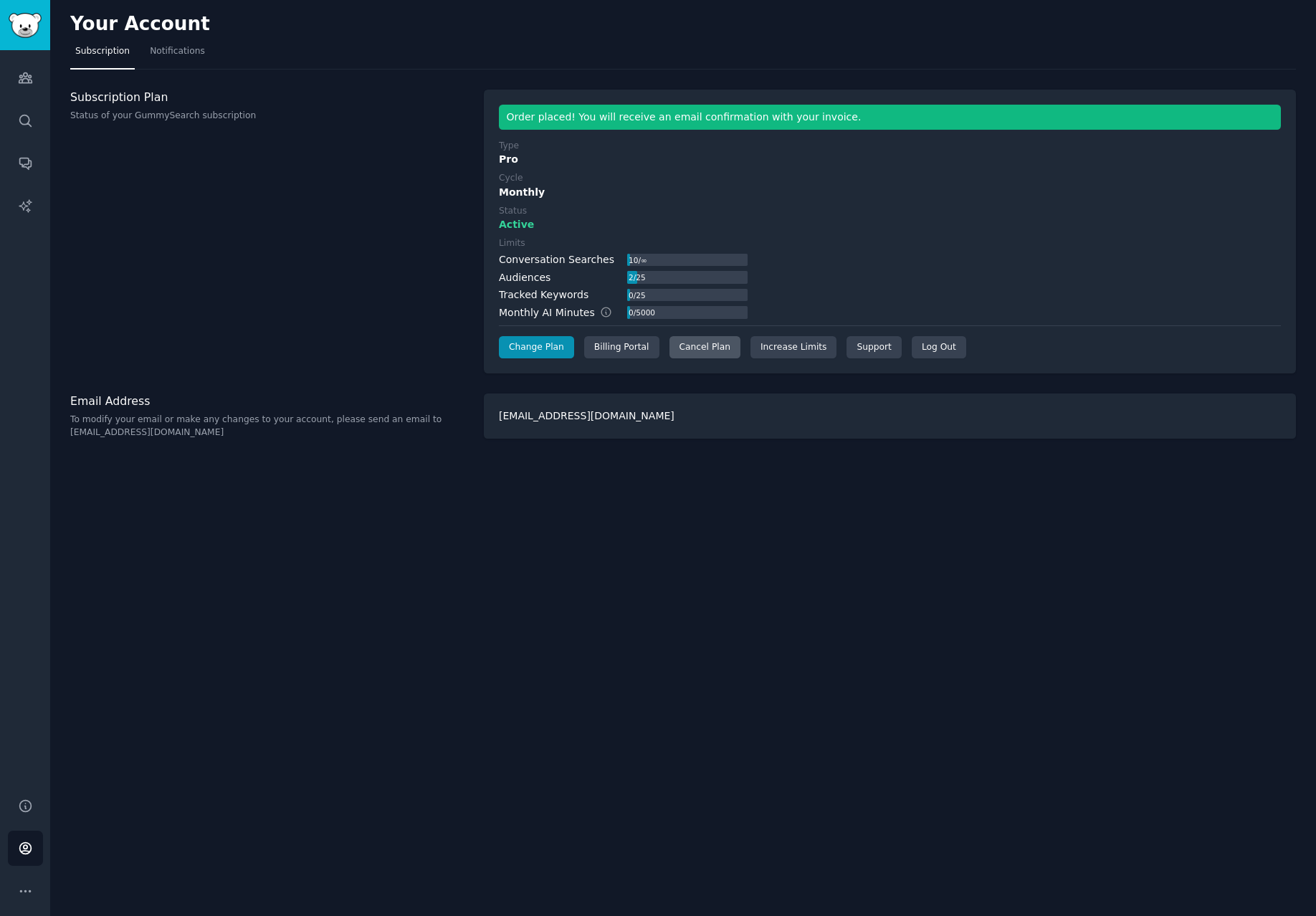
click at [698, 346] on div "Cancel Plan" at bounding box center [704, 347] width 71 height 23
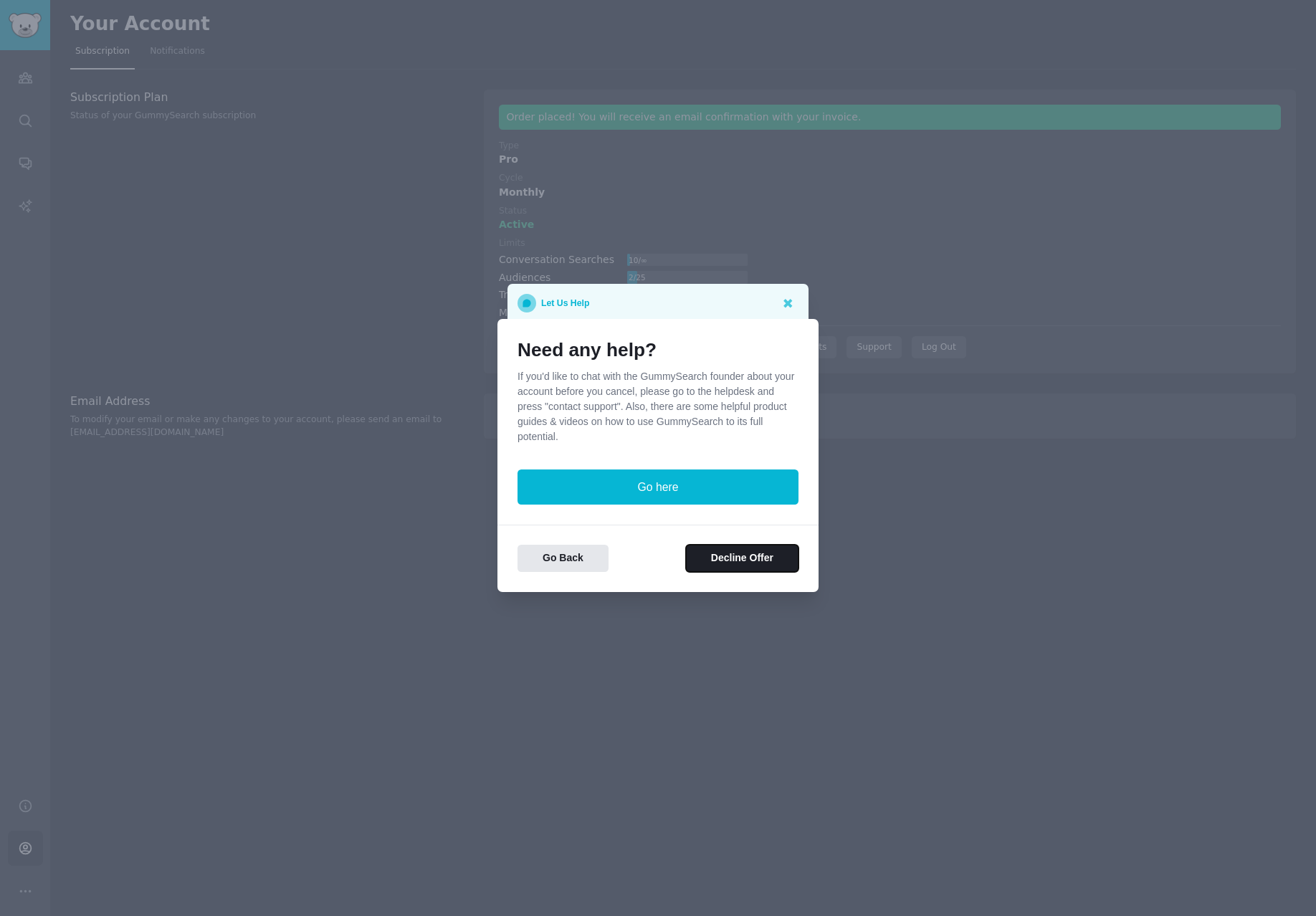
drag, startPoint x: 730, startPoint y: 554, endPoint x: 869, endPoint y: 364, distance: 235.4
click at [959, 415] on div "Let Us Help Need any help? If you'd like to chat with the GummySearch founder a…" at bounding box center [658, 458] width 1316 height 916
click at [791, 288] on div "Let Us Help" at bounding box center [658, 303] width 301 height 39
click at [789, 299] on icon at bounding box center [787, 303] width 9 height 9
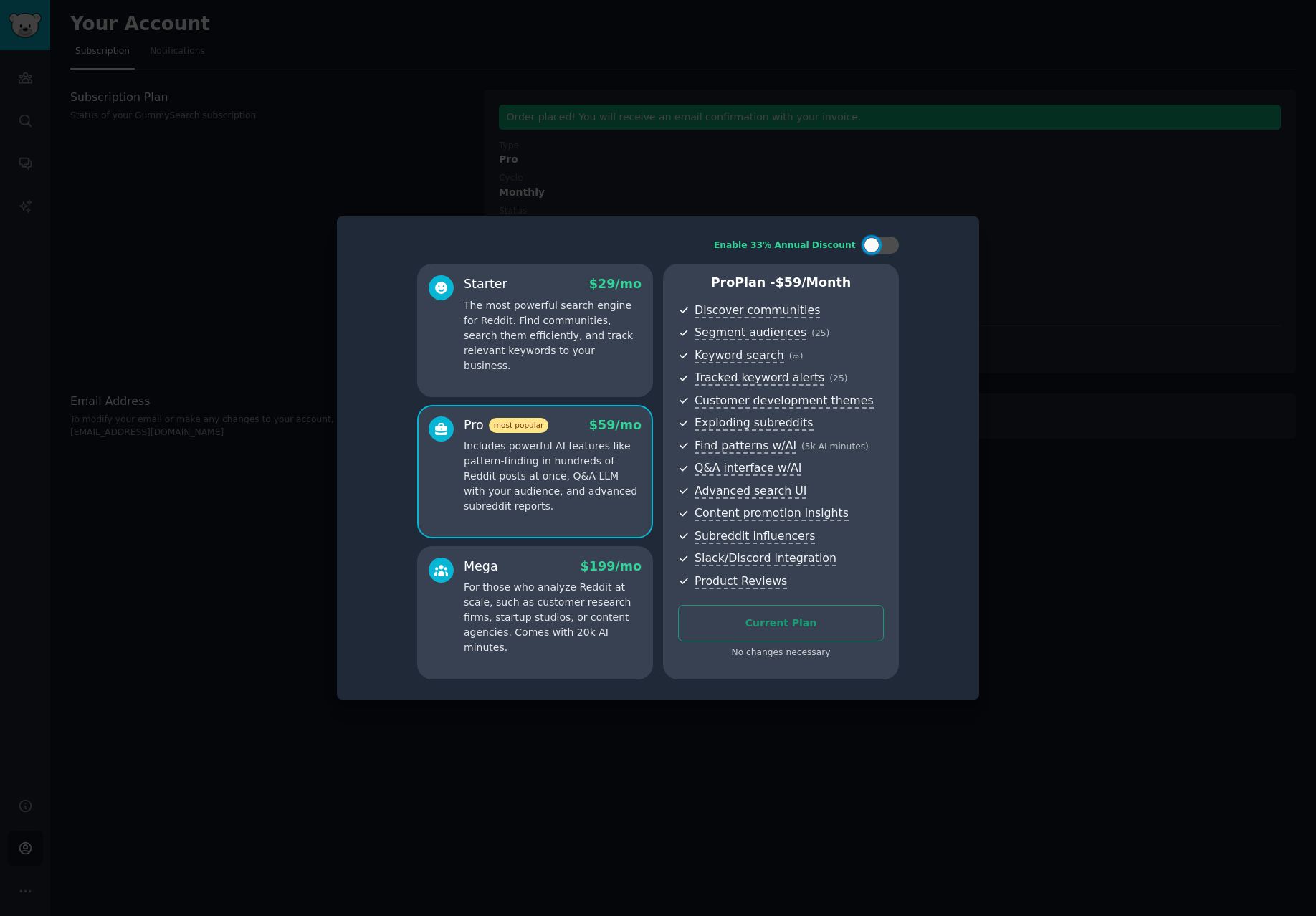
click at [484, 304] on p "The most powerful search engine for Reddit. Find communities, search them effic…" at bounding box center [552, 335] width 178 height 75
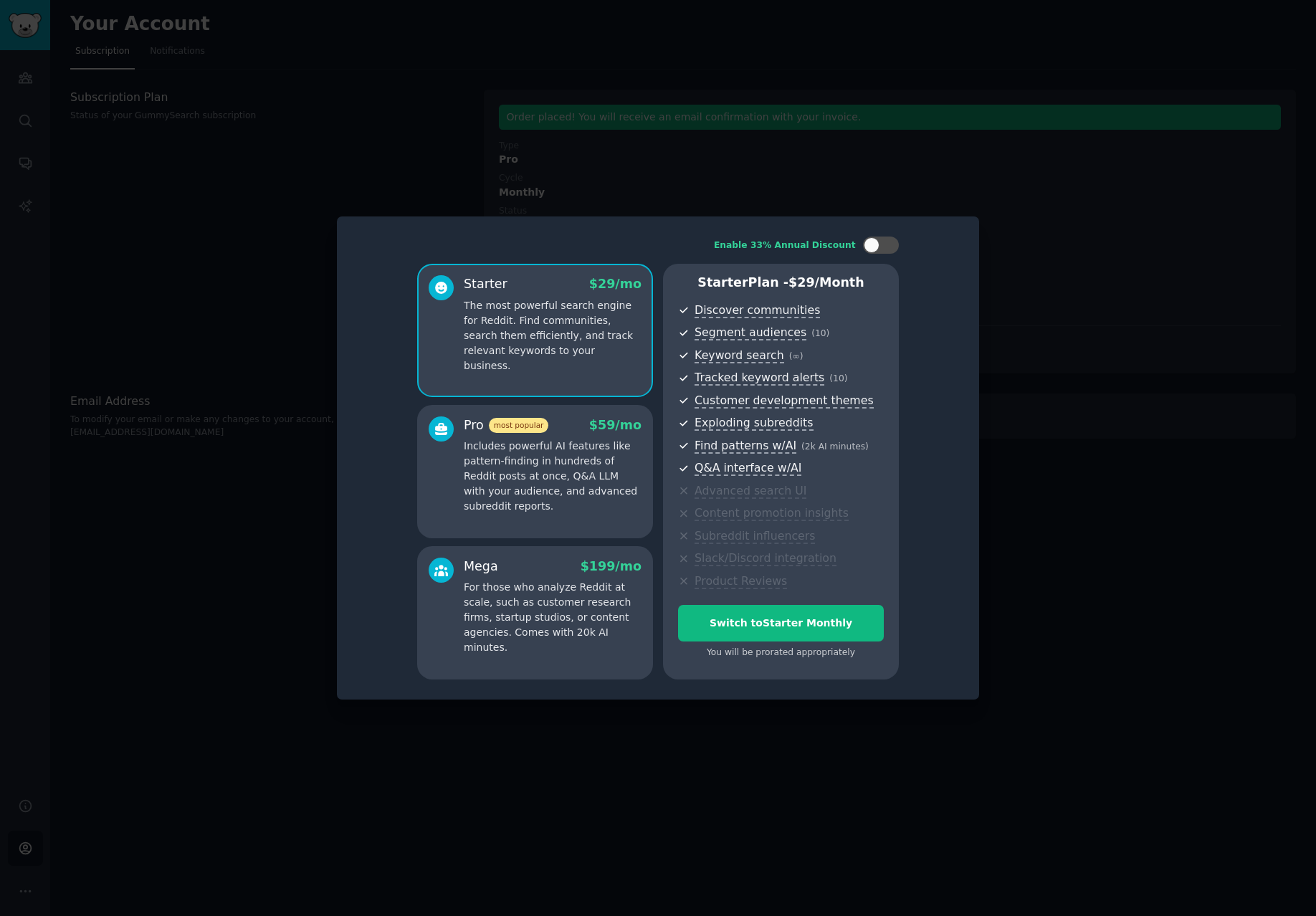
click at [365, 165] on div at bounding box center [658, 458] width 1316 height 916
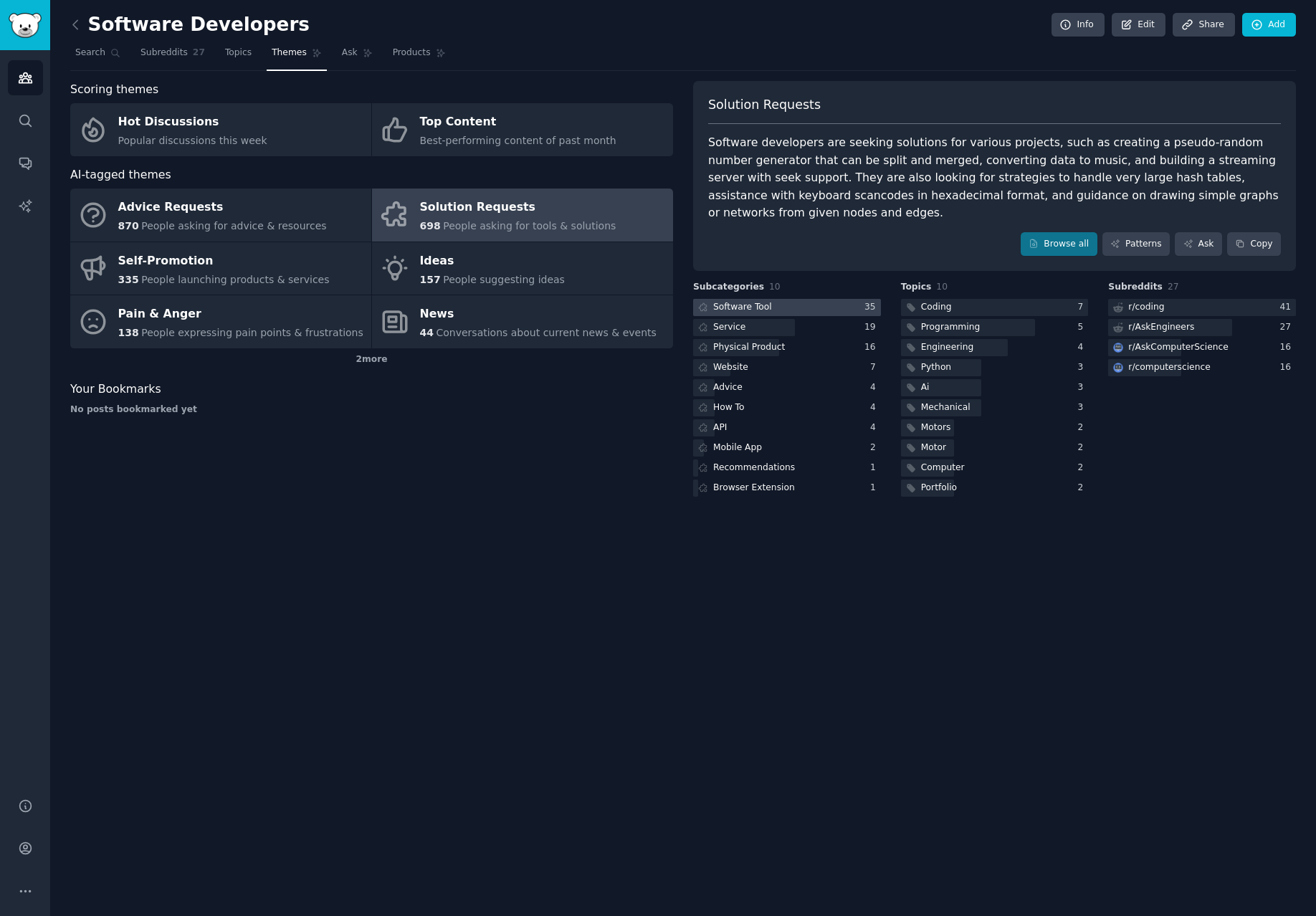
click at [762, 309] on div "Software Tool" at bounding box center [742, 307] width 59 height 13
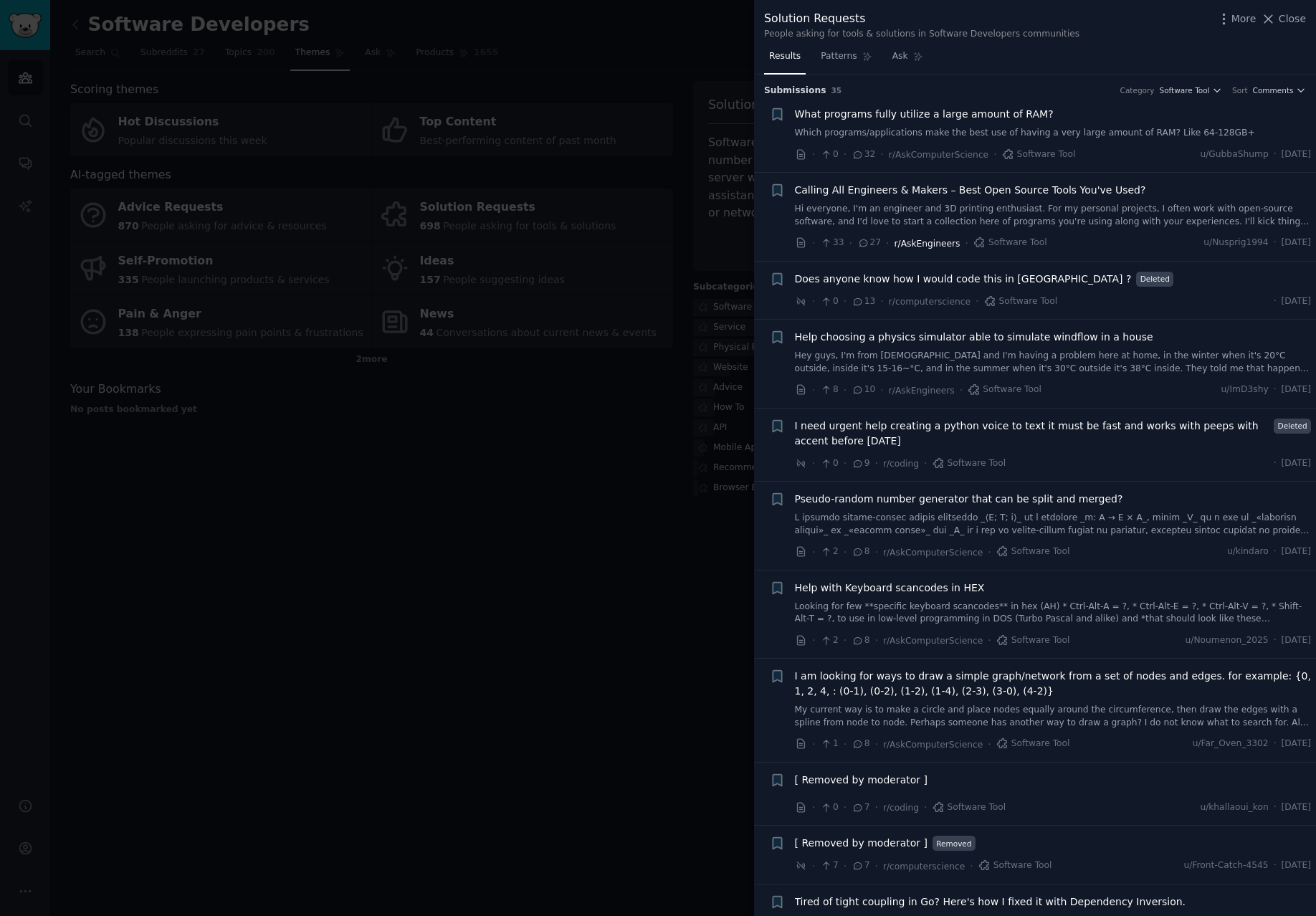
scroll to position [118, 0]
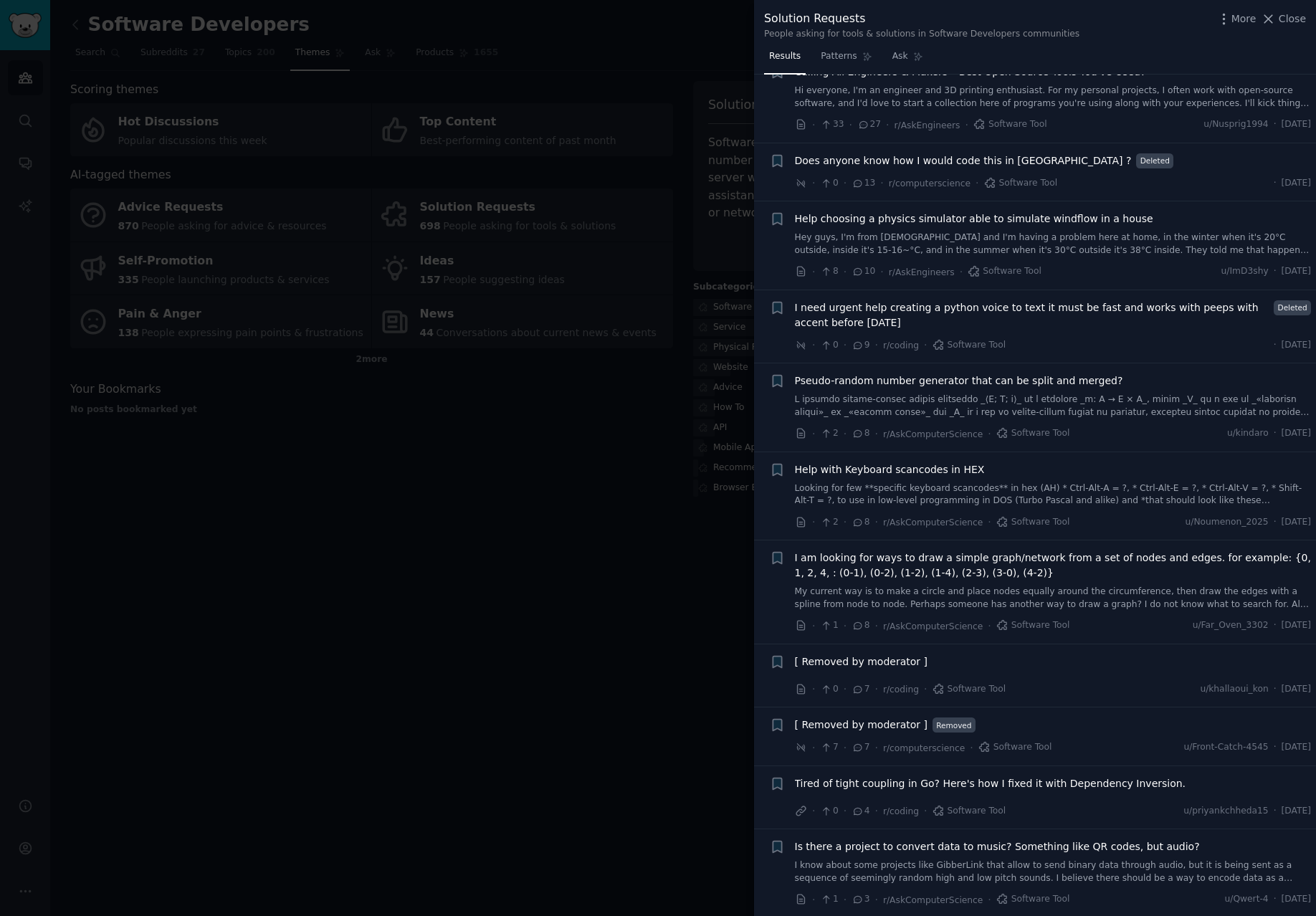
click at [660, 308] on div at bounding box center [658, 458] width 1316 height 916
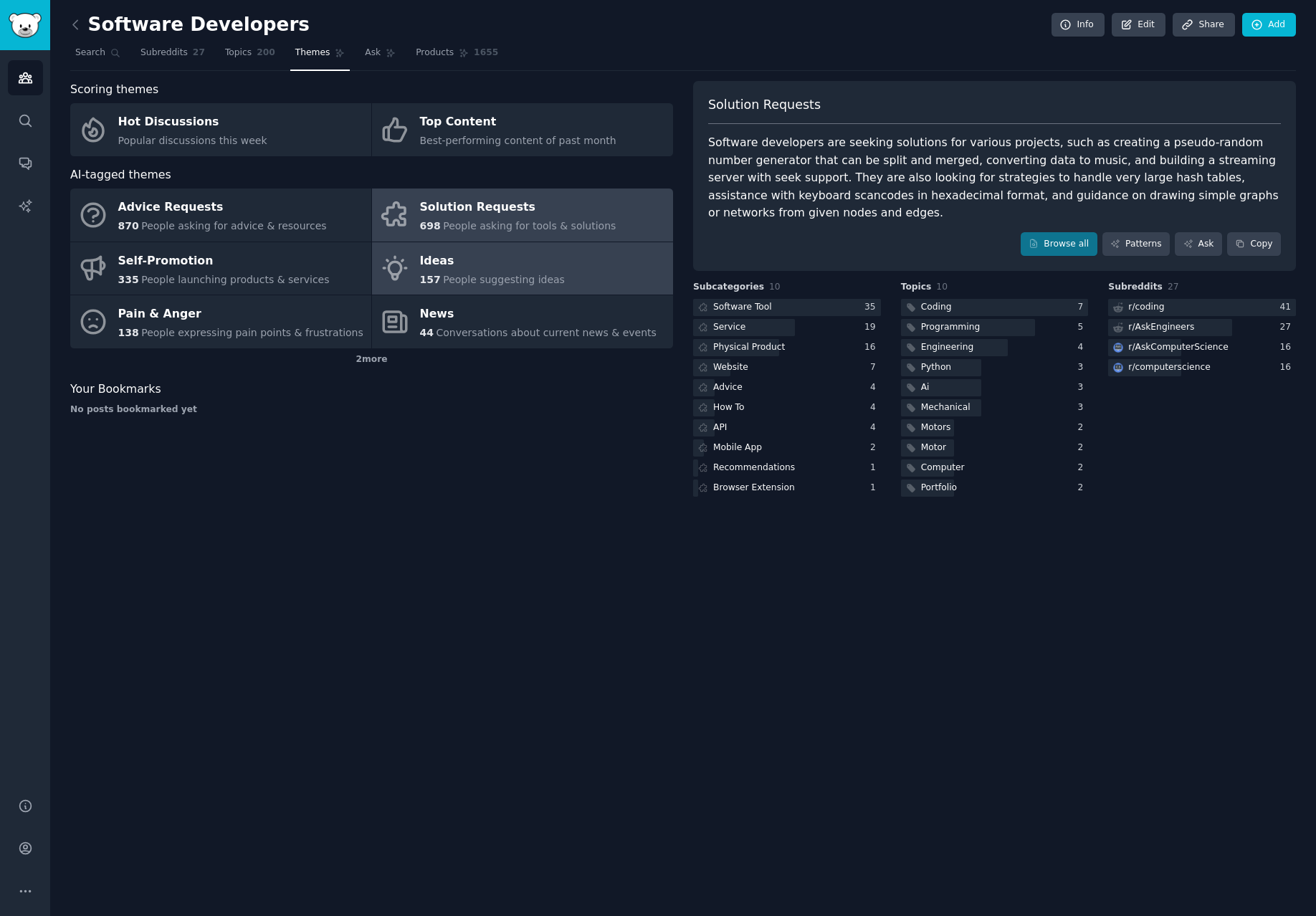
click at [552, 274] on span "People suggesting ideas" at bounding box center [503, 280] width 122 height 11
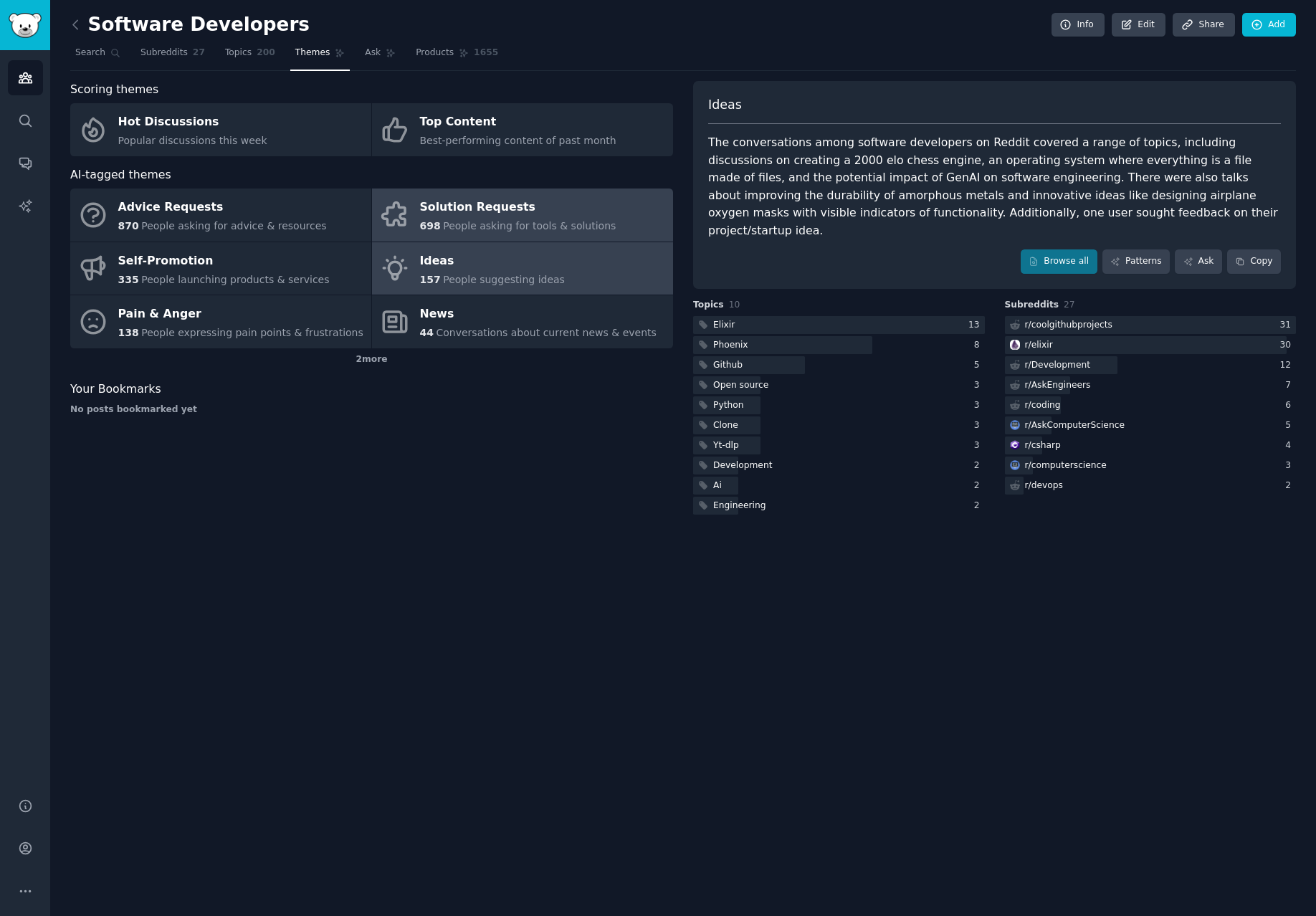
click at [610, 214] on link "Solution Requests 698 People asking for tools & solutions" at bounding box center [523, 215] width 301 height 53
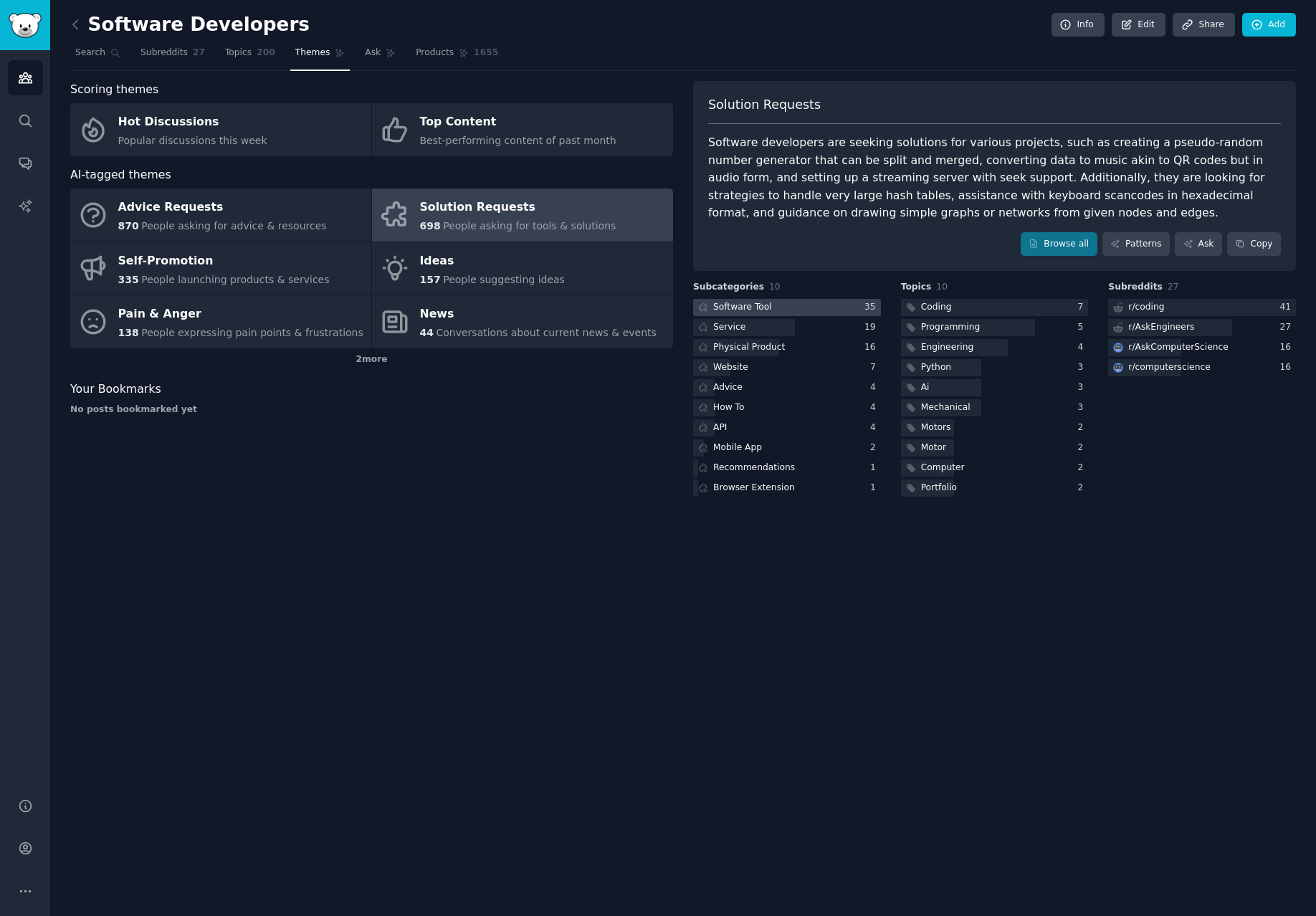
click at [800, 307] on div at bounding box center [787, 307] width 188 height 18
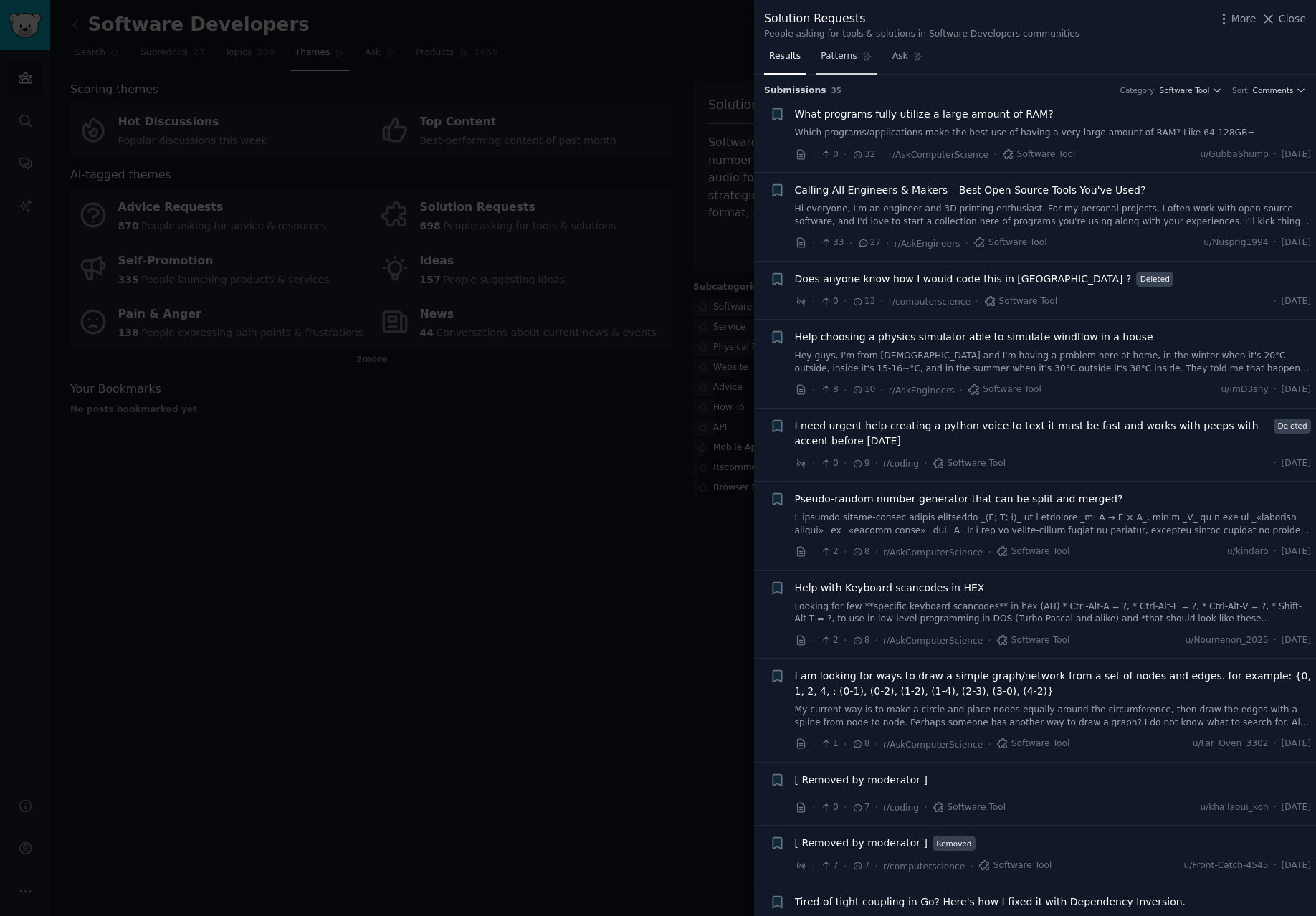
click at [828, 72] on link "Patterns" at bounding box center [846, 60] width 61 height 29
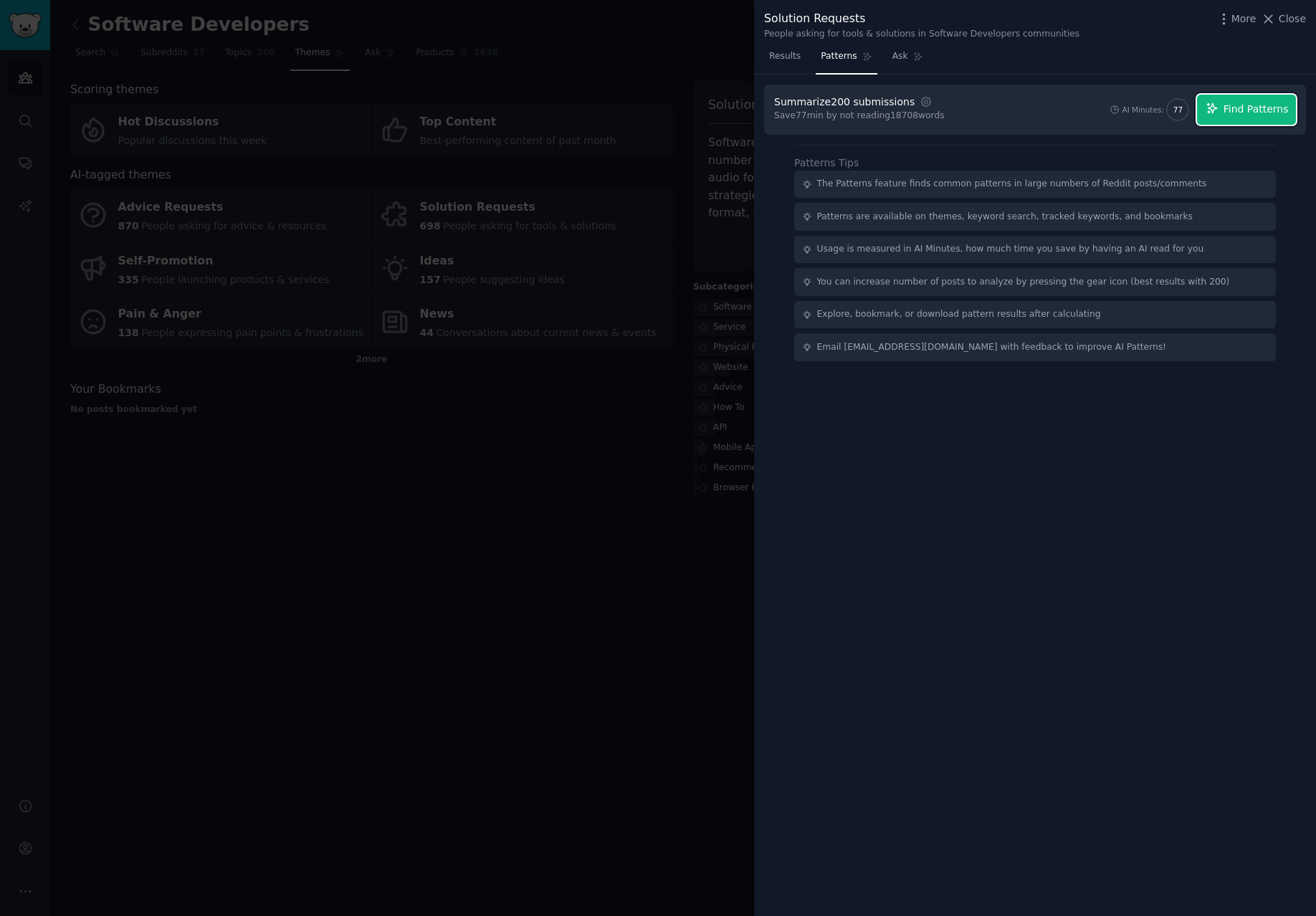
click at [1281, 105] on span "Find Patterns" at bounding box center [1256, 109] width 65 height 15
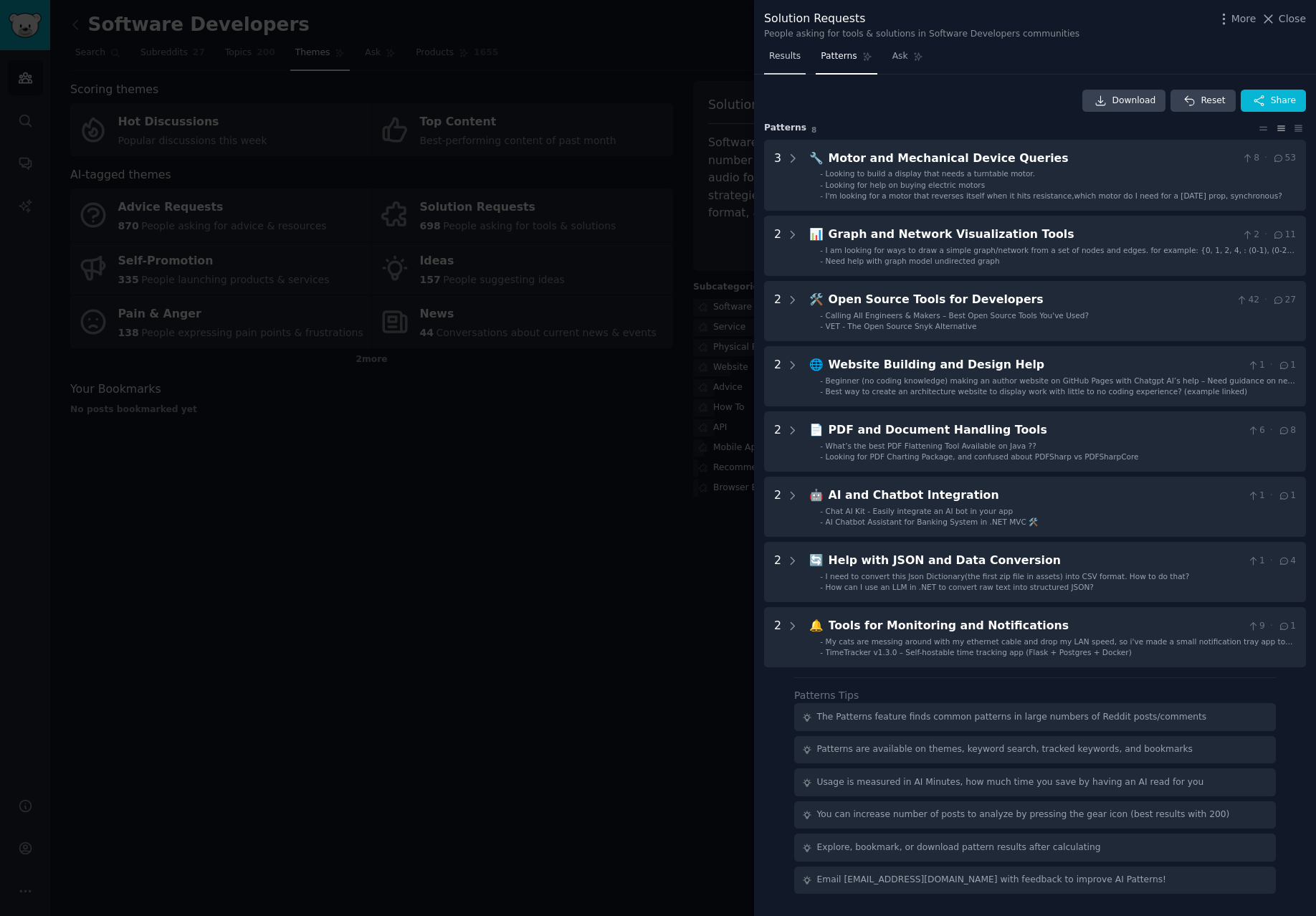
click at [778, 57] on span "Results" at bounding box center [785, 57] width 32 height 13
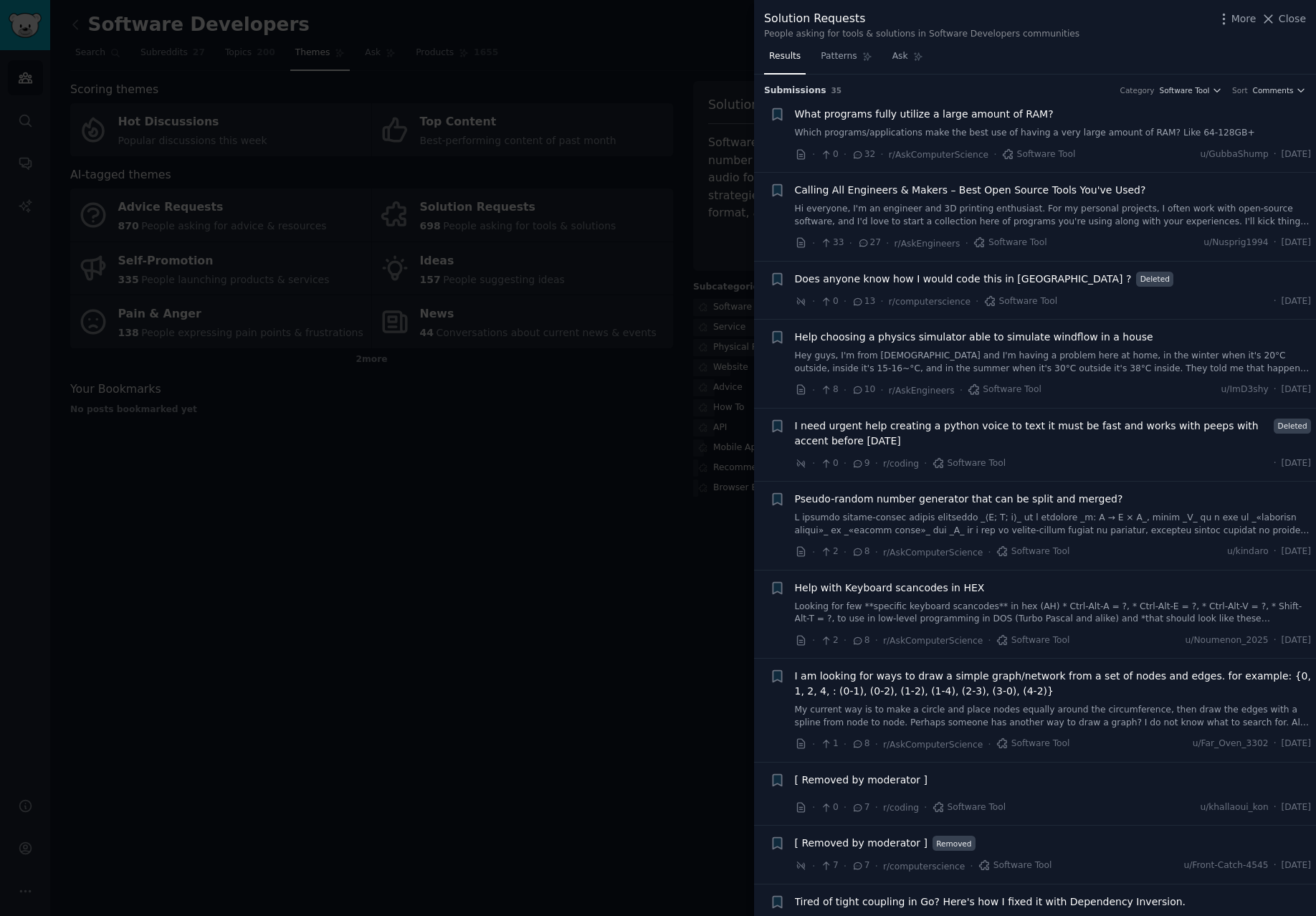
click at [601, 386] on div at bounding box center [658, 458] width 1316 height 916
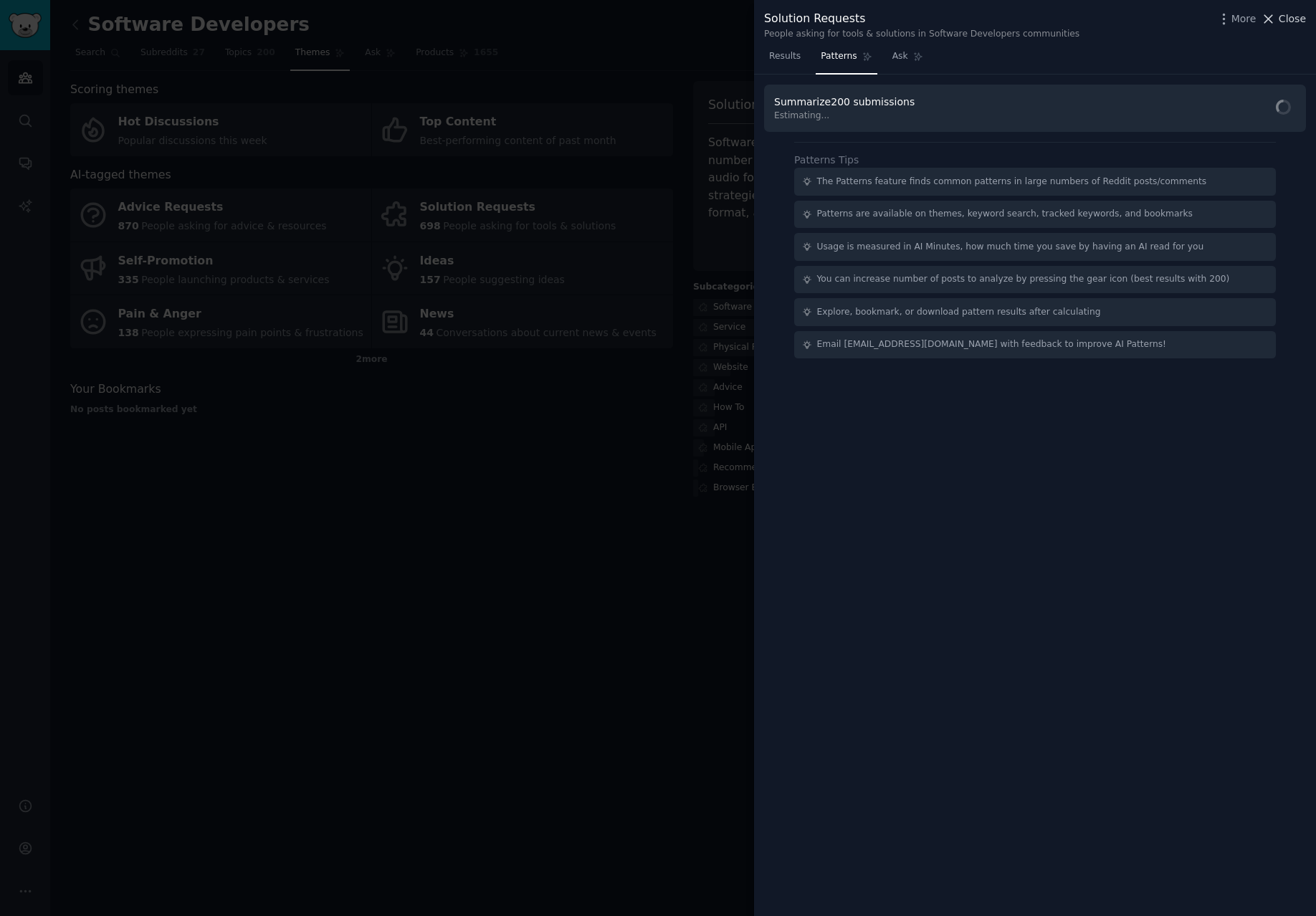
click at [1298, 25] on span "Close" at bounding box center [1292, 18] width 27 height 15
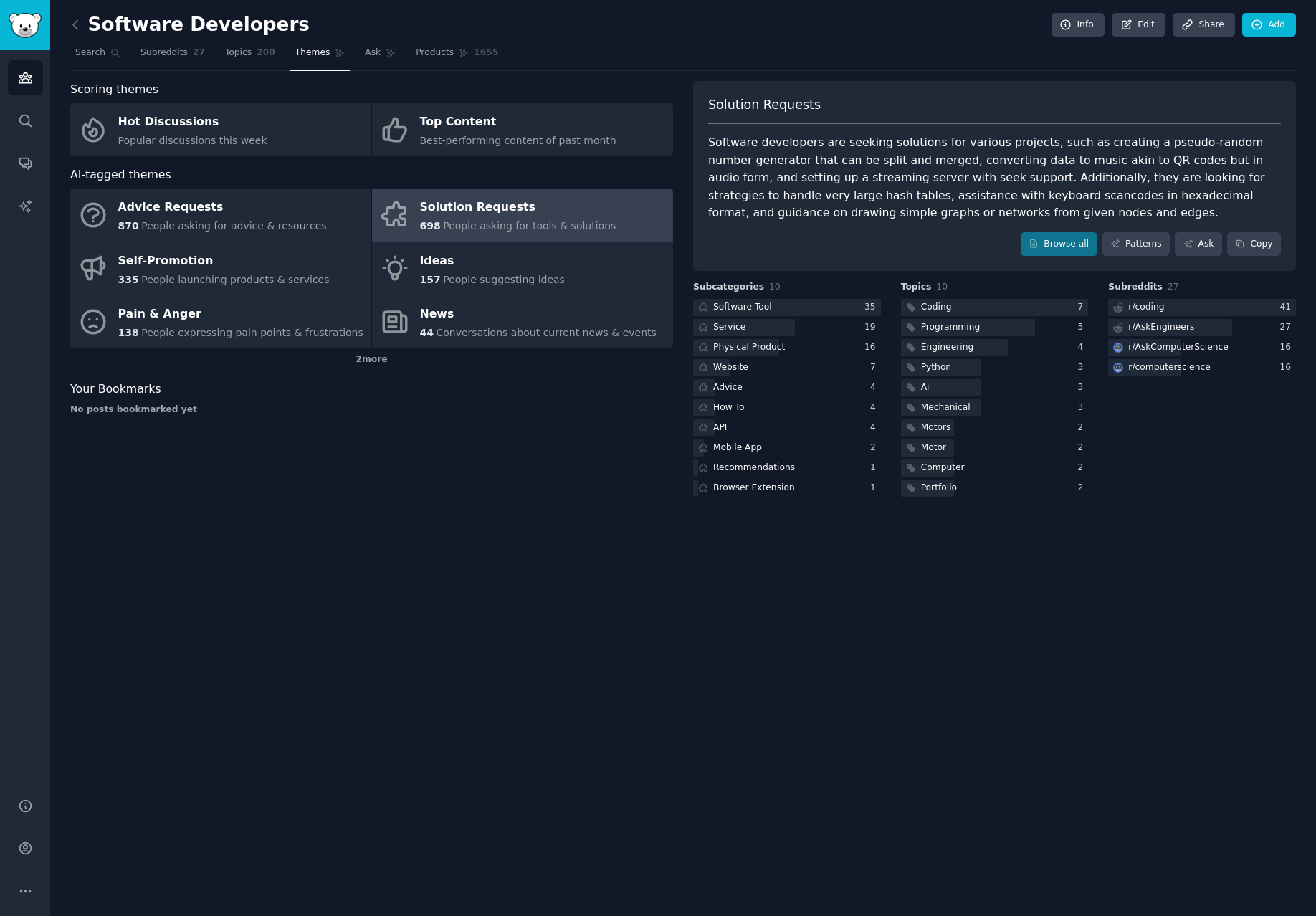
click at [87, 29] on link at bounding box center [79, 25] width 18 height 23
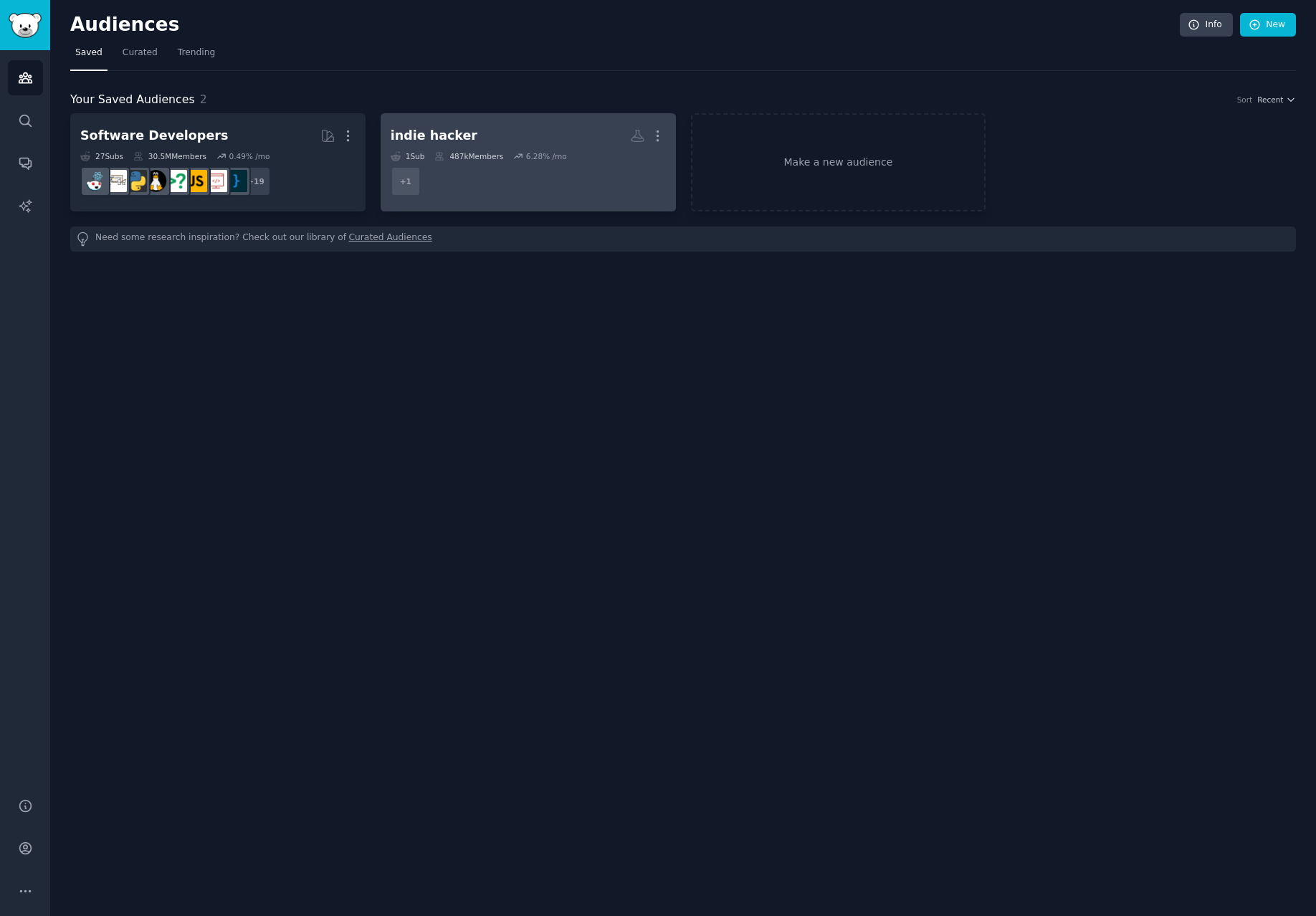
click at [516, 172] on dd "+ 1" at bounding box center [527, 181] width 275 height 40
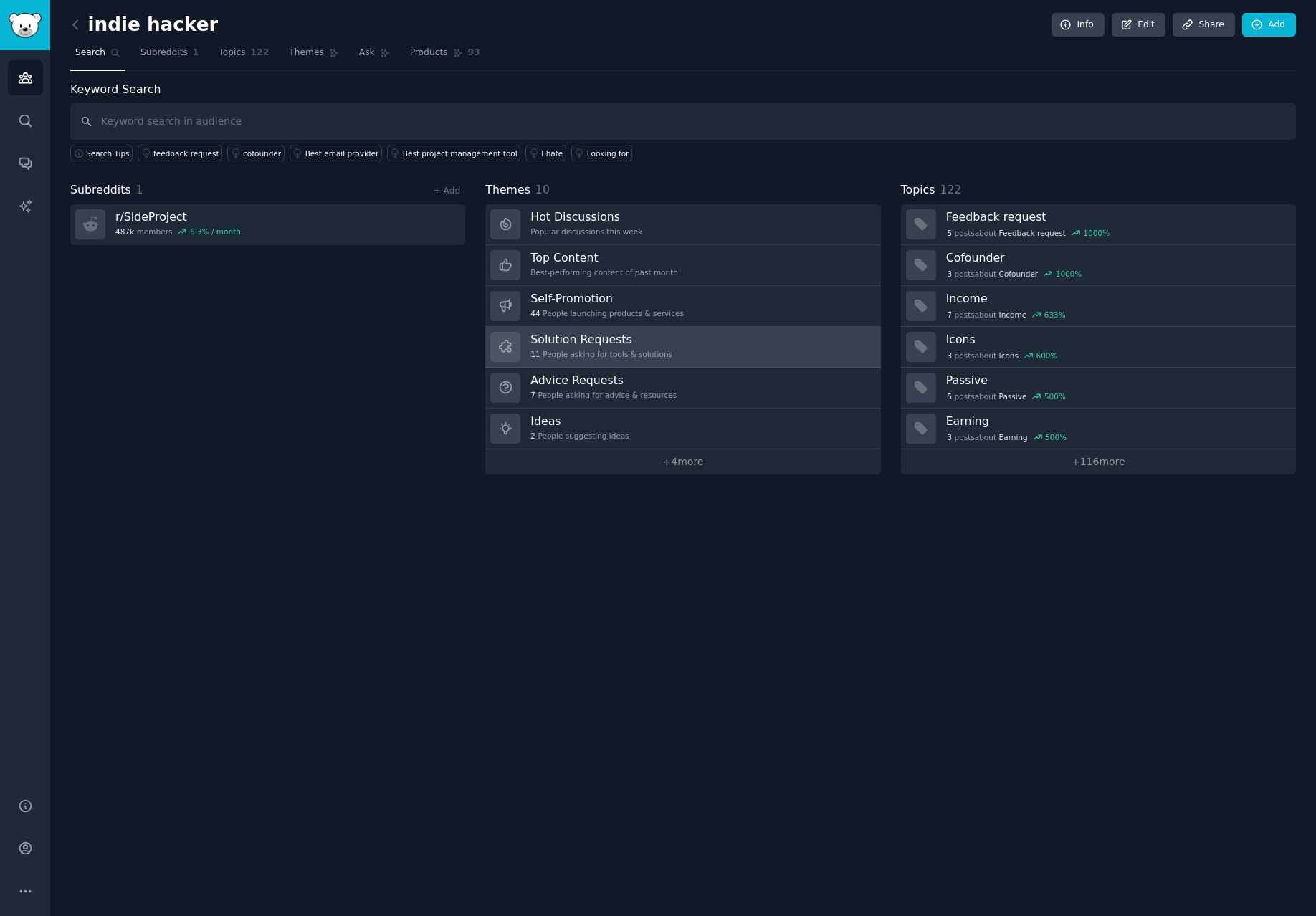
click at [681, 340] on link "Solution Requests 11 People asking for tools & solutions" at bounding box center [683, 346] width 395 height 41
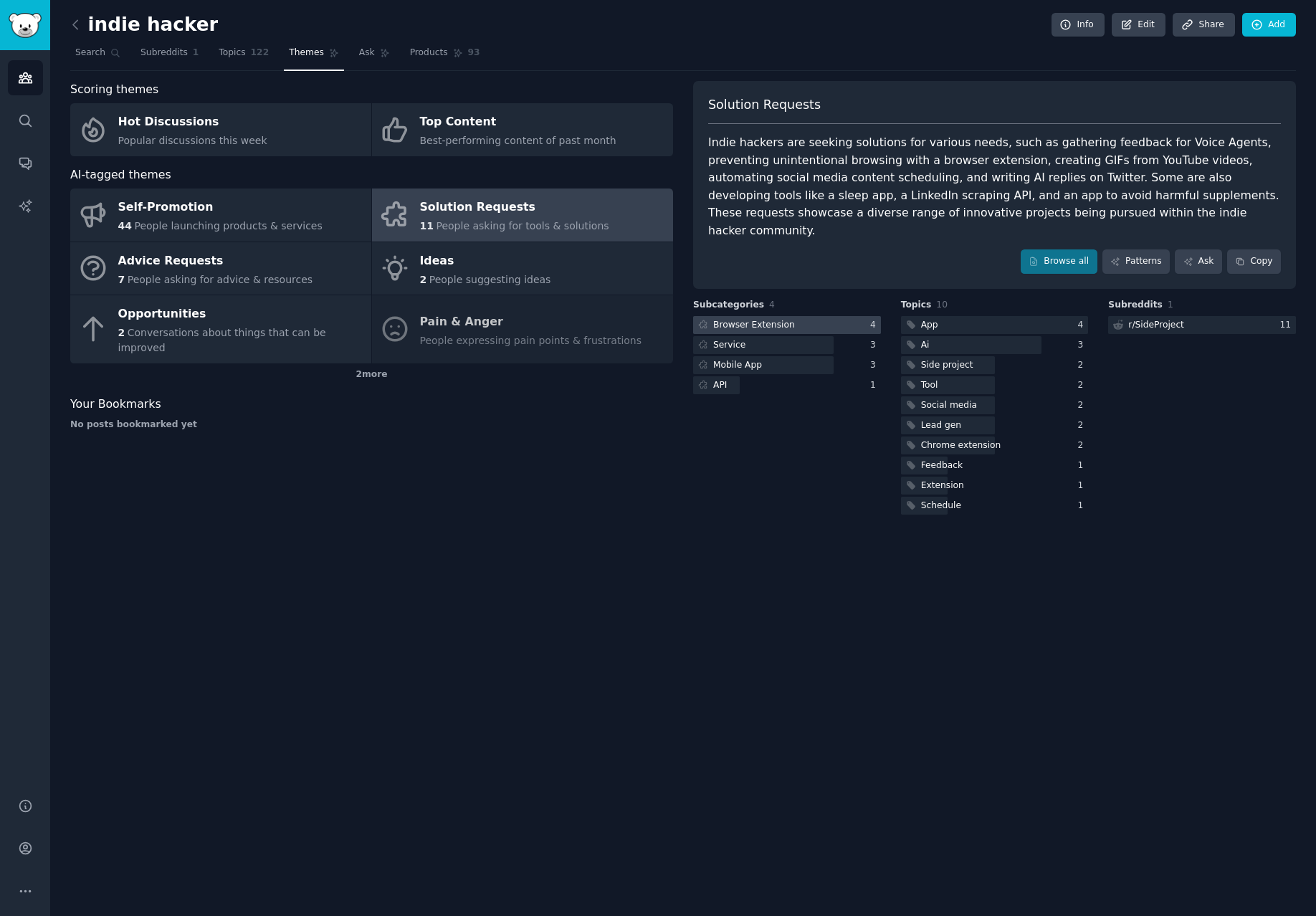
click at [838, 316] on div at bounding box center [787, 325] width 188 height 18
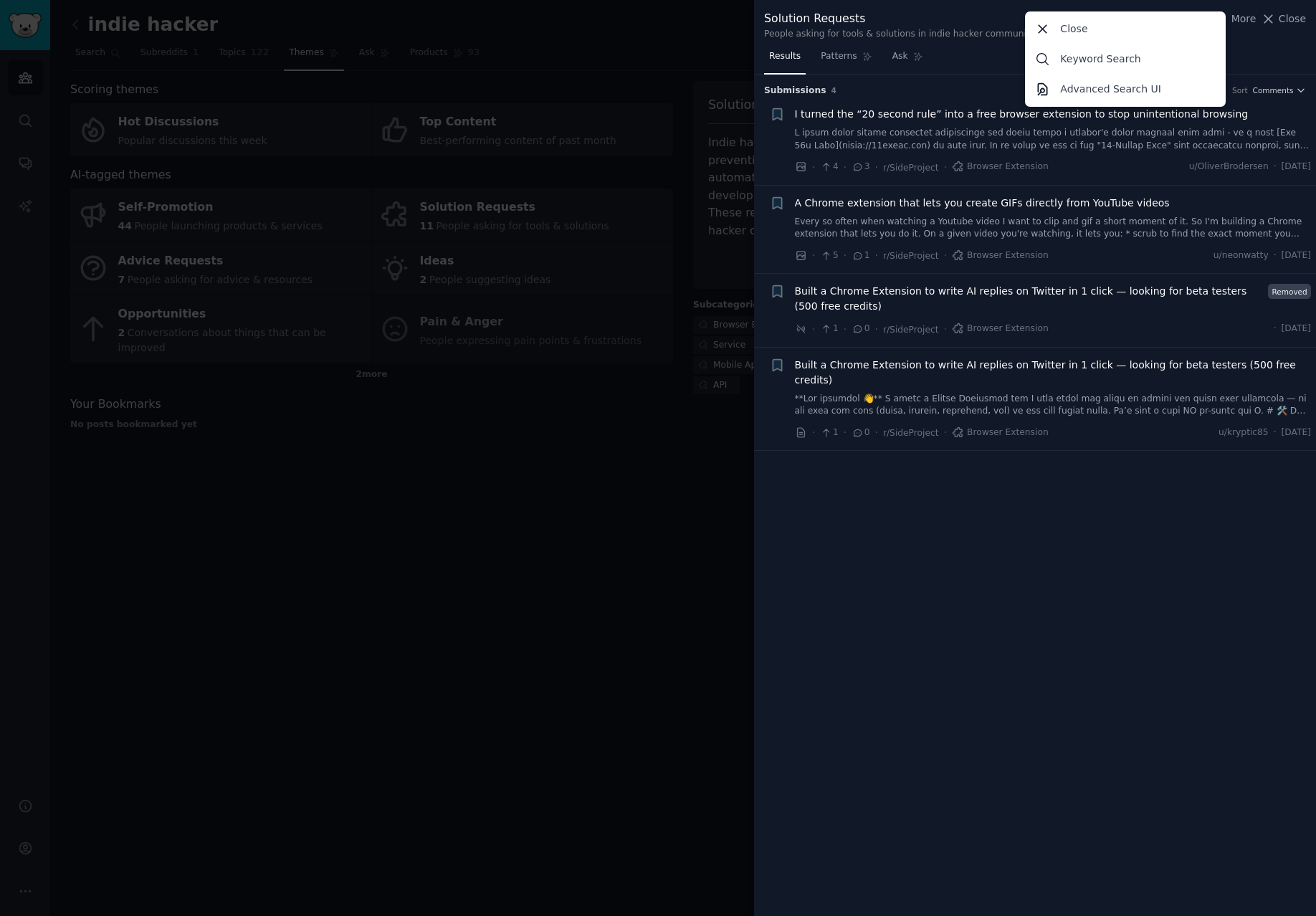
click at [382, 420] on div at bounding box center [658, 458] width 1316 height 916
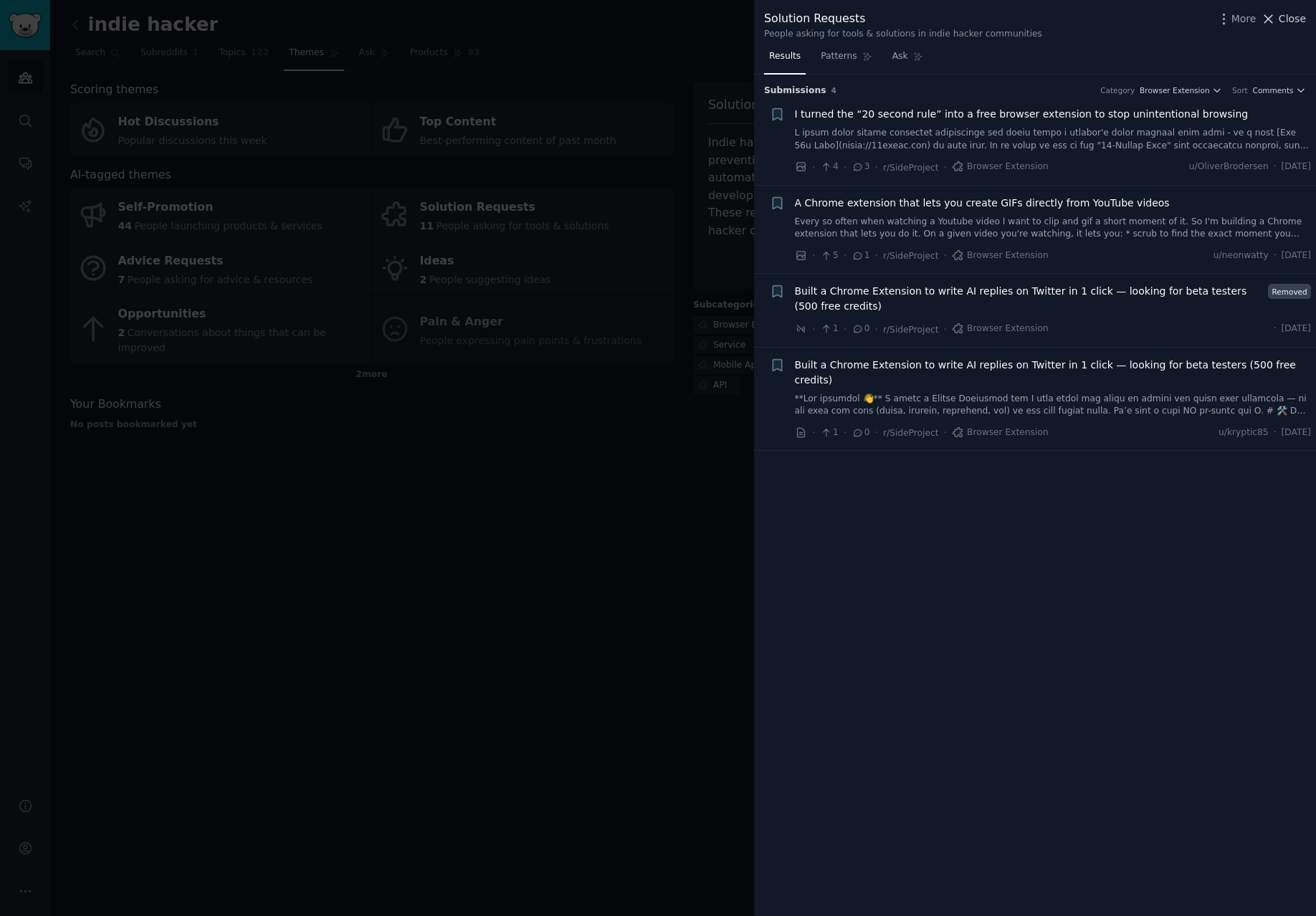
click at [1283, 20] on span "Close" at bounding box center [1292, 18] width 27 height 15
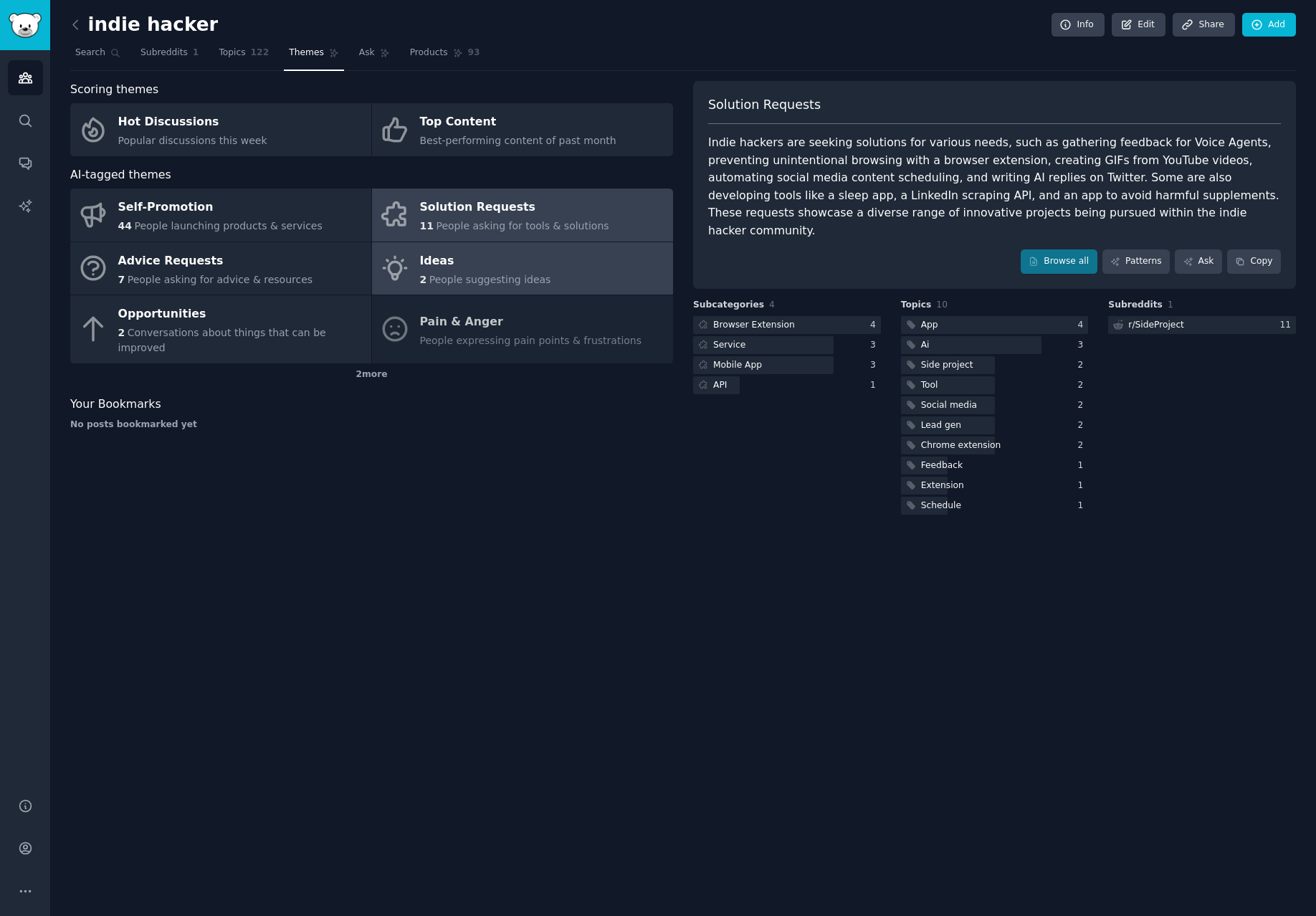
click at [488, 284] on span "People suggesting ideas" at bounding box center [490, 280] width 122 height 11
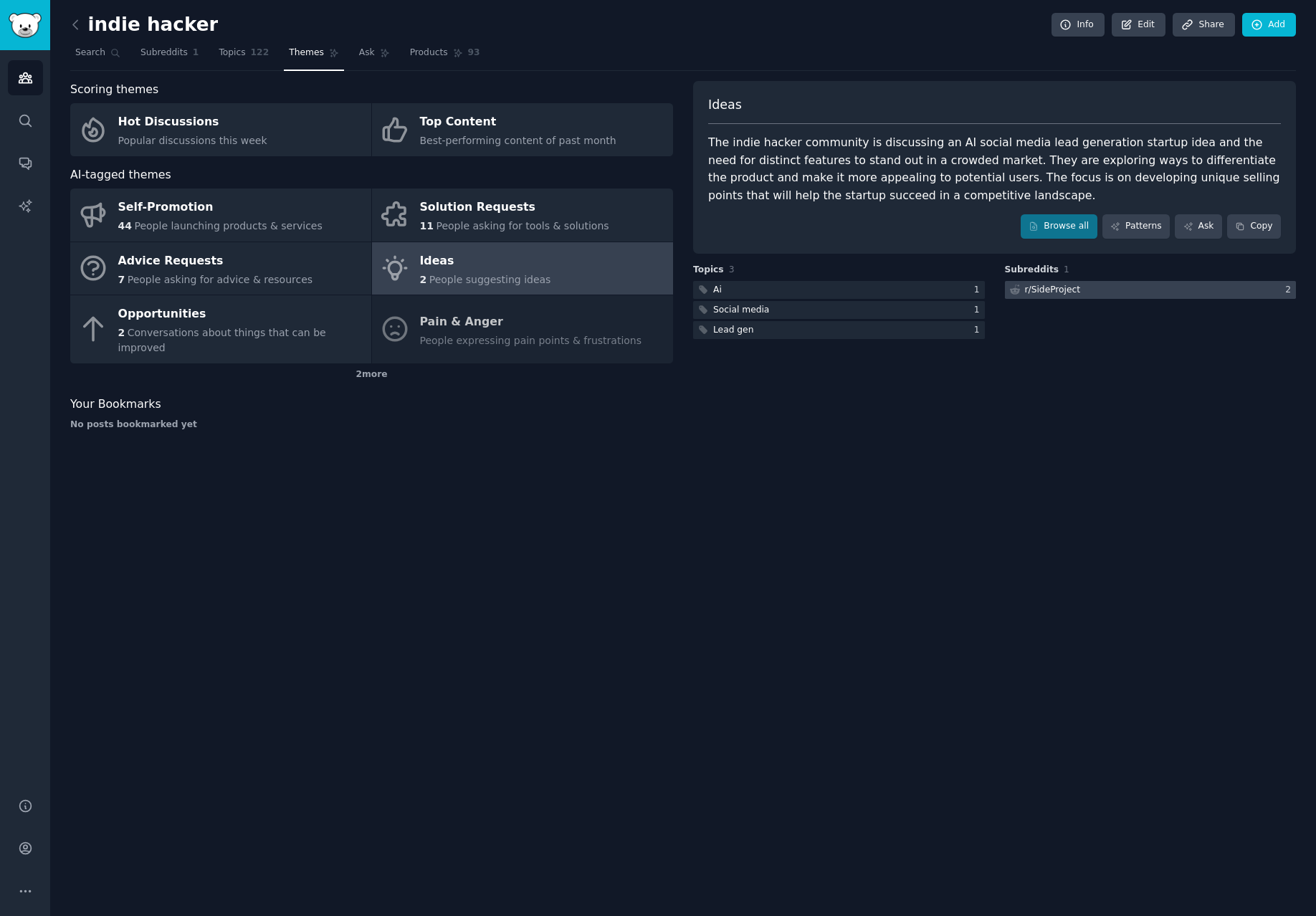
click at [1072, 293] on div "r/ SideProject" at bounding box center [1052, 290] width 56 height 13
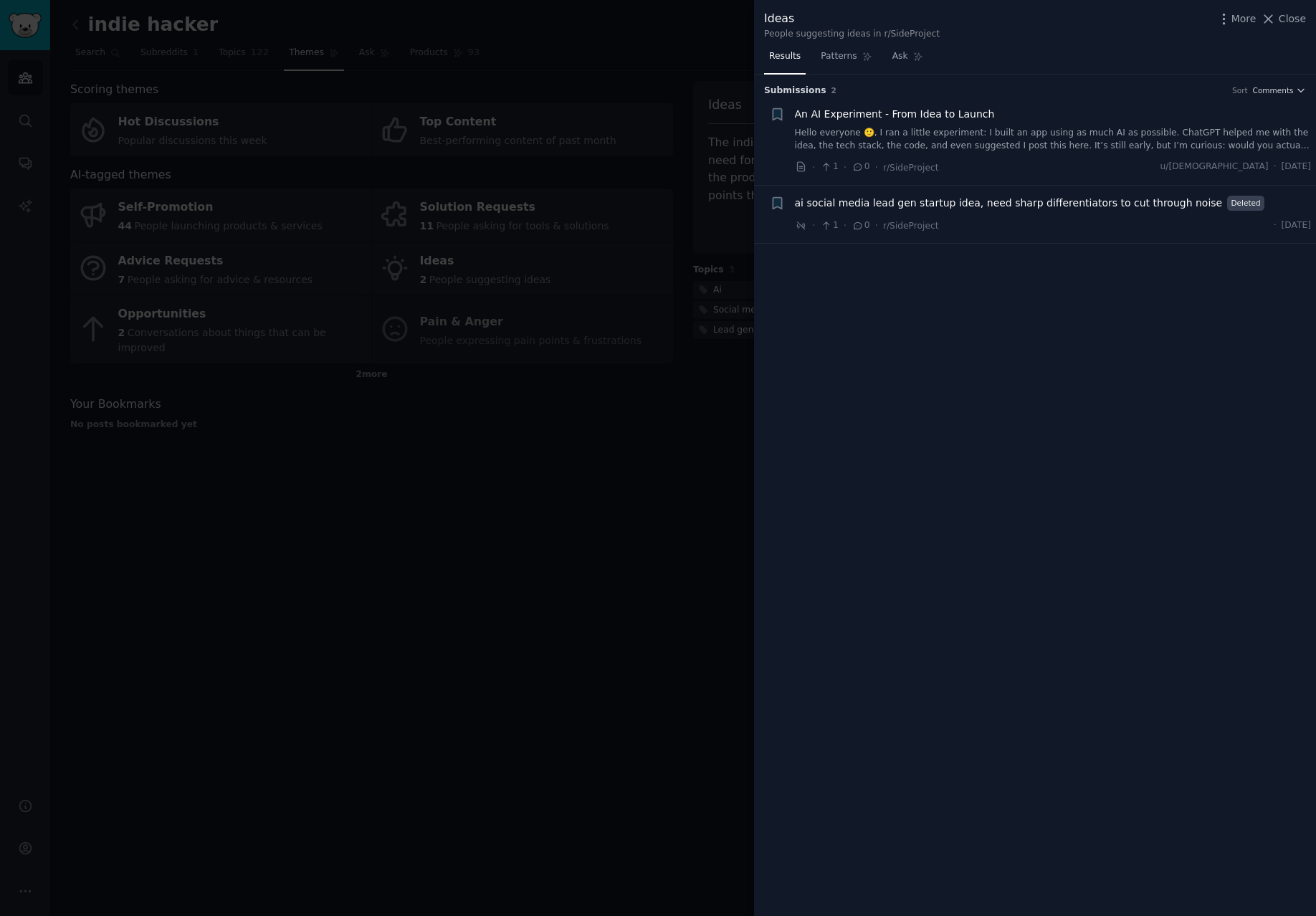
click at [633, 377] on div at bounding box center [658, 458] width 1316 height 916
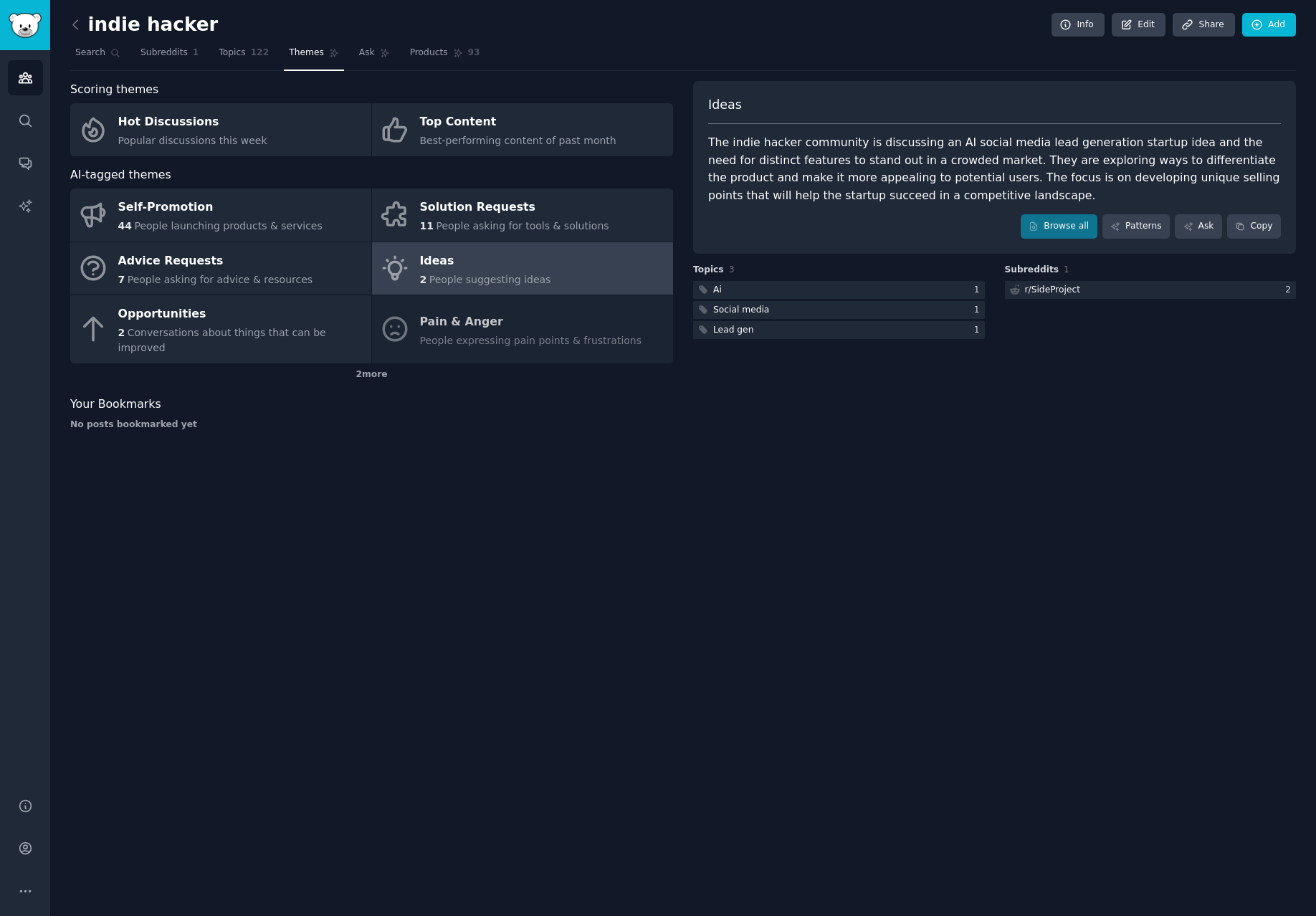
click at [64, 32] on div "indie hacker Info Edit Share Add Search Subreddits 1 Topics 122 Themes Ask Prod…" at bounding box center [683, 458] width 1266 height 916
click at [70, 29] on icon at bounding box center [75, 25] width 15 height 15
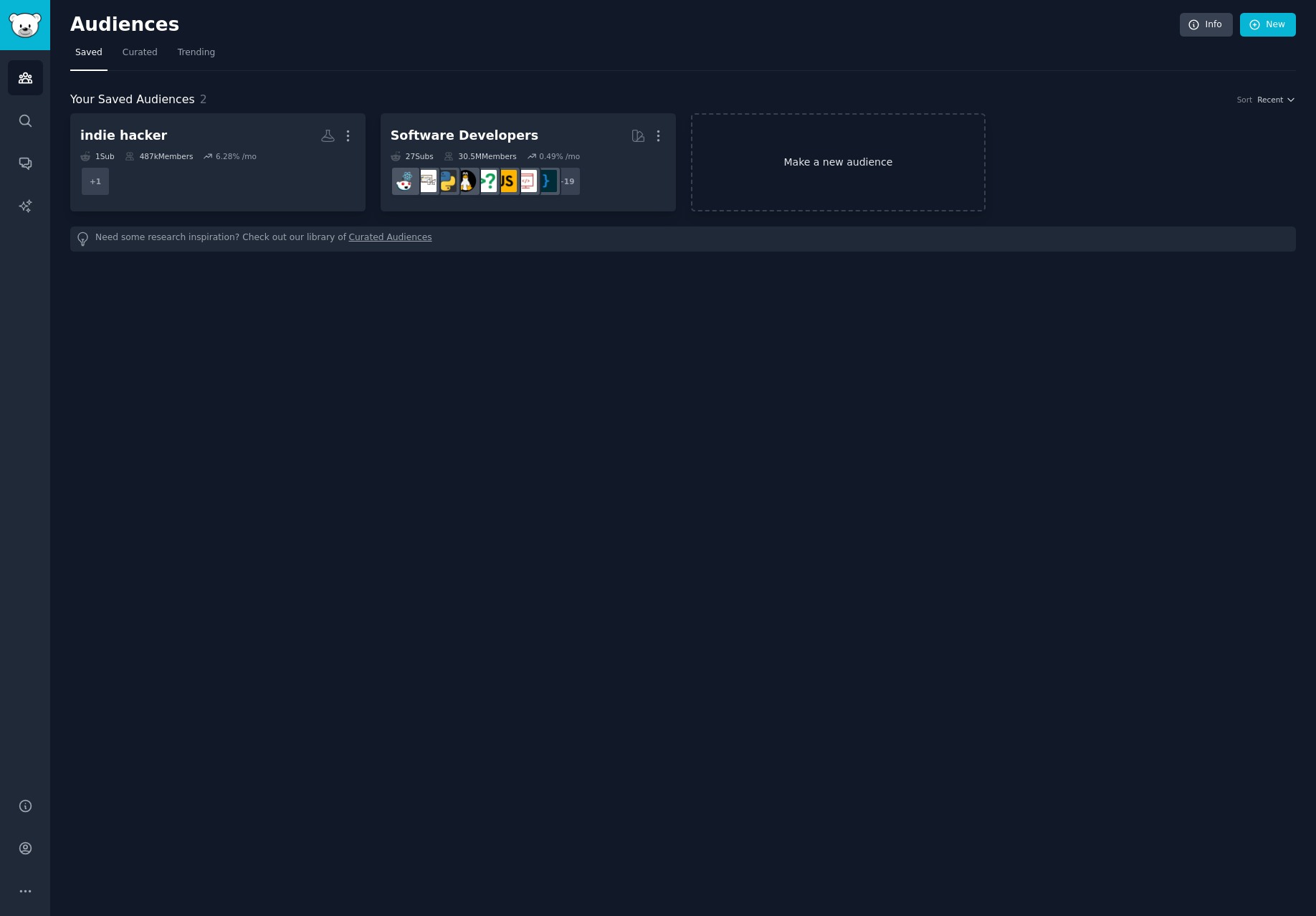
click at [766, 159] on link "Make a new audience" at bounding box center [838, 162] width 296 height 98
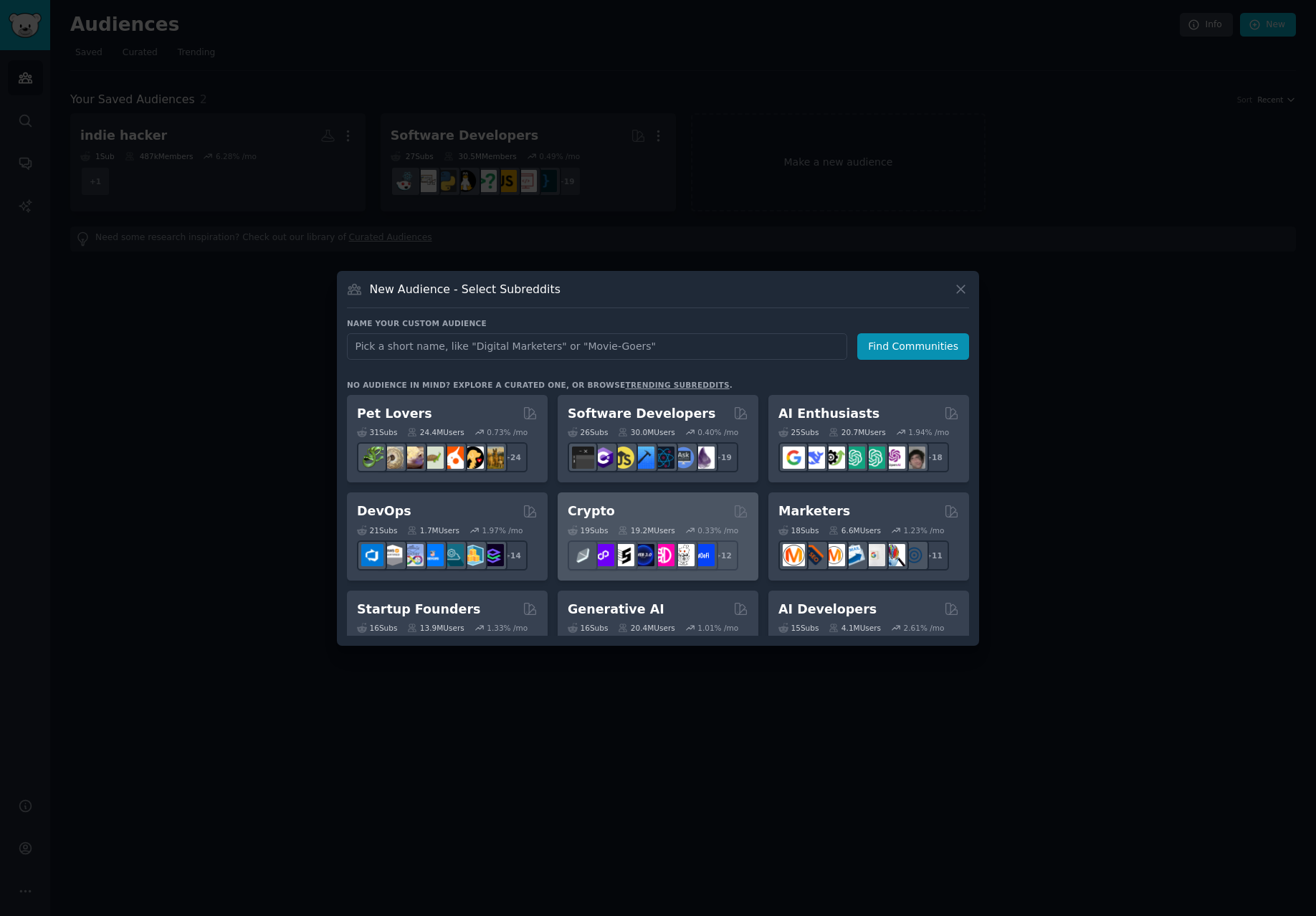
click at [645, 501] on div "Crypto 19 Sub s 19.2M Users 0.33 % /mo + 12" at bounding box center [658, 536] width 201 height 88
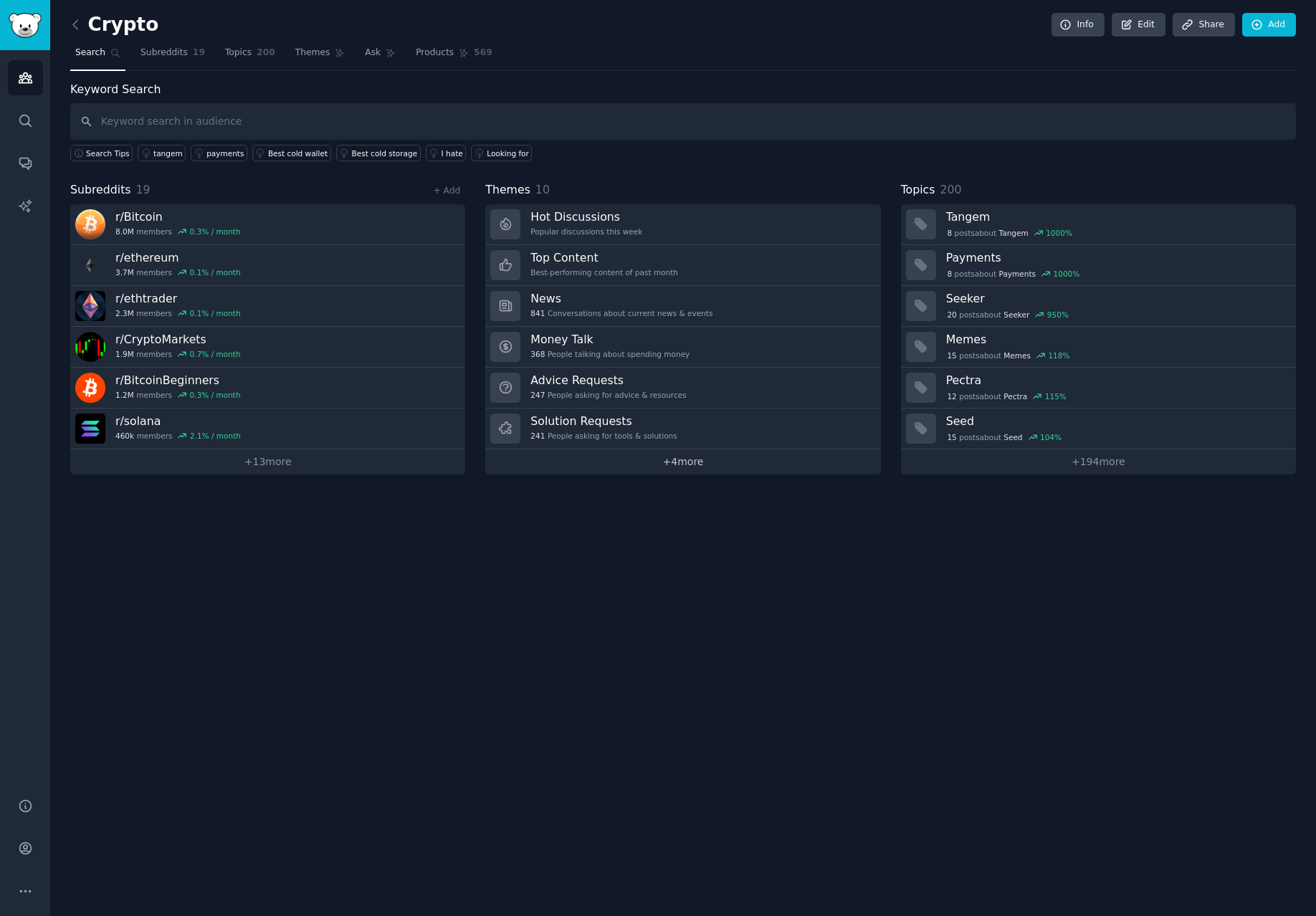
click at [645, 464] on link "+ 4 more" at bounding box center [683, 461] width 395 height 25
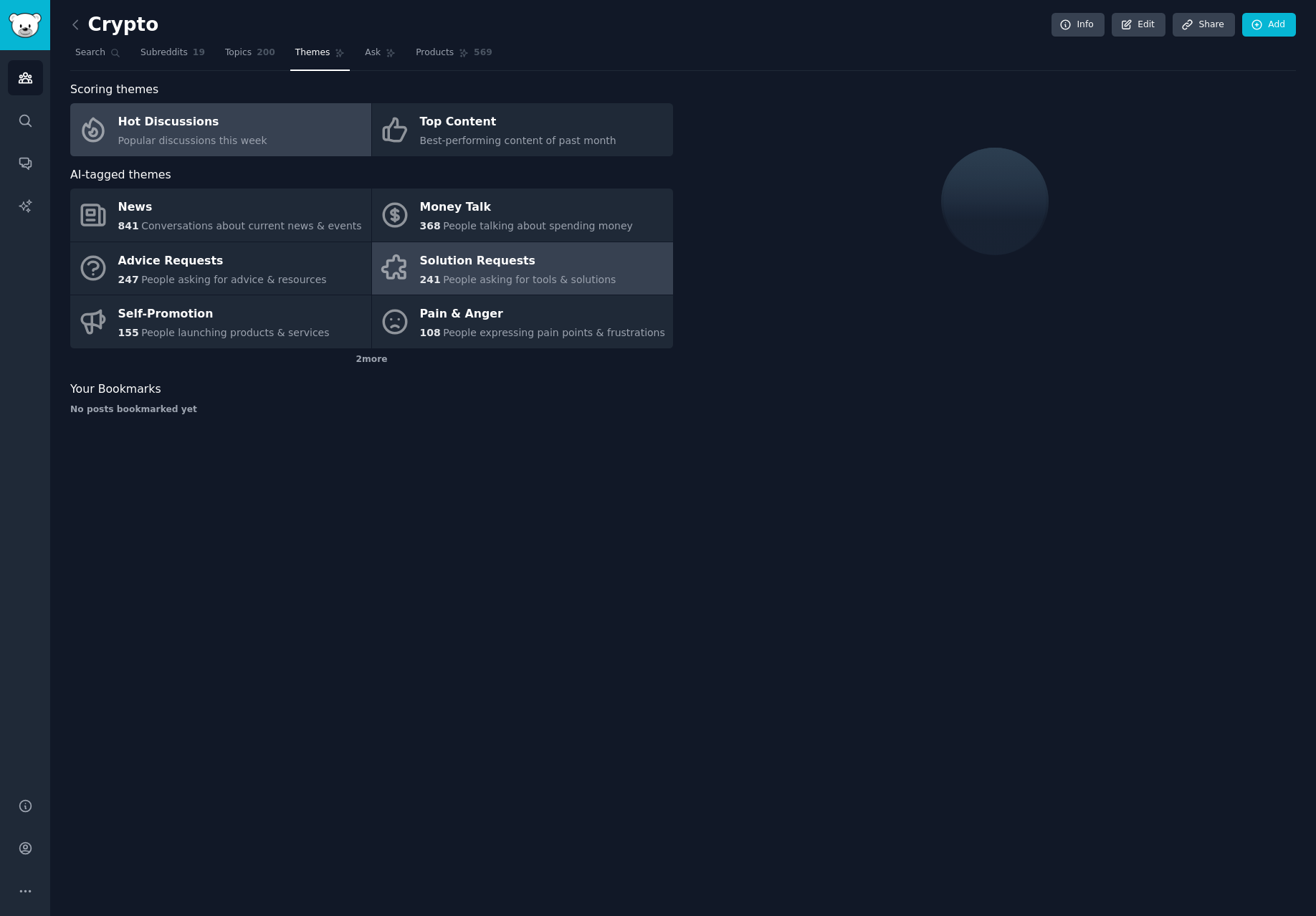
click at [574, 280] on span "People asking for tools & solutions" at bounding box center [529, 280] width 173 height 11
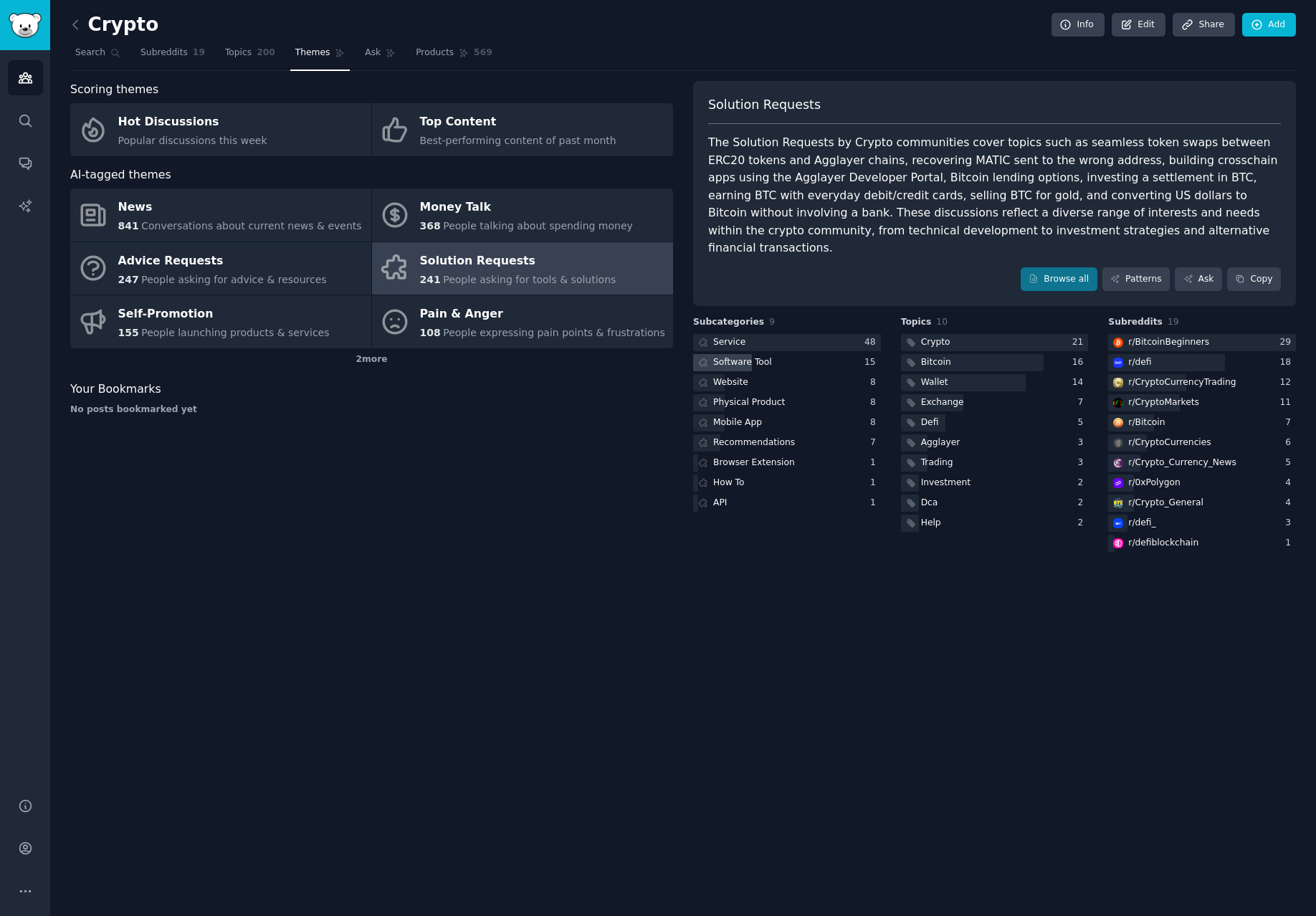
click at [807, 354] on div "Software Tool" at bounding box center [787, 362] width 188 height 18
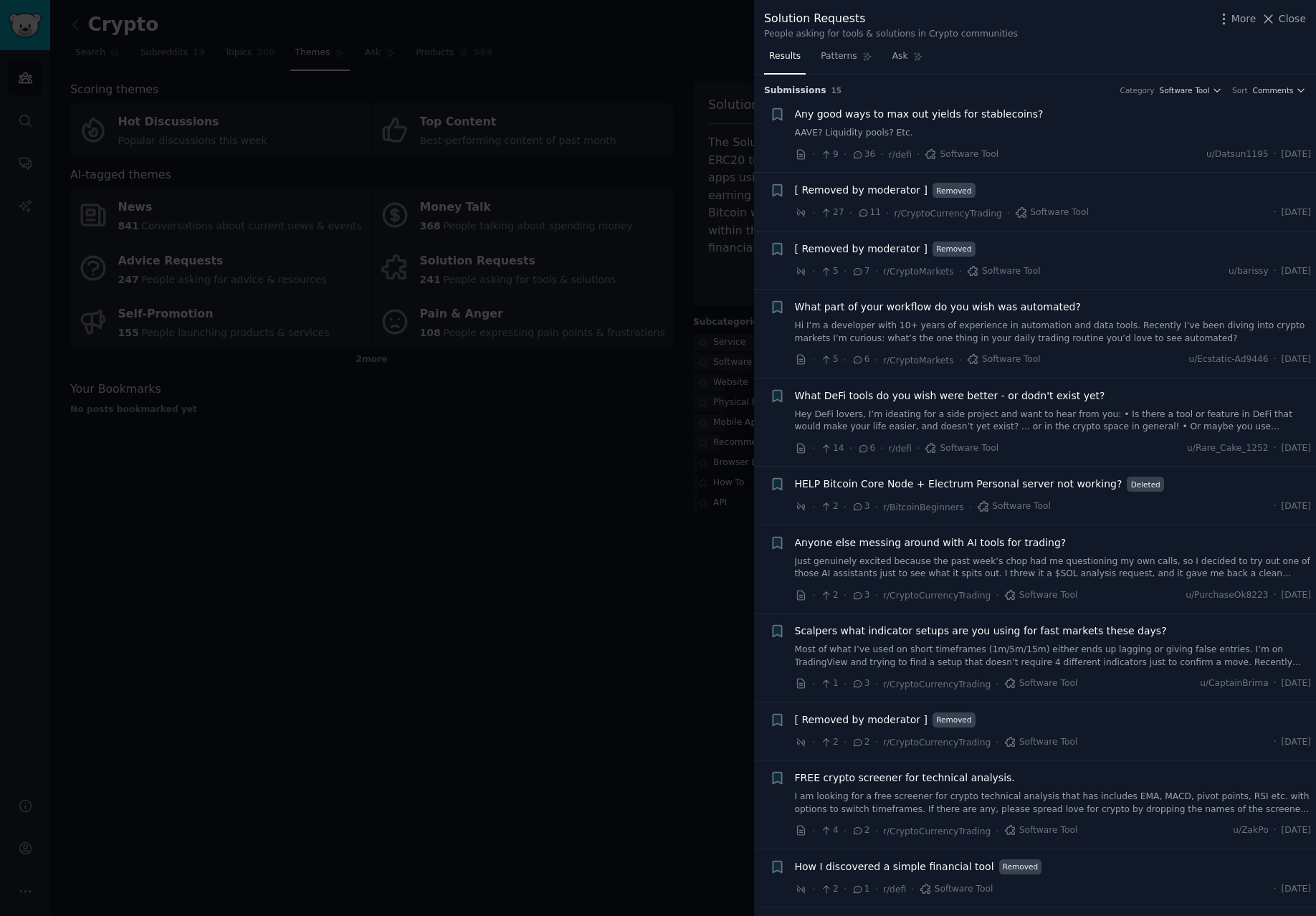
click at [987, 108] on span "Any good ways to max out yields for stablecoins?" at bounding box center [919, 114] width 249 height 15
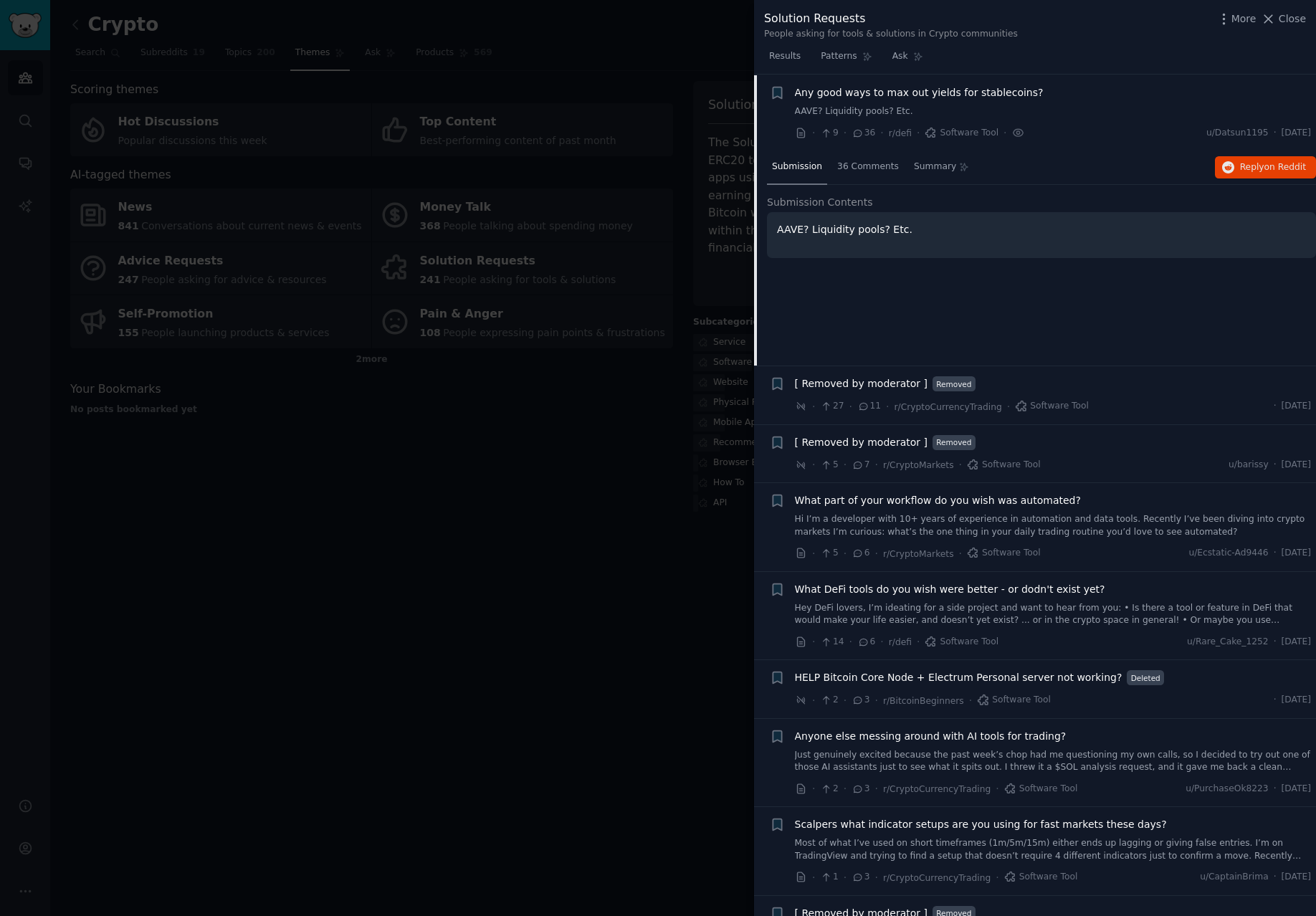
scroll to position [22, 0]
click at [920, 232] on p "AAVE? Liquidity pools? Etc." at bounding box center [1041, 229] width 529 height 15
click at [891, 228] on p "AAVE? Liquidity pools? Etc." at bounding box center [1041, 229] width 529 height 15
click at [877, 169] on span "36 Comments" at bounding box center [868, 166] width 61 height 13
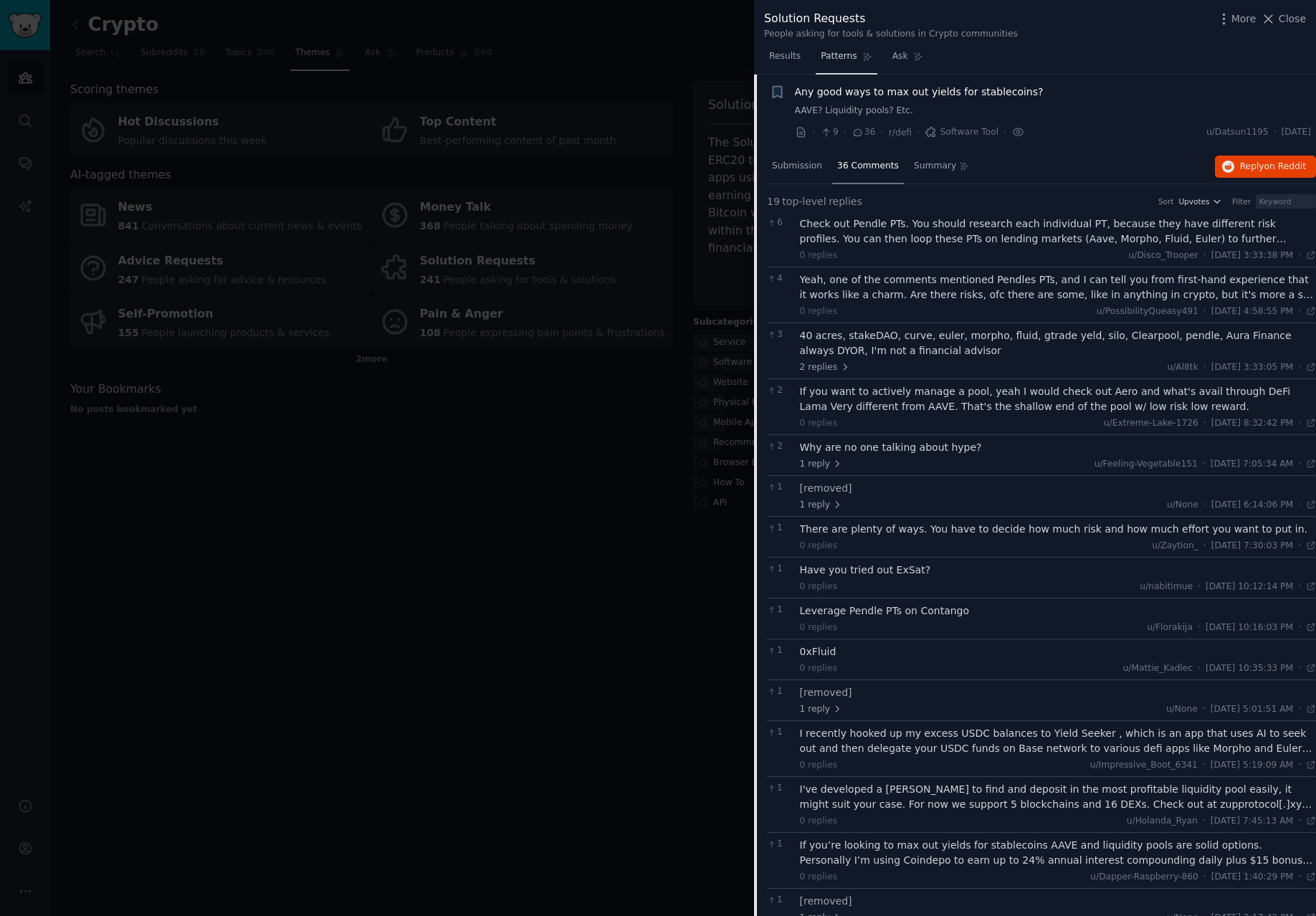
click at [850, 61] on span "Patterns" at bounding box center [838, 57] width 36 height 13
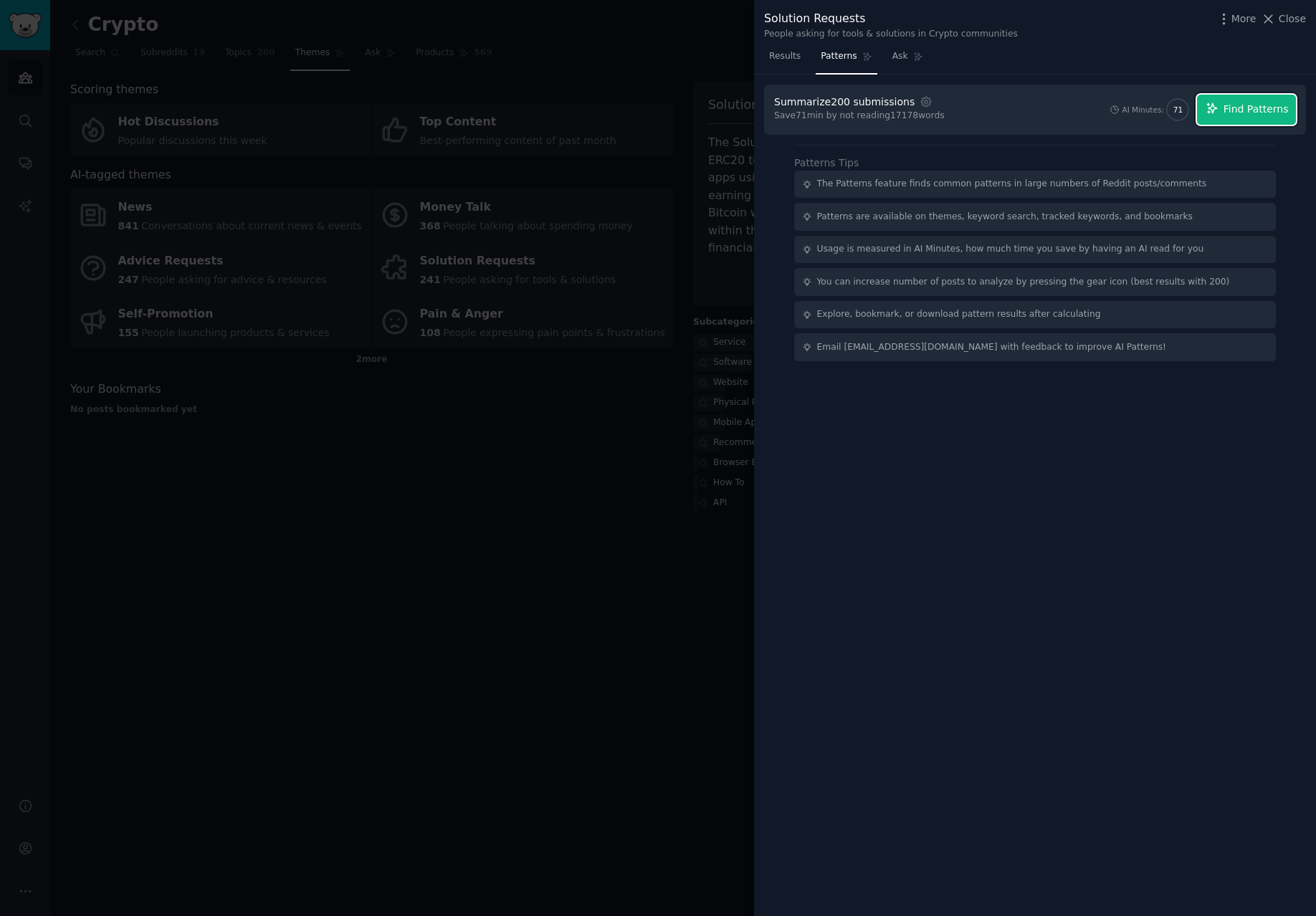
click at [1246, 111] on span "Find Patterns" at bounding box center [1256, 109] width 65 height 15
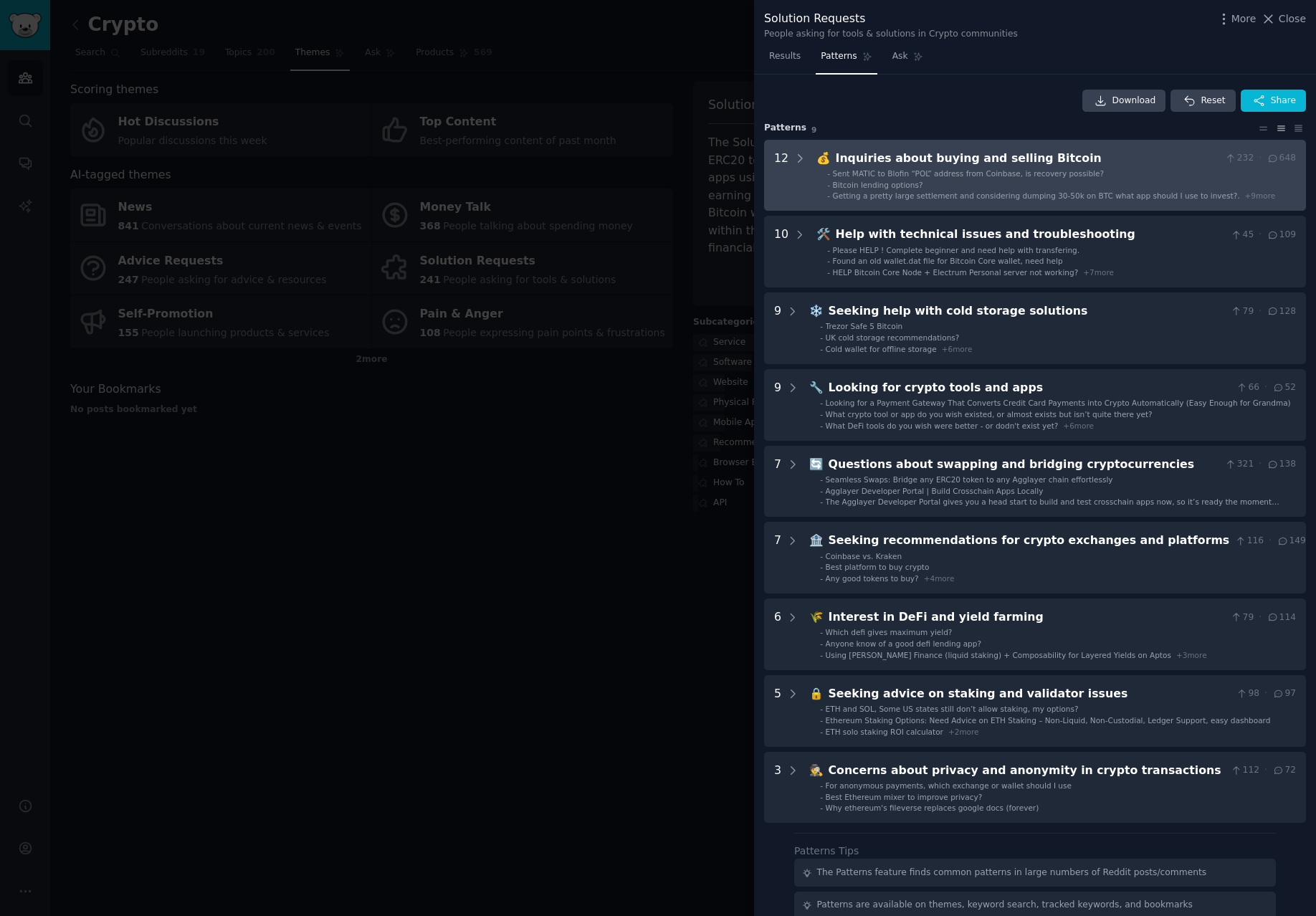
click at [942, 185] on li "- Bitcoin lending options?" at bounding box center [1061, 185] width 468 height 10
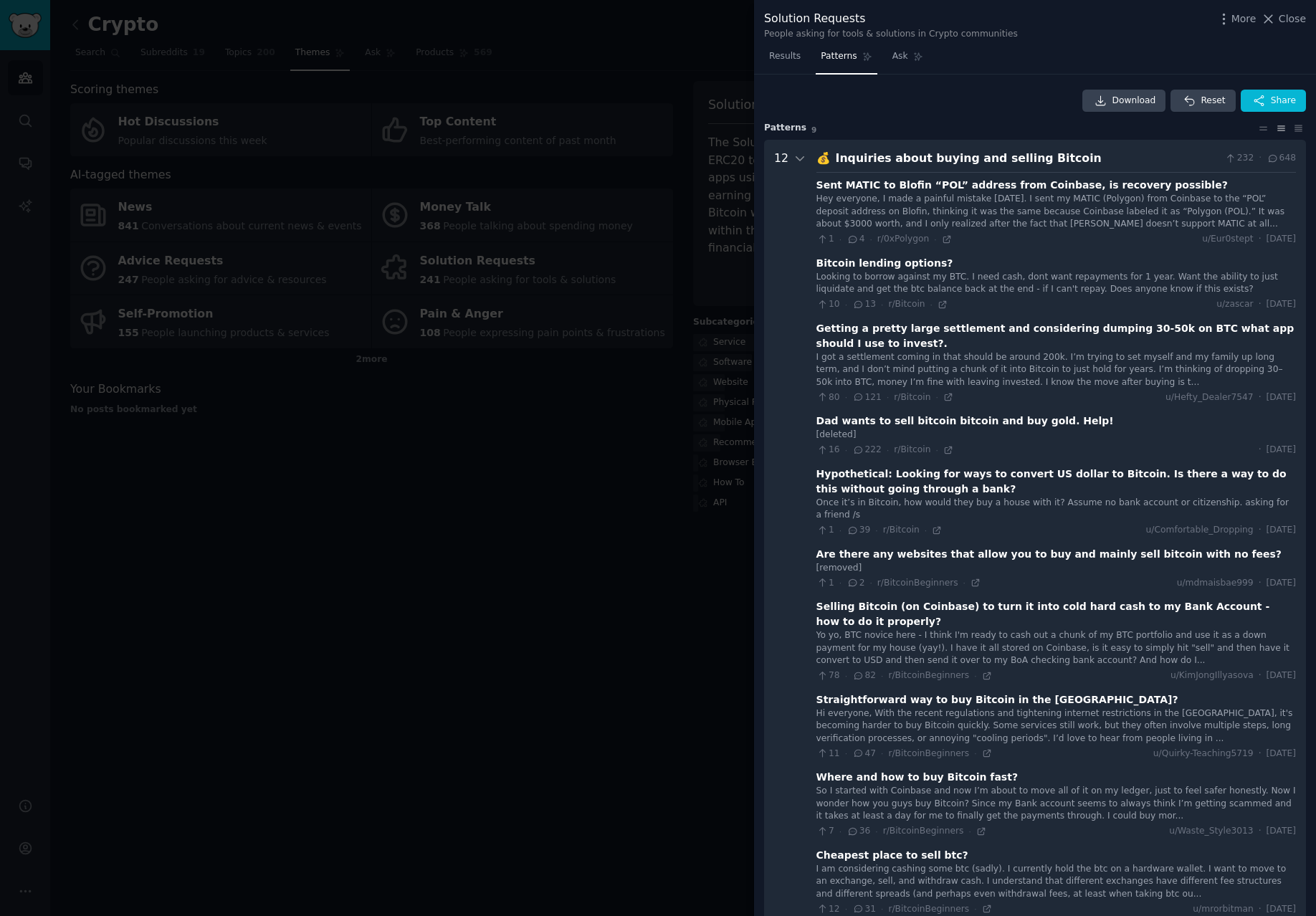
click at [898, 155] on div "Inquiries about buying and selling Bitcoin" at bounding box center [1028, 159] width 384 height 18
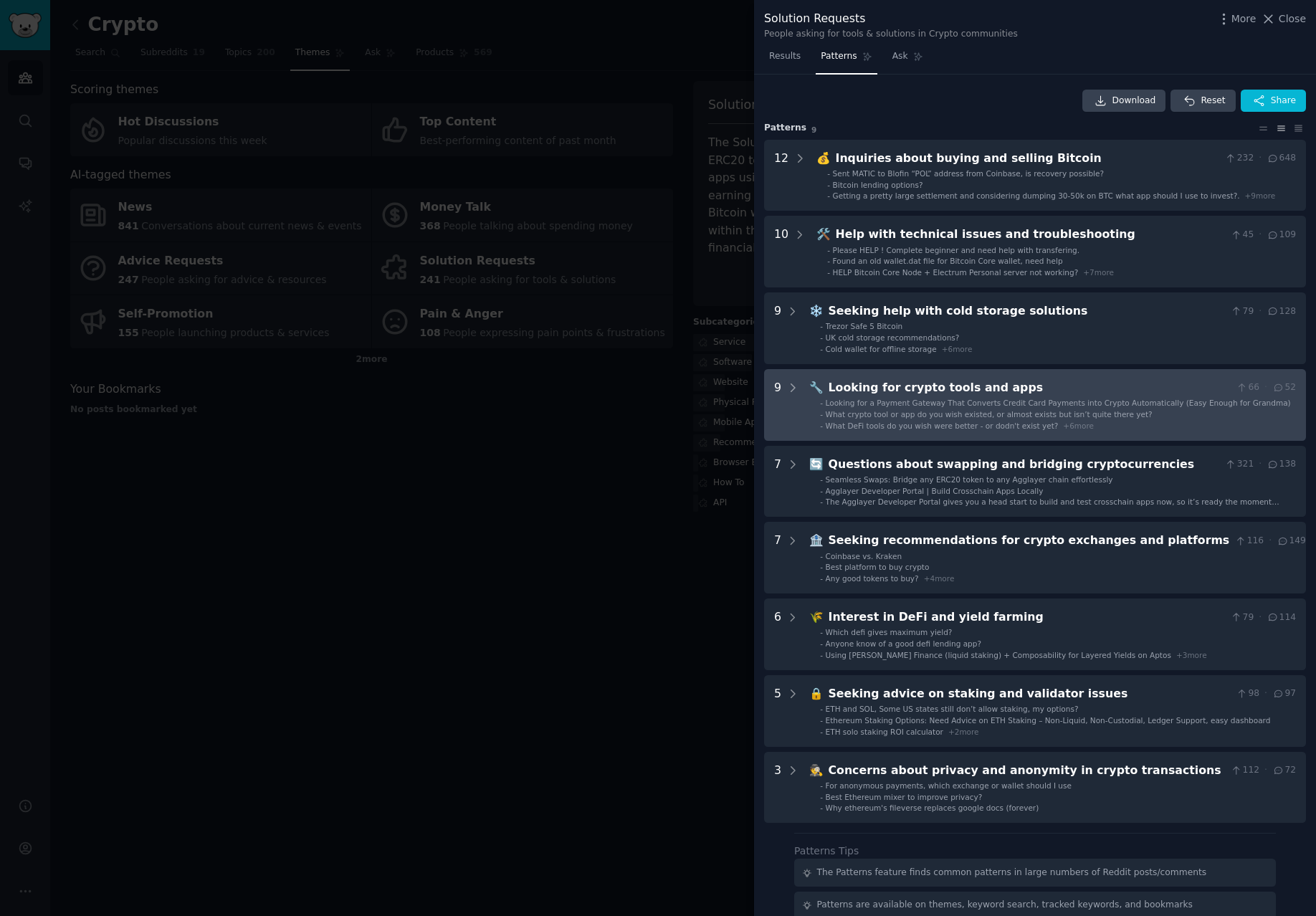
click at [1036, 391] on div "Looking for crypto tools and apps" at bounding box center [1029, 388] width 402 height 18
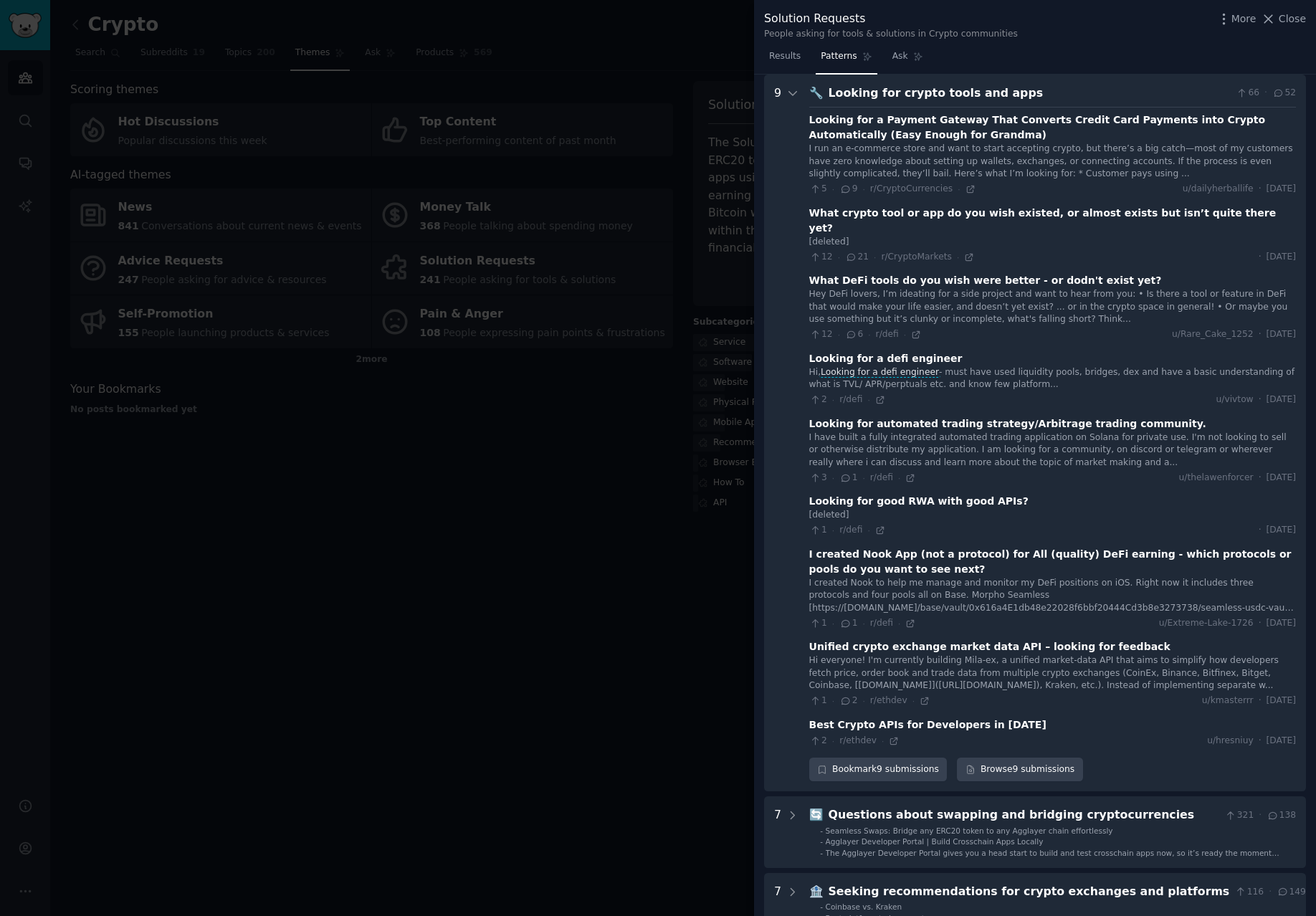
scroll to position [292, 0]
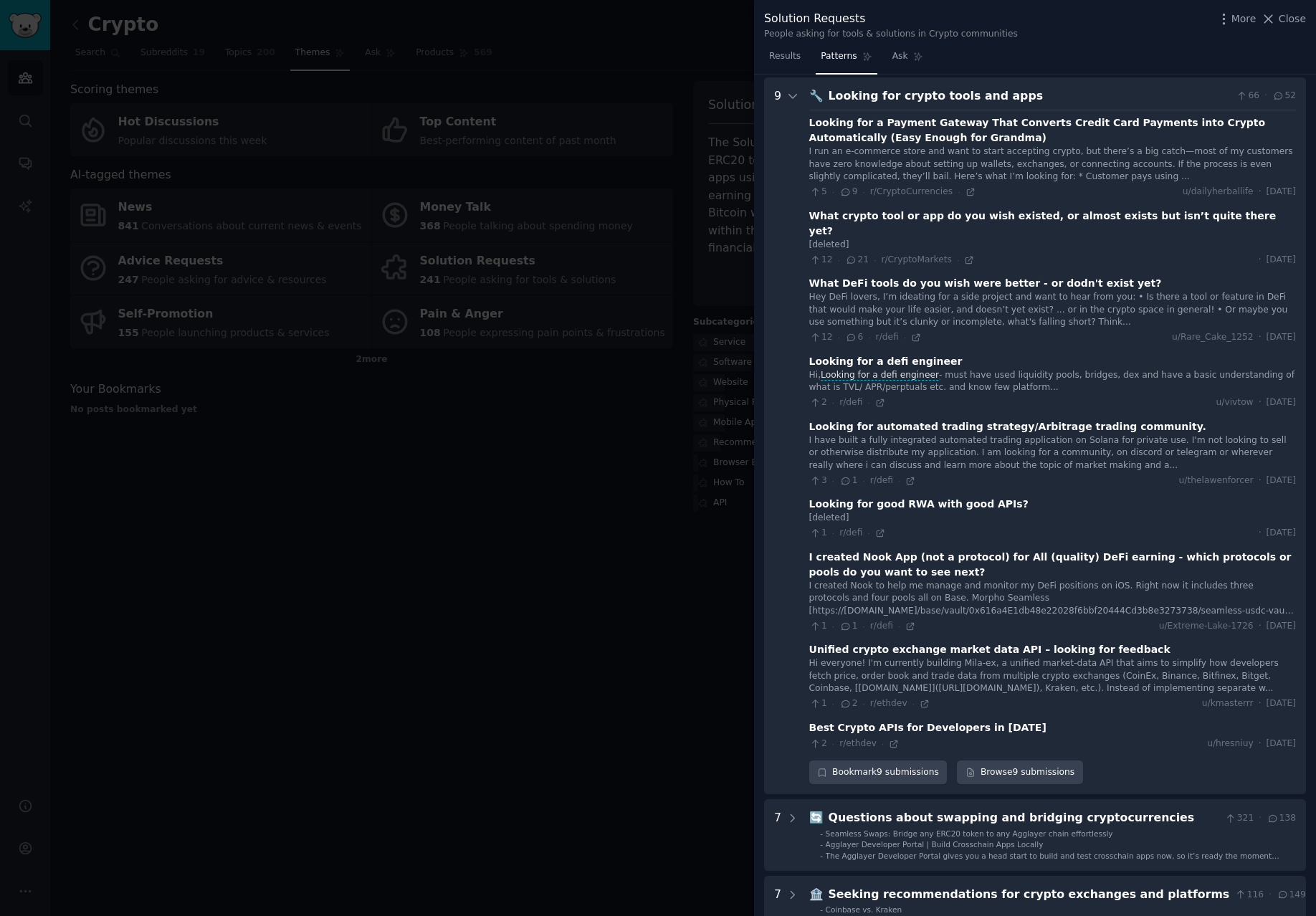
click at [1019, 215] on div "What crypto tool or app do you wish existed, or almost exists but isn’t quite t…" at bounding box center [1052, 224] width 487 height 30
drag, startPoint x: 893, startPoint y: 221, endPoint x: 873, endPoint y: 217, distance: 20.4
click at [893, 221] on div "What crypto tool or app do you wish existed, or almost exists but isn’t quite t…" at bounding box center [1052, 224] width 487 height 30
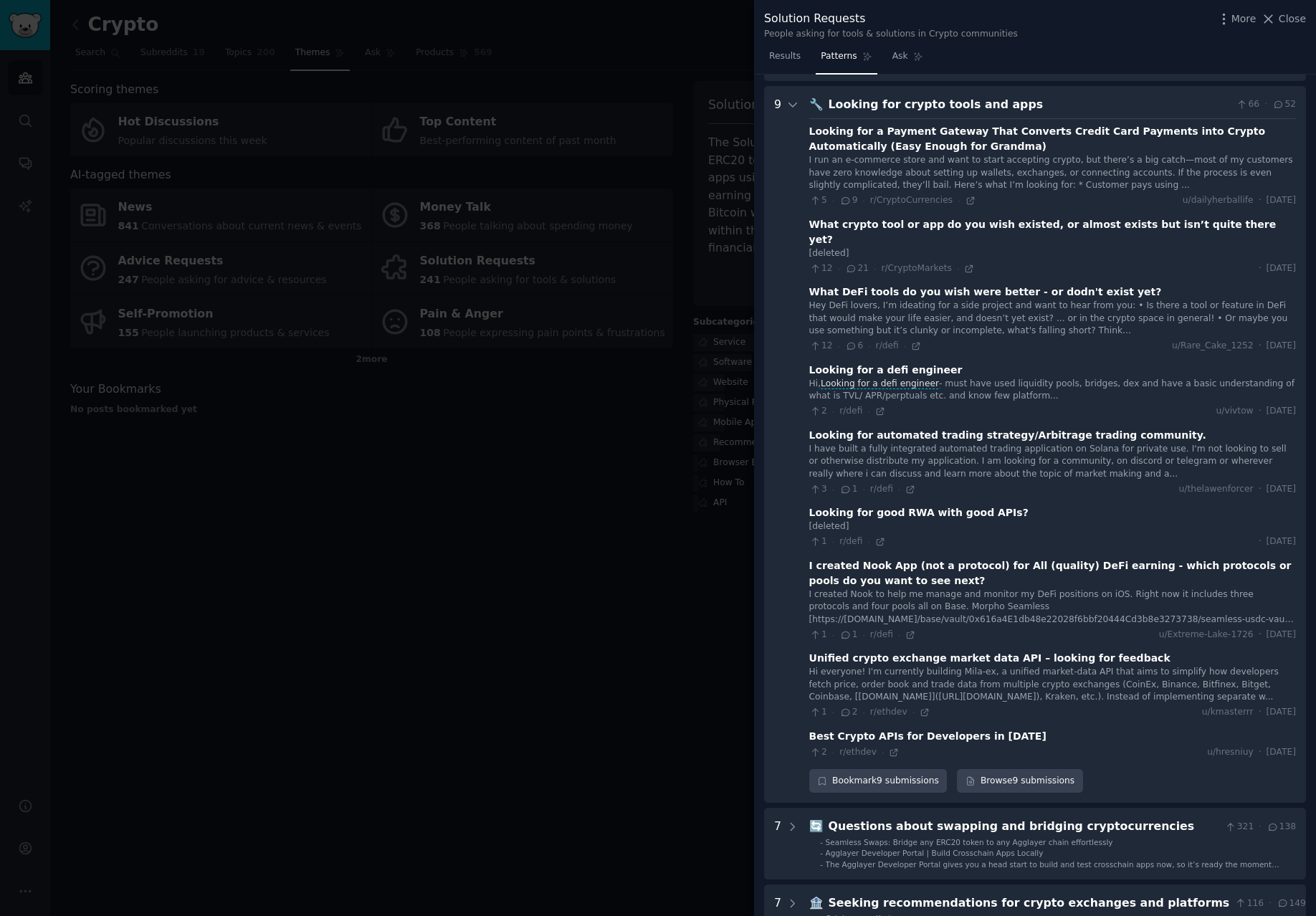
scroll to position [271, 0]
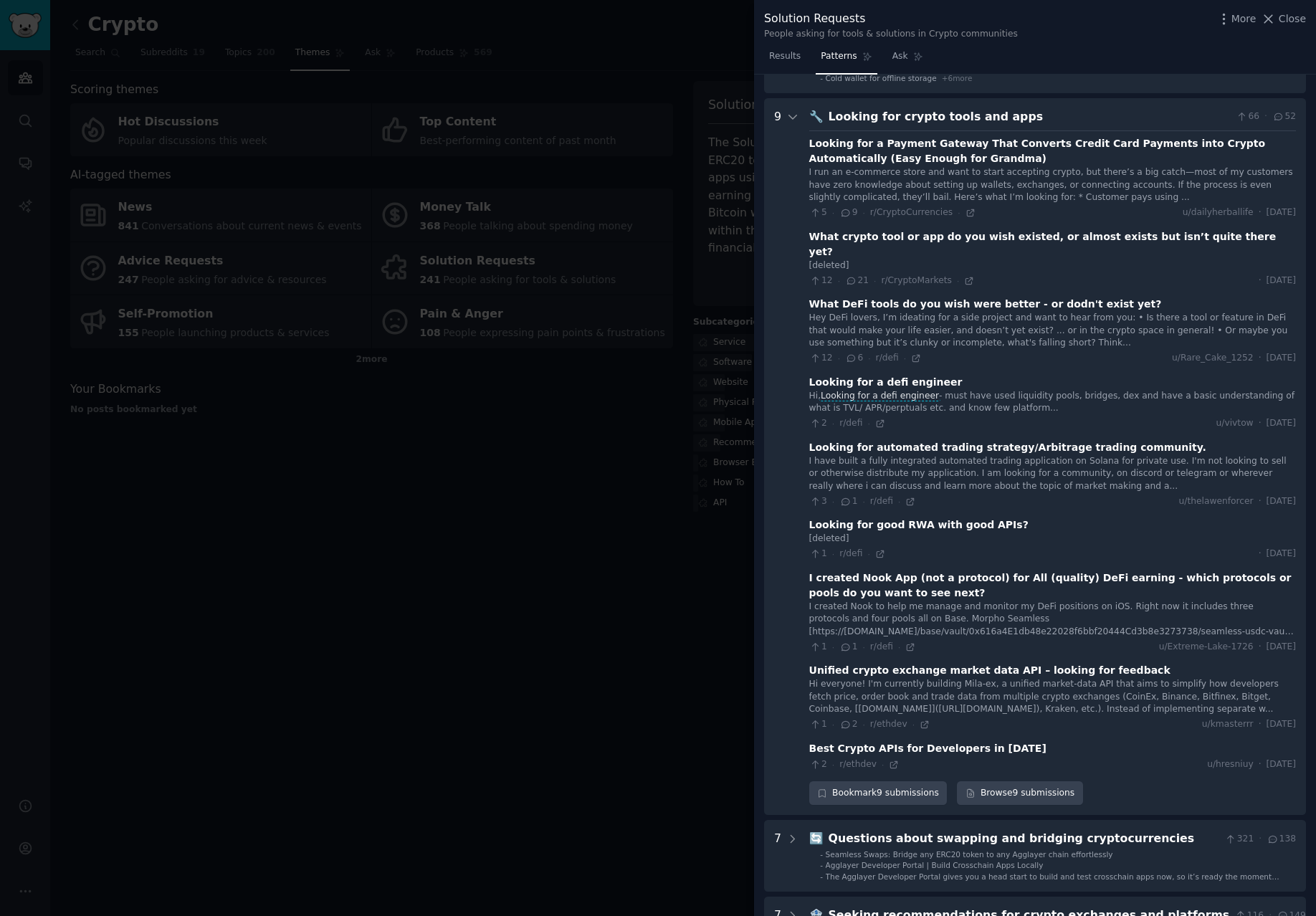
click at [879, 232] on div "What crypto tool or app do you wish existed, or almost exists but isn’t quite t…" at bounding box center [1052, 245] width 487 height 30
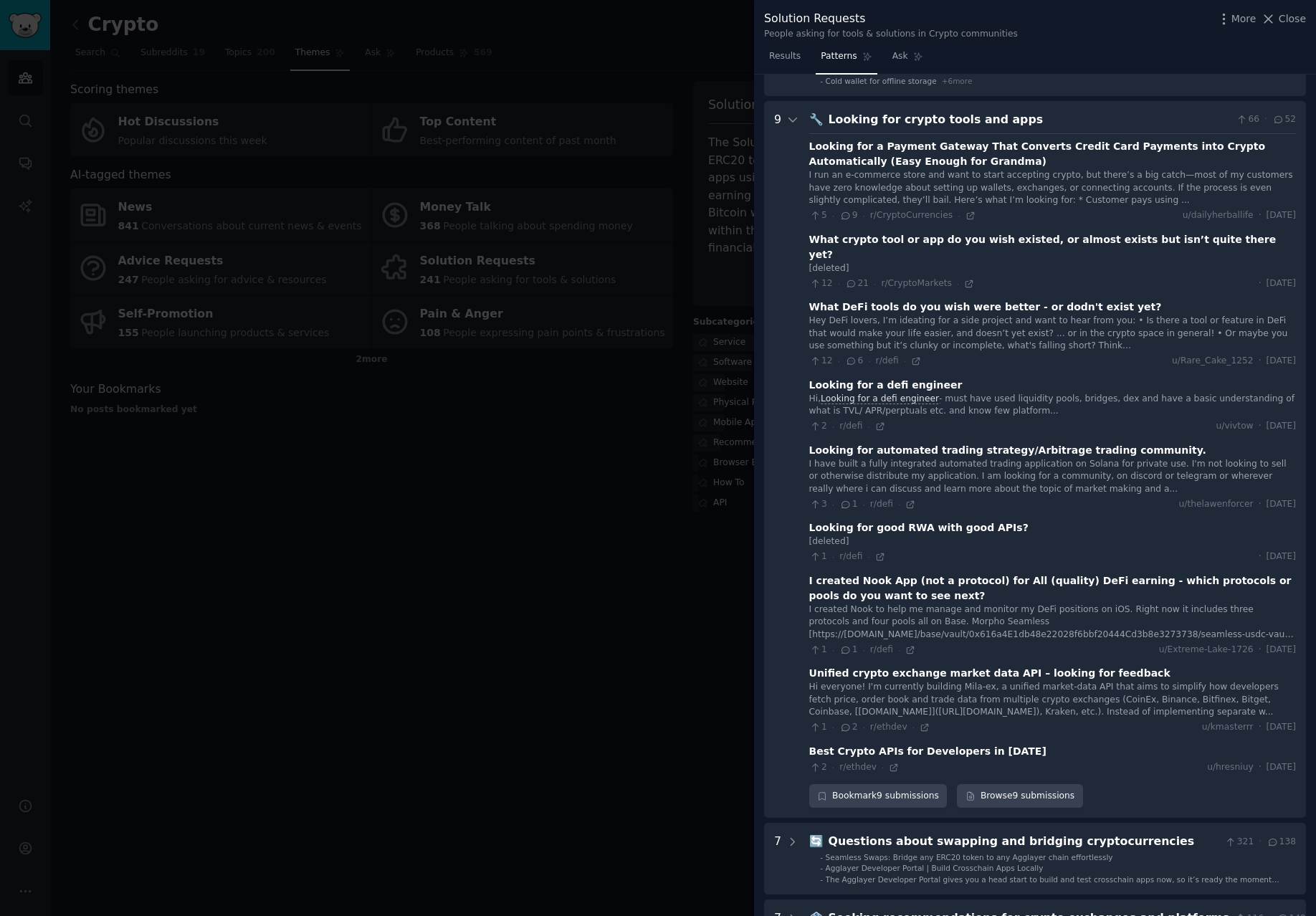
click at [860, 242] on div "What crypto tool or app do you wish existed, or almost exists but isn’t quite t…" at bounding box center [1052, 247] width 487 height 30
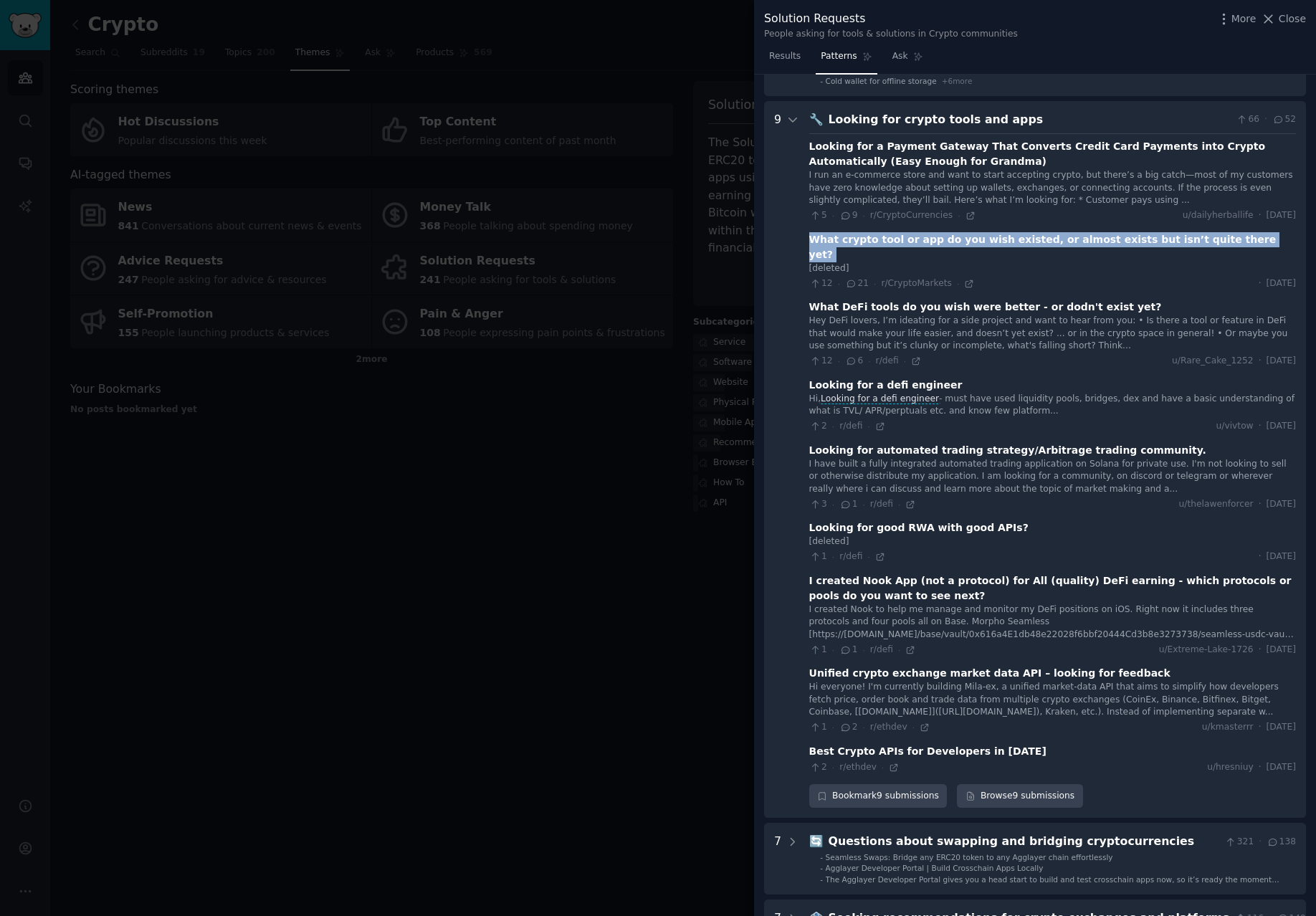
click at [860, 242] on div "What crypto tool or app do you wish existed, or almost exists but isn’t quite t…" at bounding box center [1052, 247] width 487 height 30
click at [966, 280] on icon at bounding box center [969, 284] width 6 height 6
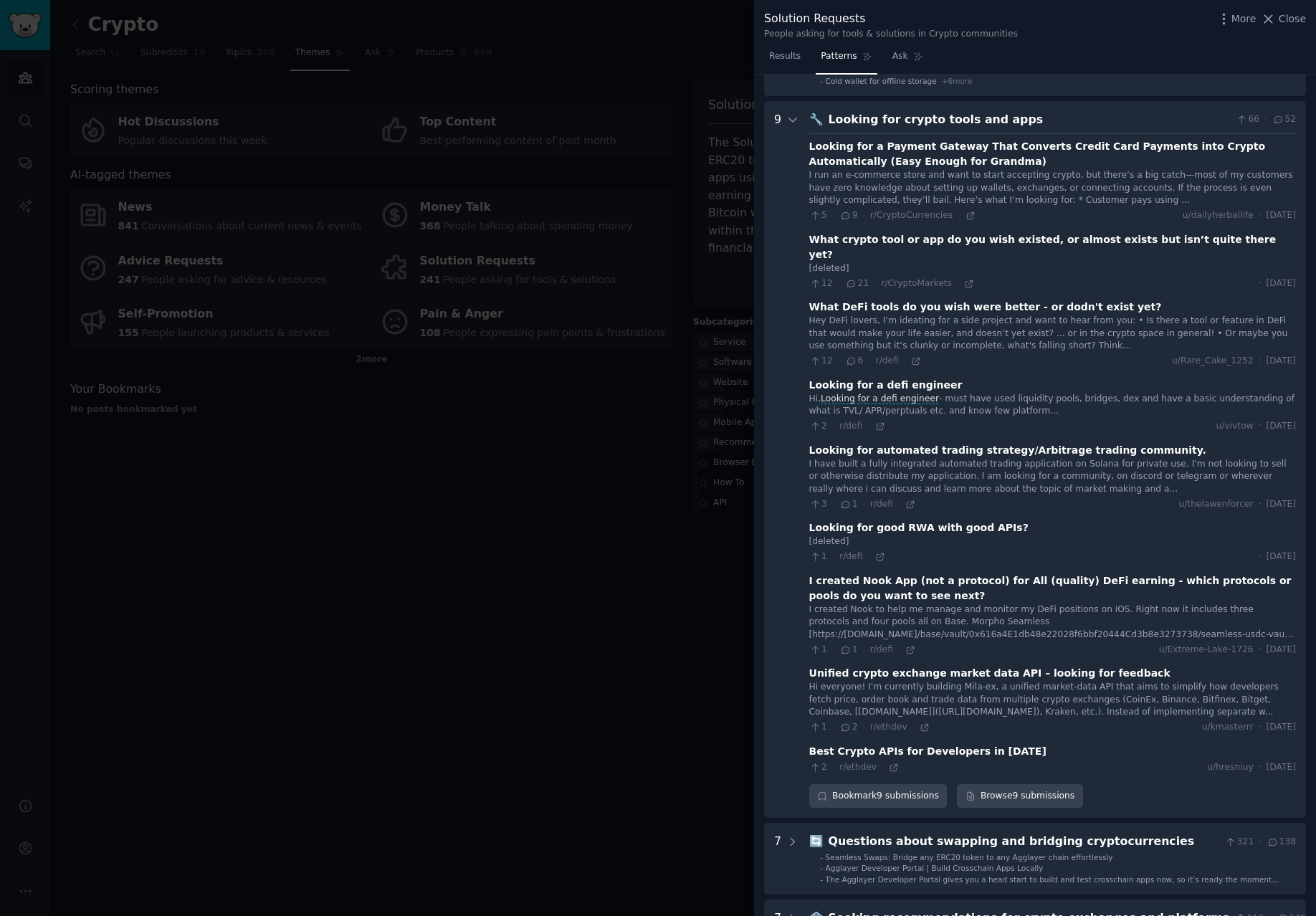
click at [779, 207] on div "9" at bounding box center [777, 459] width 7 height 697
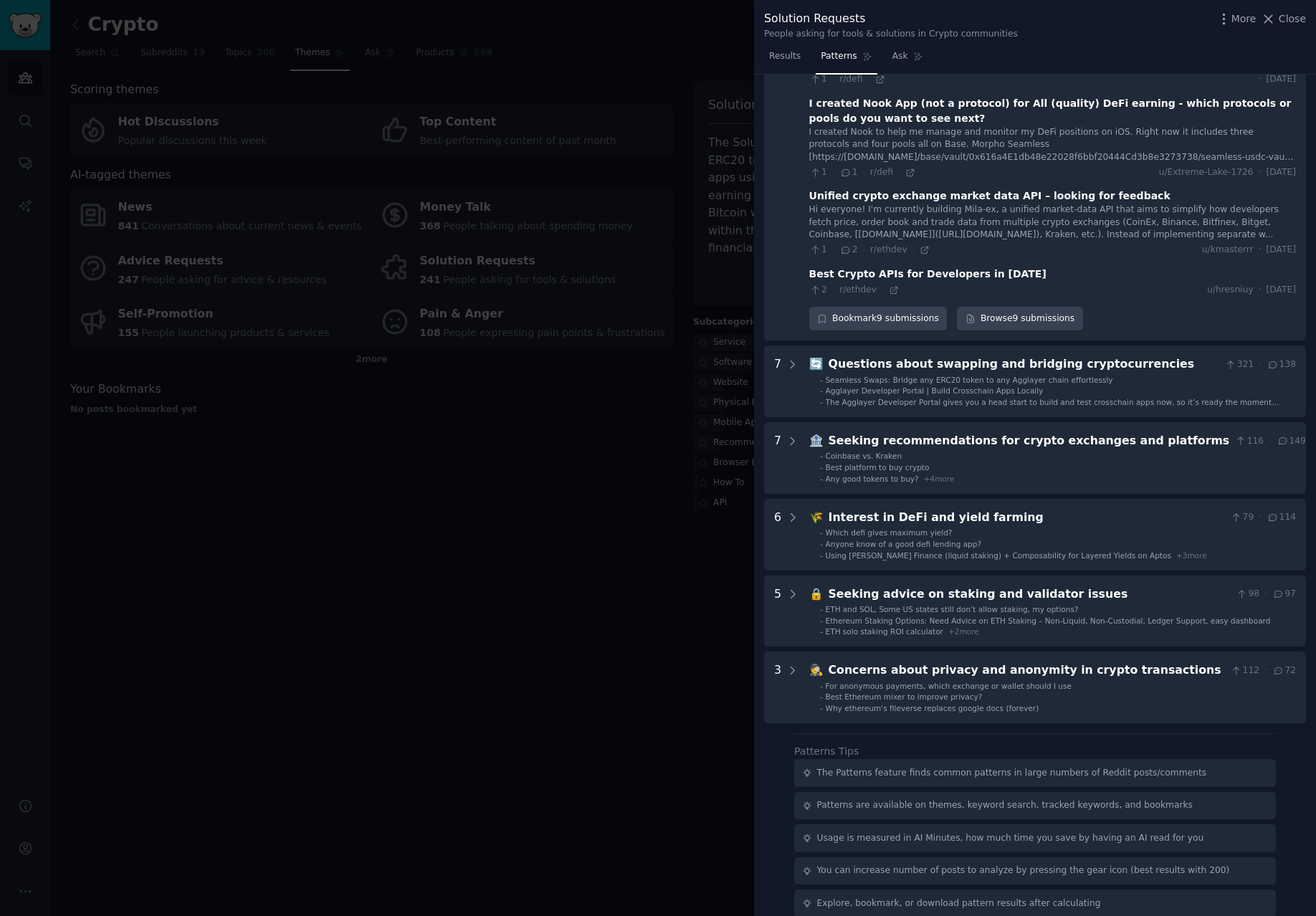
scroll to position [779, 0]
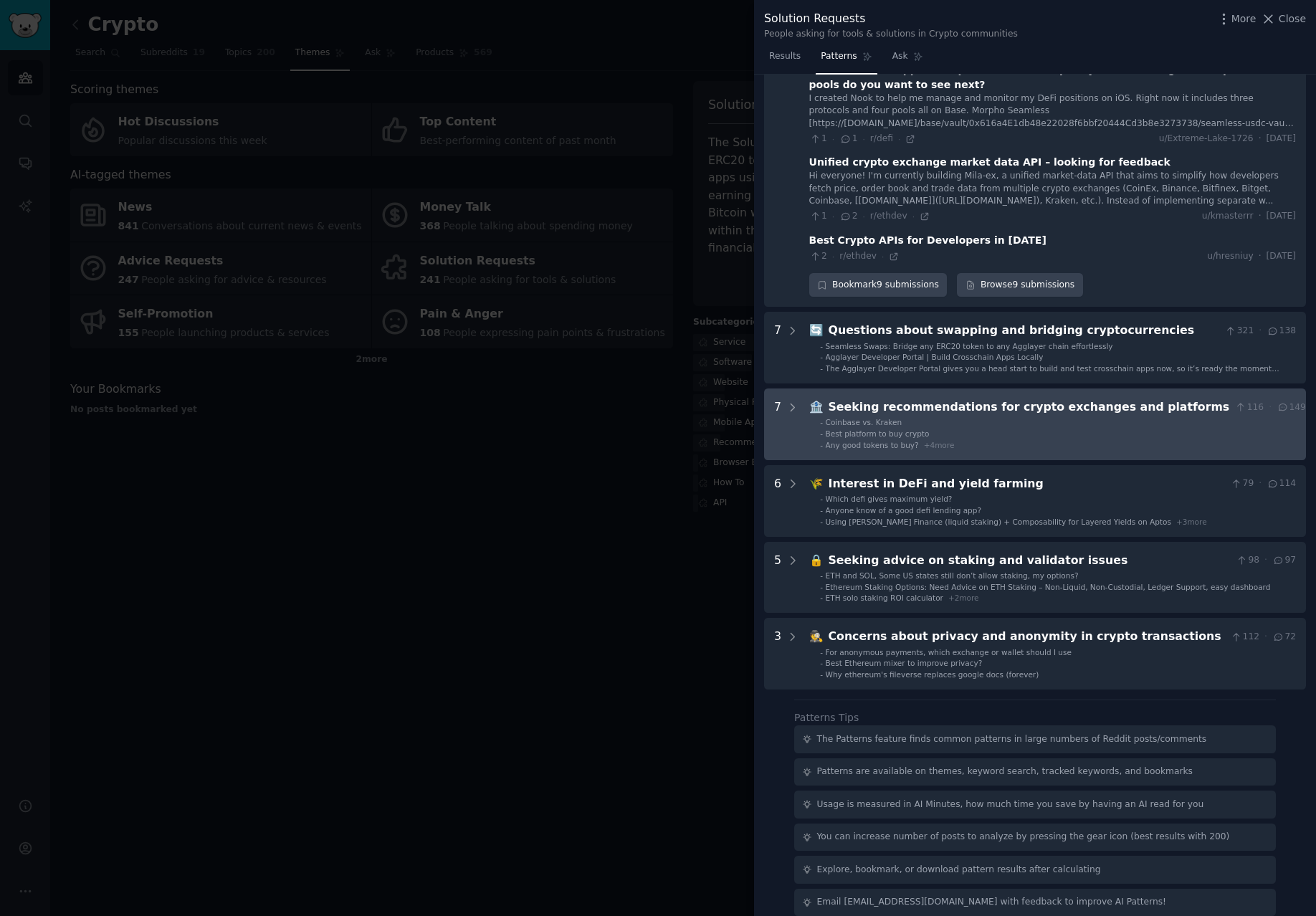
click at [967, 417] on li "- Coinbase vs. Kraken" at bounding box center [1063, 422] width 486 height 10
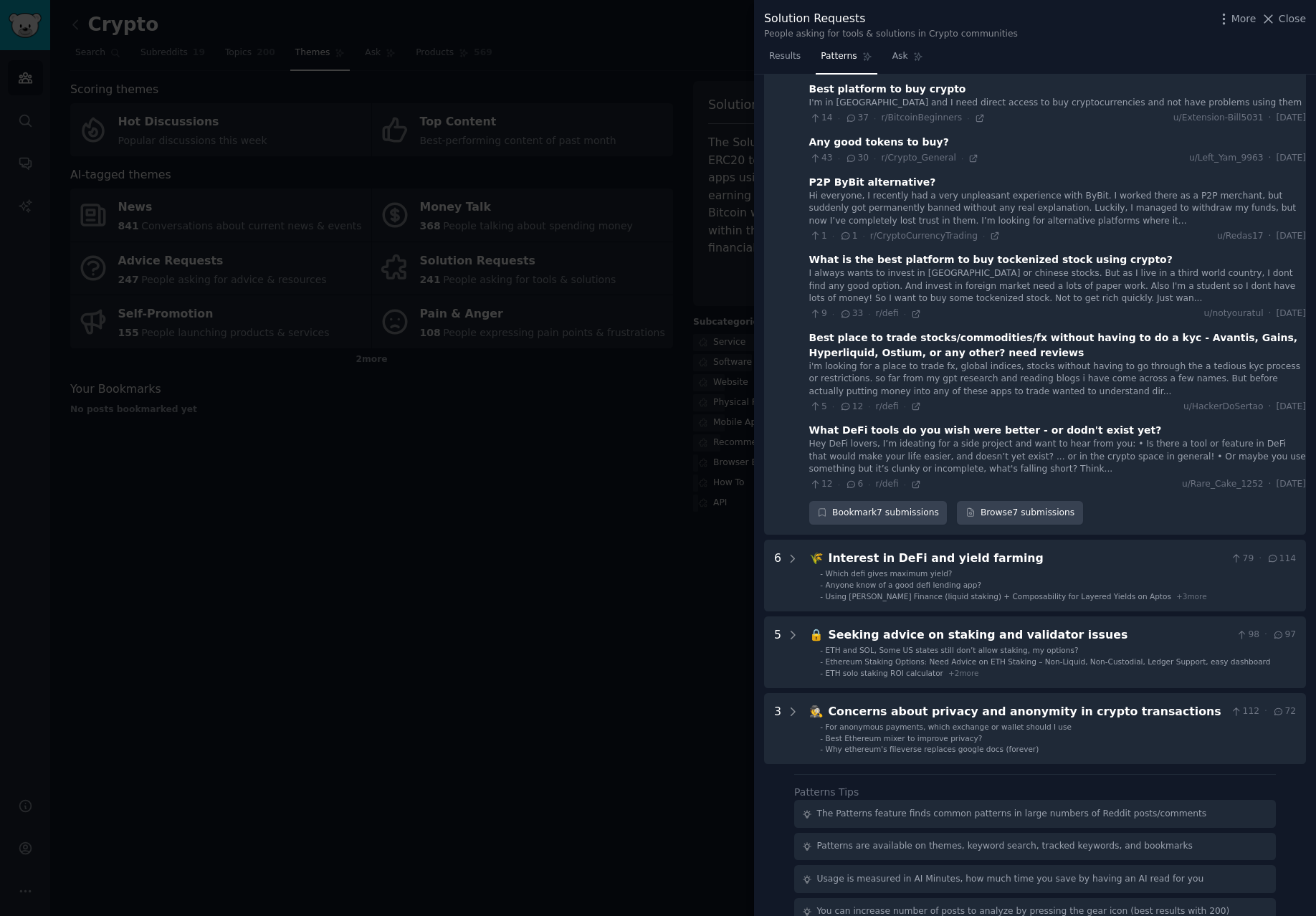
scroll to position [1222, 0]
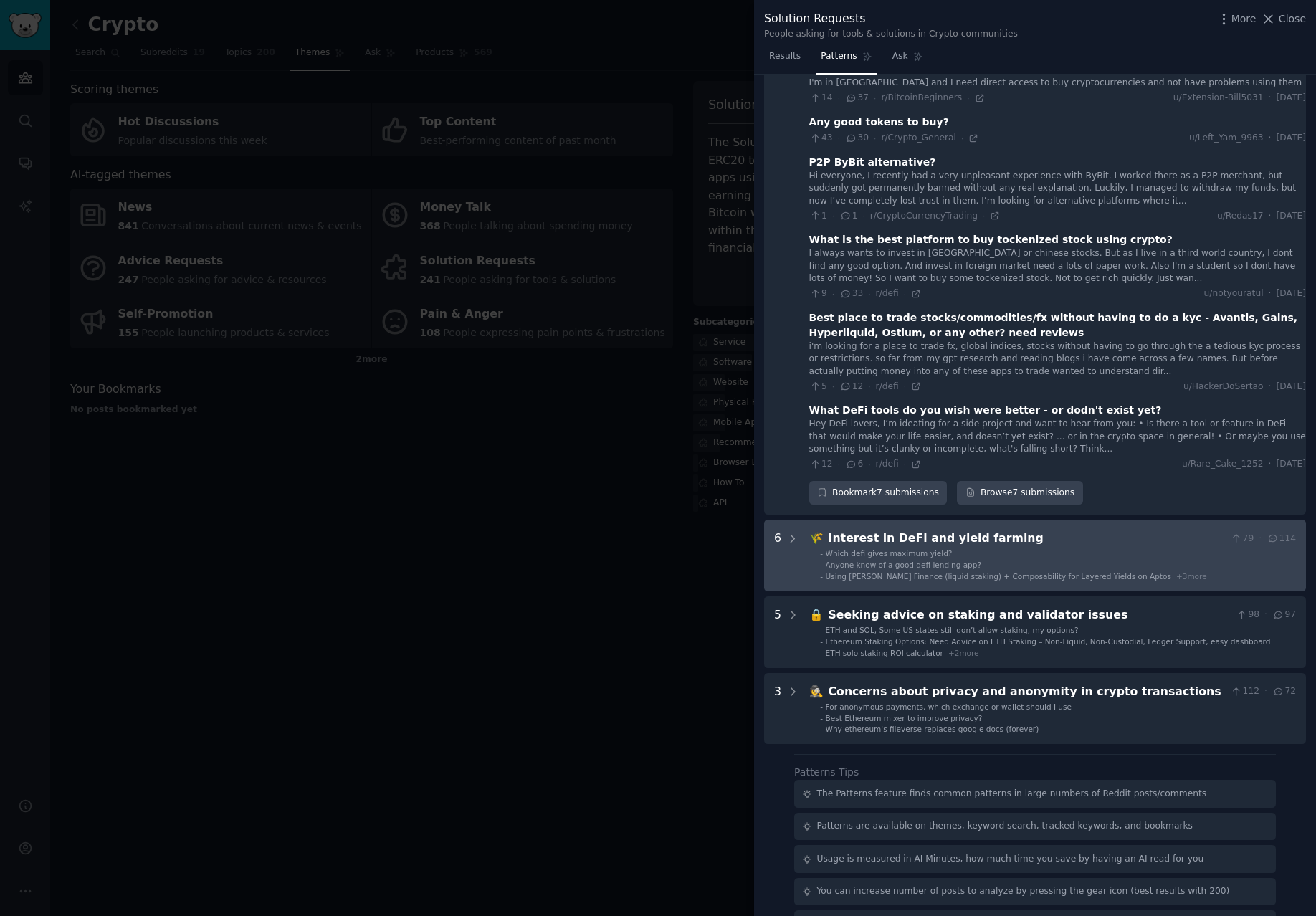
click at [1005, 548] on li "- Which defi gives maximum yield?" at bounding box center [1057, 553] width 476 height 10
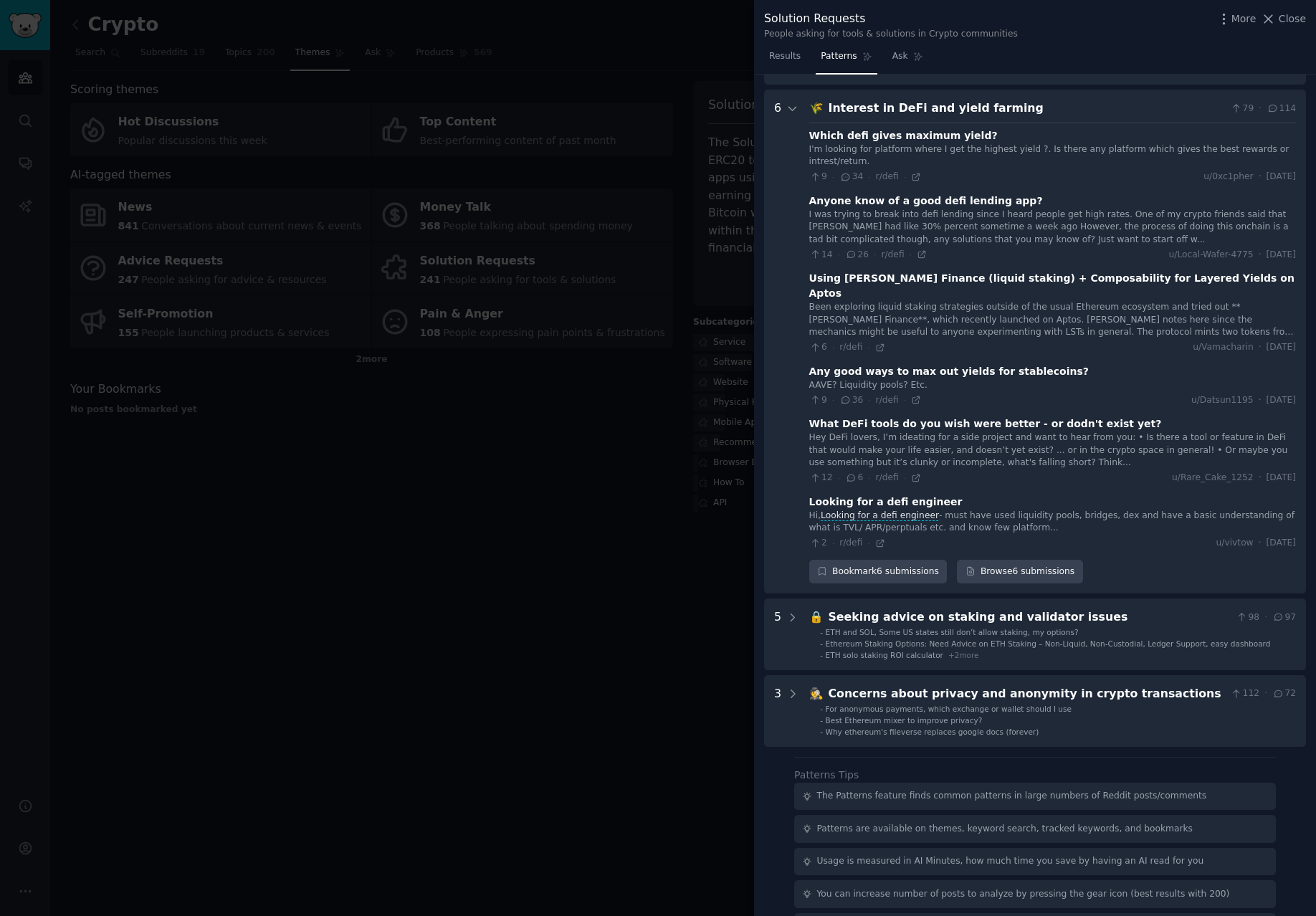
scroll to position [1651, 0]
click at [915, 172] on icon at bounding box center [915, 177] width 10 height 10
click at [523, 73] on div at bounding box center [658, 458] width 1316 height 916
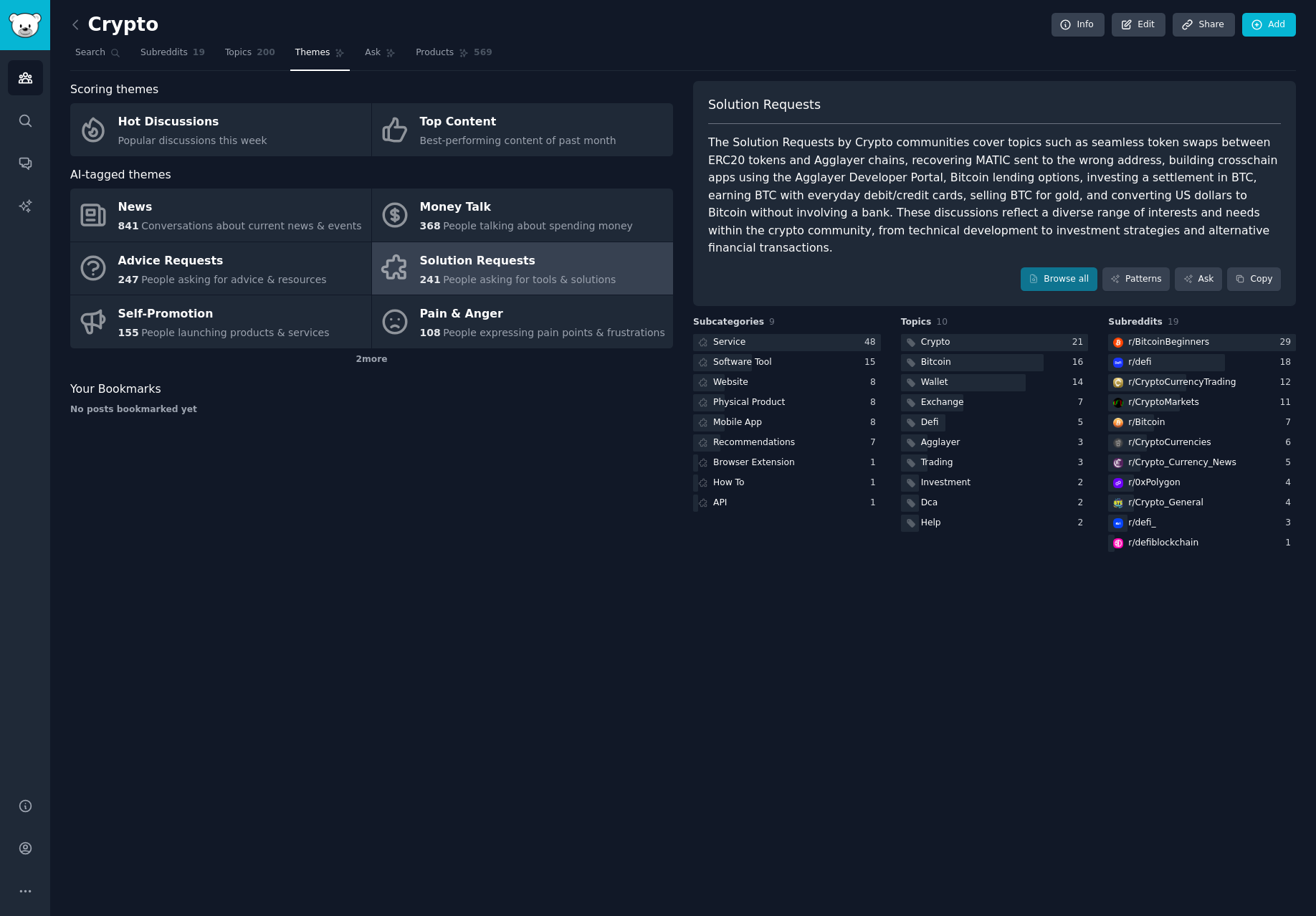
click at [82, 30] on link at bounding box center [79, 25] width 18 height 23
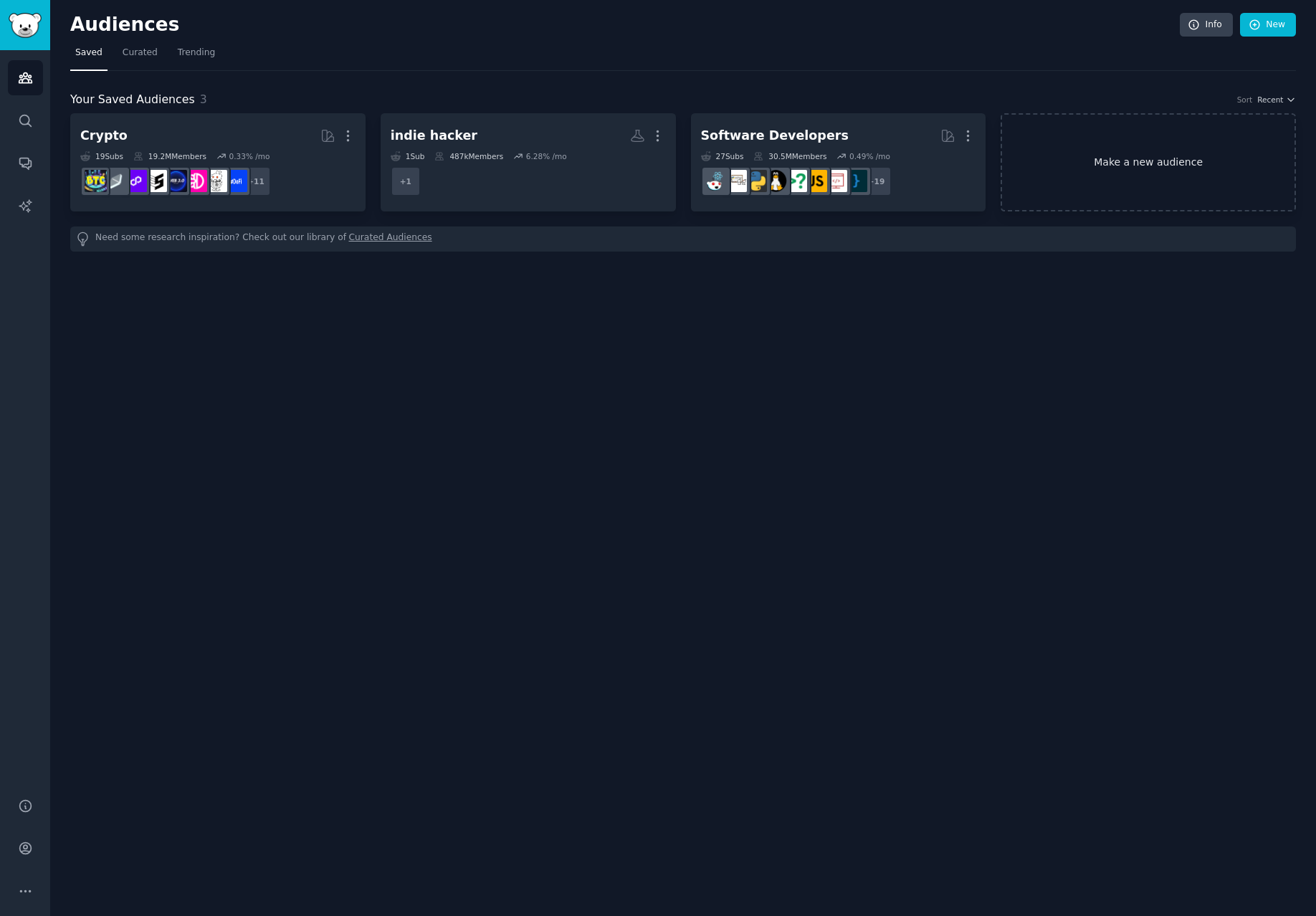
click at [1038, 182] on link "Make a new audience" at bounding box center [1148, 162] width 296 height 98
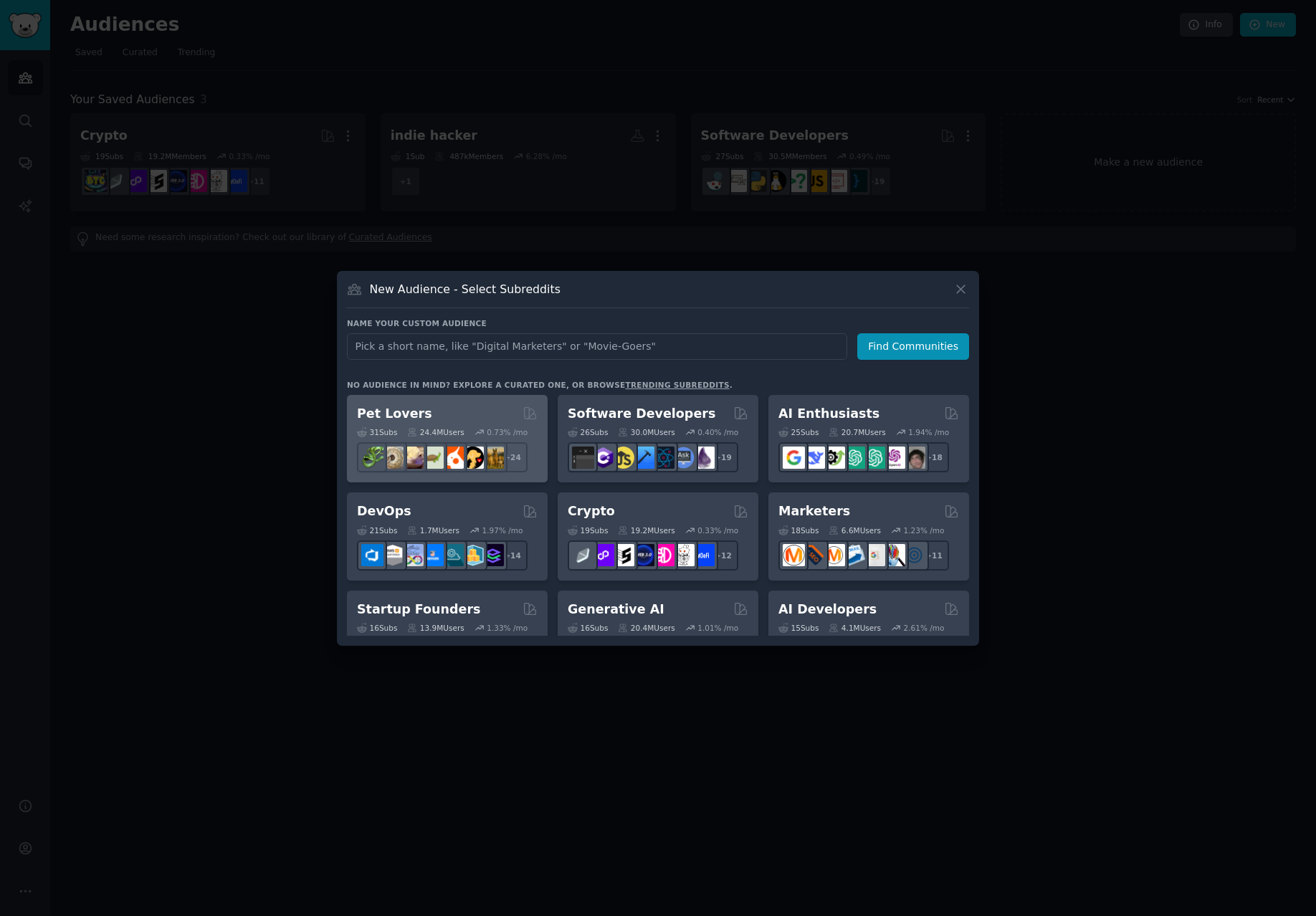
click at [467, 417] on div "Pet Lovers" at bounding box center [447, 413] width 181 height 18
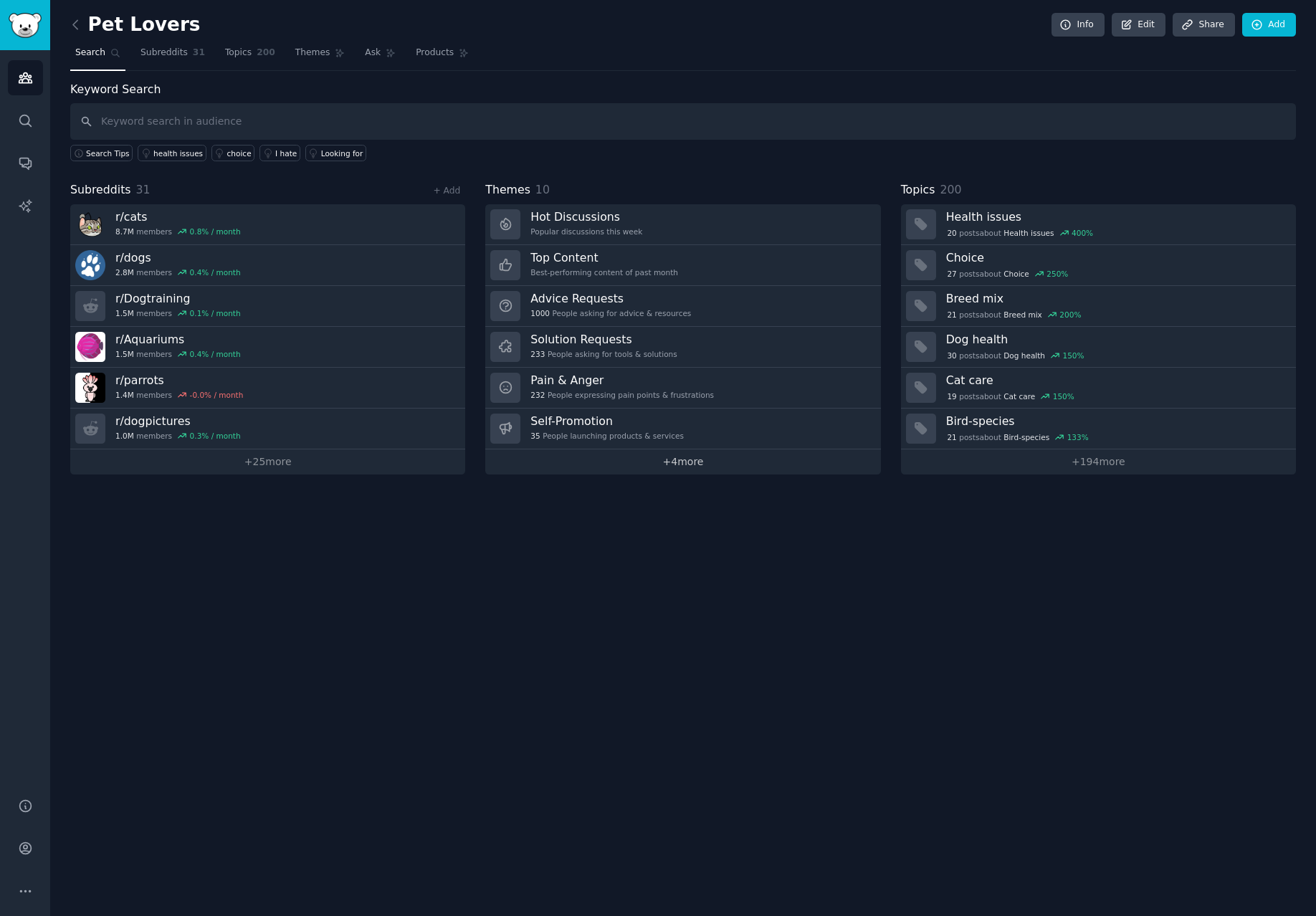
click at [652, 462] on link "+ 4 more" at bounding box center [683, 461] width 395 height 25
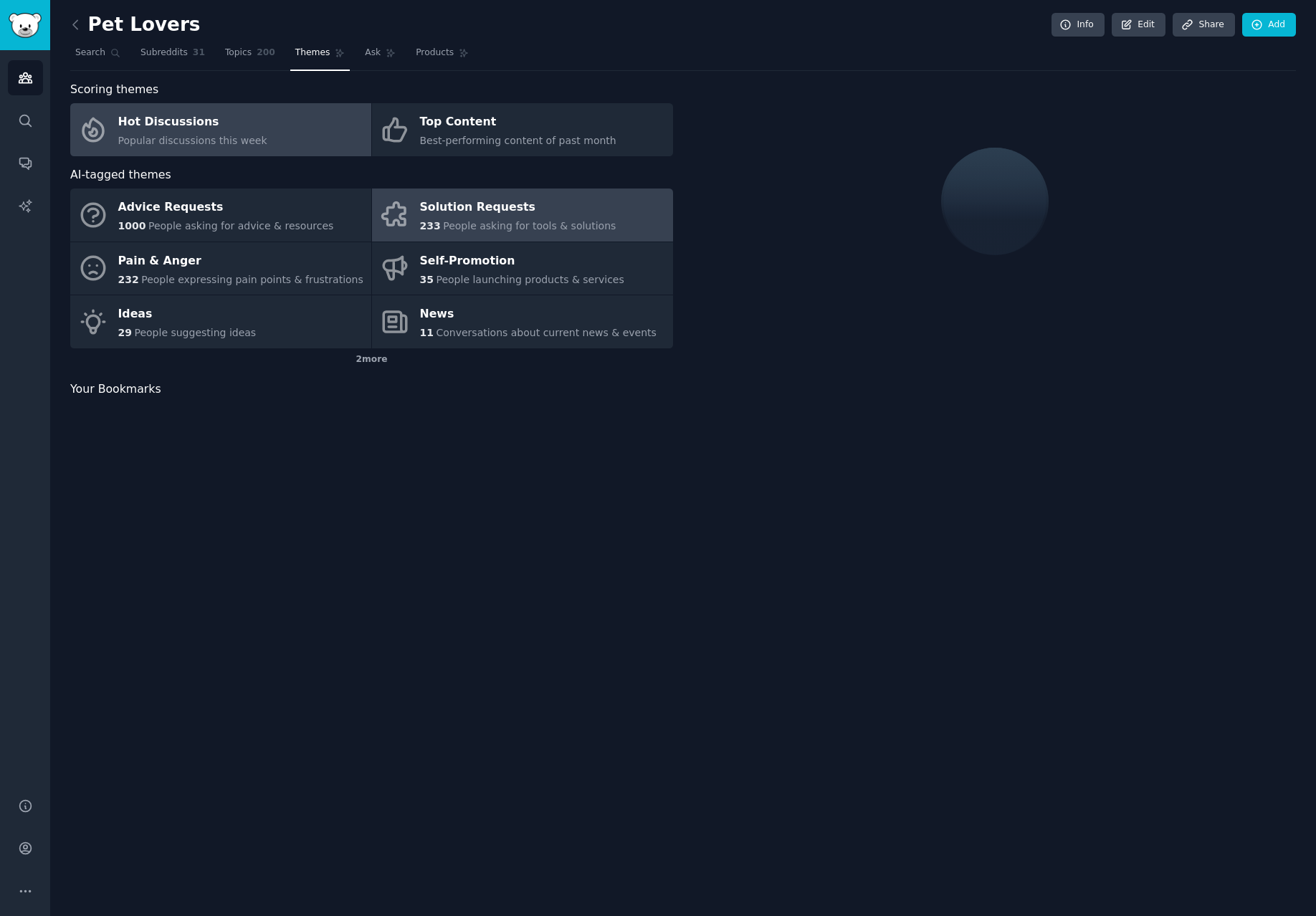
click at [514, 232] on div "233 People asking for tools & solutions" at bounding box center [518, 225] width 196 height 15
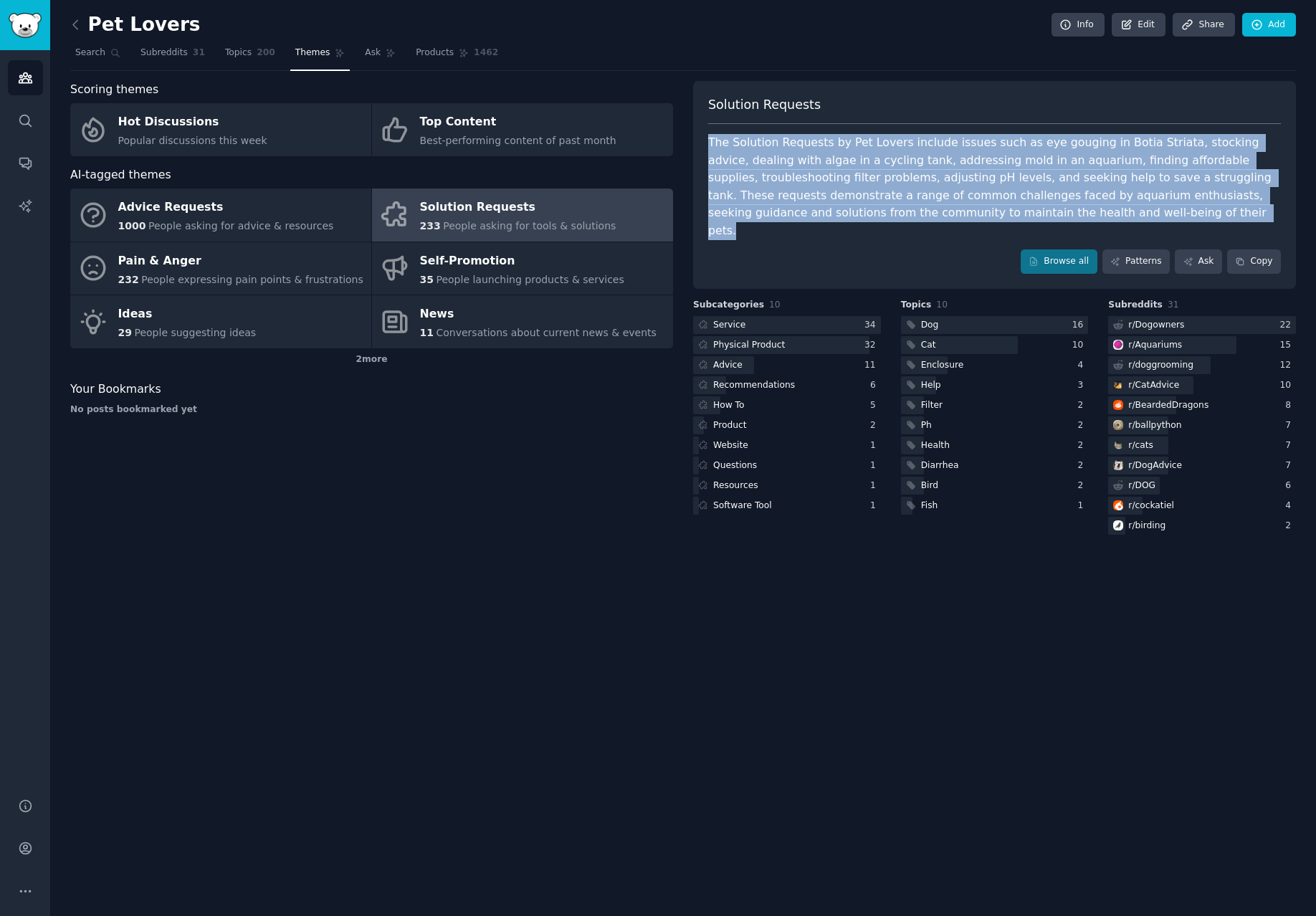
drag, startPoint x: 1086, startPoint y: 220, endPoint x: 703, endPoint y: 145, distance: 390.3
click at [703, 145] on div "Solution Requests The Solution Requests by Pet Lovers include issues such as ey…" at bounding box center [994, 185] width 603 height 208
copy div "The Solution Requests by Pet Lovers include issues such as eye gouging in Botia…"
click at [85, 20] on link at bounding box center [79, 25] width 18 height 23
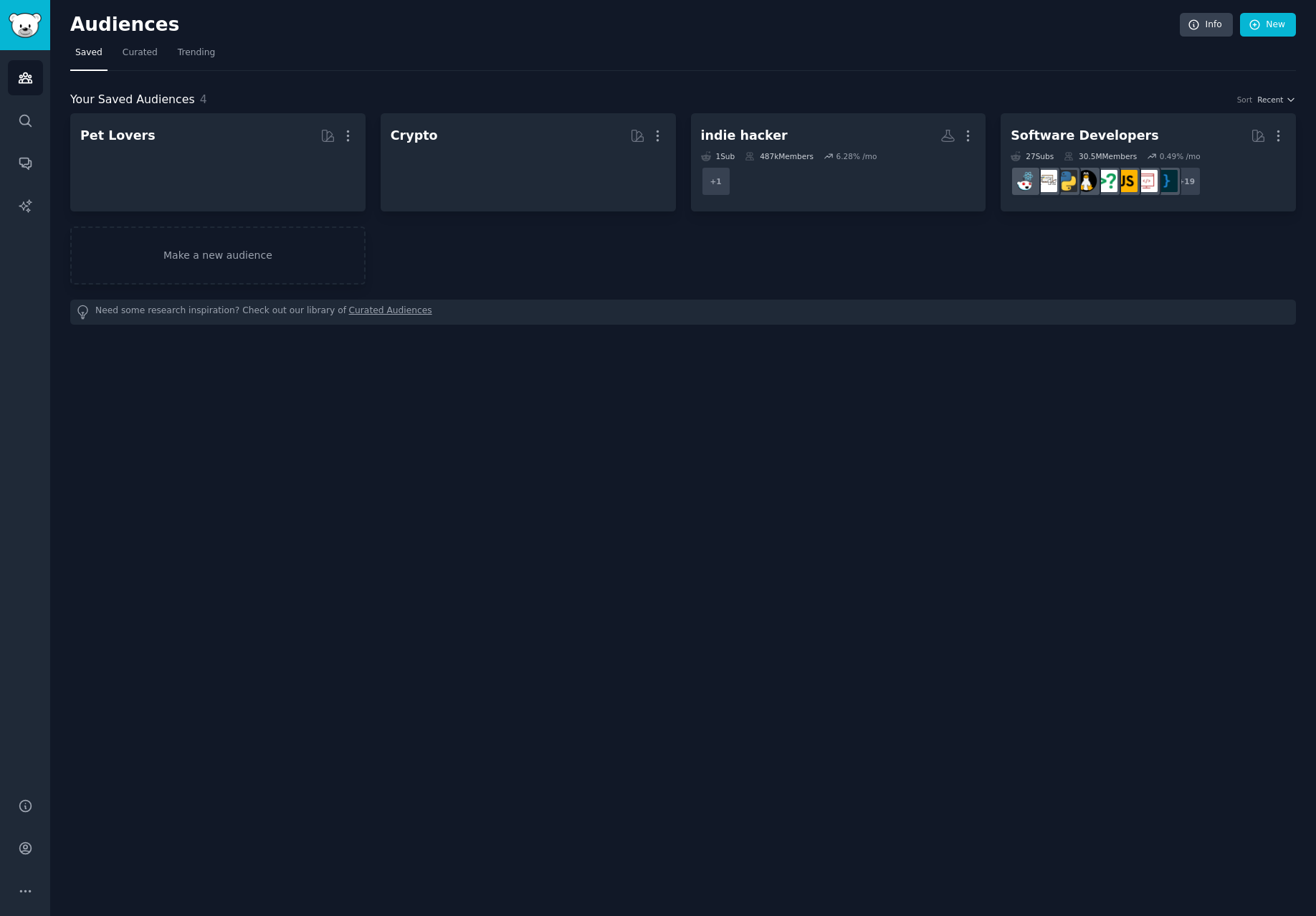
click at [80, 17] on h2 "Audiences" at bounding box center [625, 25] width 1110 height 23
click at [259, 256] on link "Make a new audience" at bounding box center [217, 255] width 296 height 58
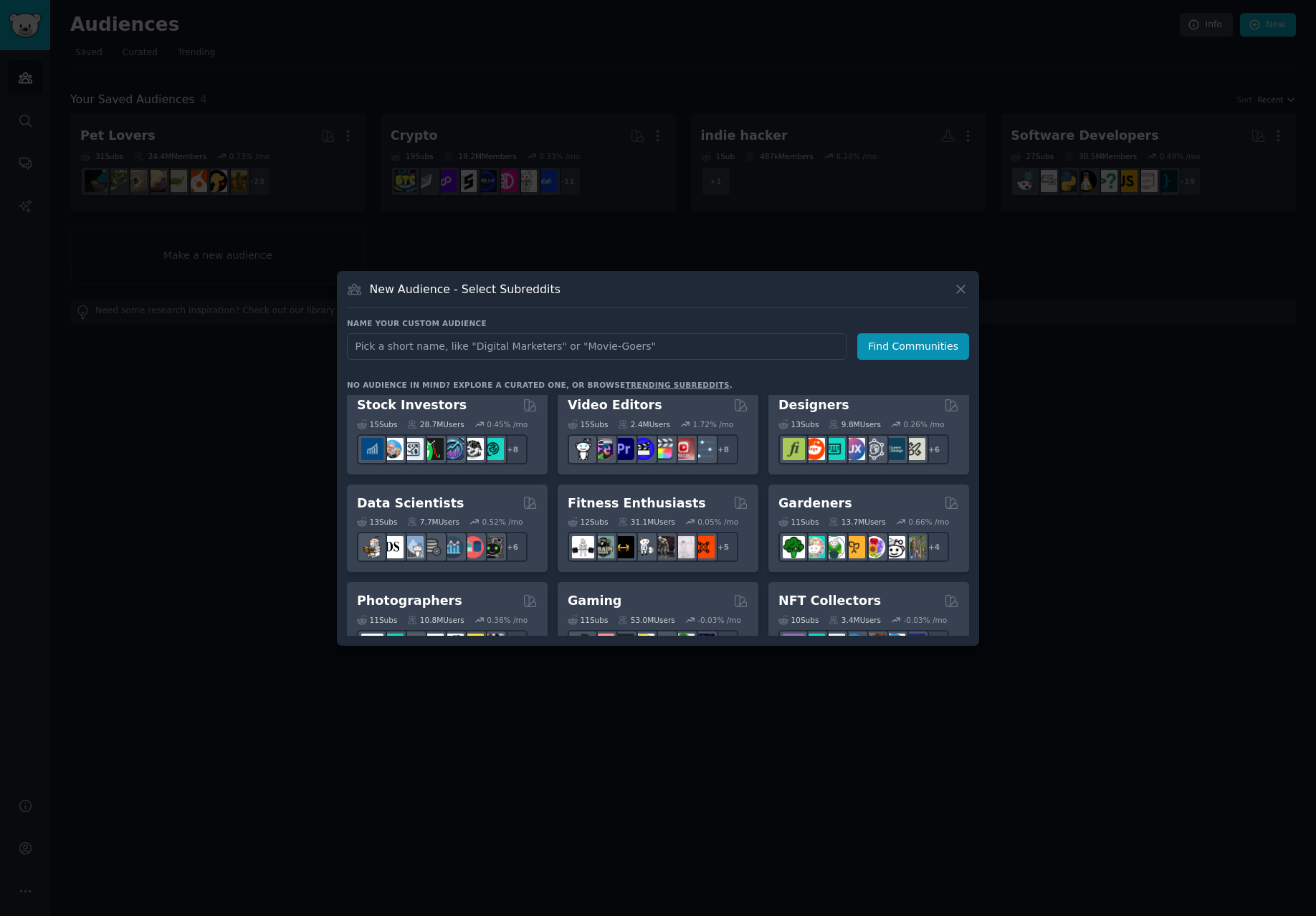
scroll to position [303, 0]
type input "sideproject"
click button "Find Communities" at bounding box center [913, 346] width 112 height 26
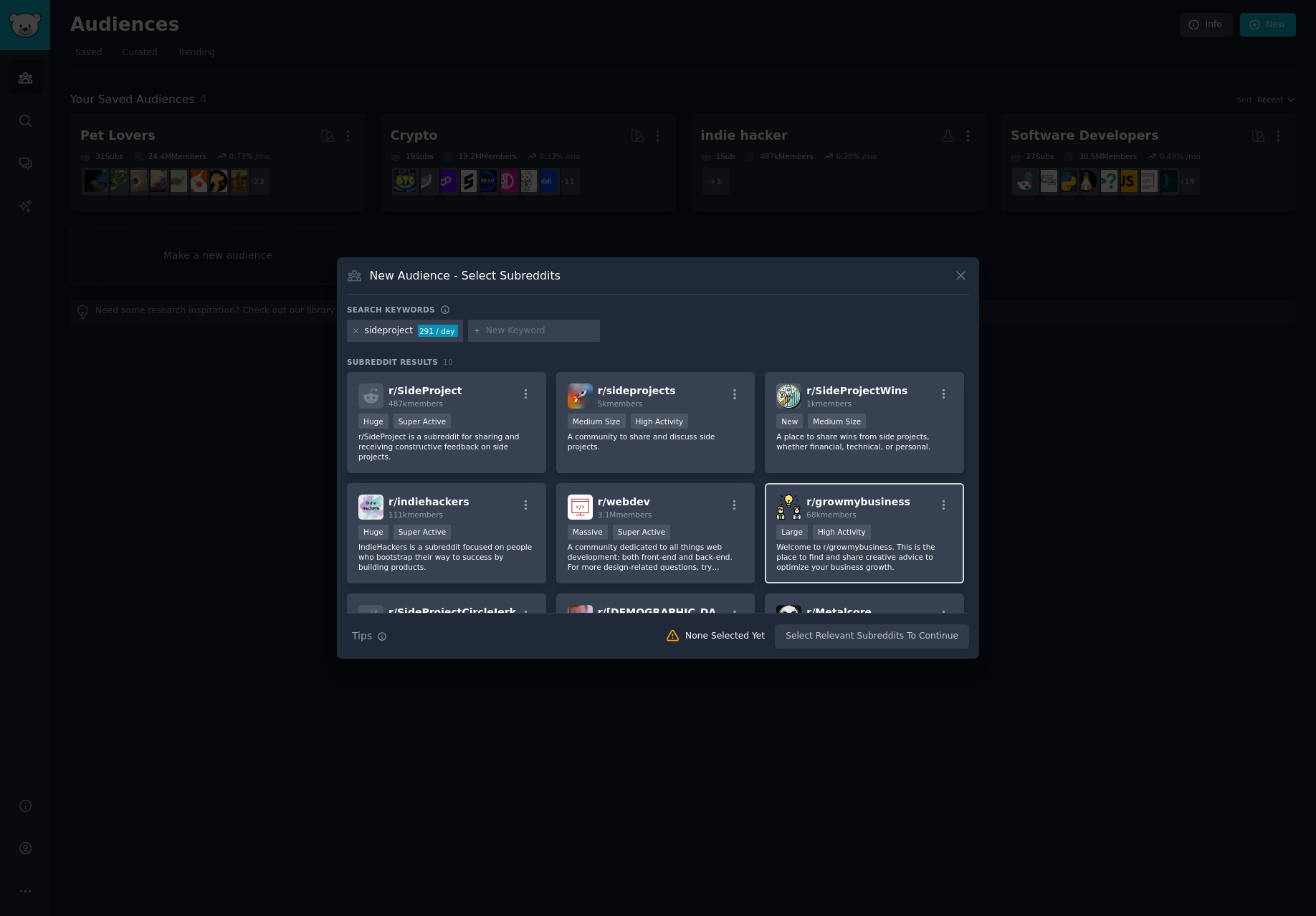
click at [871, 575] on div "r/ growmybusiness 68k members Large High Activity Welcome to r/growmybusiness. …" at bounding box center [864, 533] width 199 height 101
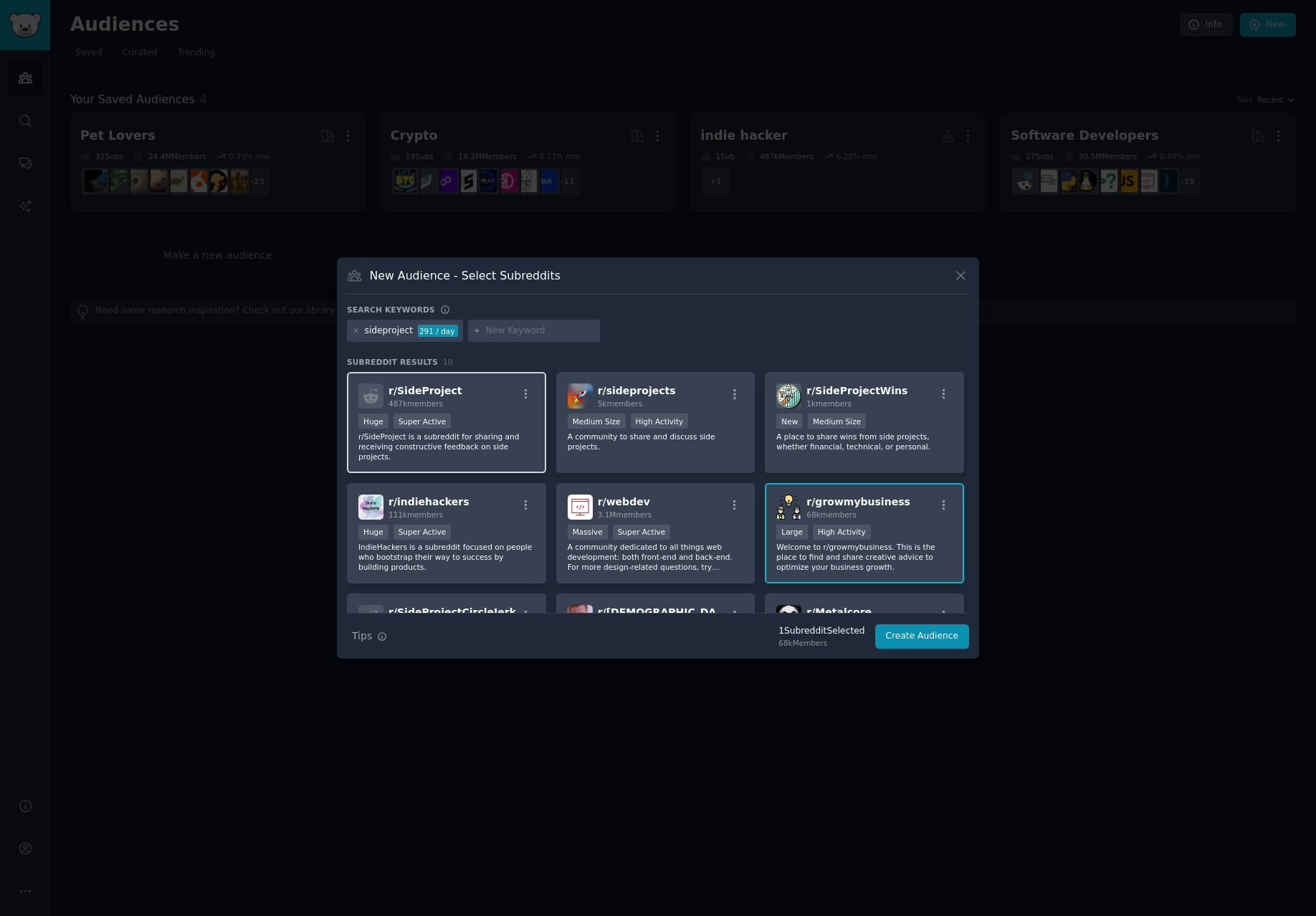
click at [492, 456] on p "r/SideProject is a subreddit for sharing and receiving constructive feedback on…" at bounding box center [446, 447] width 176 height 30
click at [813, 531] on div "High Activity" at bounding box center [841, 531] width 58 height 15
click at [498, 460] on p "r/SideProject is a subreddit for sharing and receiving constructive feedback on…" at bounding box center [446, 447] width 176 height 30
click at [498, 459] on p "r/SideProject is a subreddit for sharing and receiving constructive feedback on…" at bounding box center [446, 447] width 176 height 30
click at [909, 644] on button "Create Audience" at bounding box center [922, 636] width 95 height 25
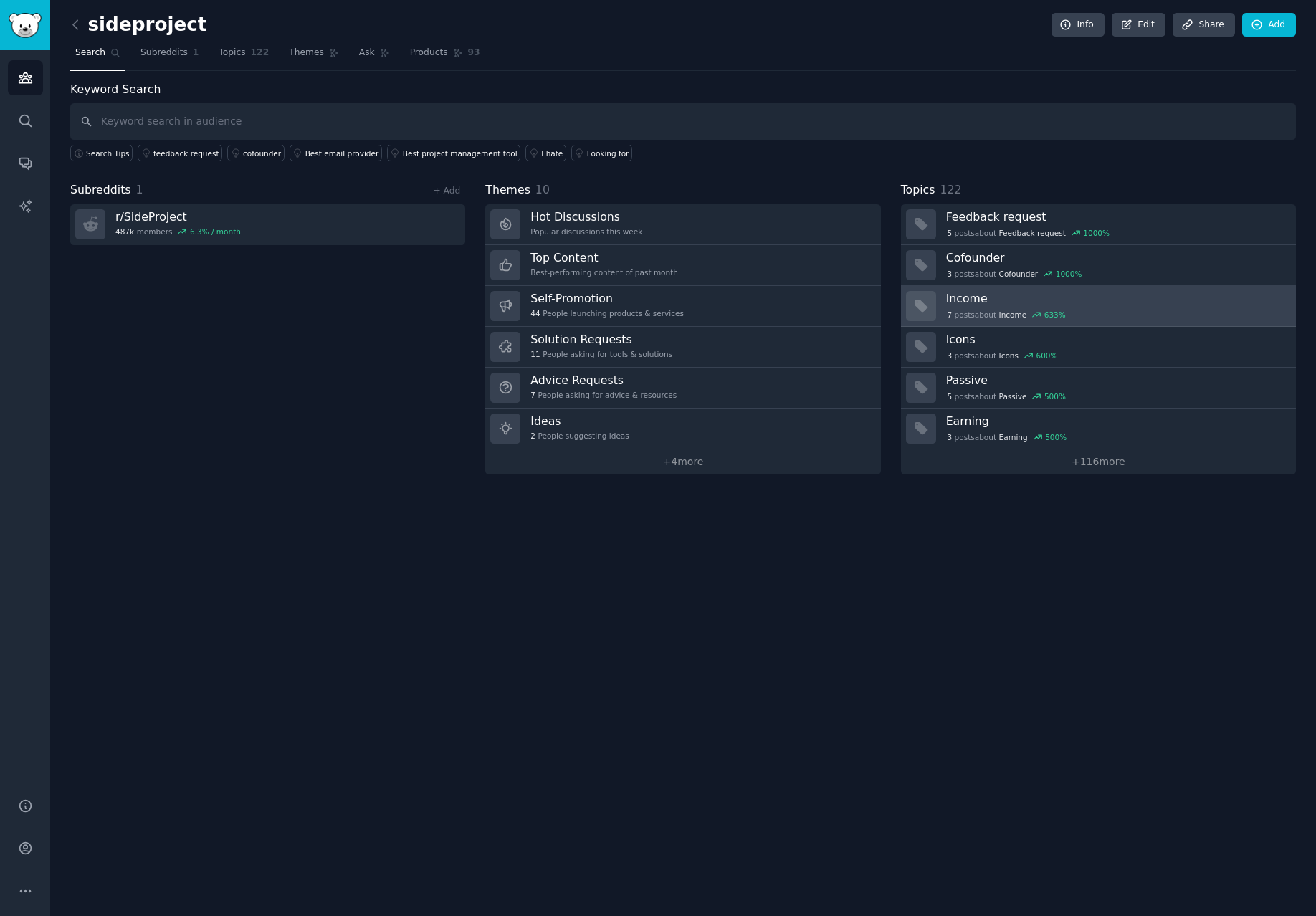
click at [1104, 293] on h3 "Income" at bounding box center [1115, 298] width 339 height 15
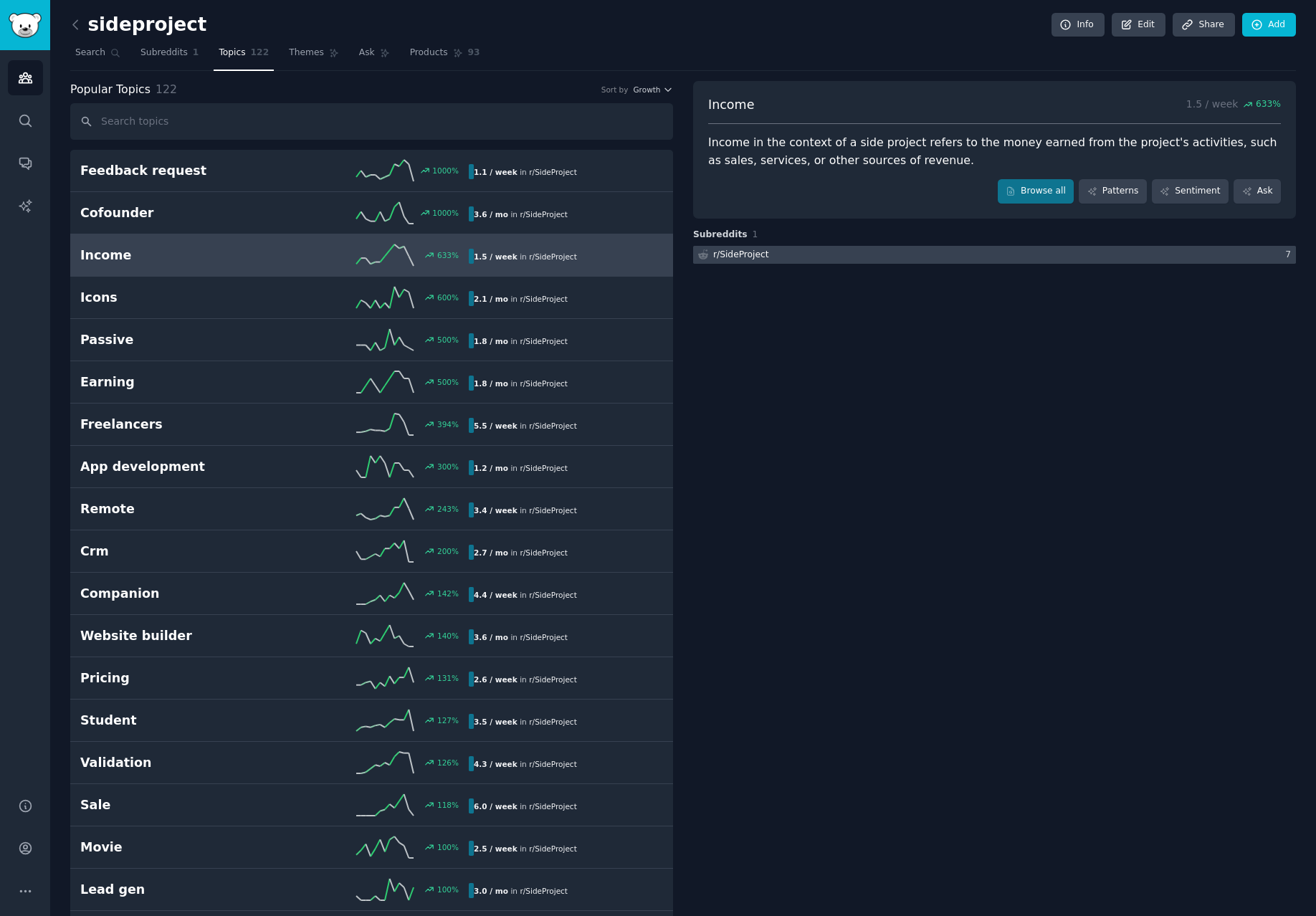
click at [892, 259] on div at bounding box center [994, 255] width 603 height 18
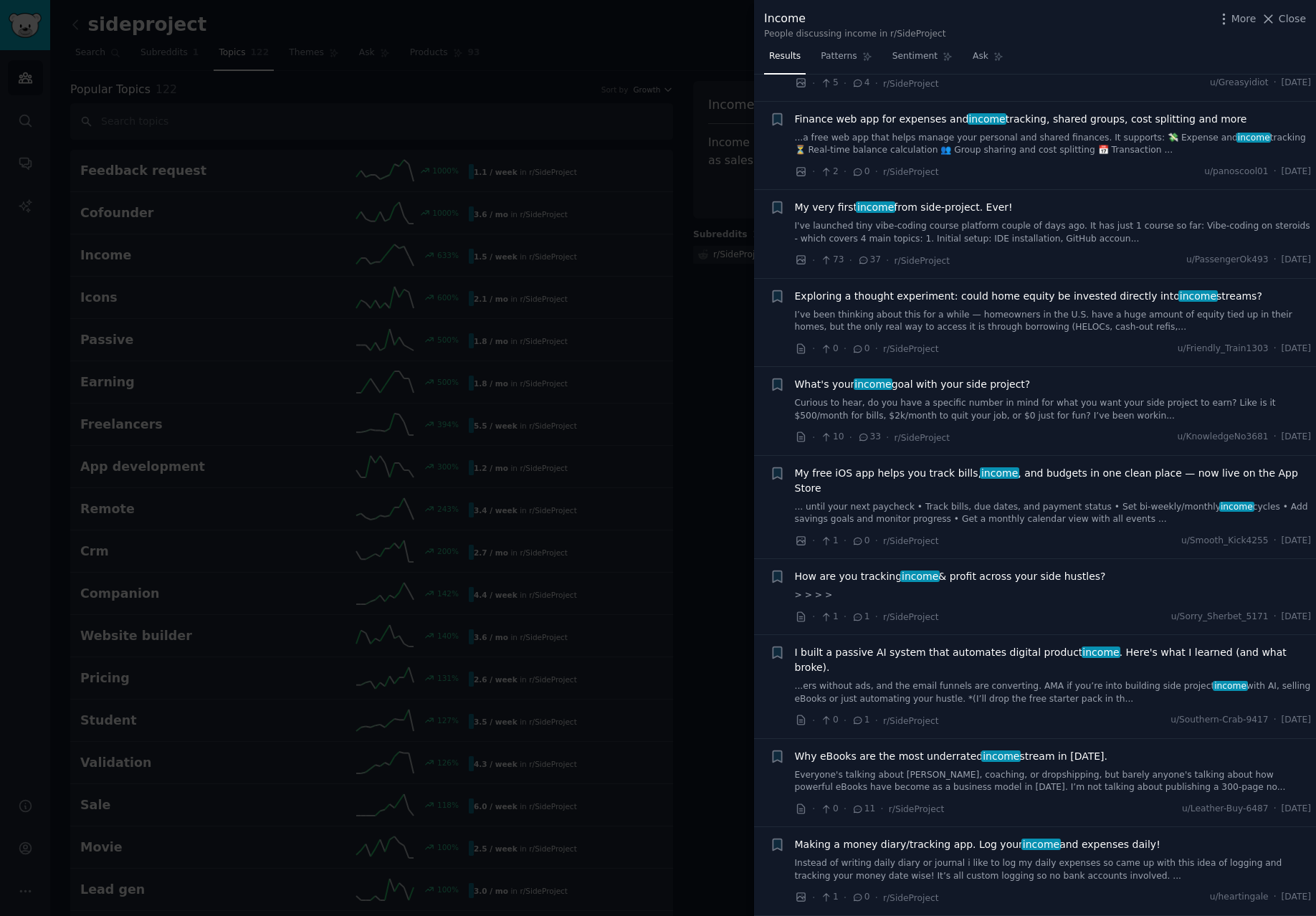
scroll to position [98, 0]
click at [977, 210] on span "My very first income from side-project. Ever!" at bounding box center [903, 208] width 217 height 15
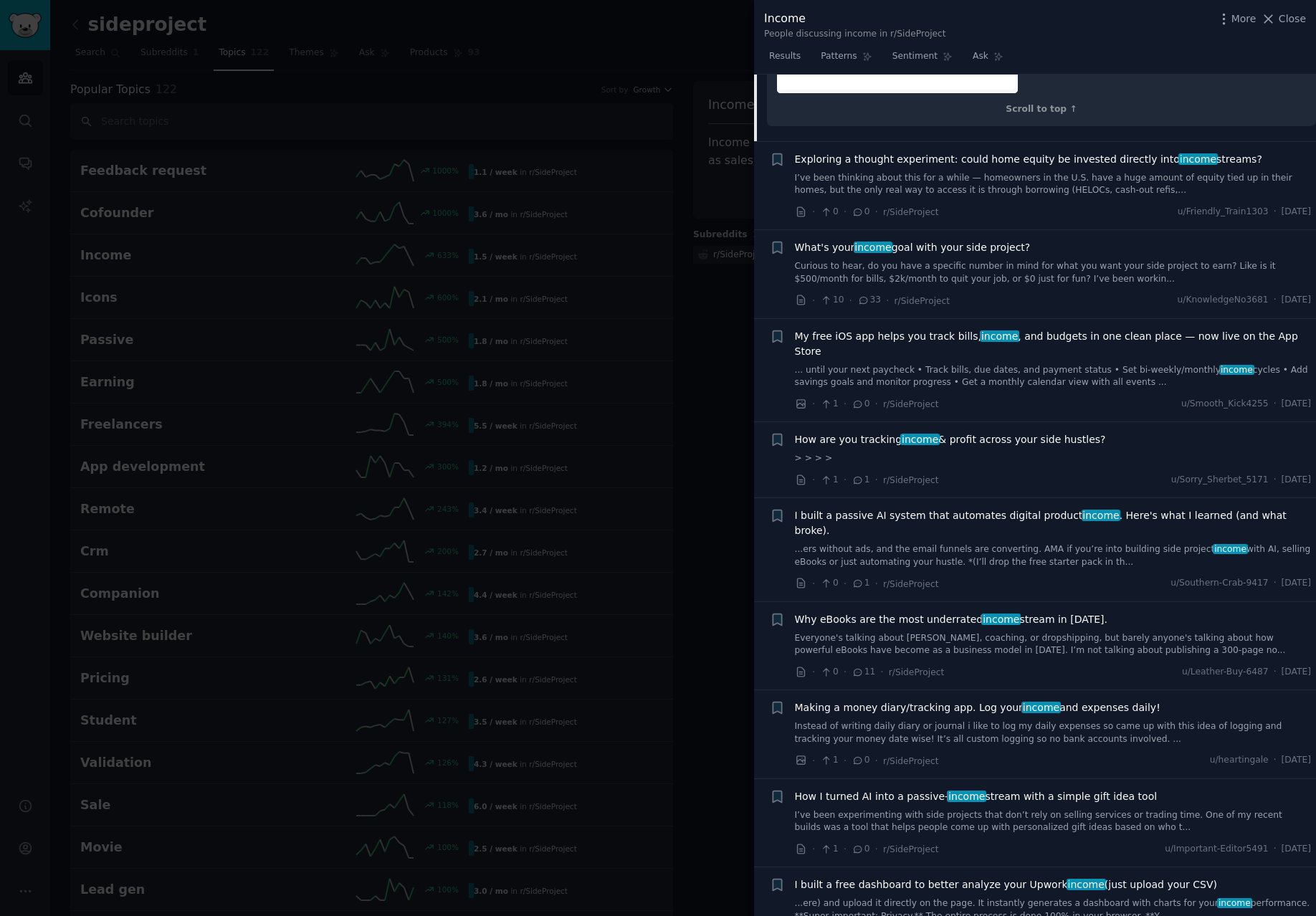
scroll to position [1218, 0]
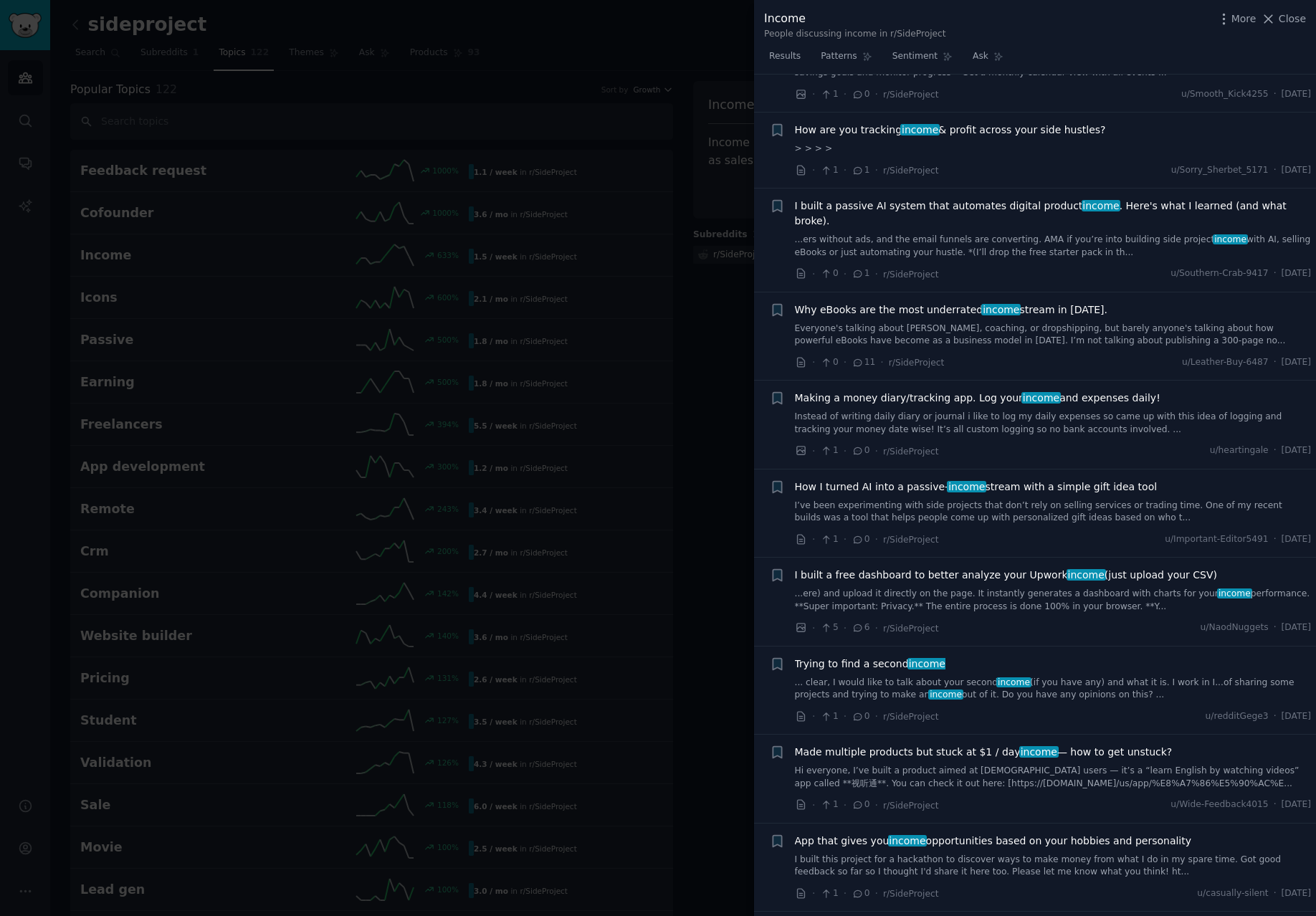
click at [284, 296] on div at bounding box center [658, 458] width 1316 height 916
